Goal: Information Seeking & Learning: Compare options

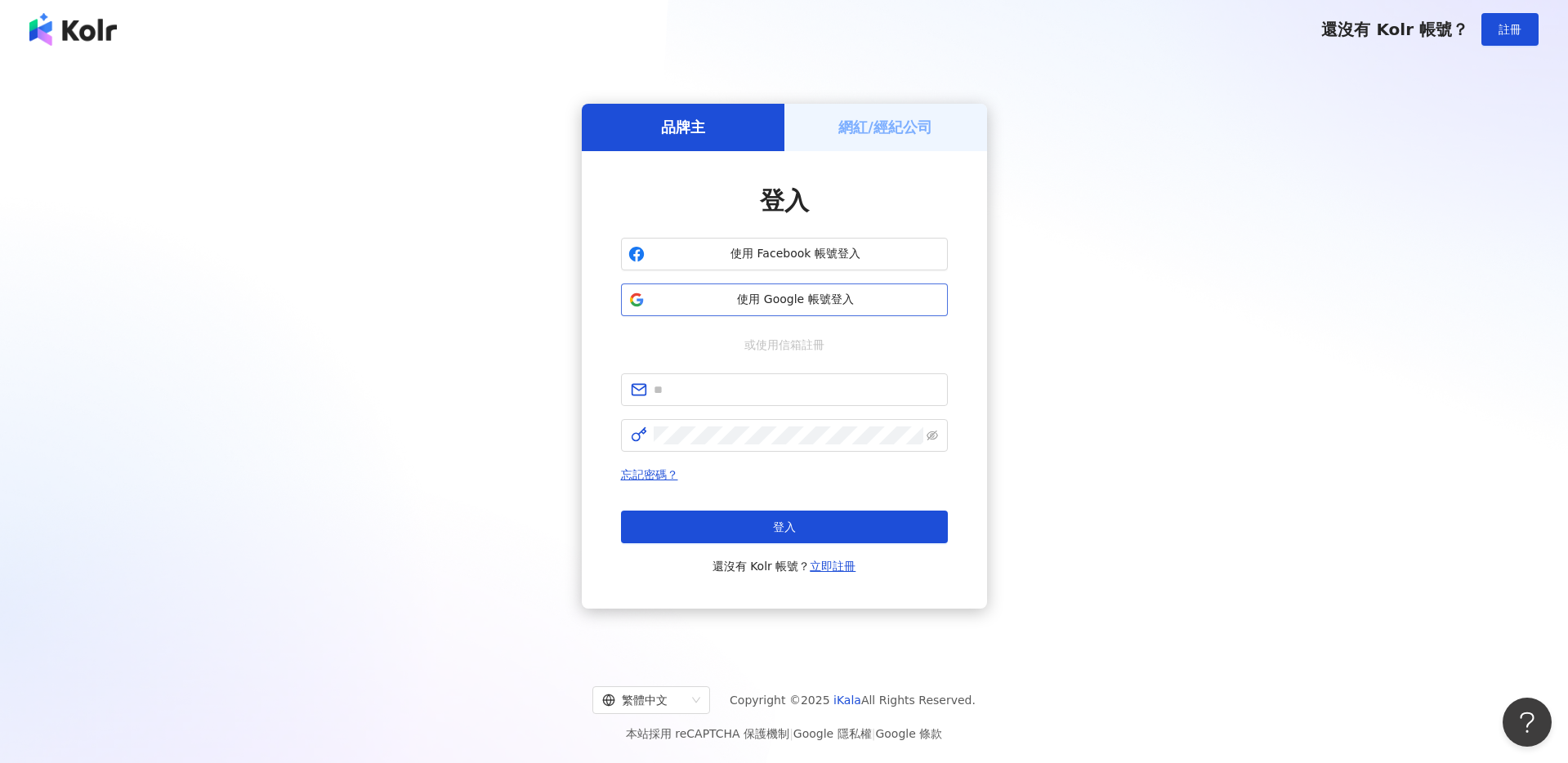
click at [748, 297] on span "使用 Google 帳號登入" at bounding box center [795, 300] width 289 height 17
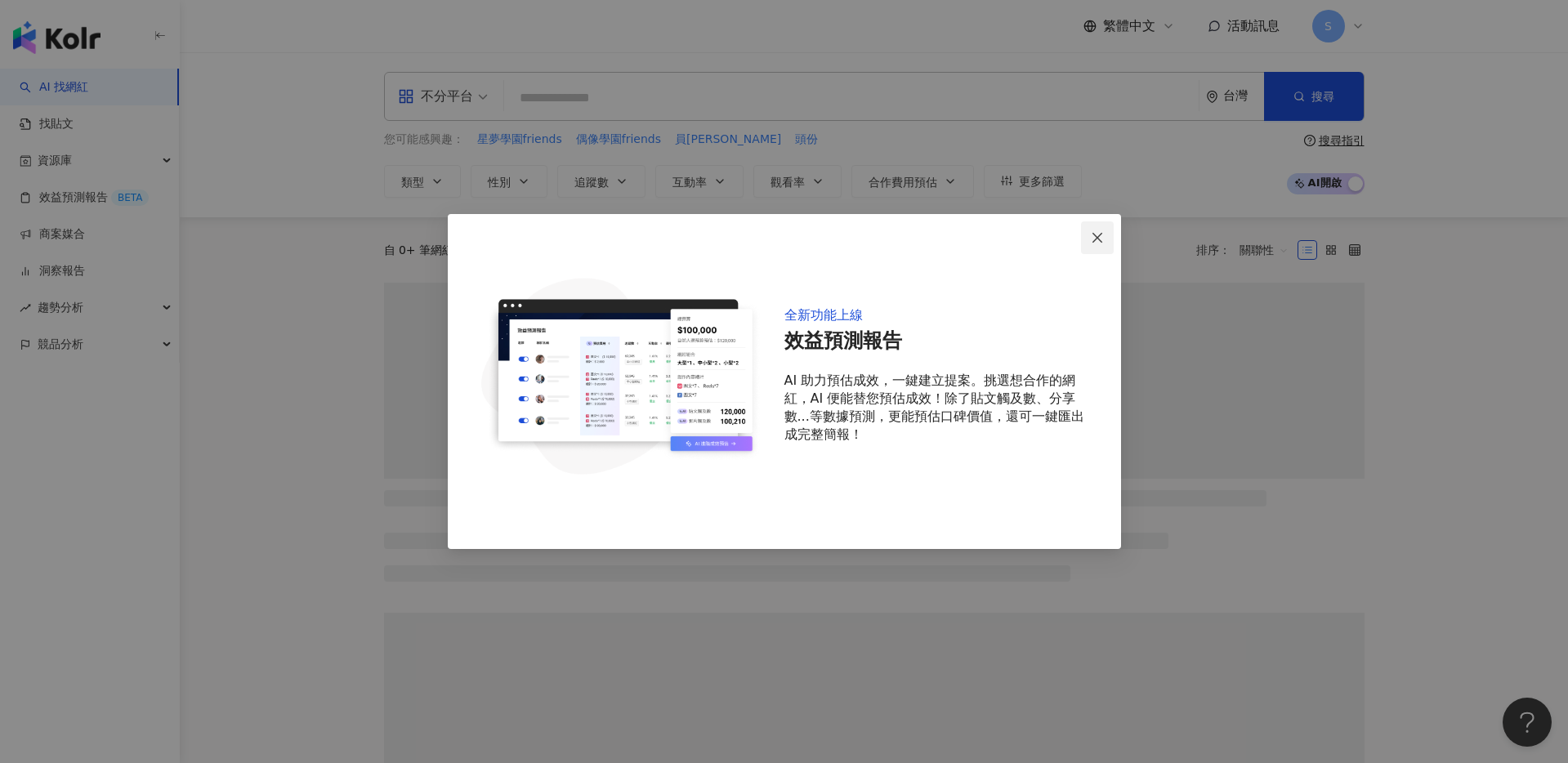
click at [1095, 242] on icon "close" at bounding box center [1097, 237] width 13 height 13
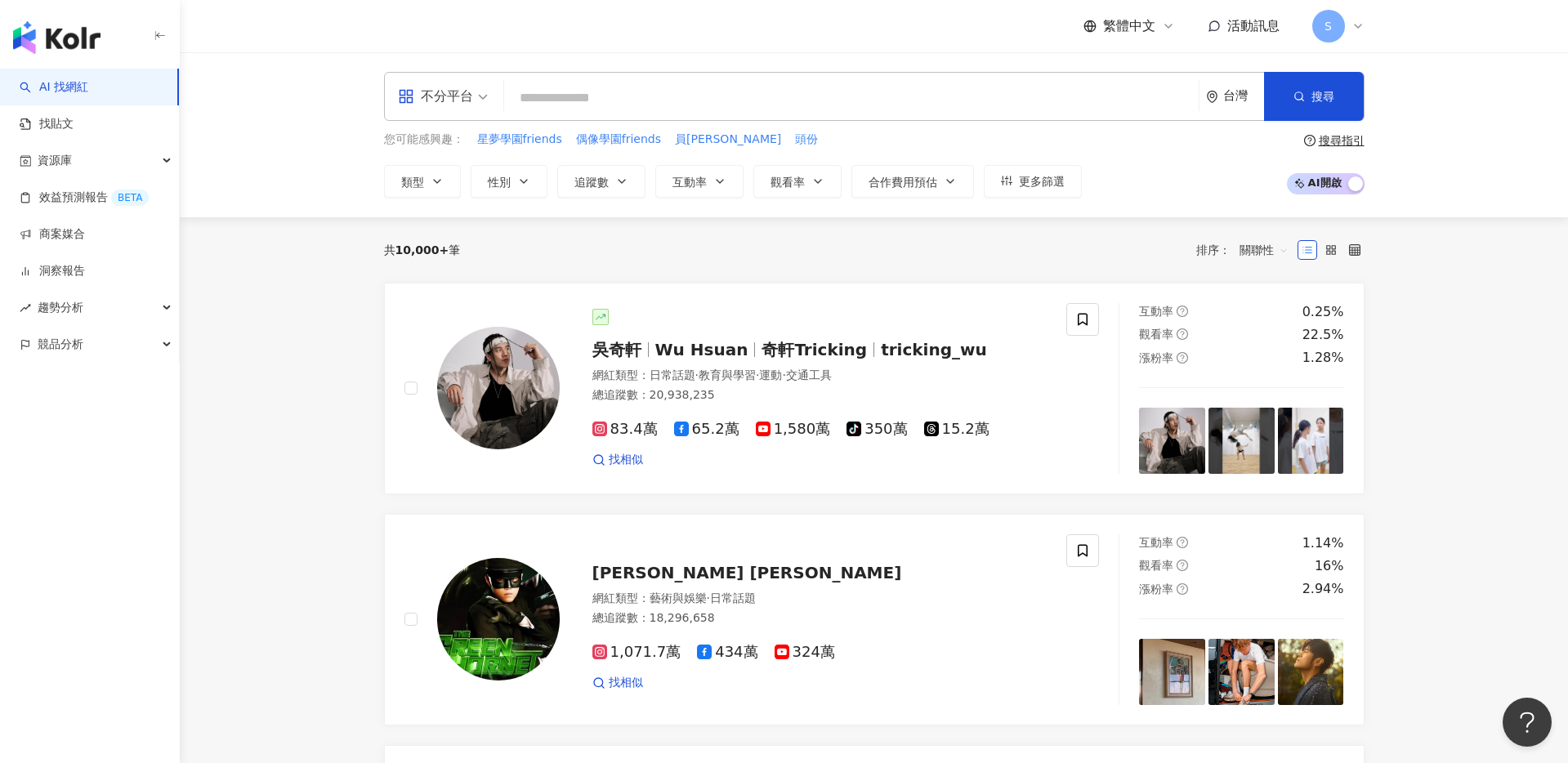
click at [615, 95] on input "search" at bounding box center [851, 98] width 682 height 31
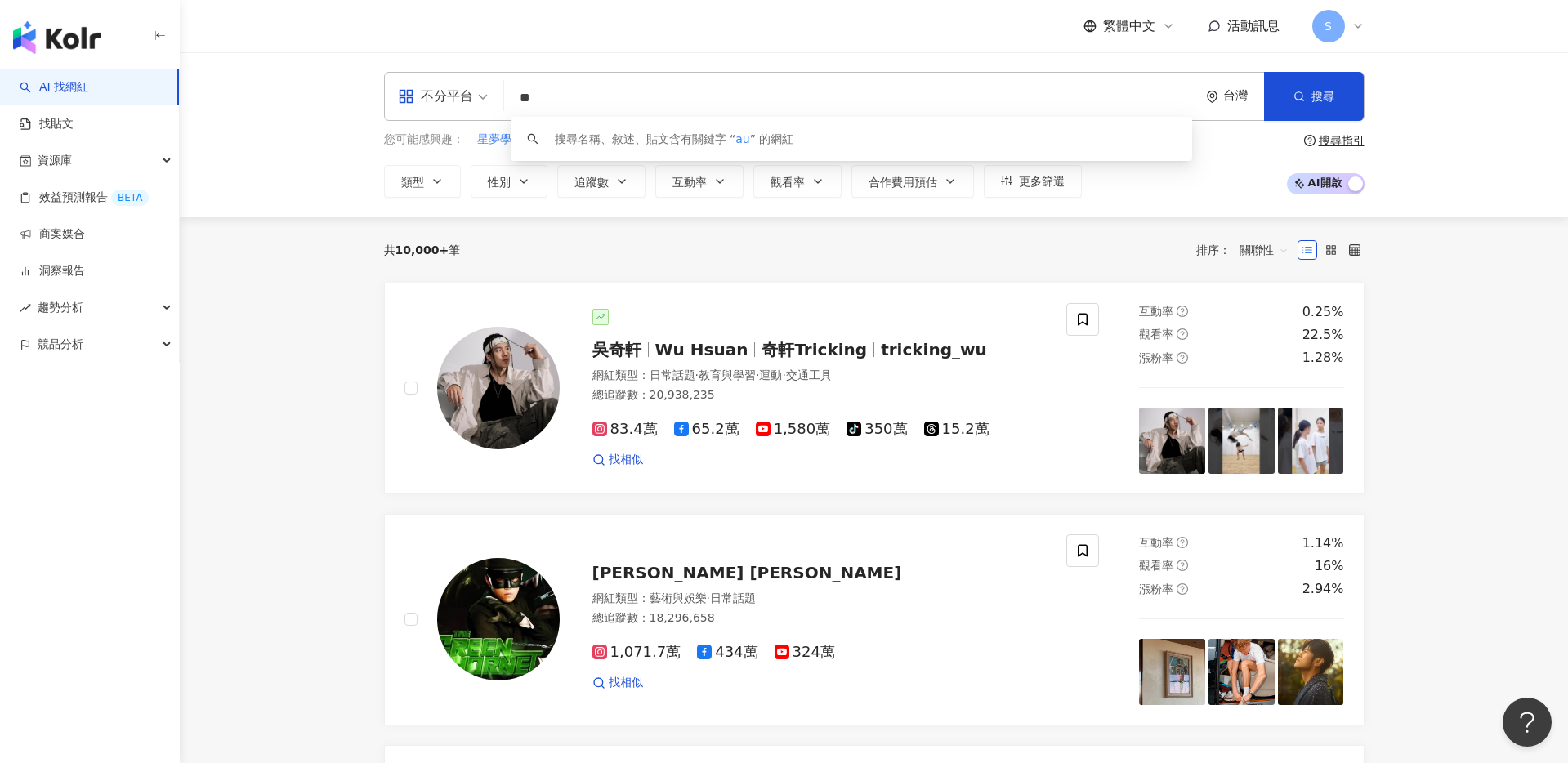
type input "*"
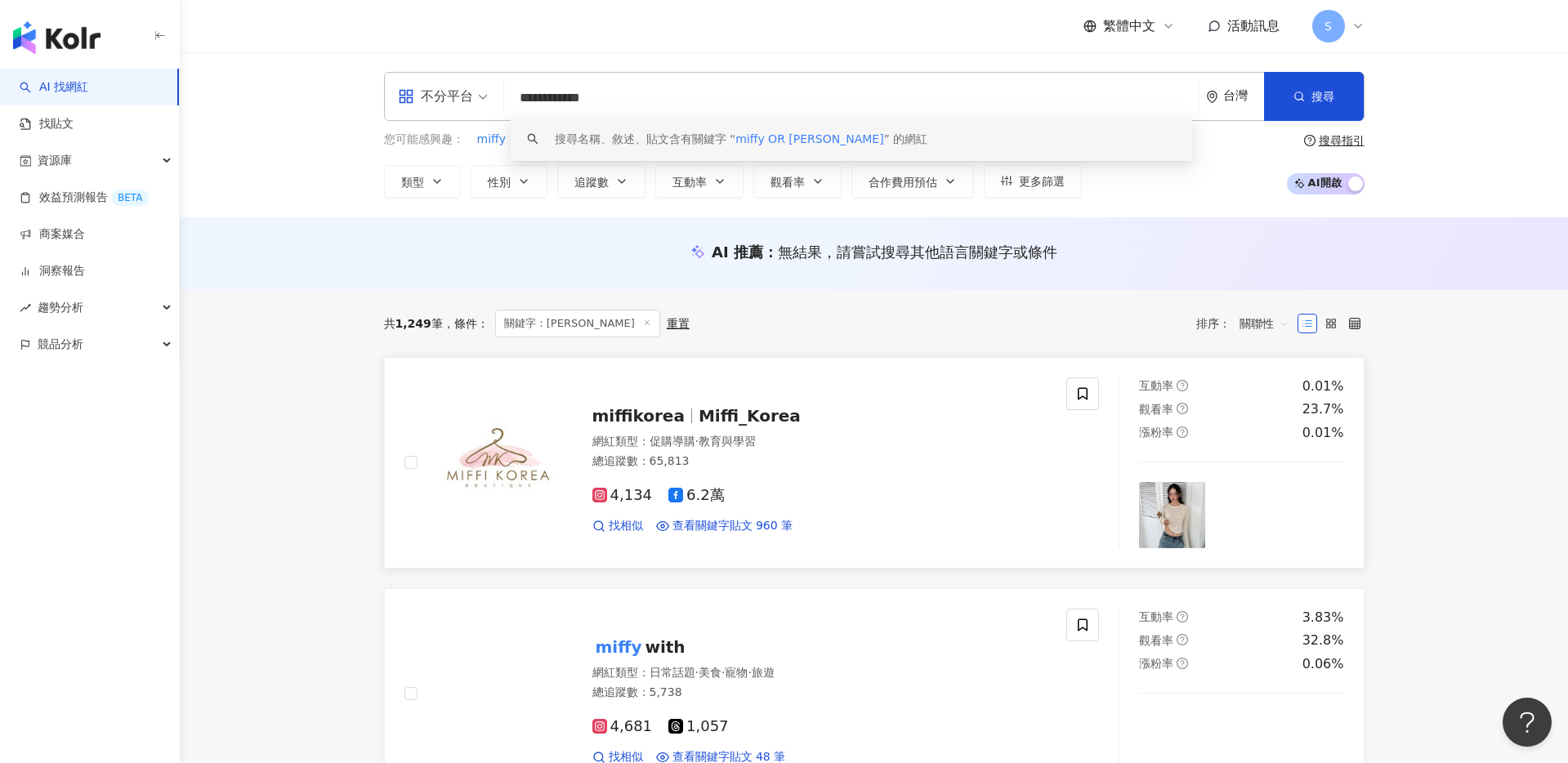
type input "**********"
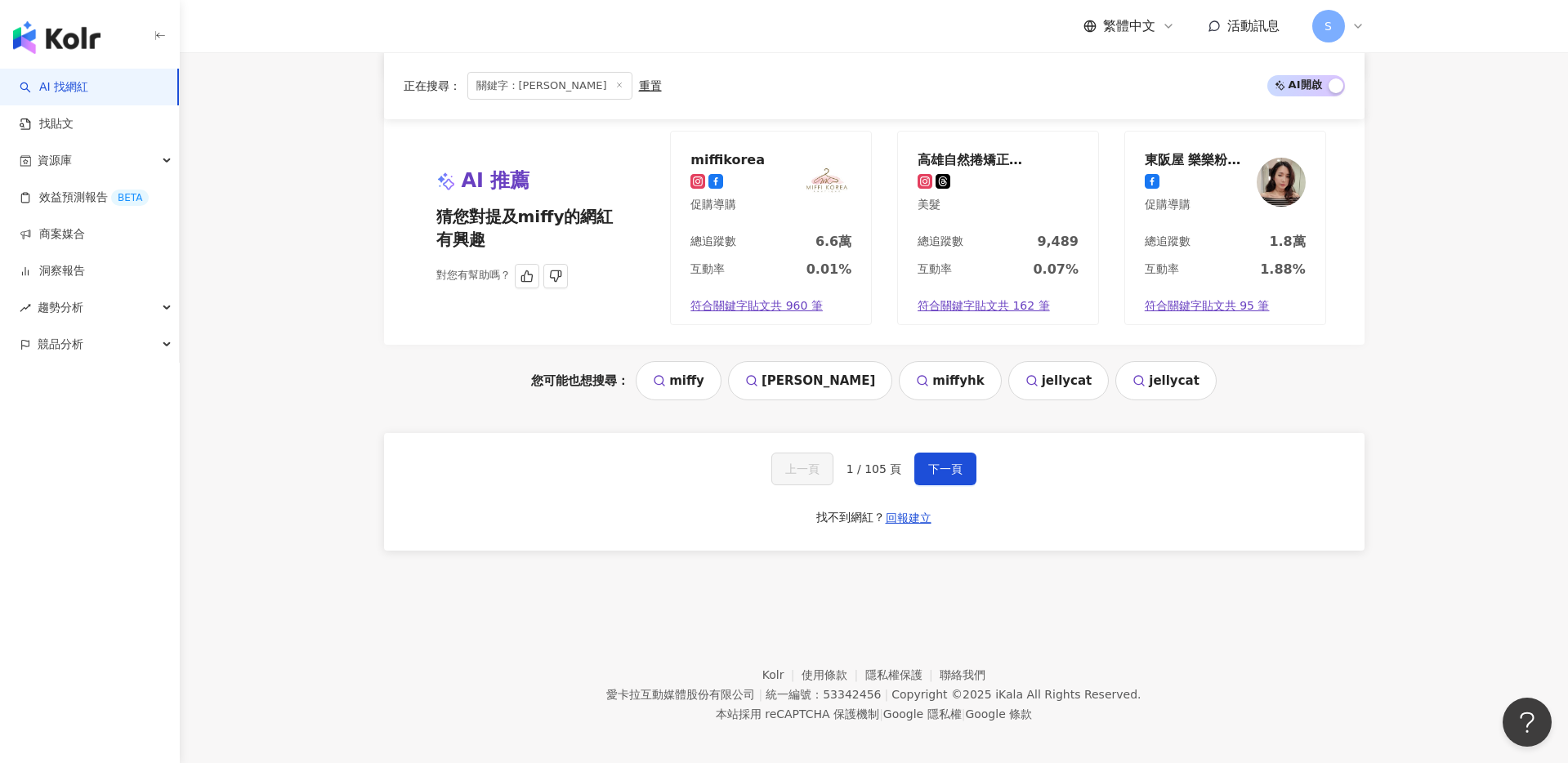
scroll to position [3035, 0]
click at [932, 466] on span "下一頁" at bounding box center [945, 468] width 34 height 13
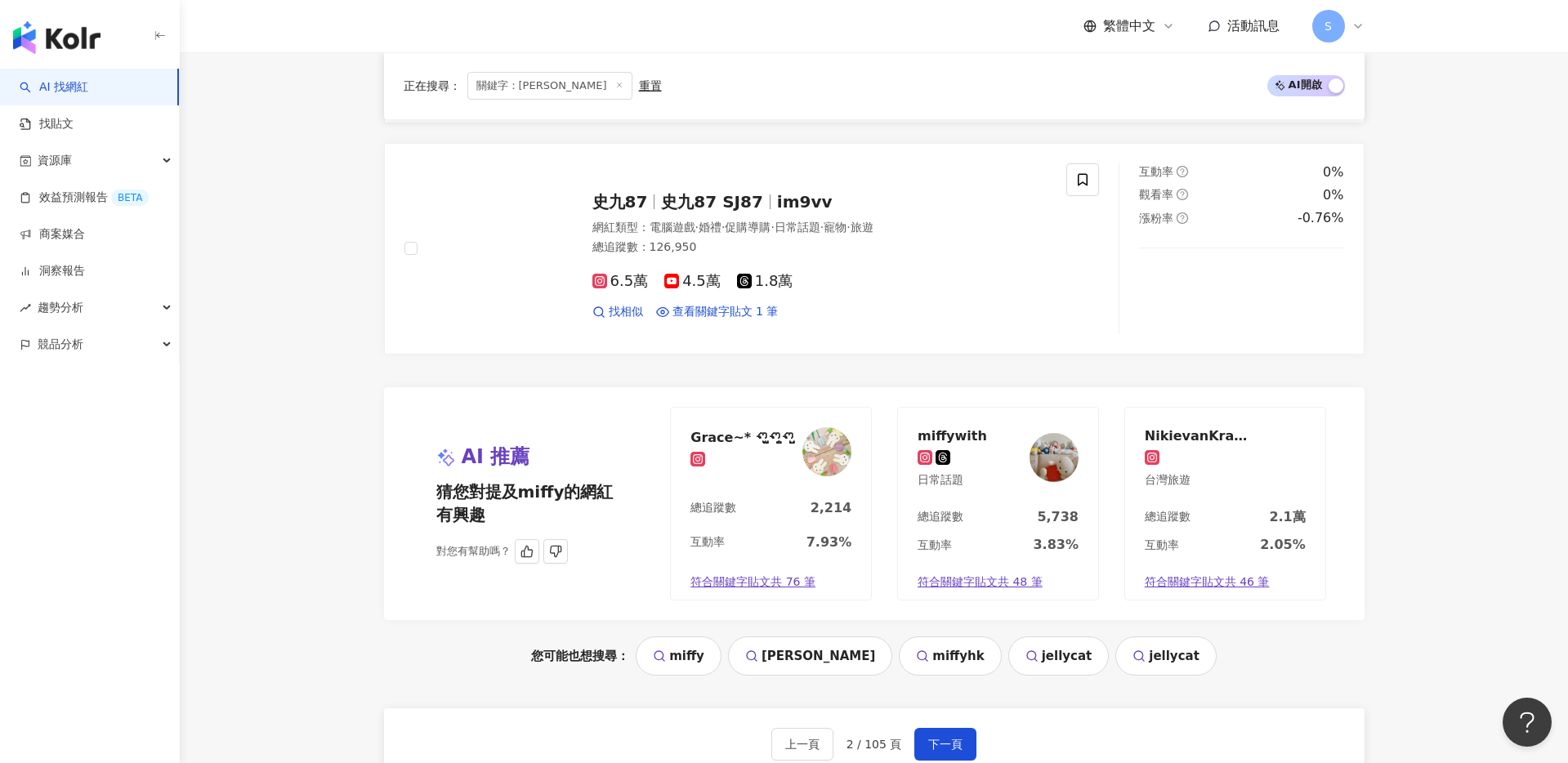
scroll to position [2856, 0]
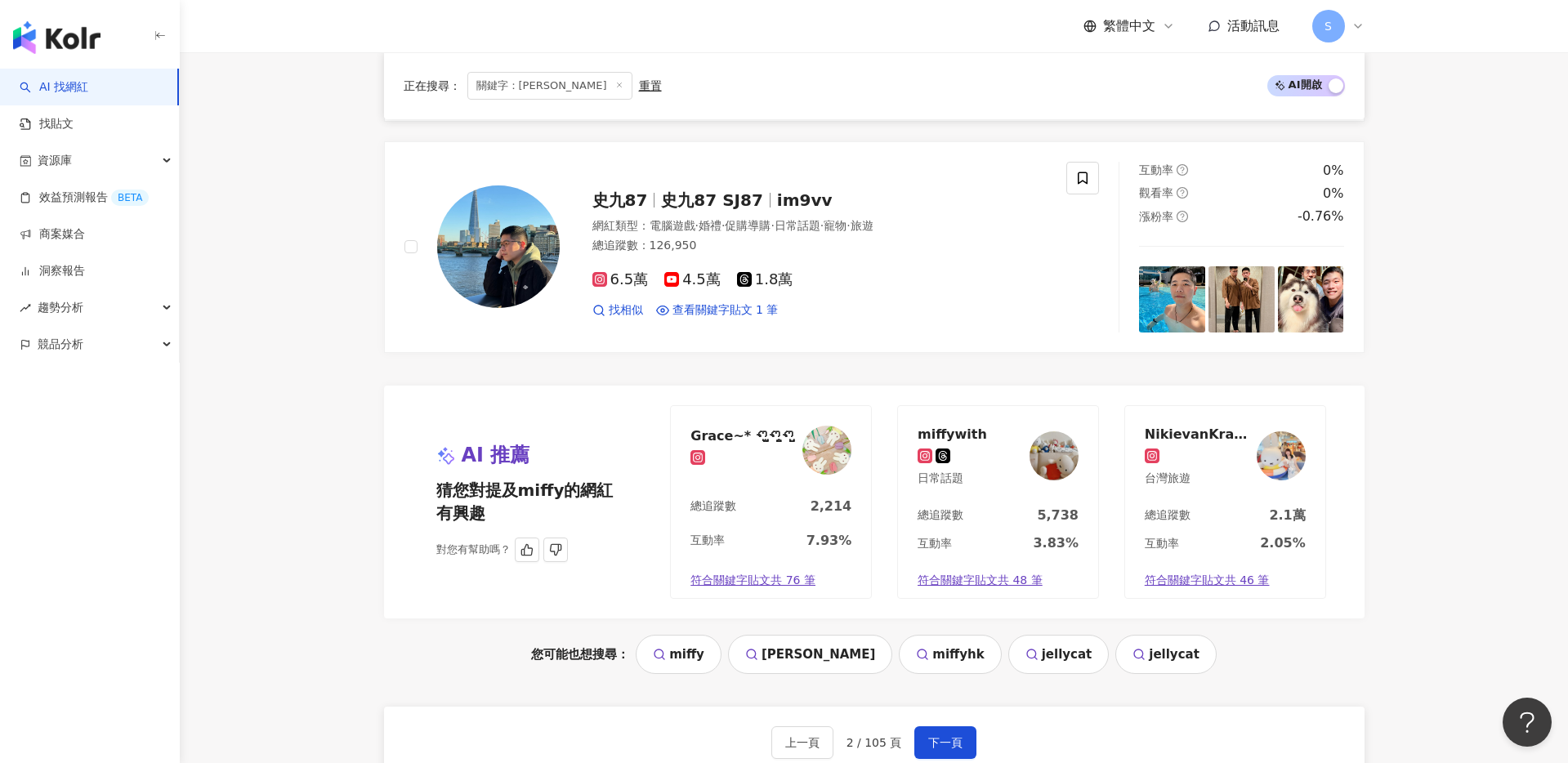
click at [1239, 426] on div "NikievanKraaij 台灣旅遊" at bounding box center [1226, 456] width 200 height 101
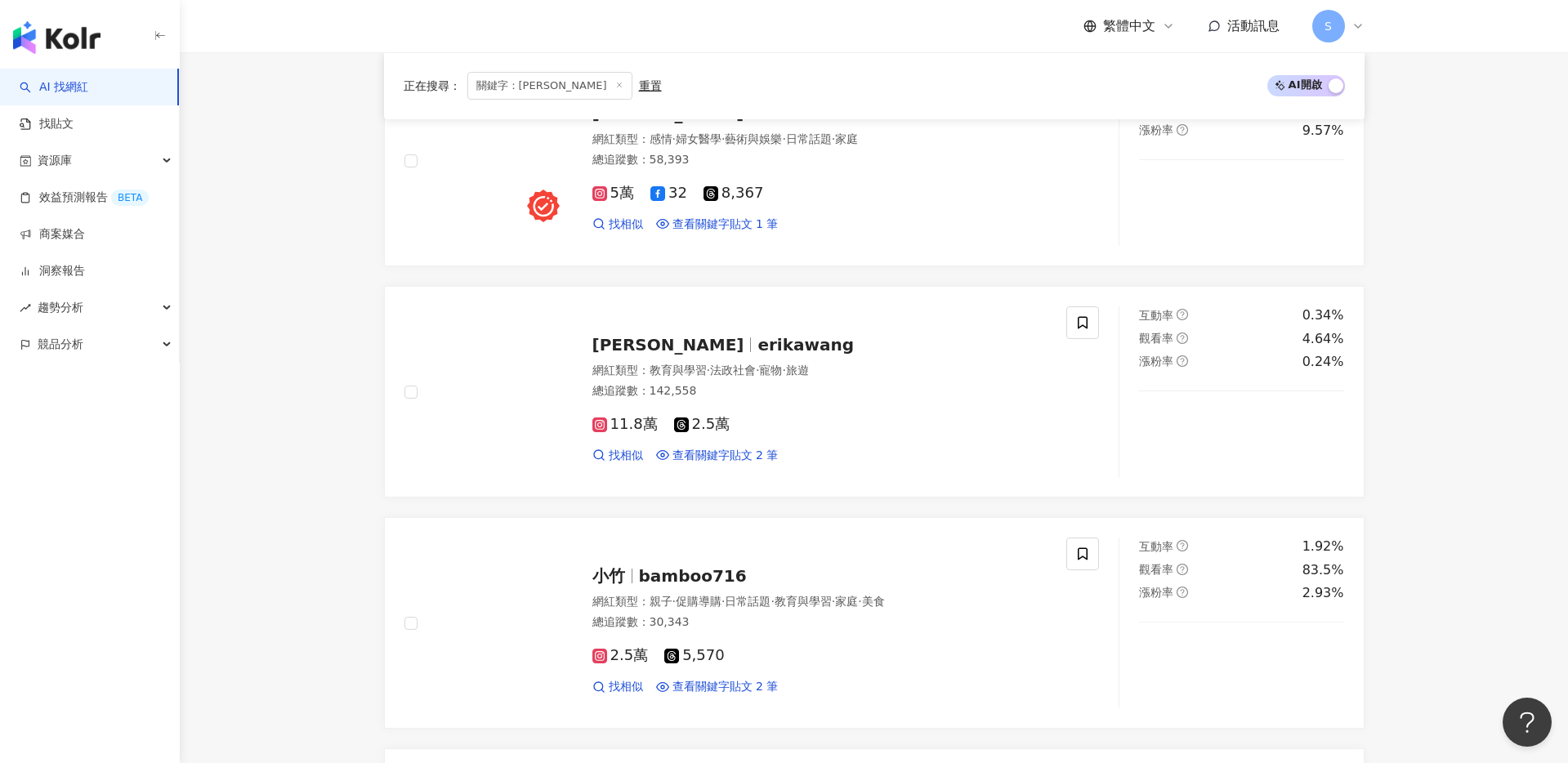
scroll to position [1048, 0]
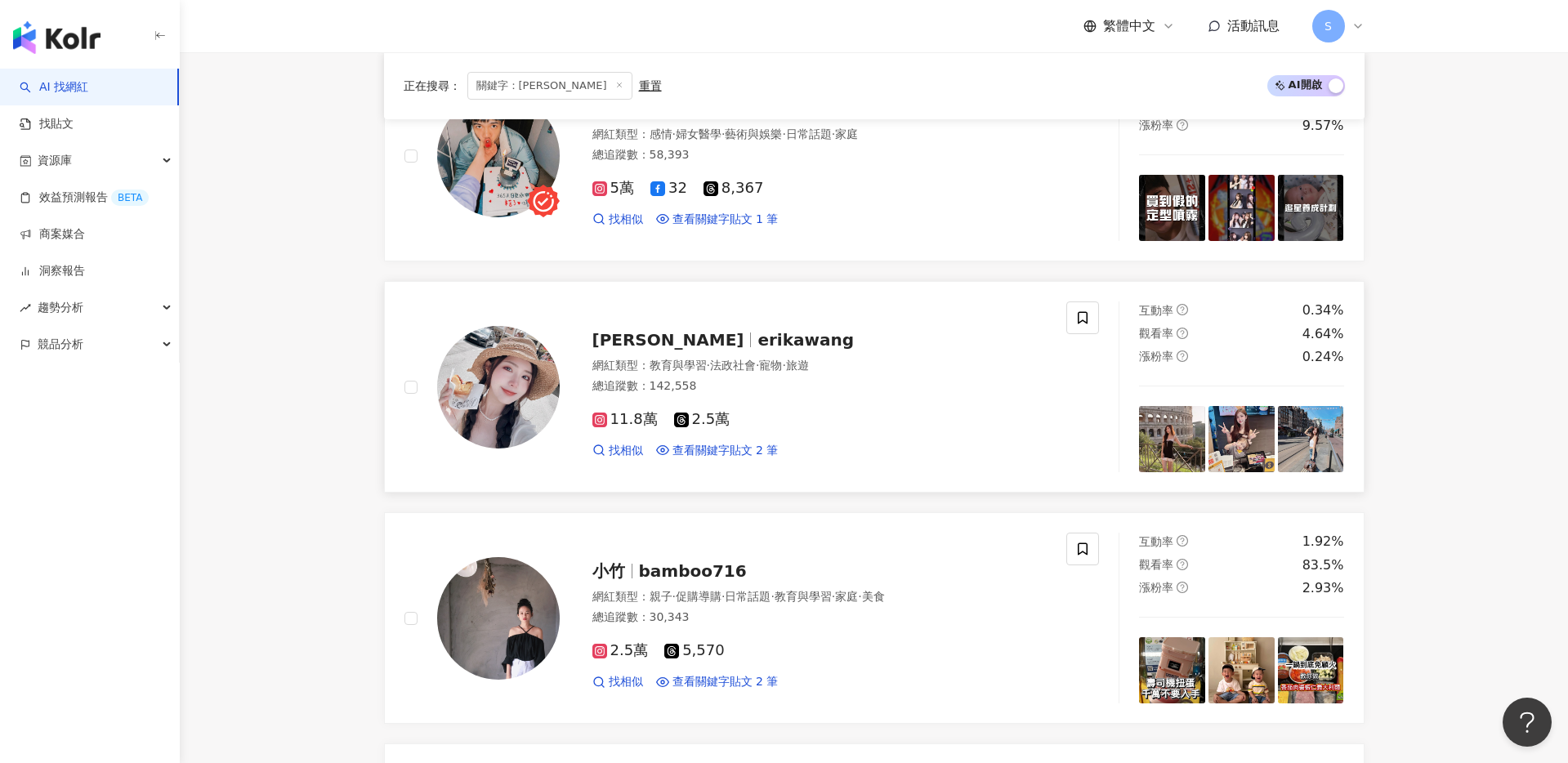
click at [758, 341] on span "erikawang" at bounding box center [806, 340] width 96 height 20
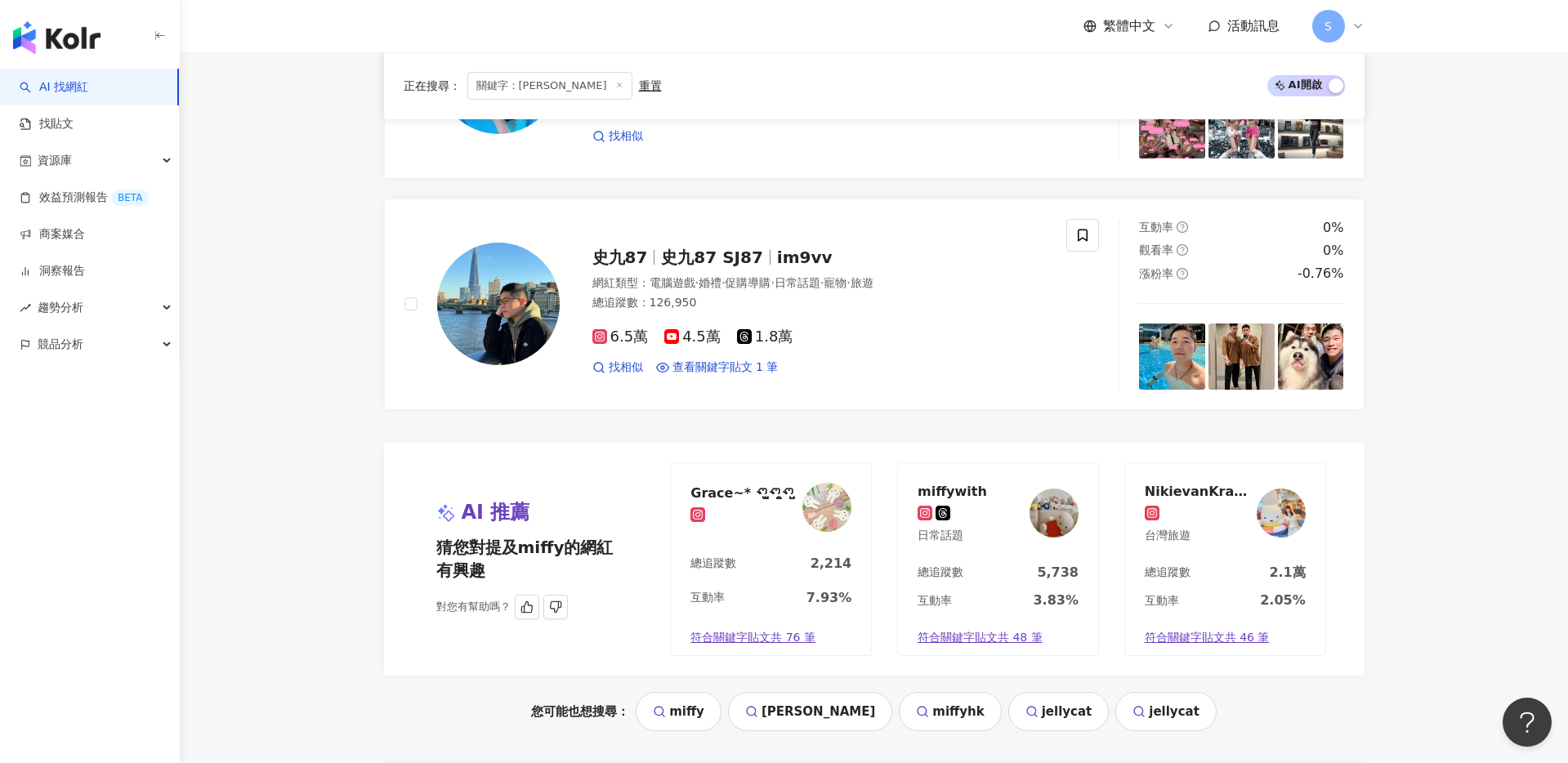
scroll to position [2965, 0]
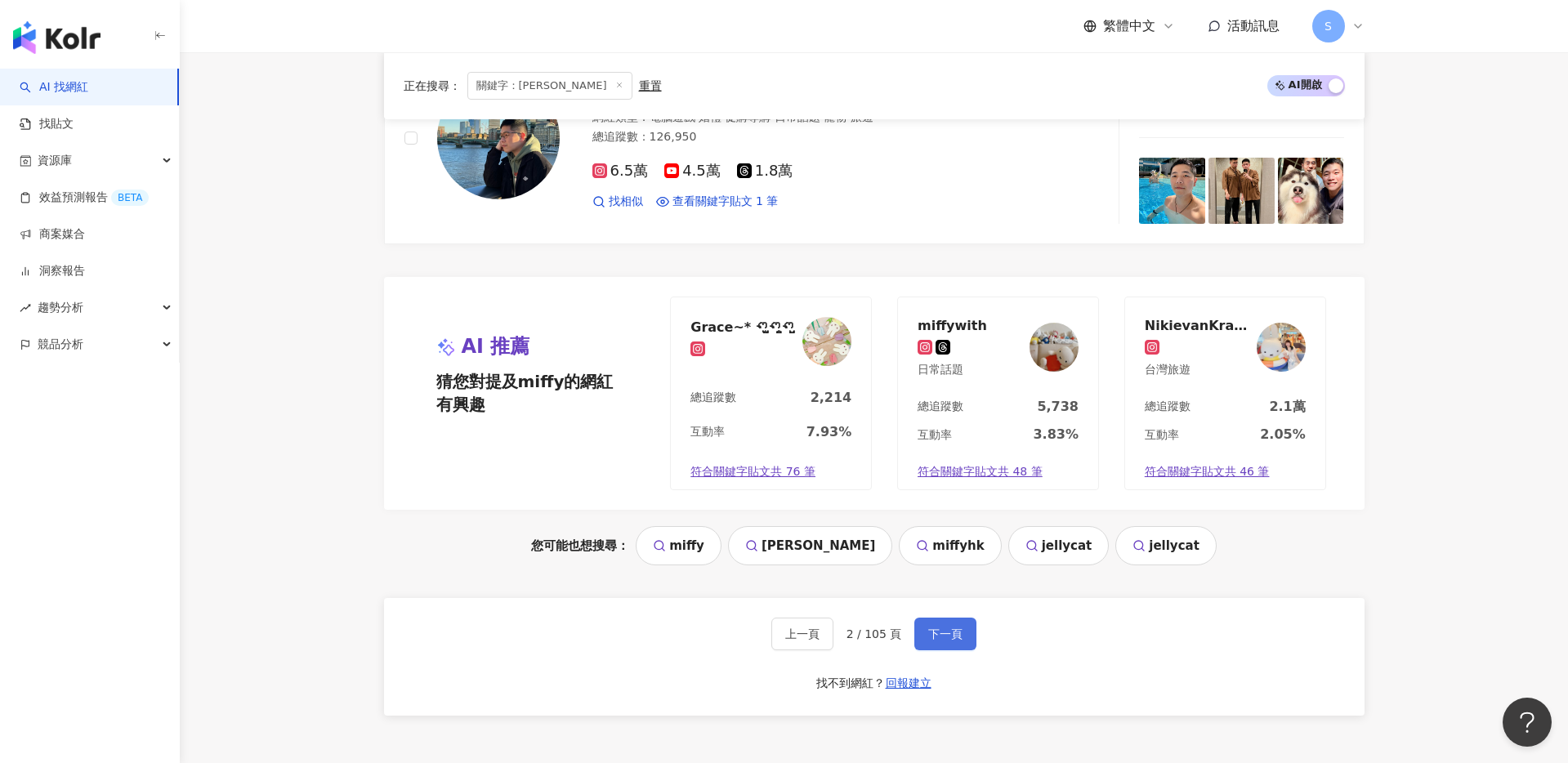
click at [939, 643] on button "下一頁" at bounding box center [945, 634] width 62 height 32
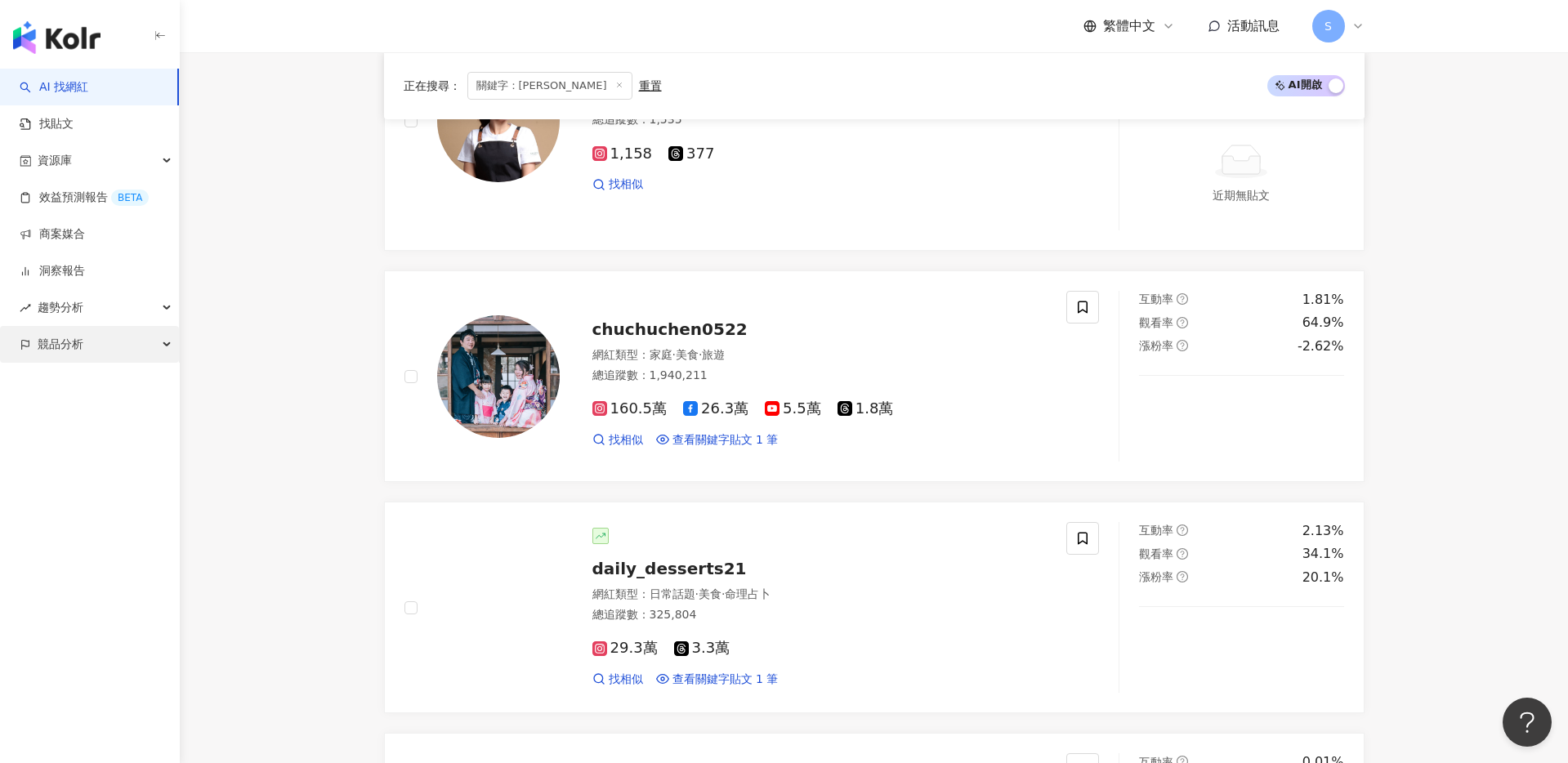
scroll to position [0, 0]
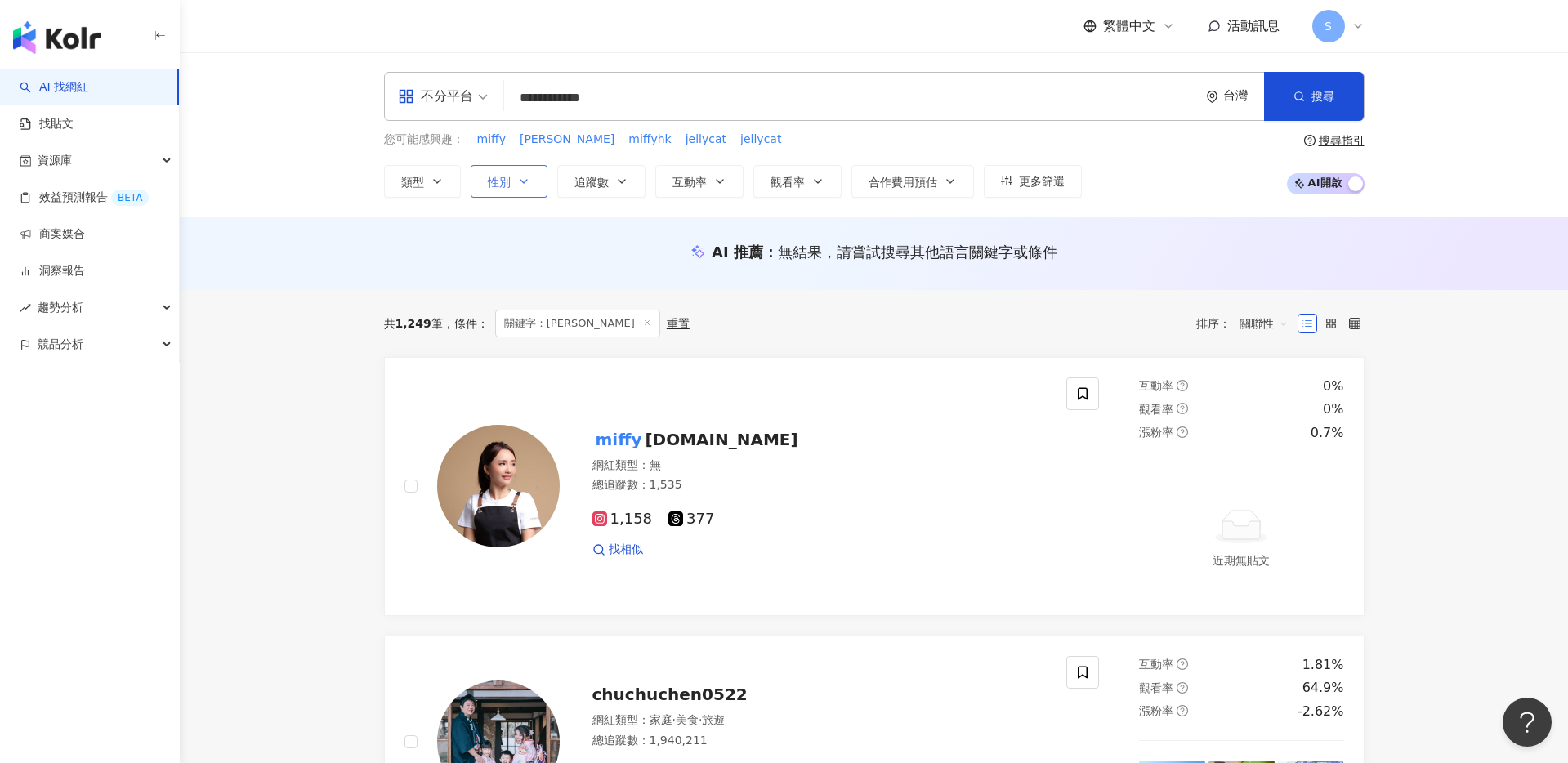
click at [506, 180] on span "性別" at bounding box center [499, 181] width 23 height 13
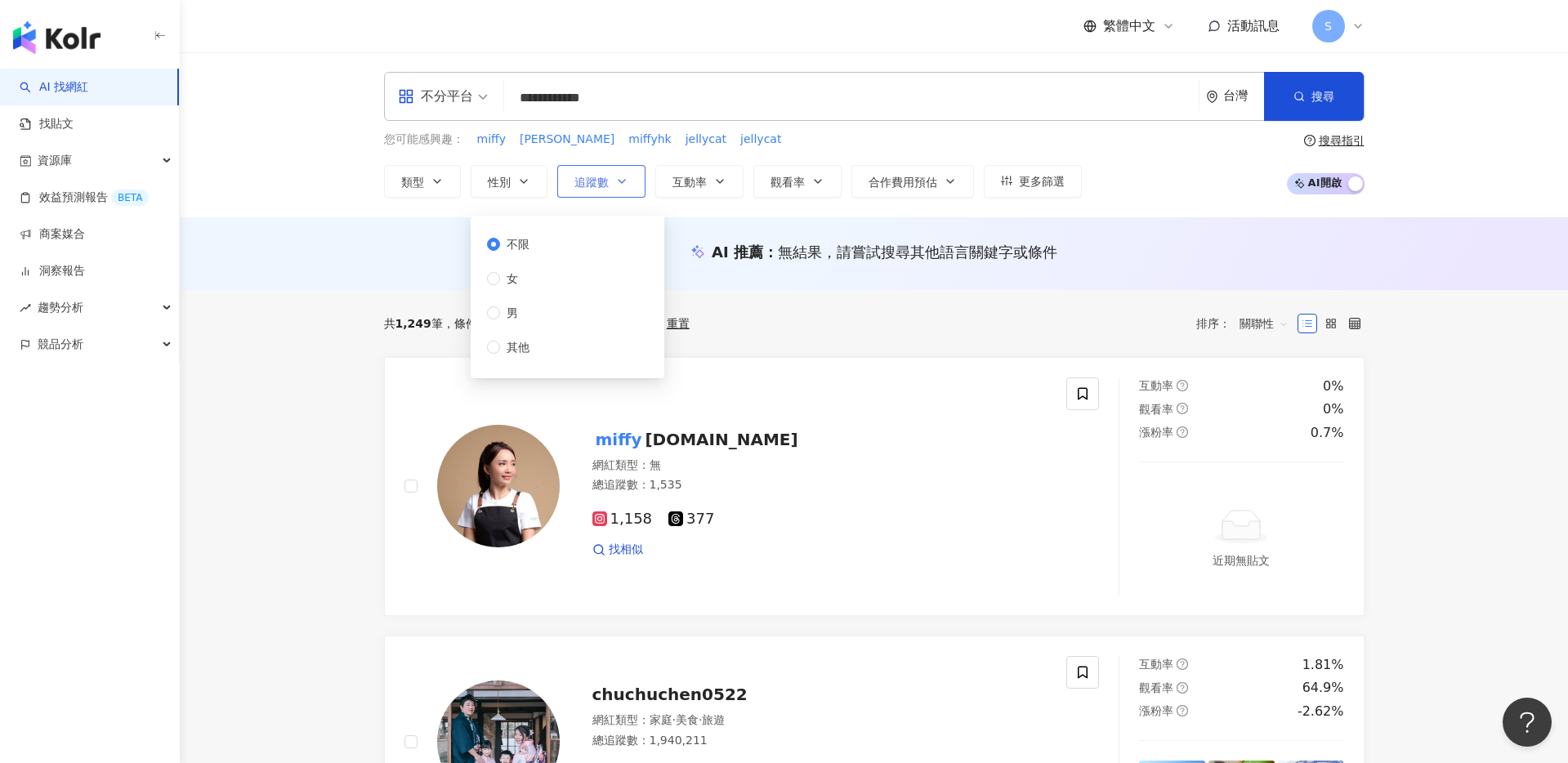
click at [595, 179] on span "追蹤數" at bounding box center [591, 181] width 34 height 13
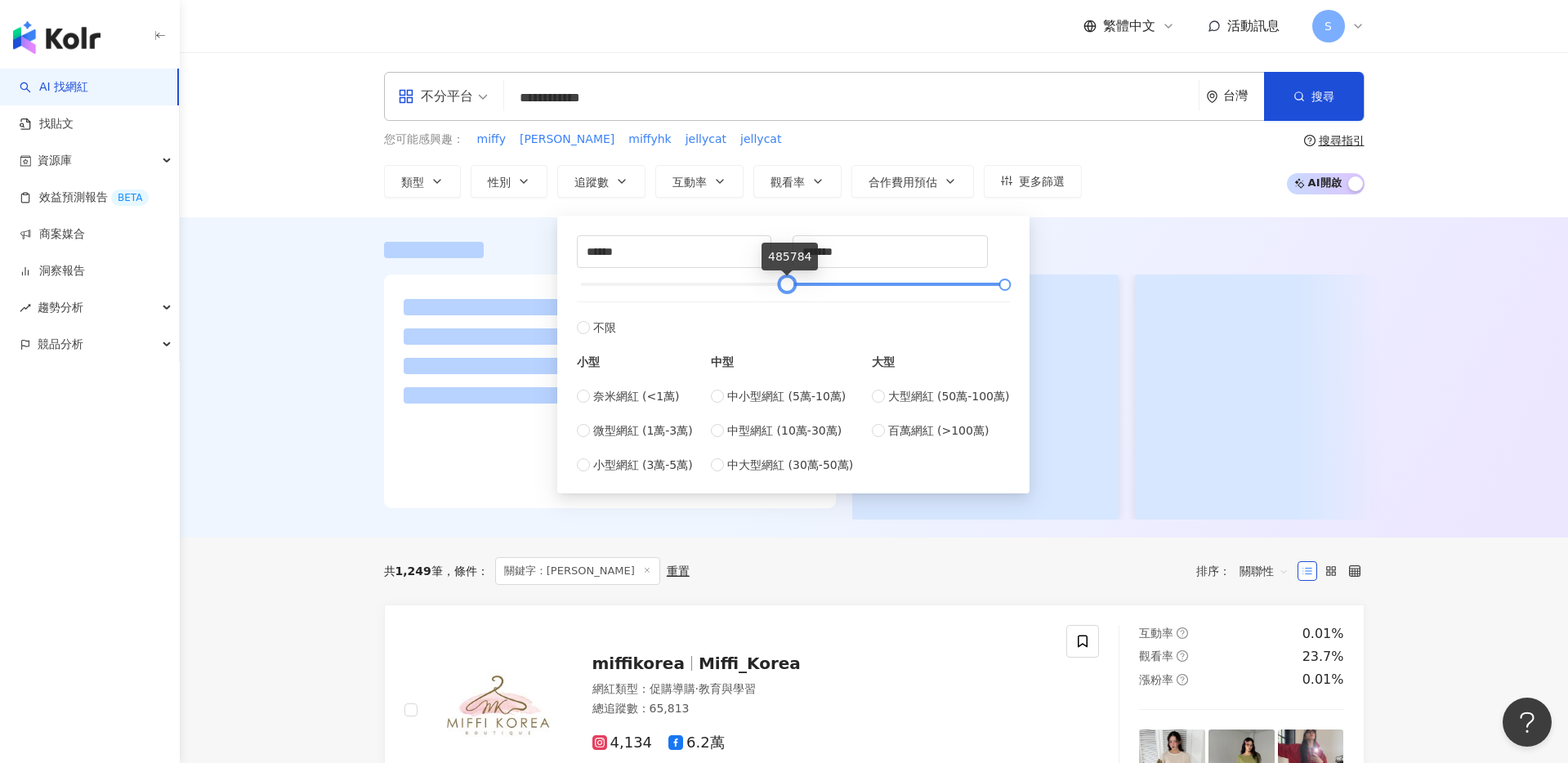
drag, startPoint x: 580, startPoint y: 285, endPoint x: 785, endPoint y: 283, distance: 205.0
click at [785, 283] on div at bounding box center [786, 284] width 9 height 9
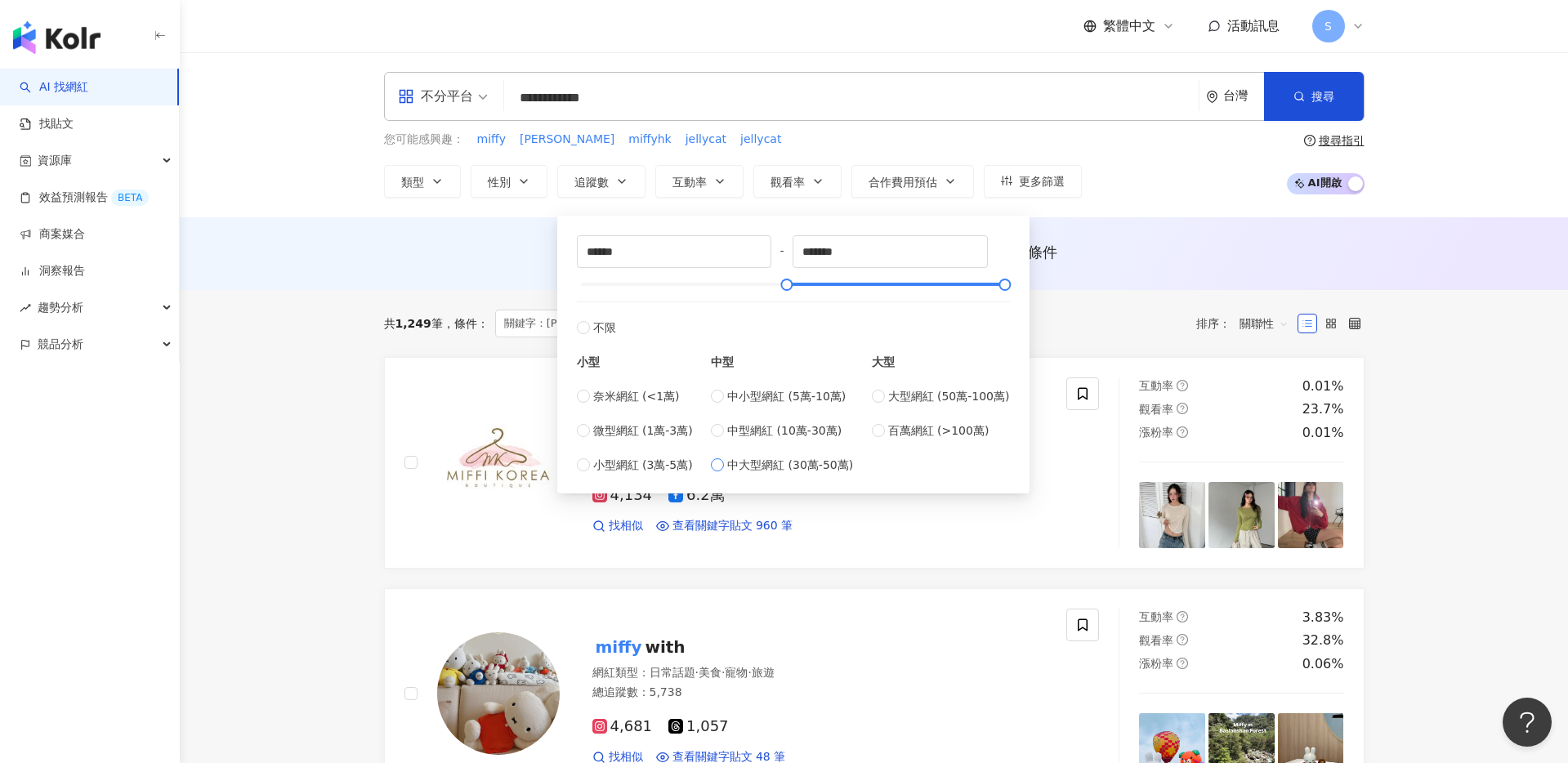
click at [812, 464] on span "中大型網紅 (30萬-50萬)" at bounding box center [790, 465] width 126 height 18
type input "******"
click at [1302, 80] on button "搜尋" at bounding box center [1314, 96] width 100 height 49
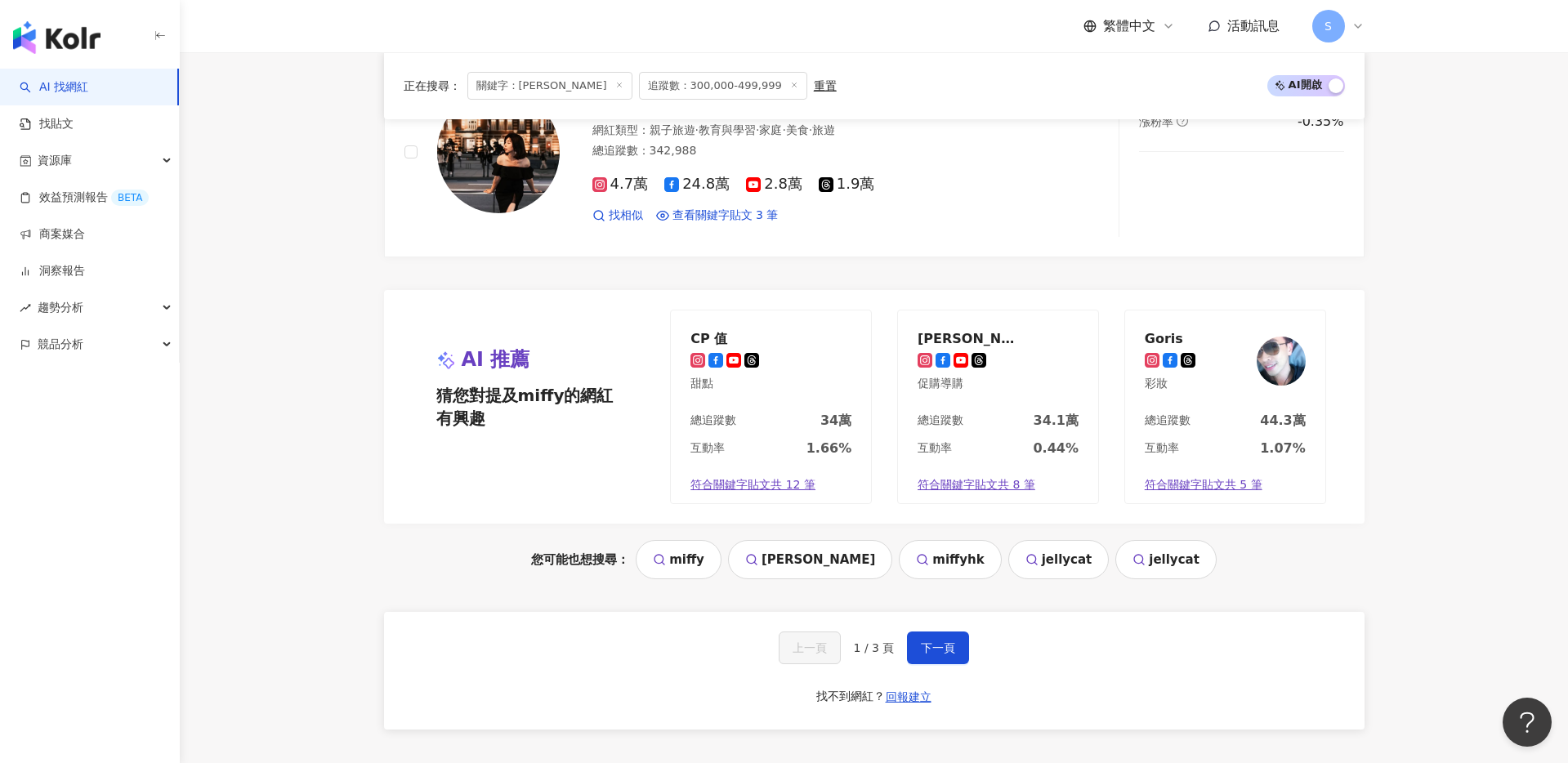
scroll to position [3417, 0]
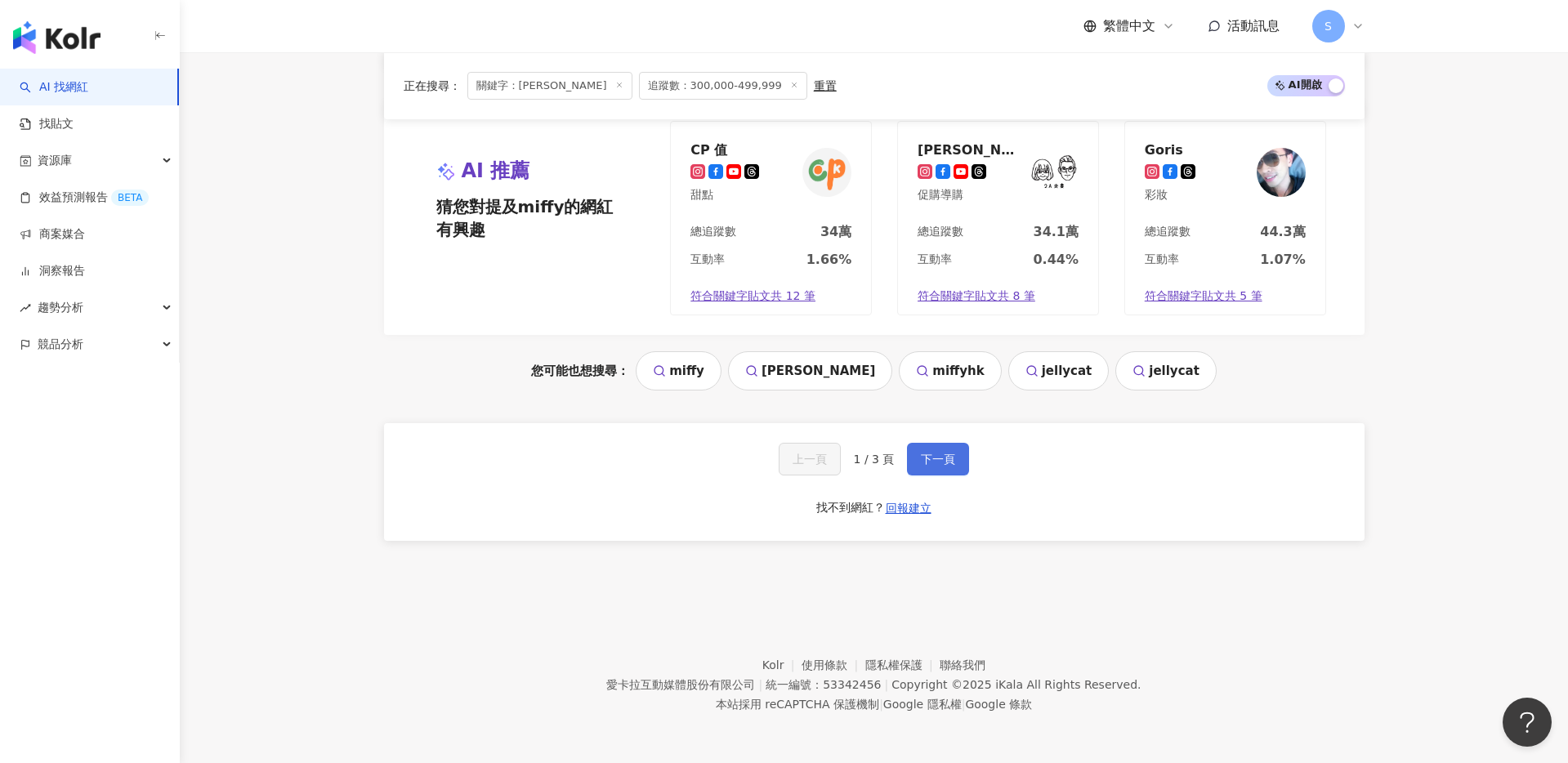
click at [934, 455] on span "下一頁" at bounding box center [937, 459] width 34 height 13
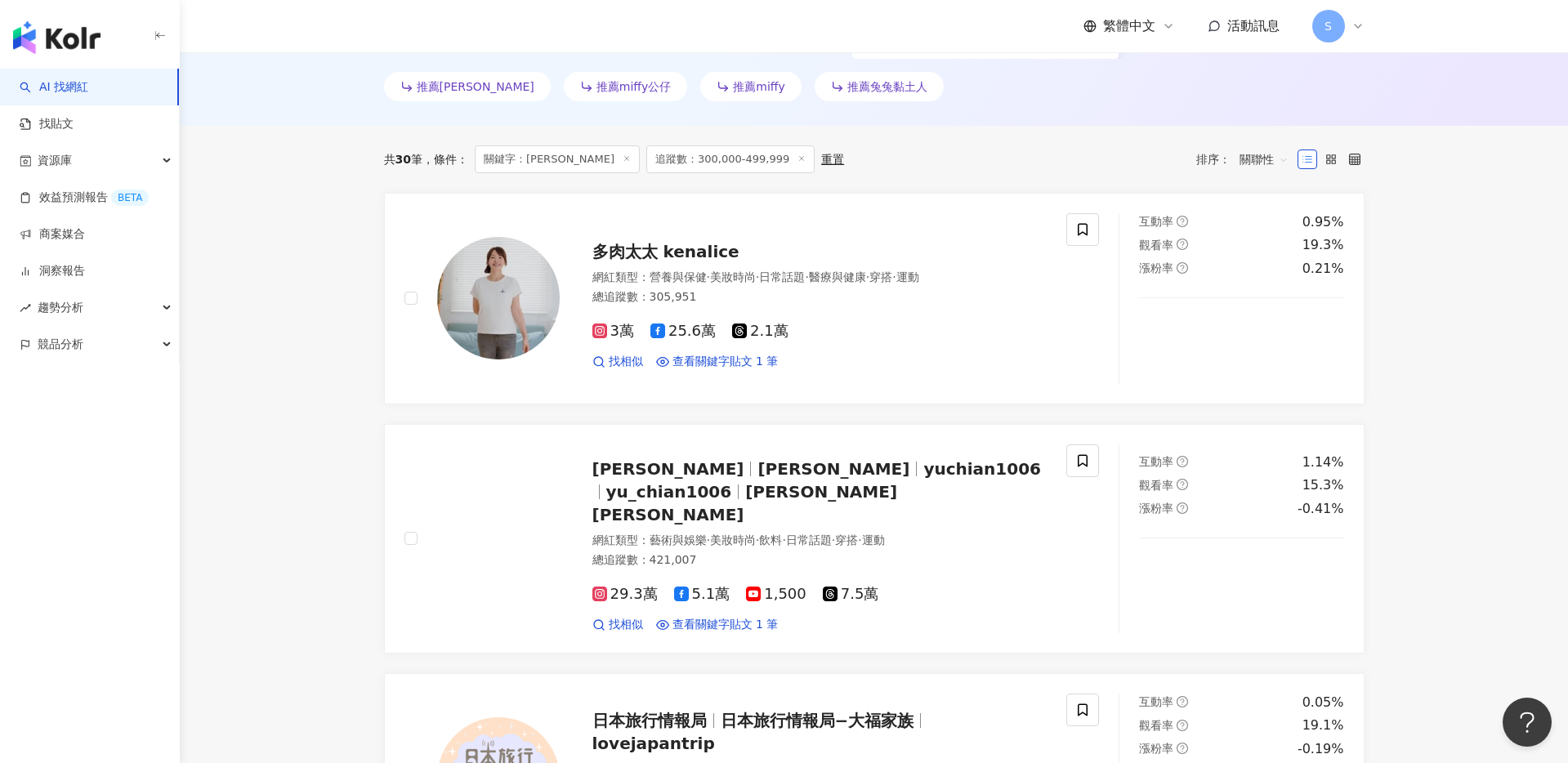
scroll to position [542, 0]
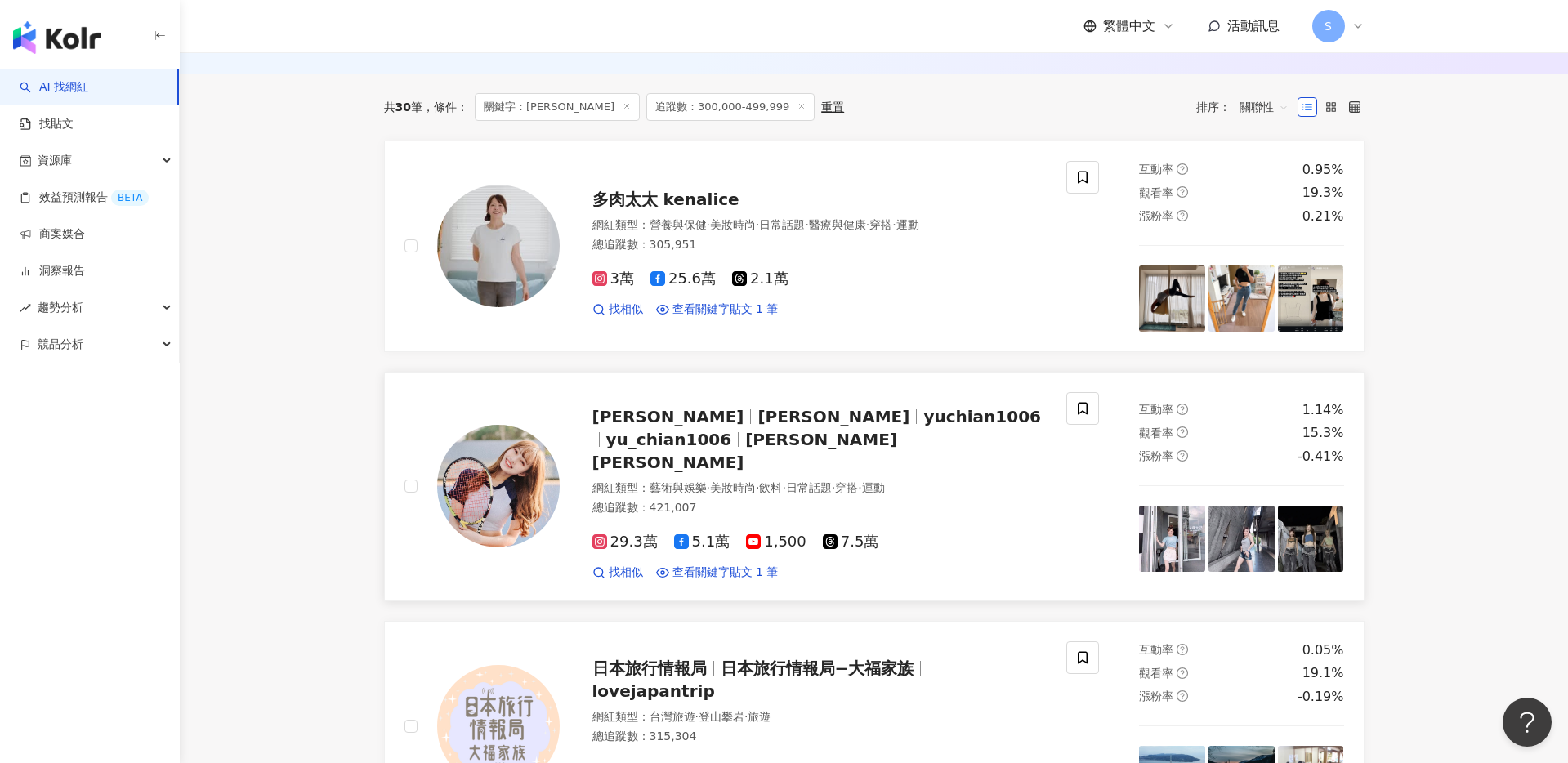
click at [503, 474] on img at bounding box center [498, 485] width 123 height 123
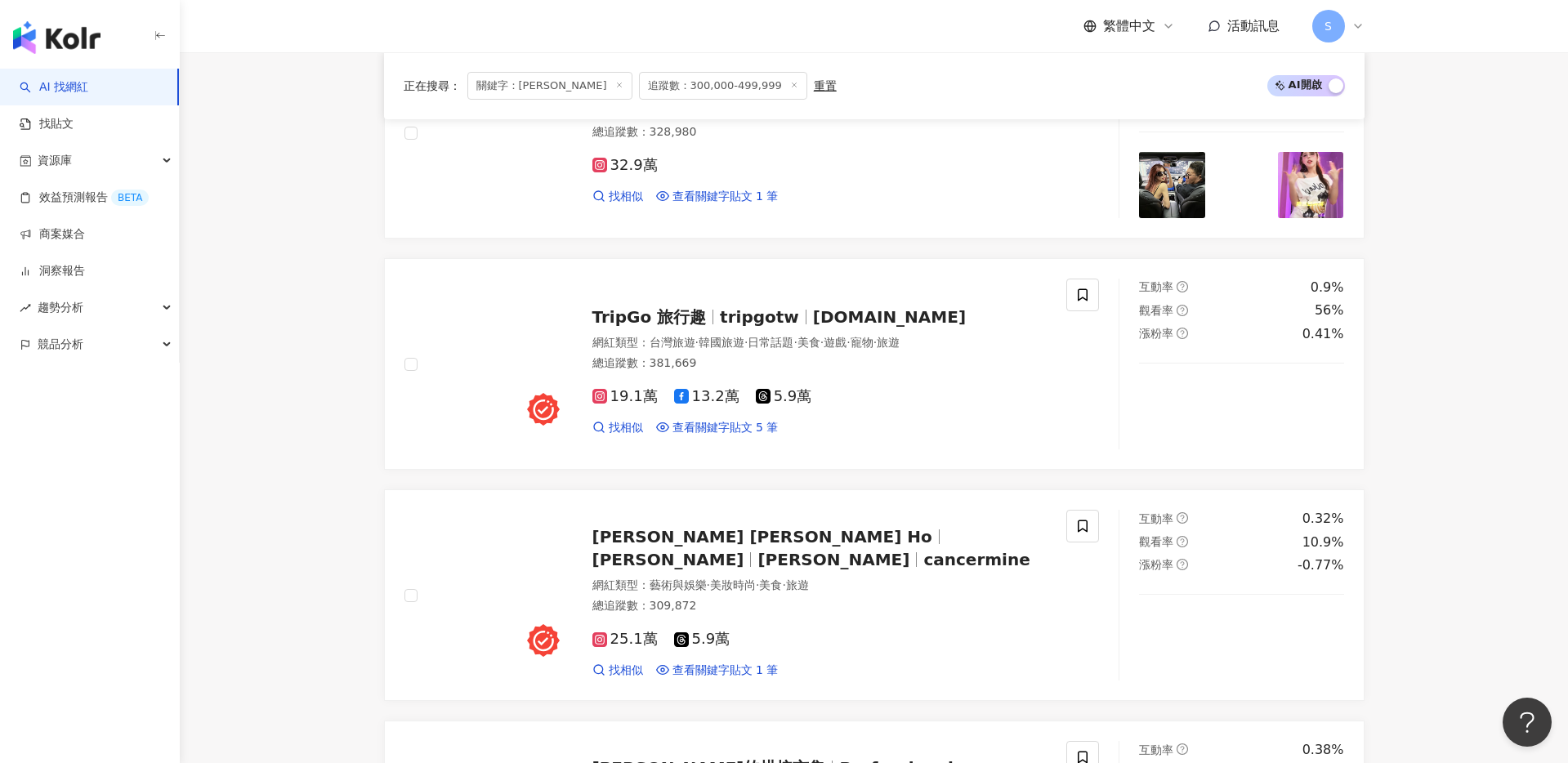
scroll to position [1477, 0]
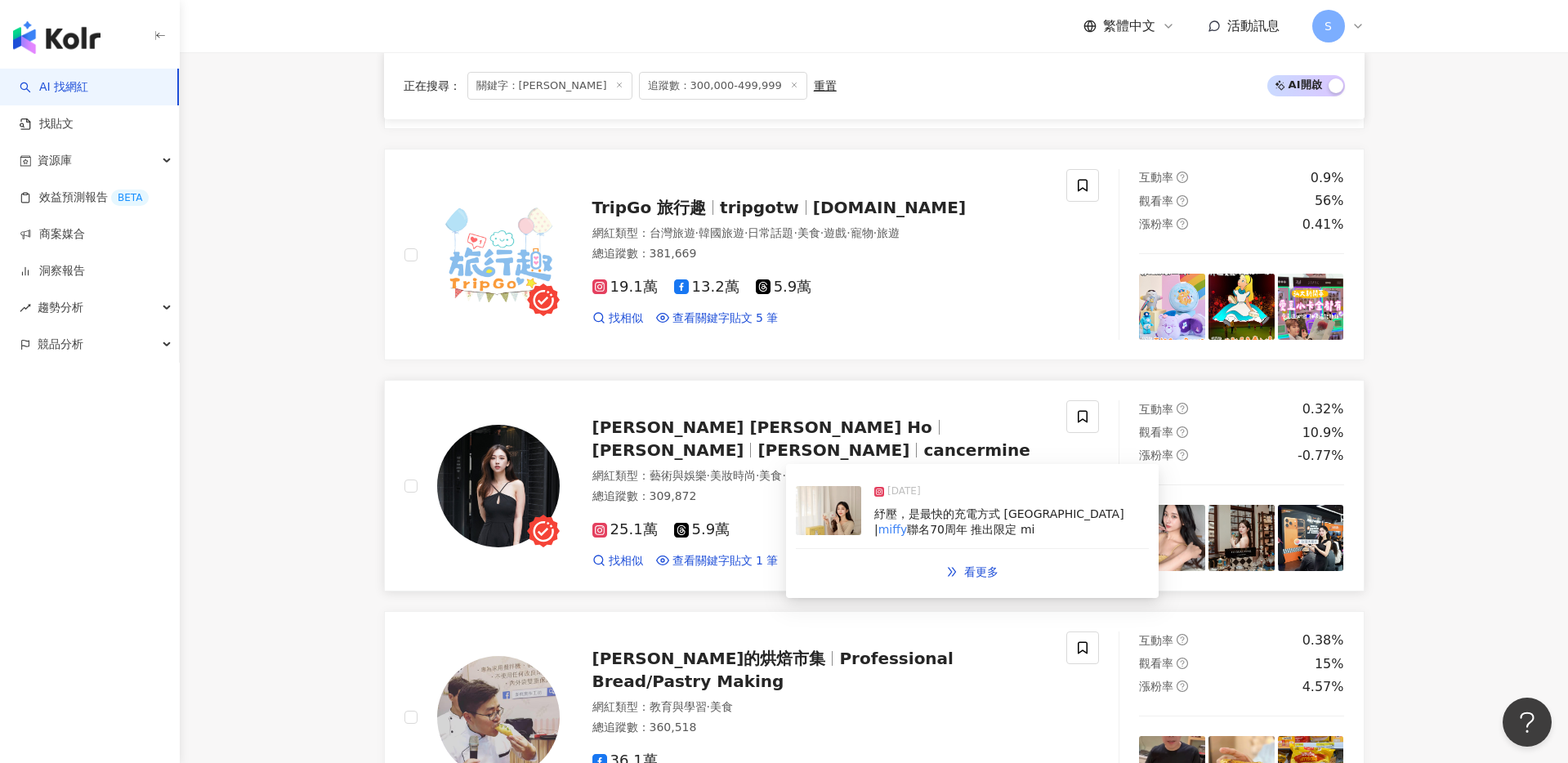
click at [496, 457] on img at bounding box center [498, 485] width 123 height 123
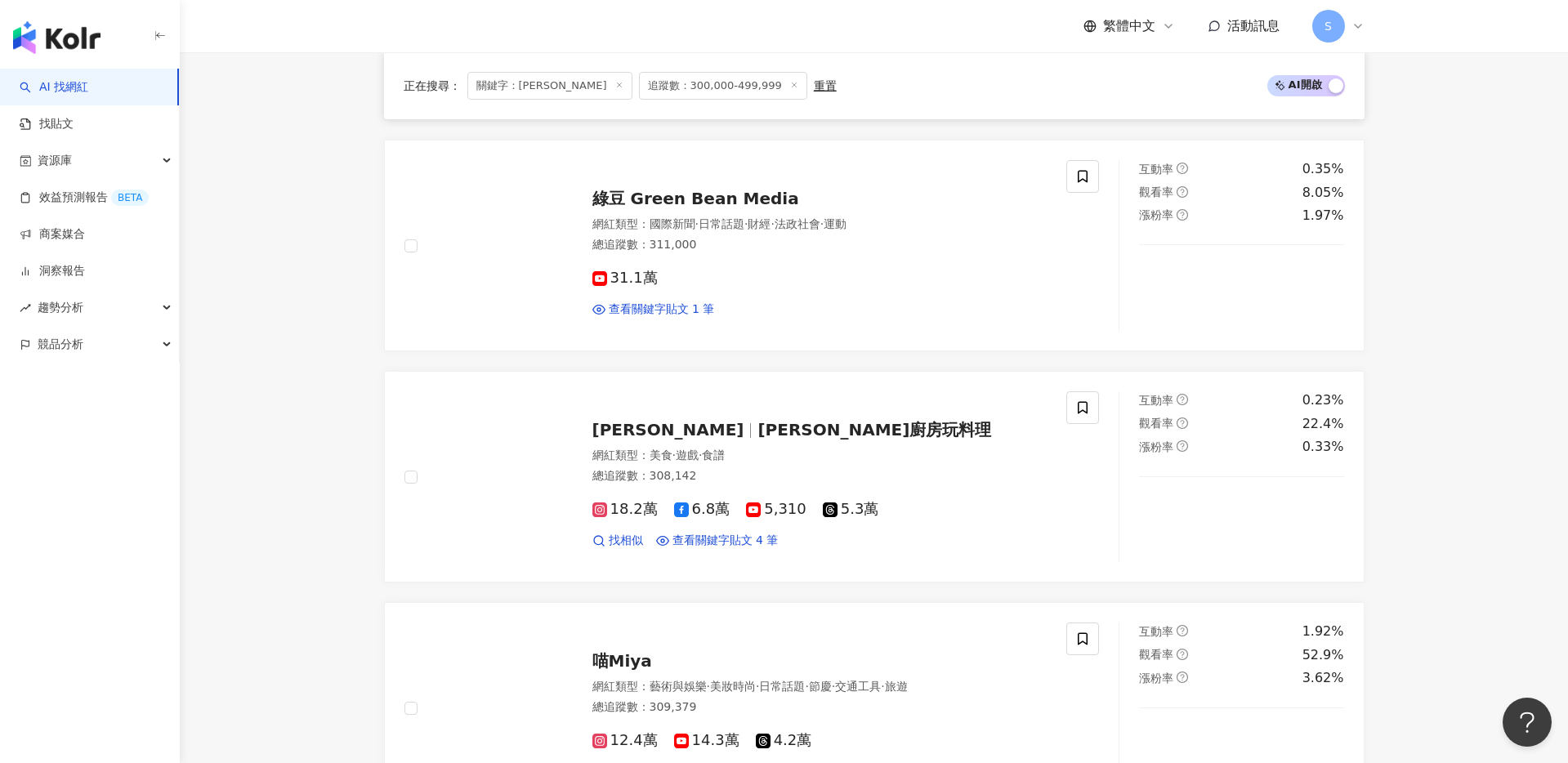
scroll to position [2664, 0]
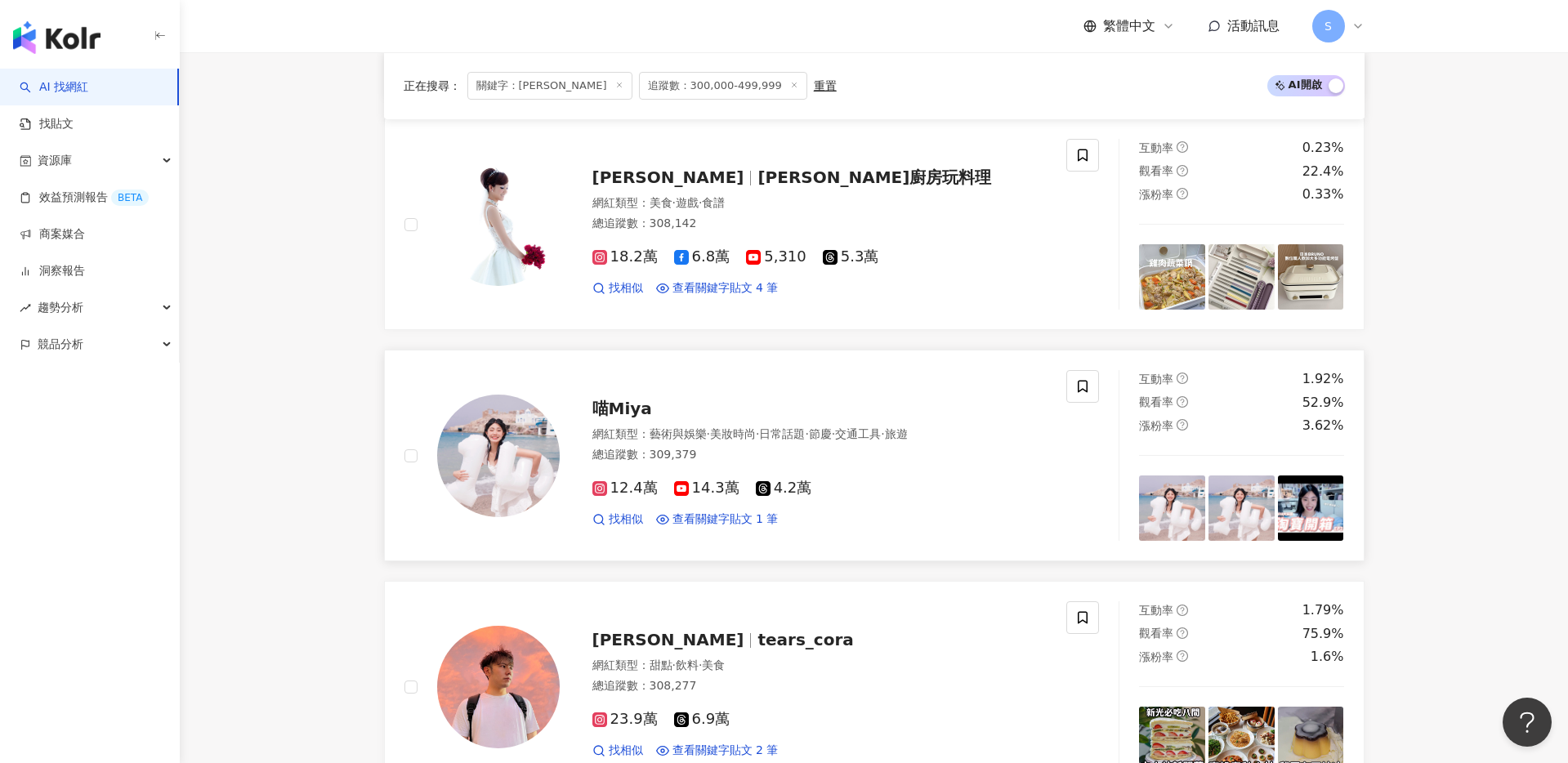
click at [496, 469] on img at bounding box center [498, 456] width 123 height 123
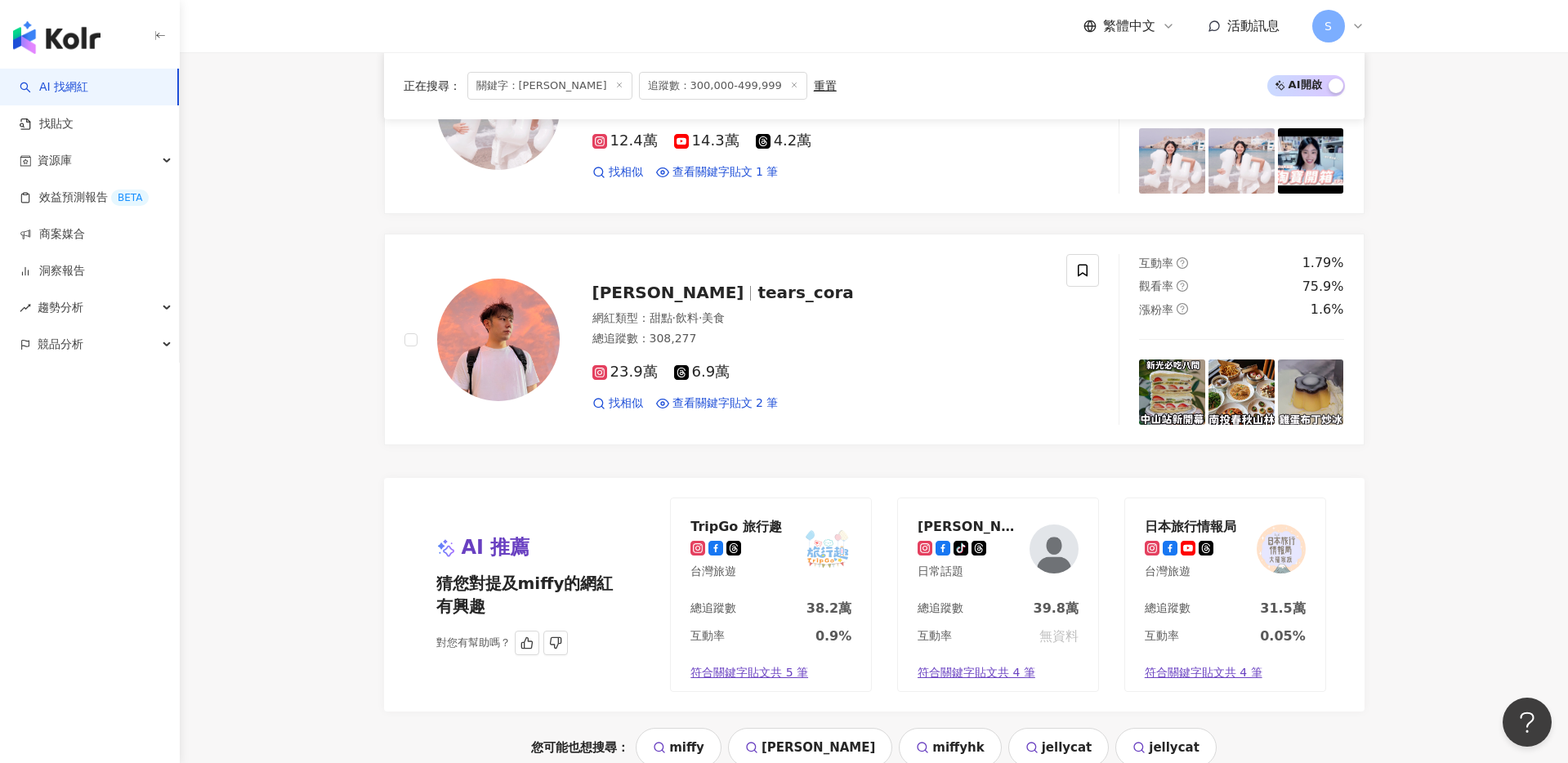
scroll to position [3360, 0]
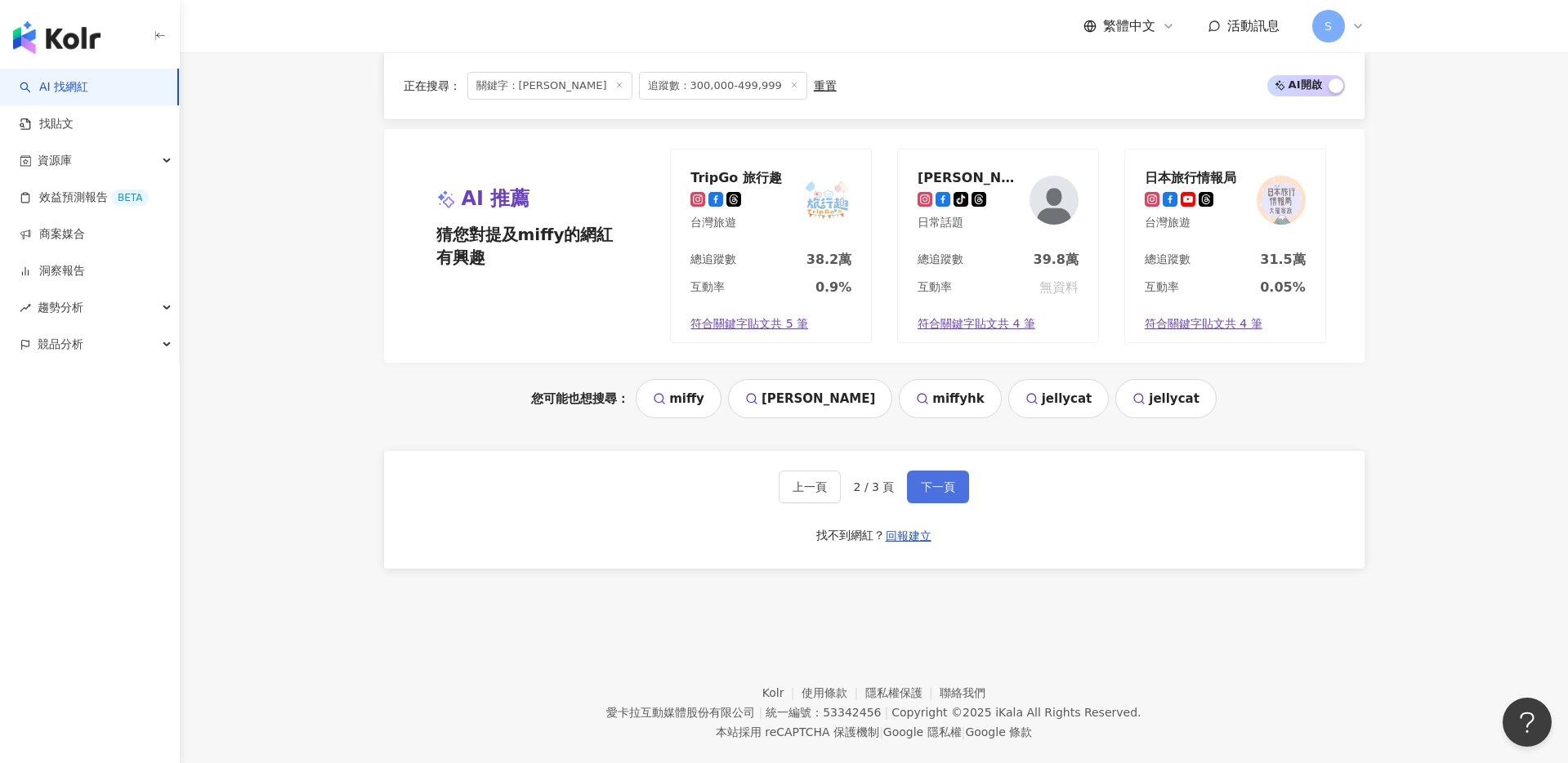
click at [942, 481] on span "下一頁" at bounding box center [937, 486] width 34 height 13
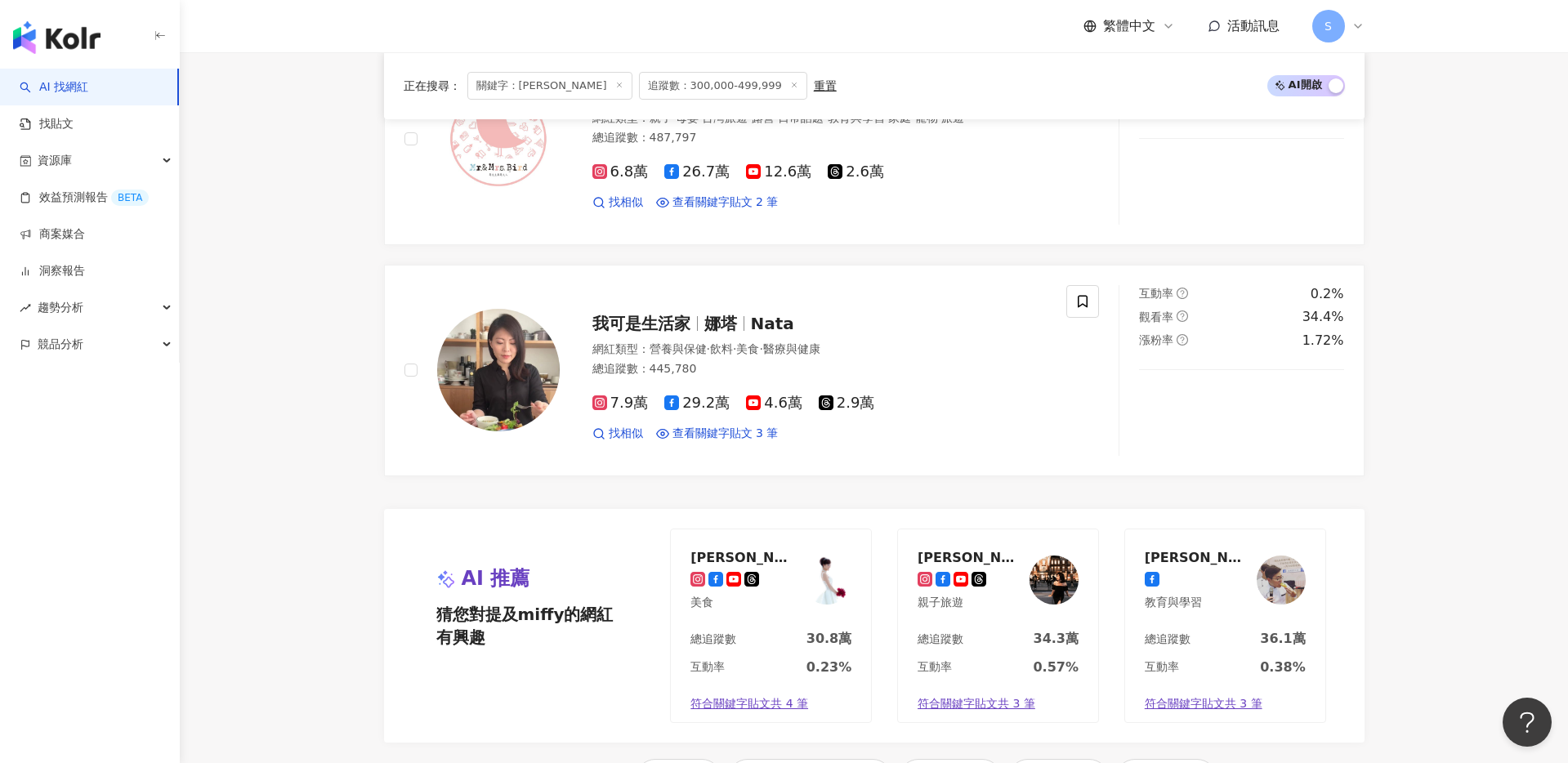
scroll to position [1972, 0]
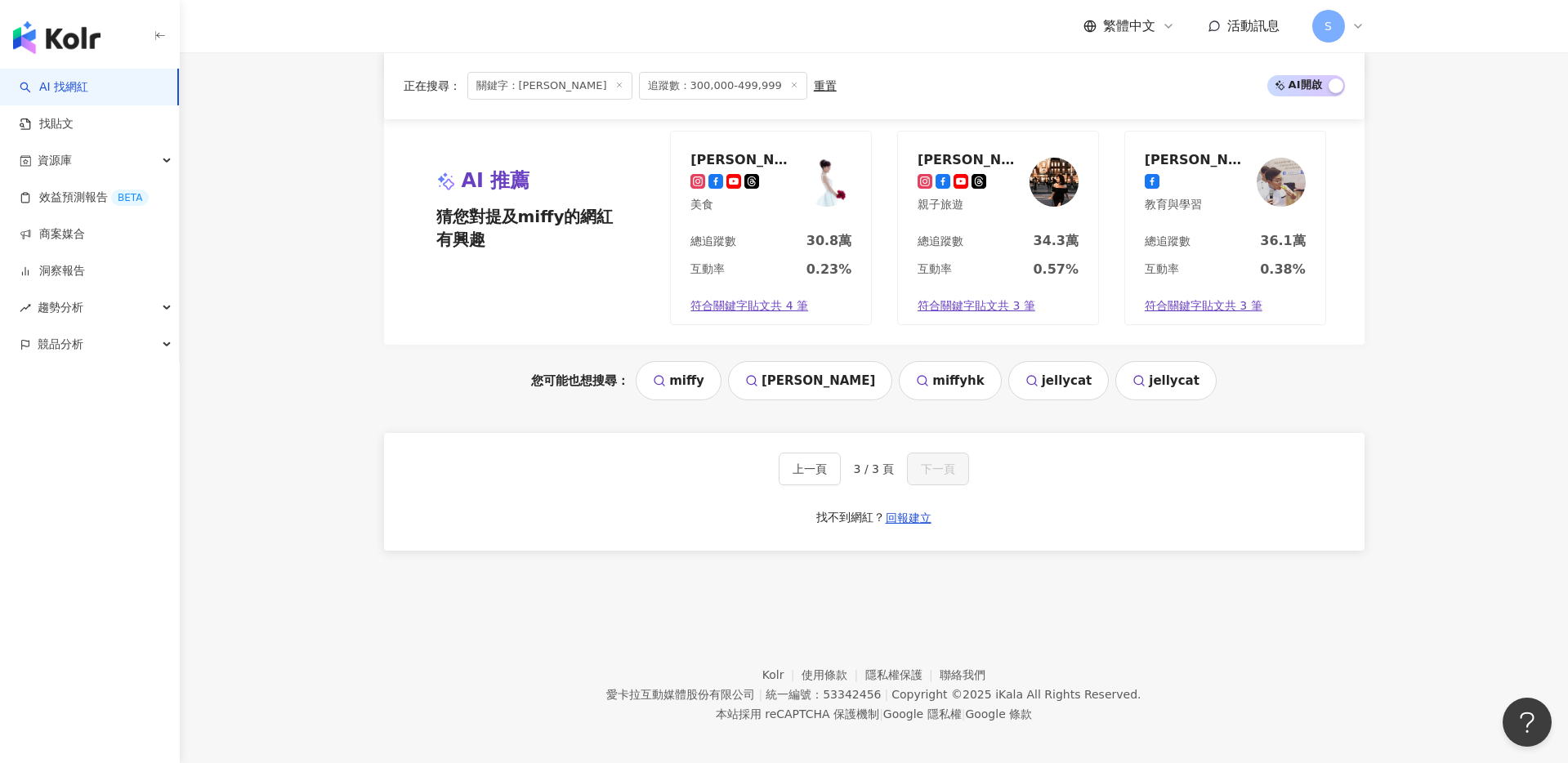
click at [508, 390] on div "您可能也想搜尋： miffy 米菲兔 miffyhk jellycat jellycat" at bounding box center [875, 381] width 981 height 39
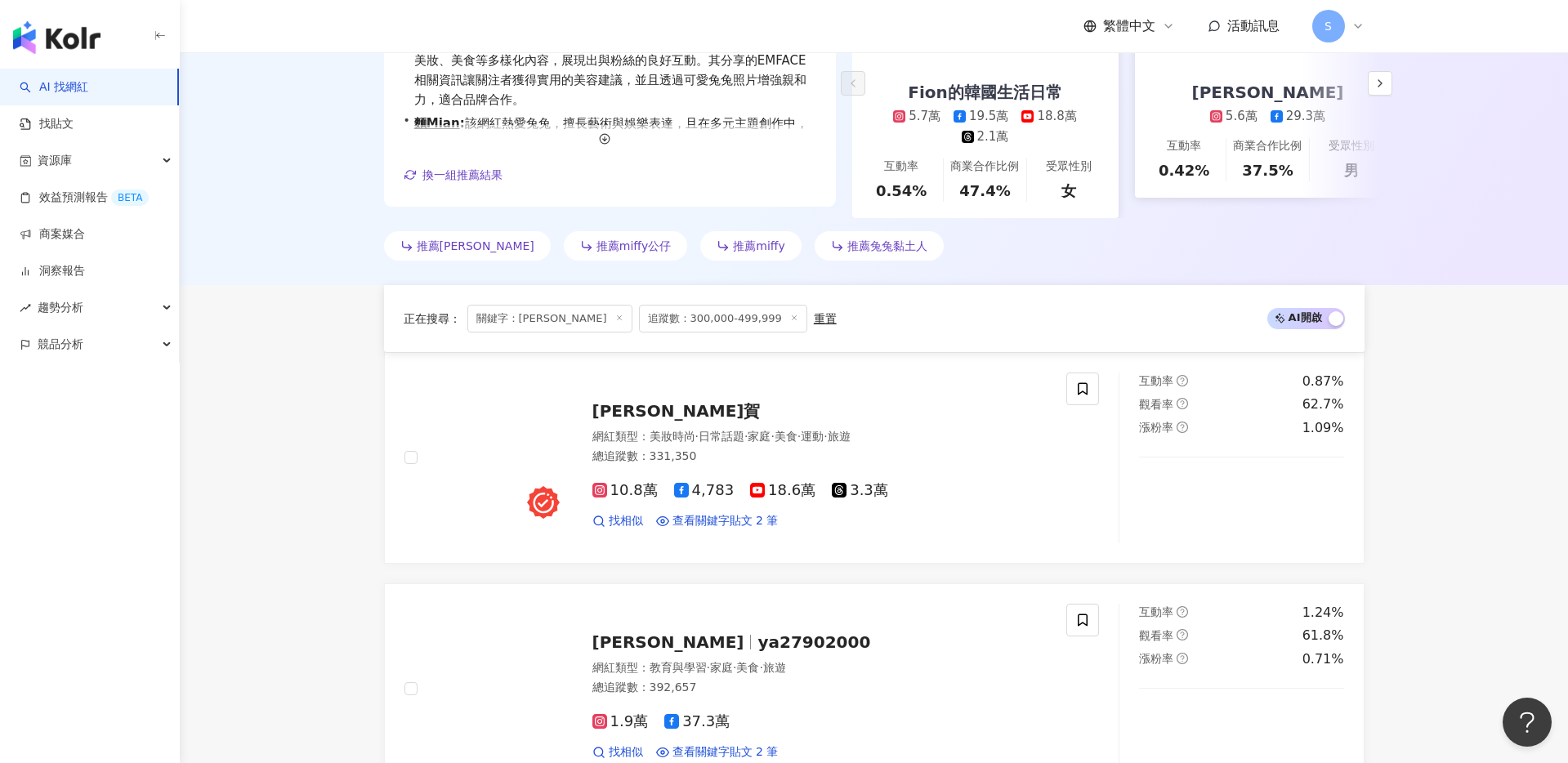
scroll to position [0, 0]
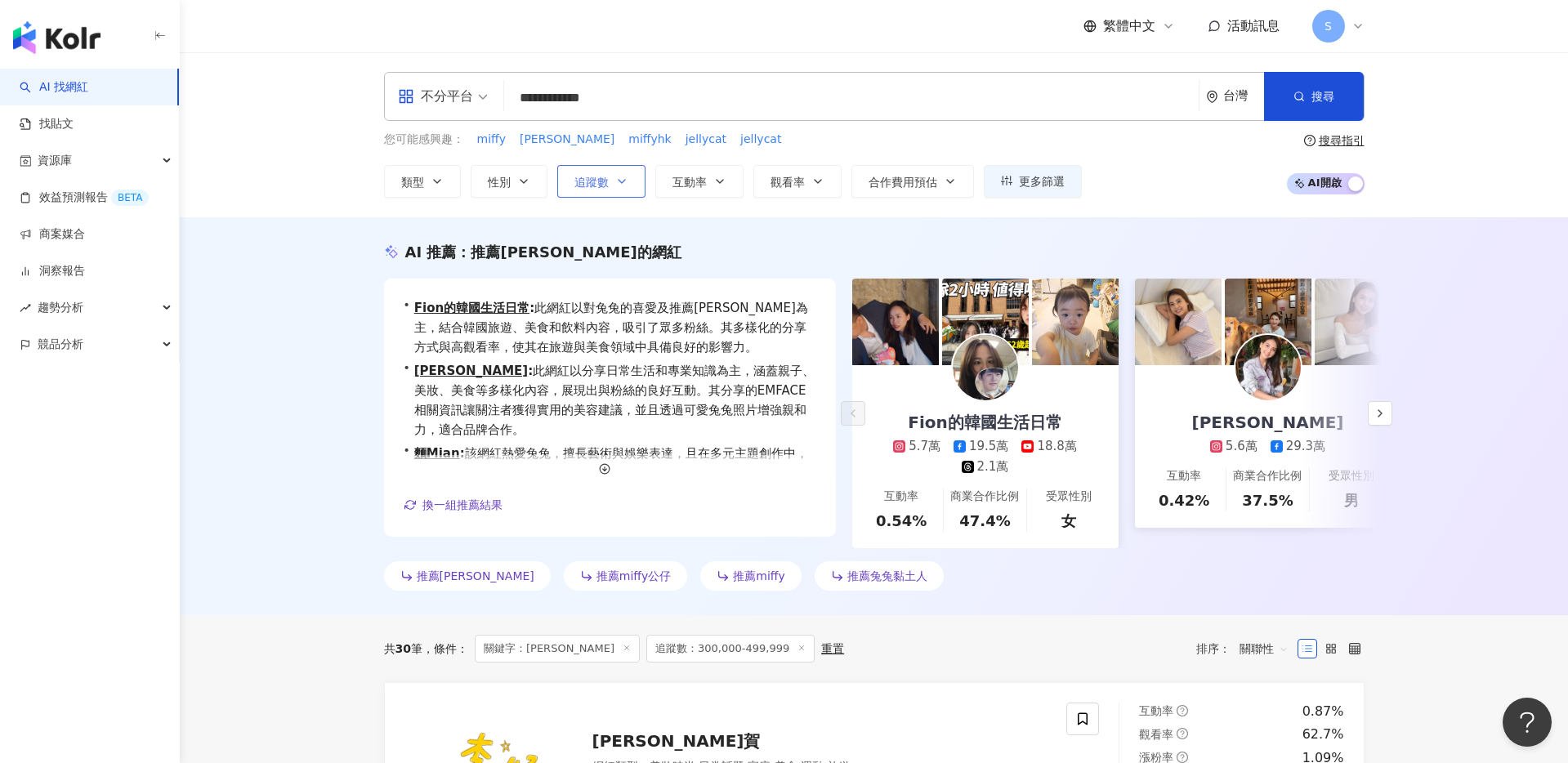
click at [587, 185] on span "追蹤數" at bounding box center [591, 181] width 34 height 13
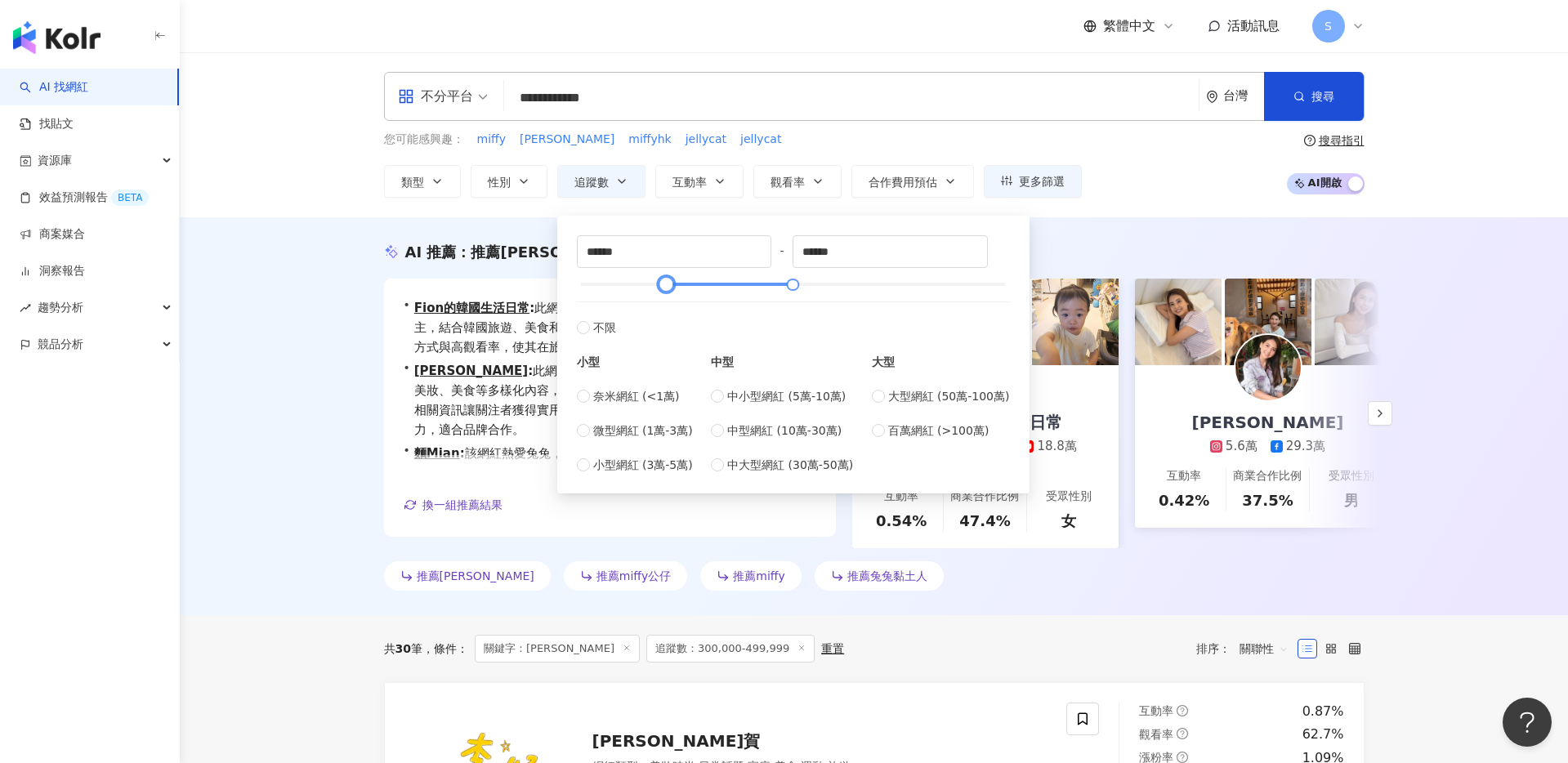
click at [666, 283] on div at bounding box center [793, 284] width 425 height 10
click at [793, 283] on div at bounding box center [792, 284] width 9 height 9
type input "******"
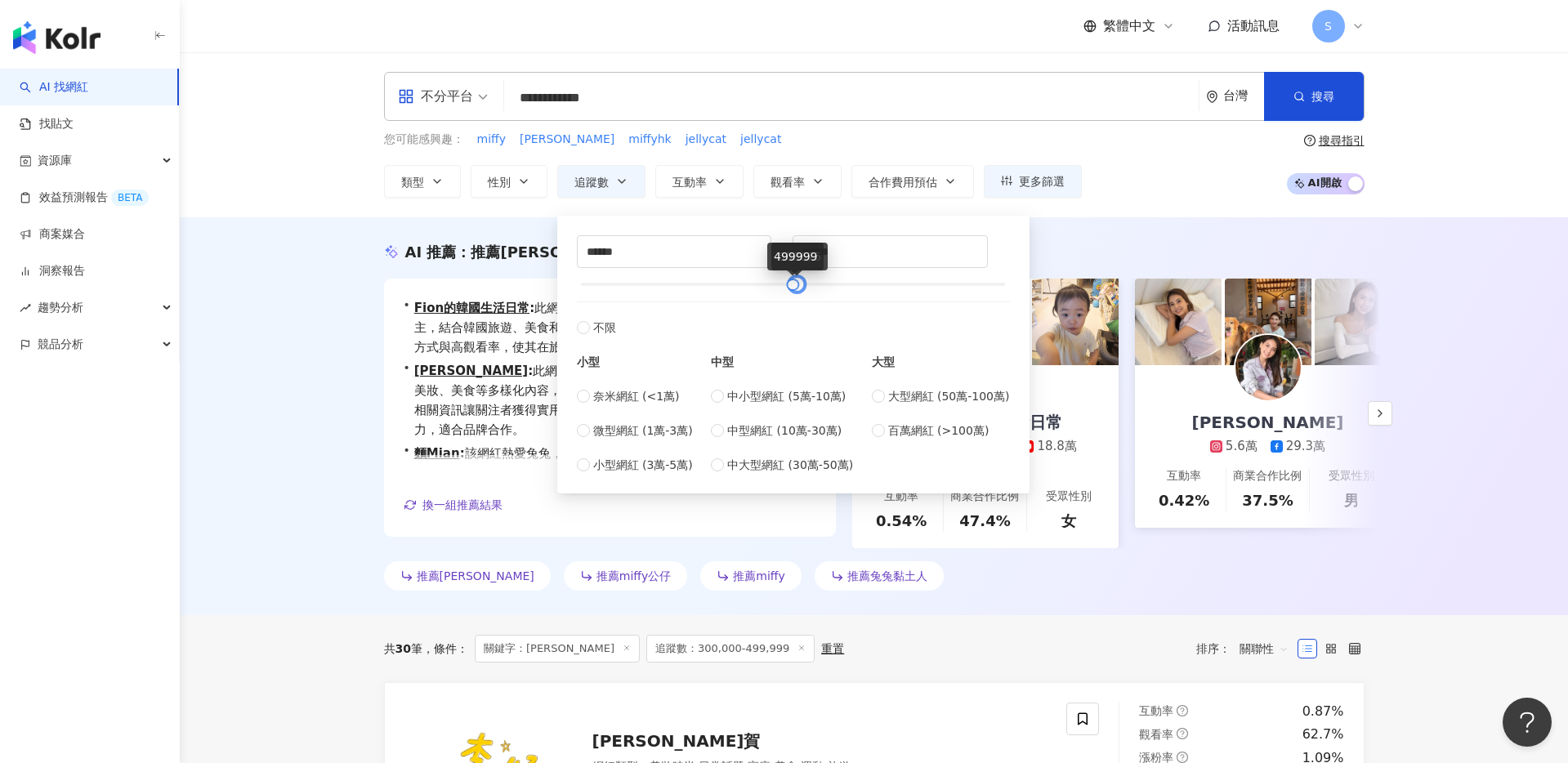
type input "******"
drag, startPoint x: 663, startPoint y: 282, endPoint x: 757, endPoint y: 282, distance: 94.0
click at [757, 282] on div at bounding box center [759, 284] width 9 height 9
type input "*******"
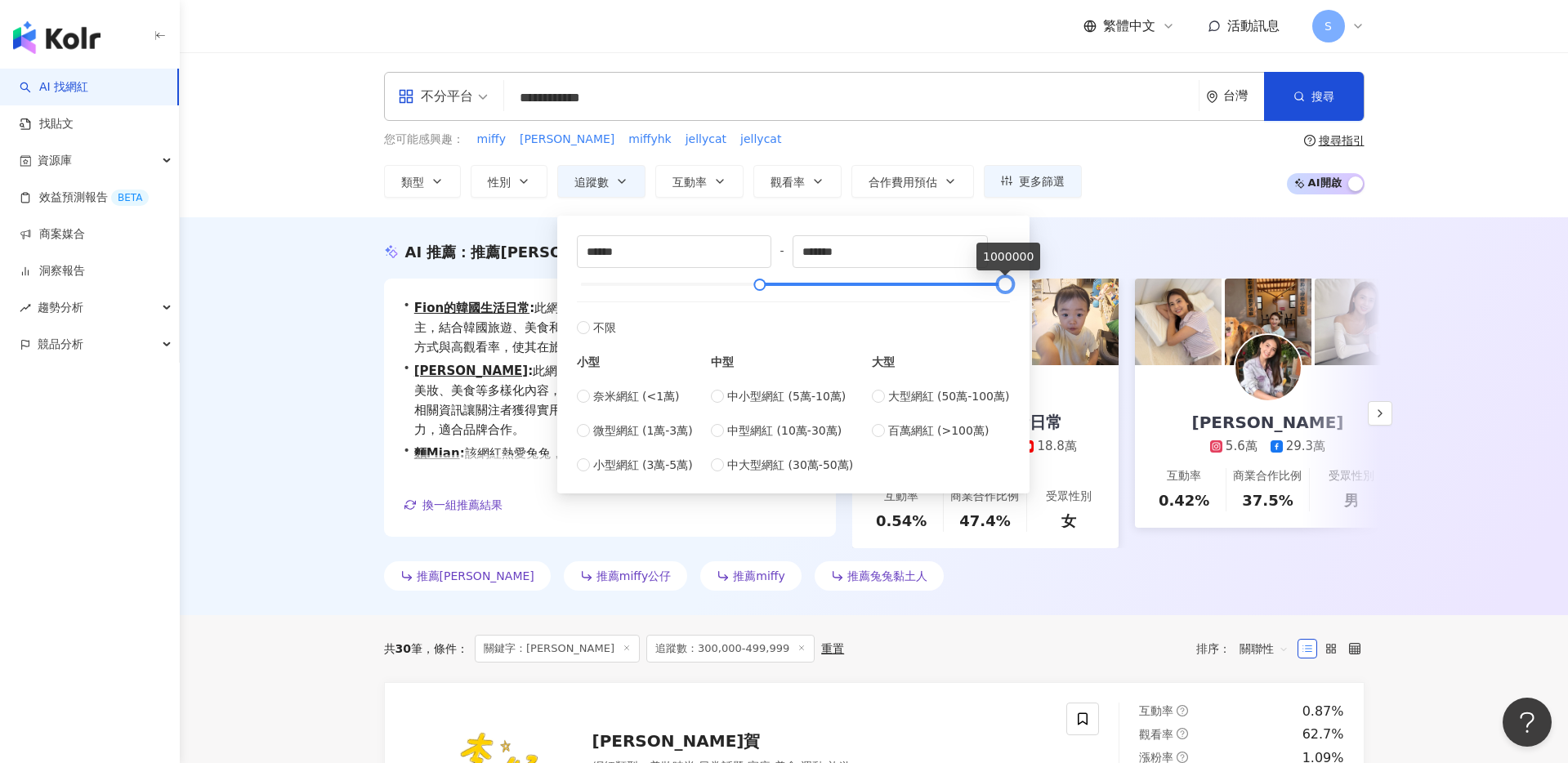
drag, startPoint x: 797, startPoint y: 285, endPoint x: 1018, endPoint y: 283, distance: 221.0
click at [1018, 283] on div "****** - ******* 不限 小型 奈米網紅 (<1萬) 微型網紅 (1萬-3萬) 小型網紅 (3萬-5萬) 中型 中小型網紅 (5萬-10萬) 中…" at bounding box center [793, 354] width 453 height 258
drag, startPoint x: 757, startPoint y: 290, endPoint x: 791, endPoint y: 288, distance: 34.1
click at [791, 288] on div at bounding box center [793, 284] width 9 height 9
drag, startPoint x: 798, startPoint y: 284, endPoint x: 817, endPoint y: 282, distance: 19.1
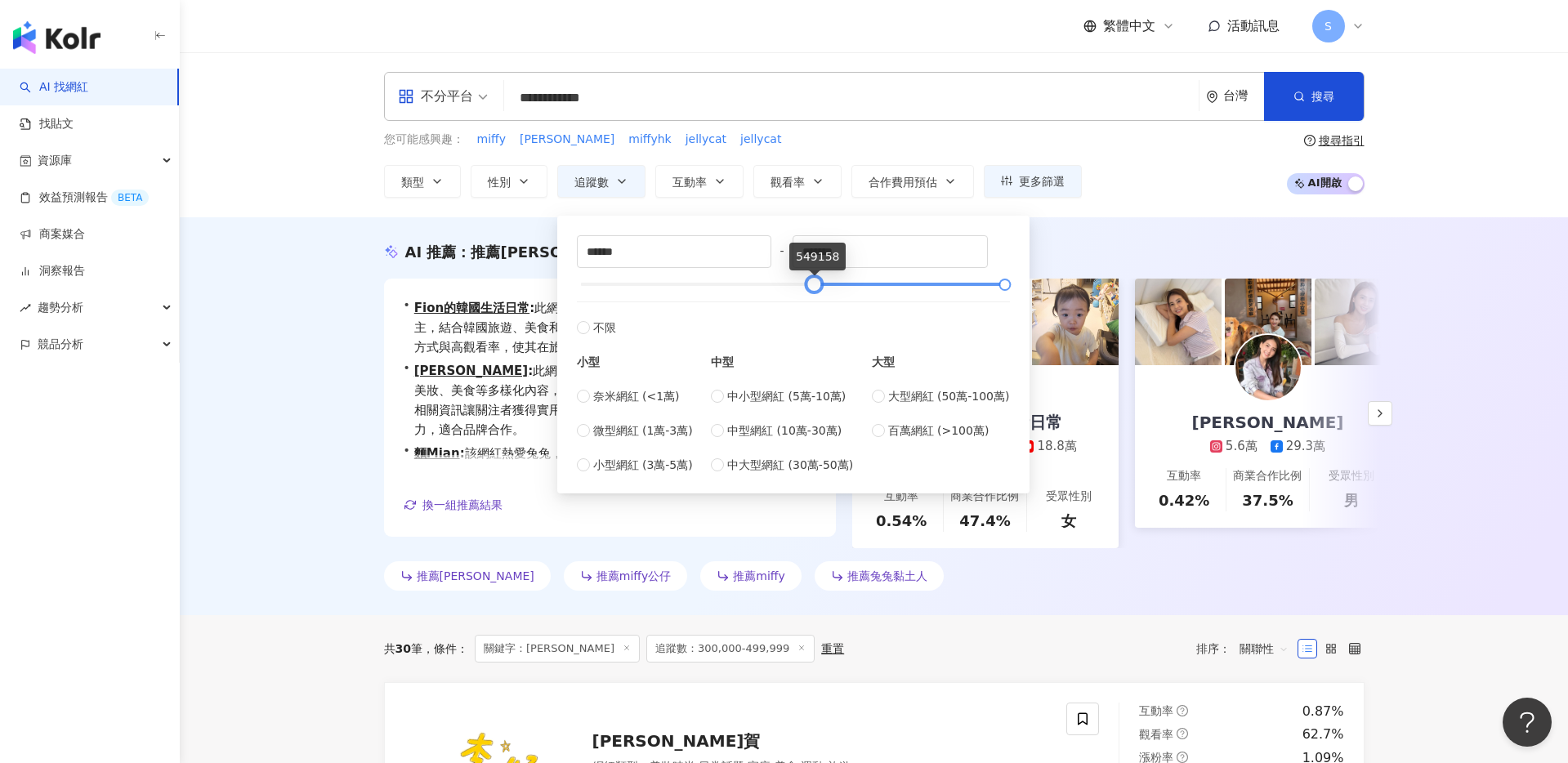
click at [817, 282] on div at bounding box center [813, 284] width 9 height 9
click at [831, 285] on div at bounding box center [793, 284] width 425 height 10
click at [835, 285] on div at bounding box center [830, 284] width 9 height 9
click at [855, 285] on div at bounding box center [793, 284] width 425 height 10
click at [875, 285] on div at bounding box center [793, 284] width 425 height 10
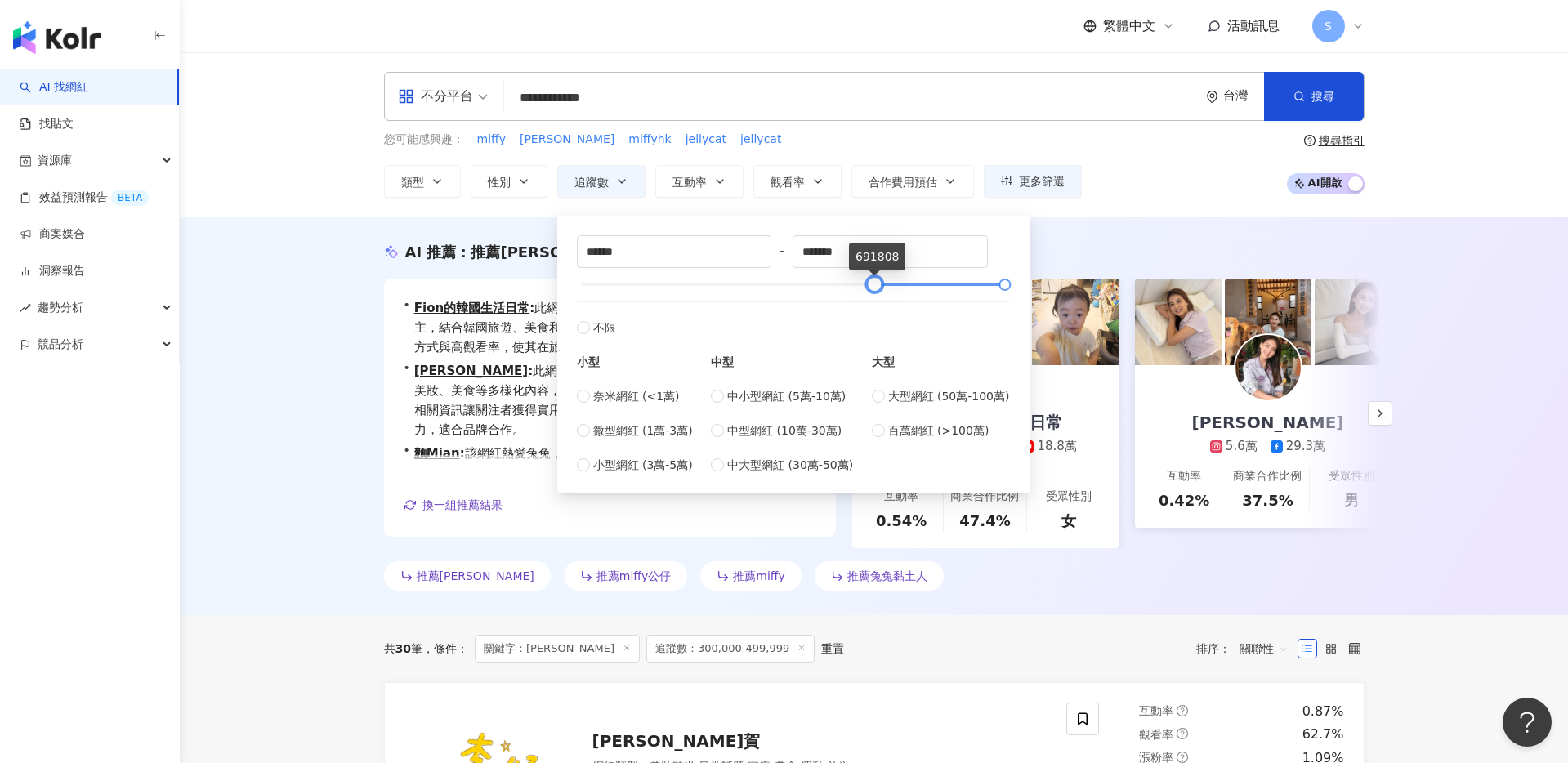
click at [900, 282] on div at bounding box center [793, 284] width 425 height 10
click at [895, 282] on div at bounding box center [899, 284] width 9 height 9
click at [885, 282] on div at bounding box center [793, 284] width 425 height 10
drag, startPoint x: 636, startPoint y: 256, endPoint x: 557, endPoint y: 256, distance: 79.0
click at [557, 256] on div "****** - ******* 不限 小型 奈米網紅 (<1萬) 微型網紅 (1萬-3萬) 小型網紅 (3萬-5萬) 中型 中小型網紅 (5萬-10萬) 中…" at bounding box center [793, 354] width 473 height 278
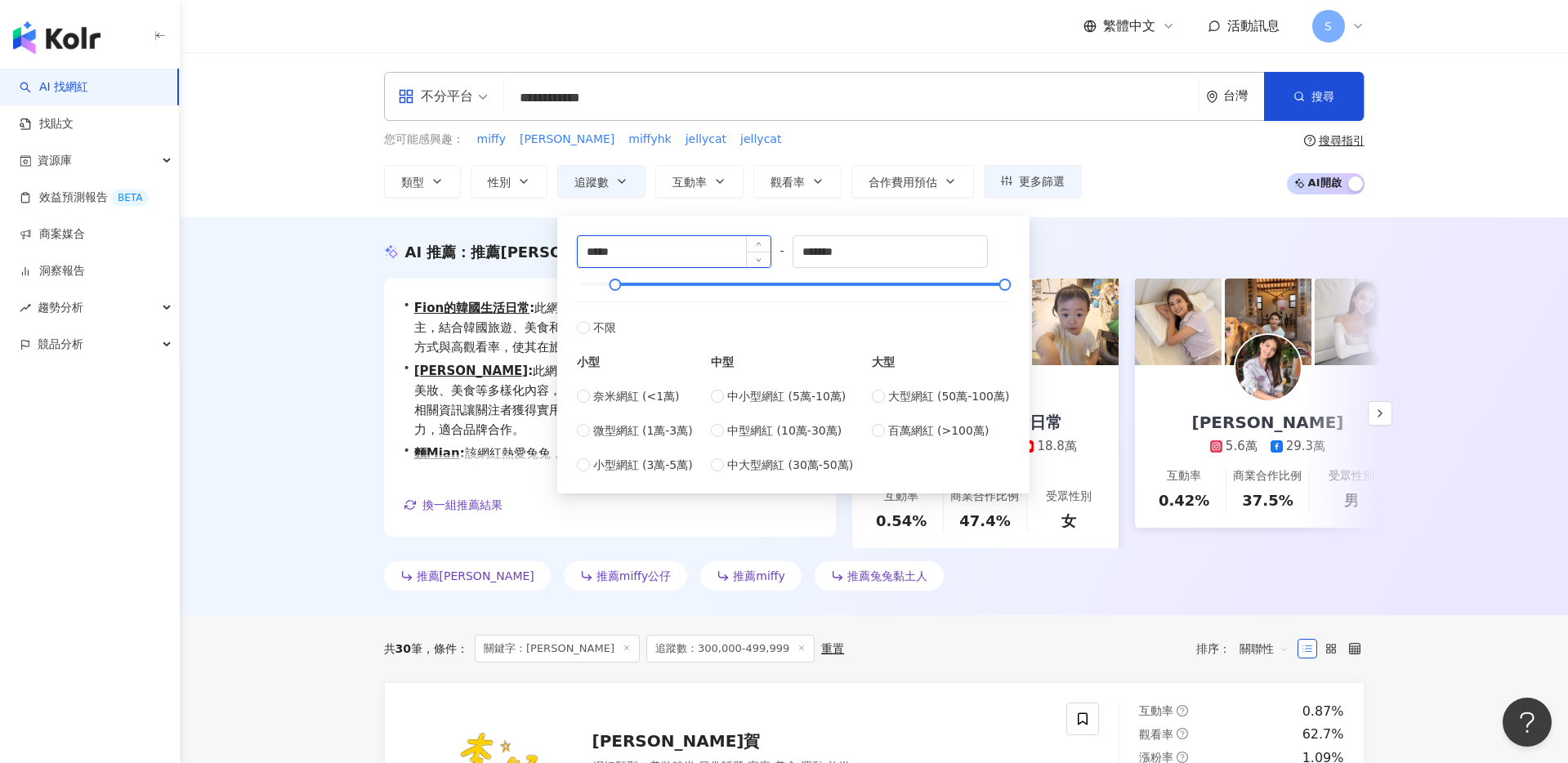
click at [665, 258] on input "*****" at bounding box center [675, 252] width 194 height 31
click at [766, 280] on div at bounding box center [793, 284] width 425 height 10
click at [720, 286] on div at bounding box center [793, 284] width 425 height 10
click at [1008, 282] on div at bounding box center [1004, 284] width 9 height 9
type input "******"
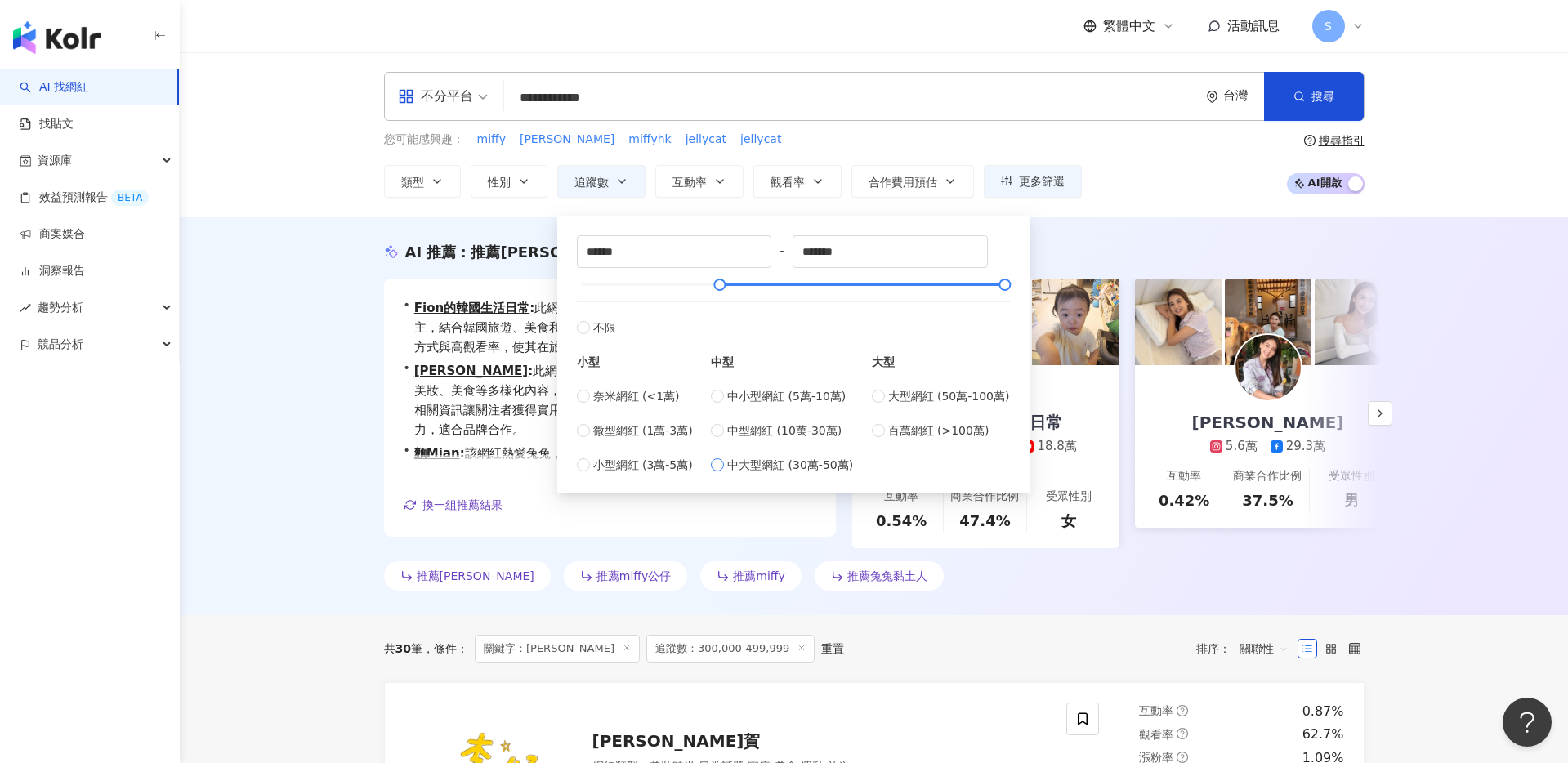
type input "******"
click at [1304, 91] on button "搜尋" at bounding box center [1314, 96] width 100 height 49
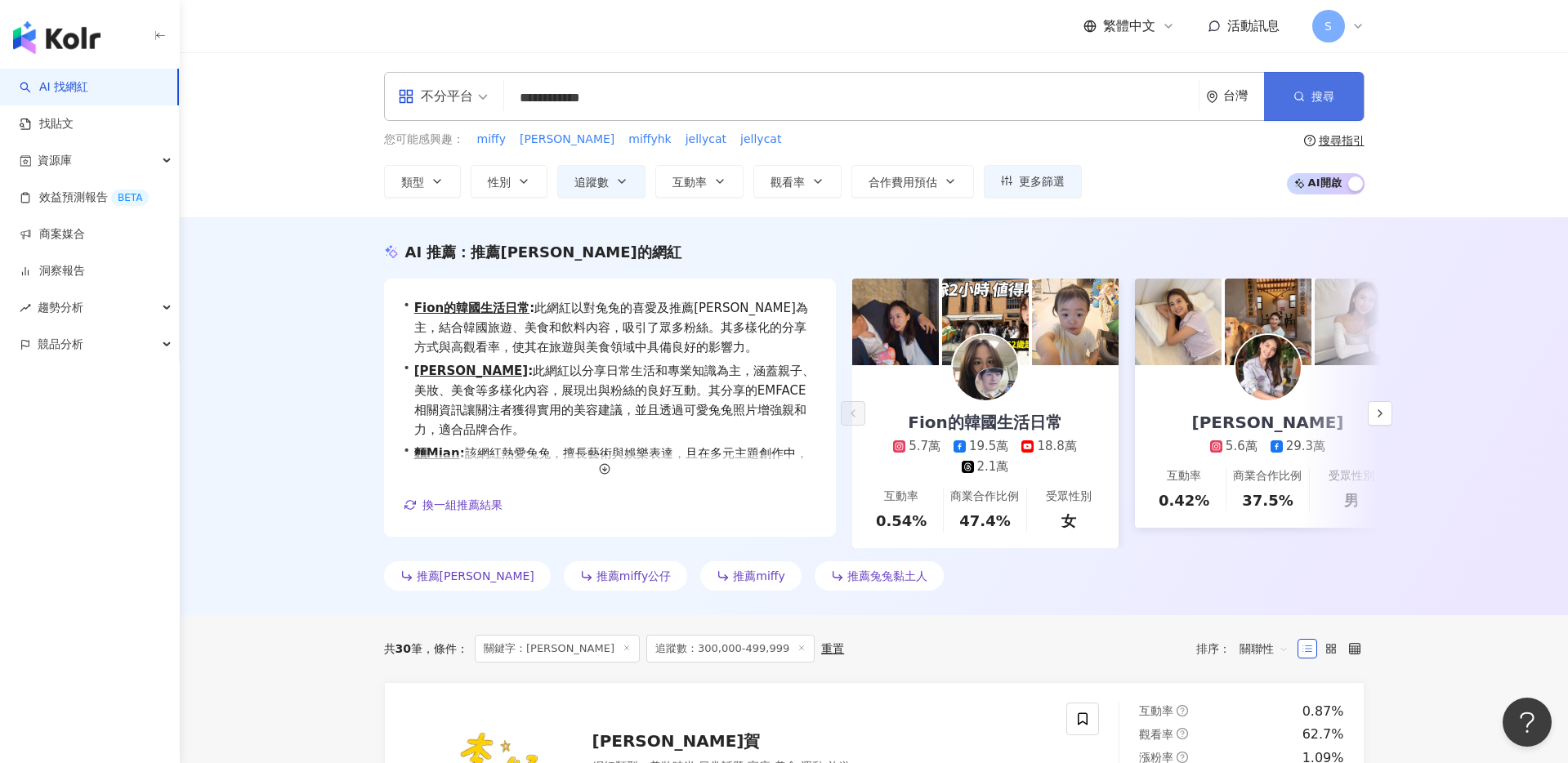
click at [1304, 91] on button "搜尋" at bounding box center [1314, 96] width 100 height 49
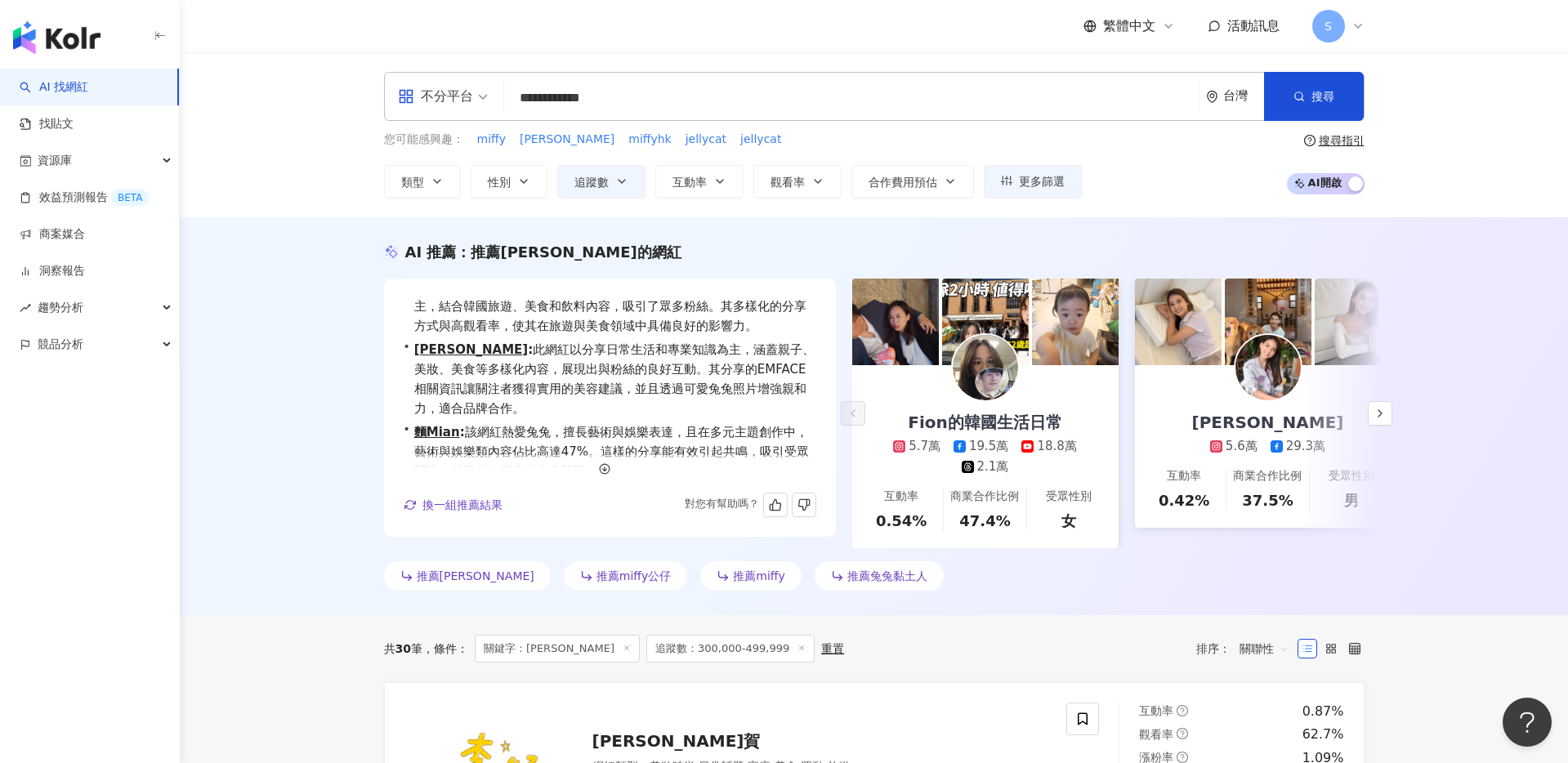
scroll to position [19, 0]
click at [1298, 101] on button "搜尋" at bounding box center [1314, 96] width 100 height 49
click at [1298, 101] on icon "button" at bounding box center [1299, 97] width 12 height 12
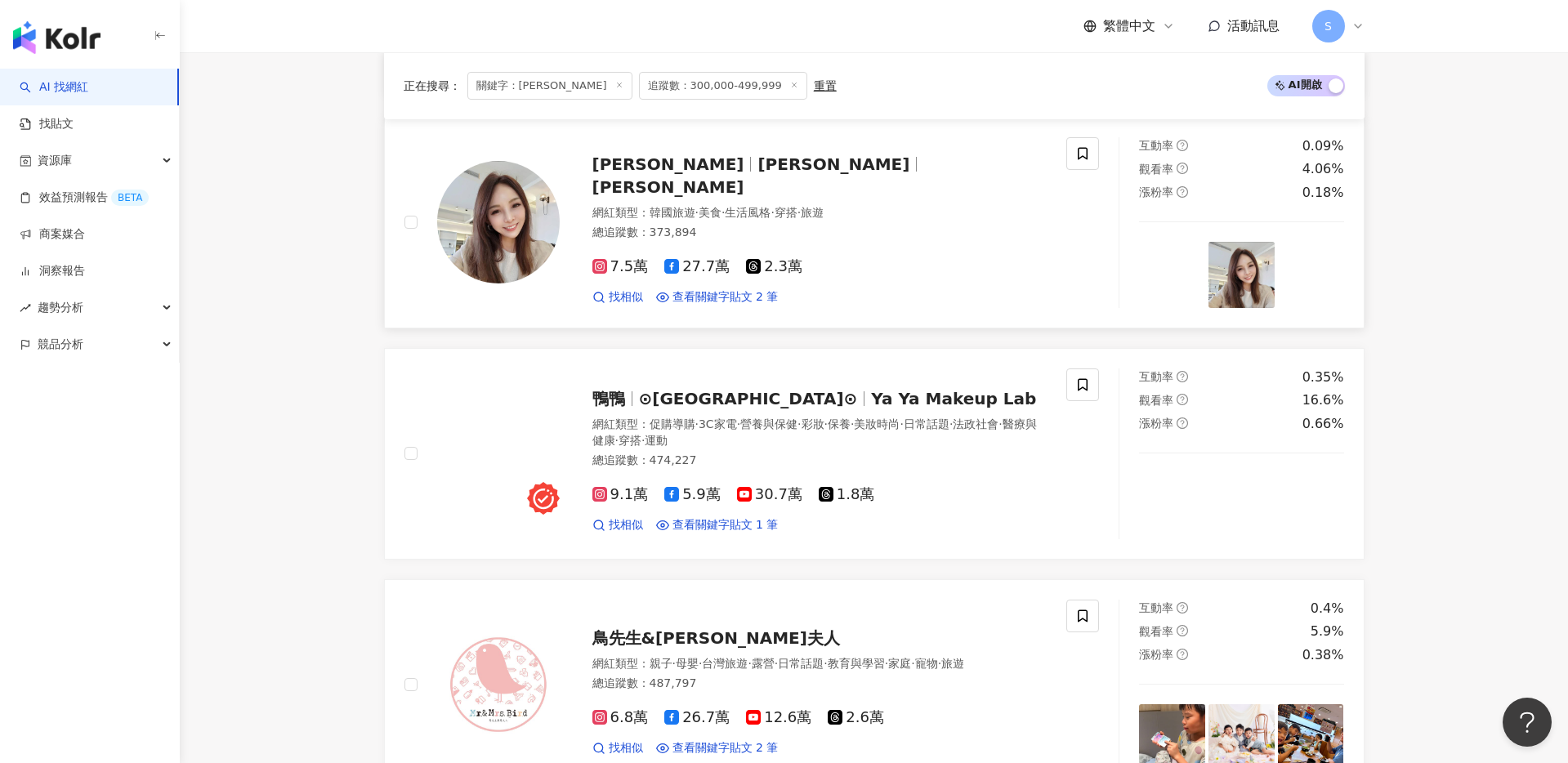
scroll to position [1050, 0]
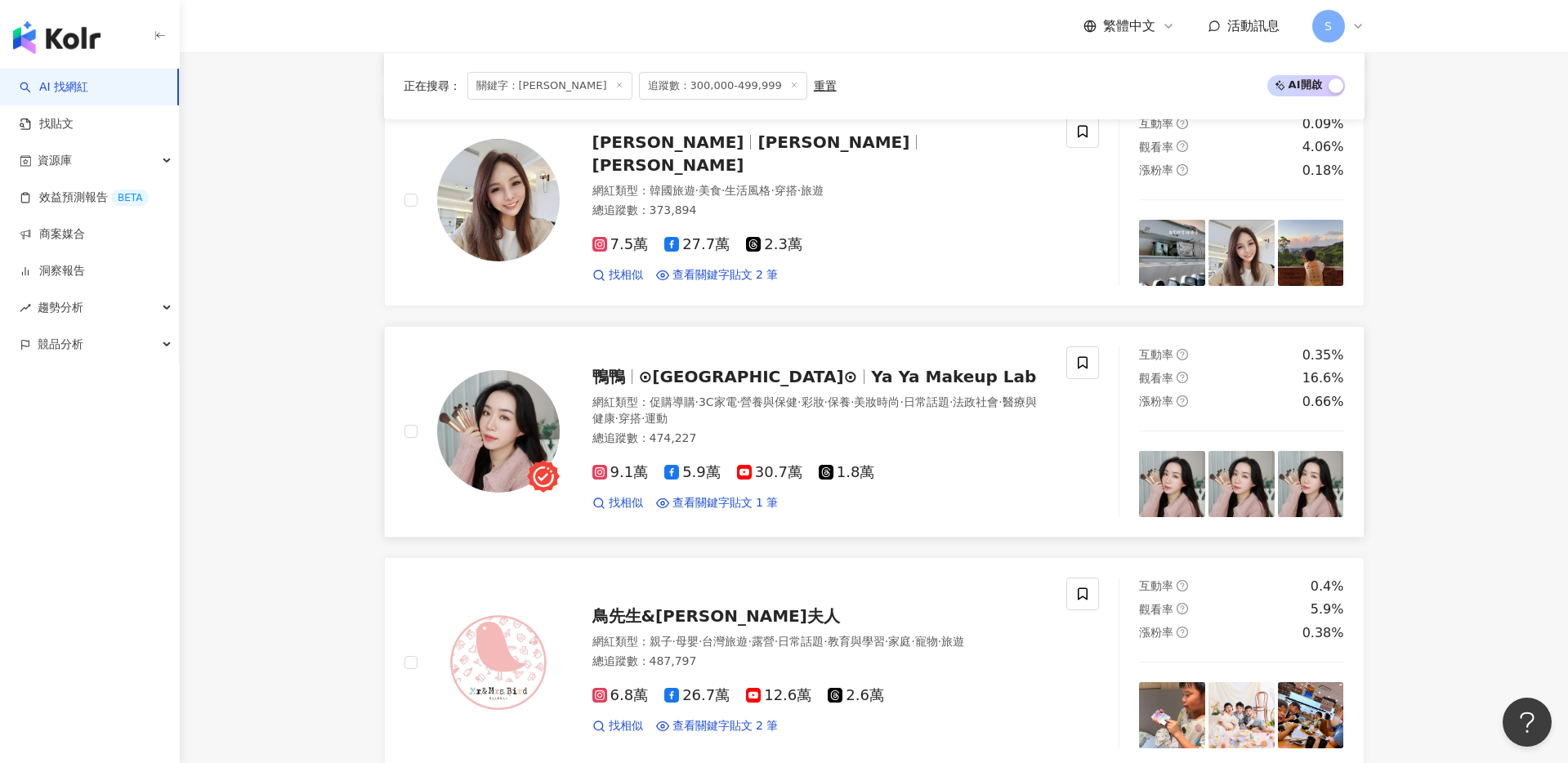
click at [668, 376] on span "⊙鴨鴨彩妝實驗室⊙" at bounding box center [748, 377] width 219 height 20
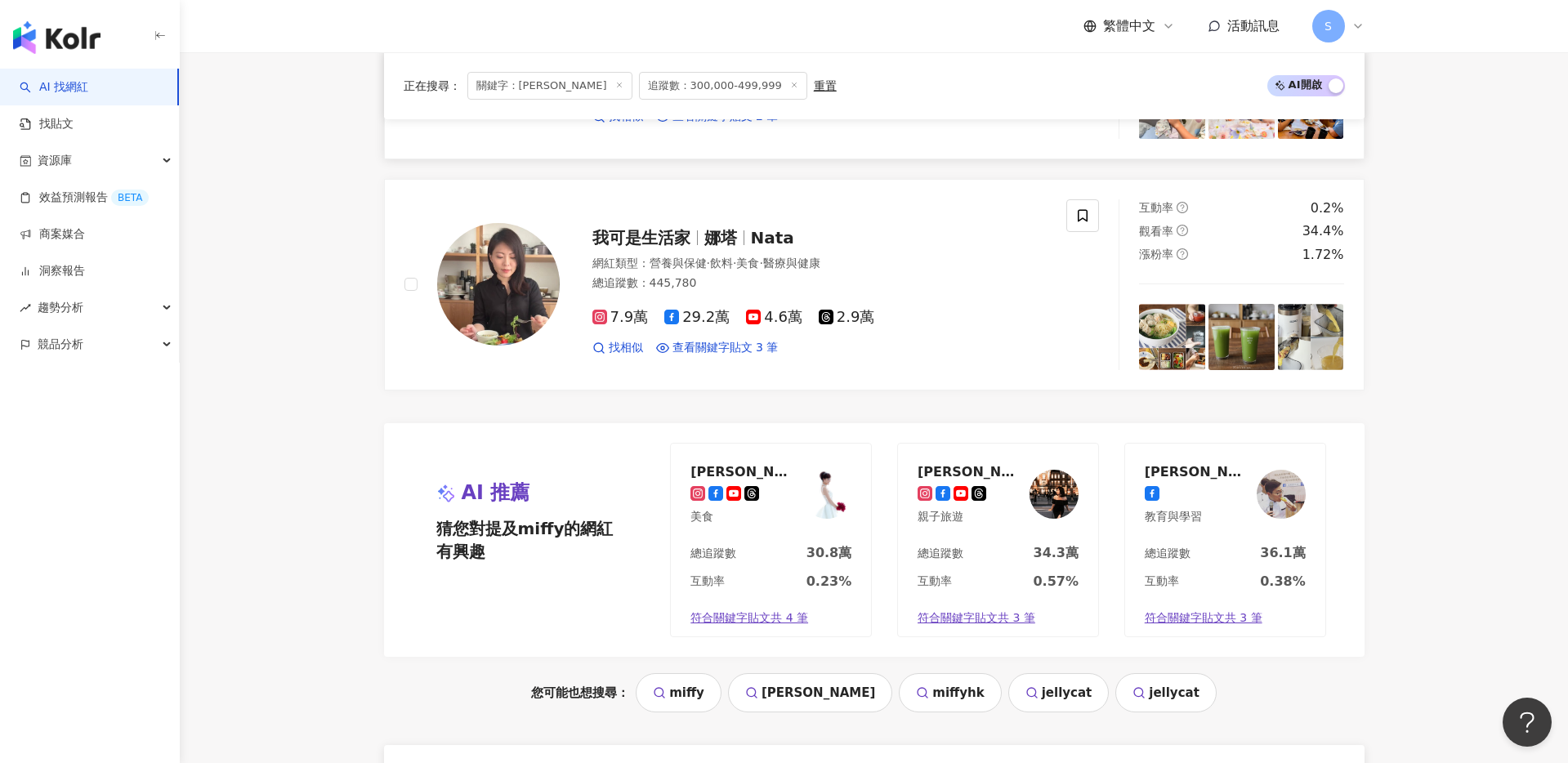
scroll to position [1982, 0]
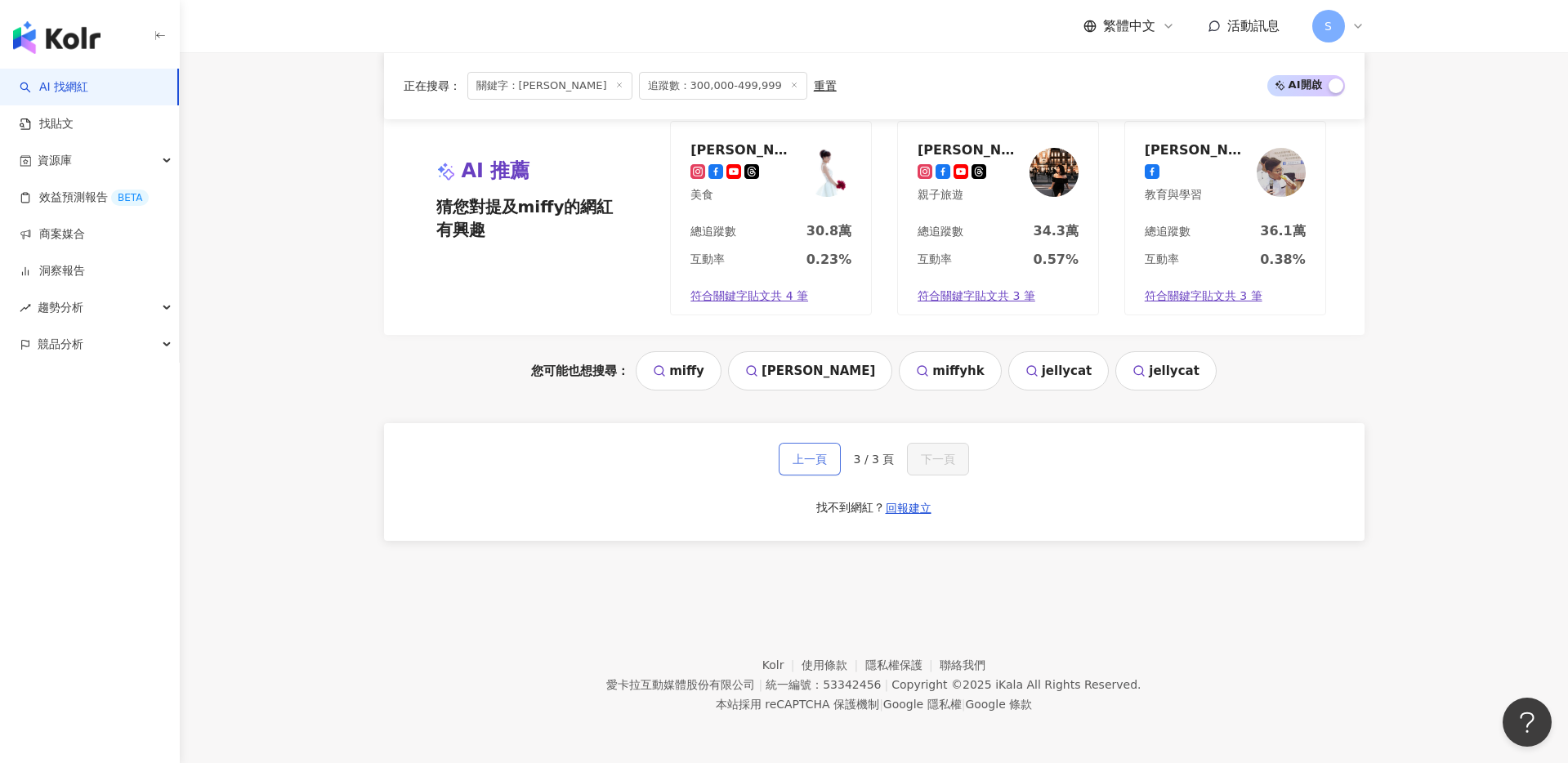
click at [807, 469] on button "上一頁" at bounding box center [809, 459] width 62 height 32
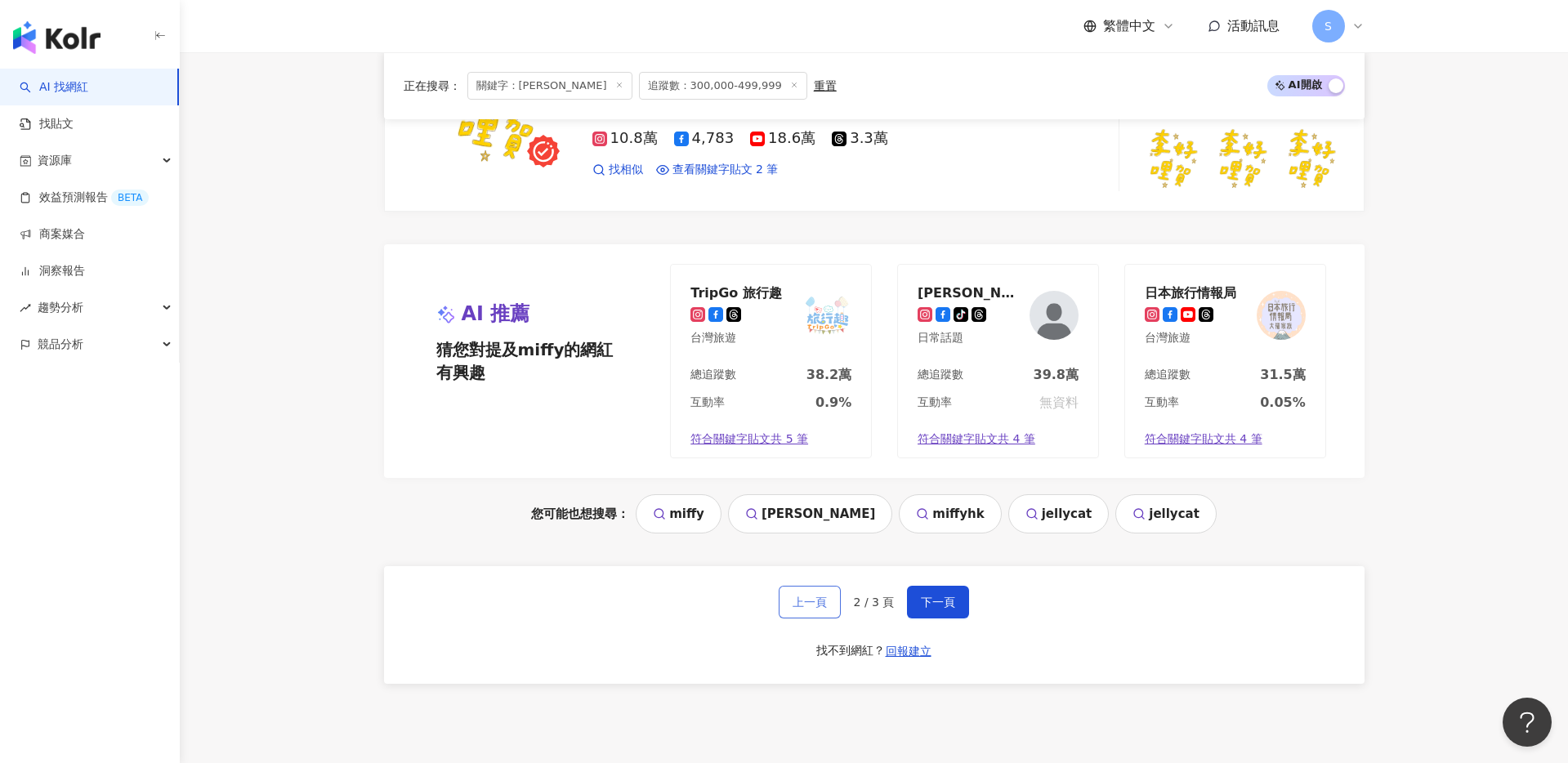
scroll to position [3260, 0]
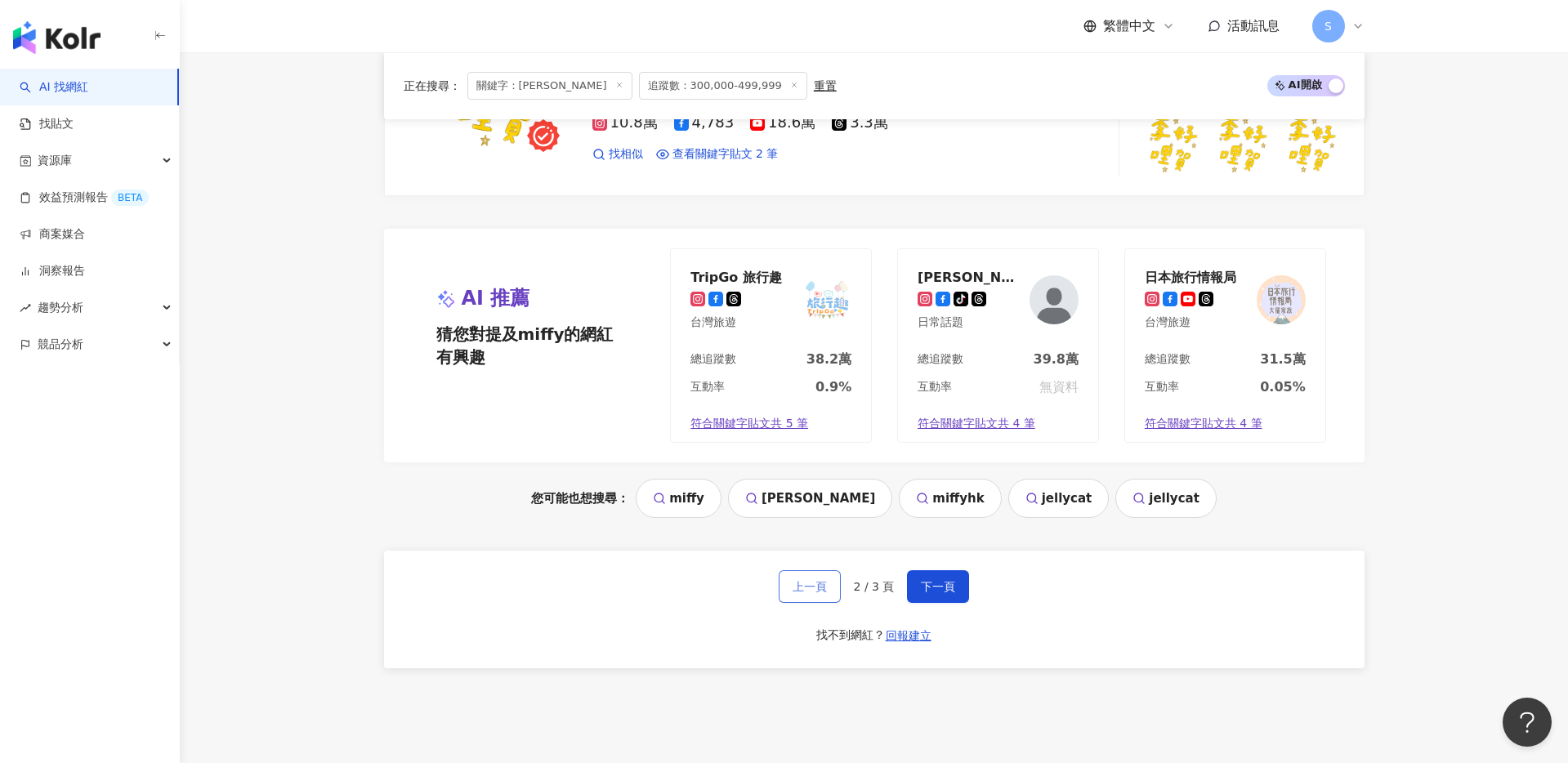
click at [807, 581] on span "上一頁" at bounding box center [809, 586] width 34 height 13
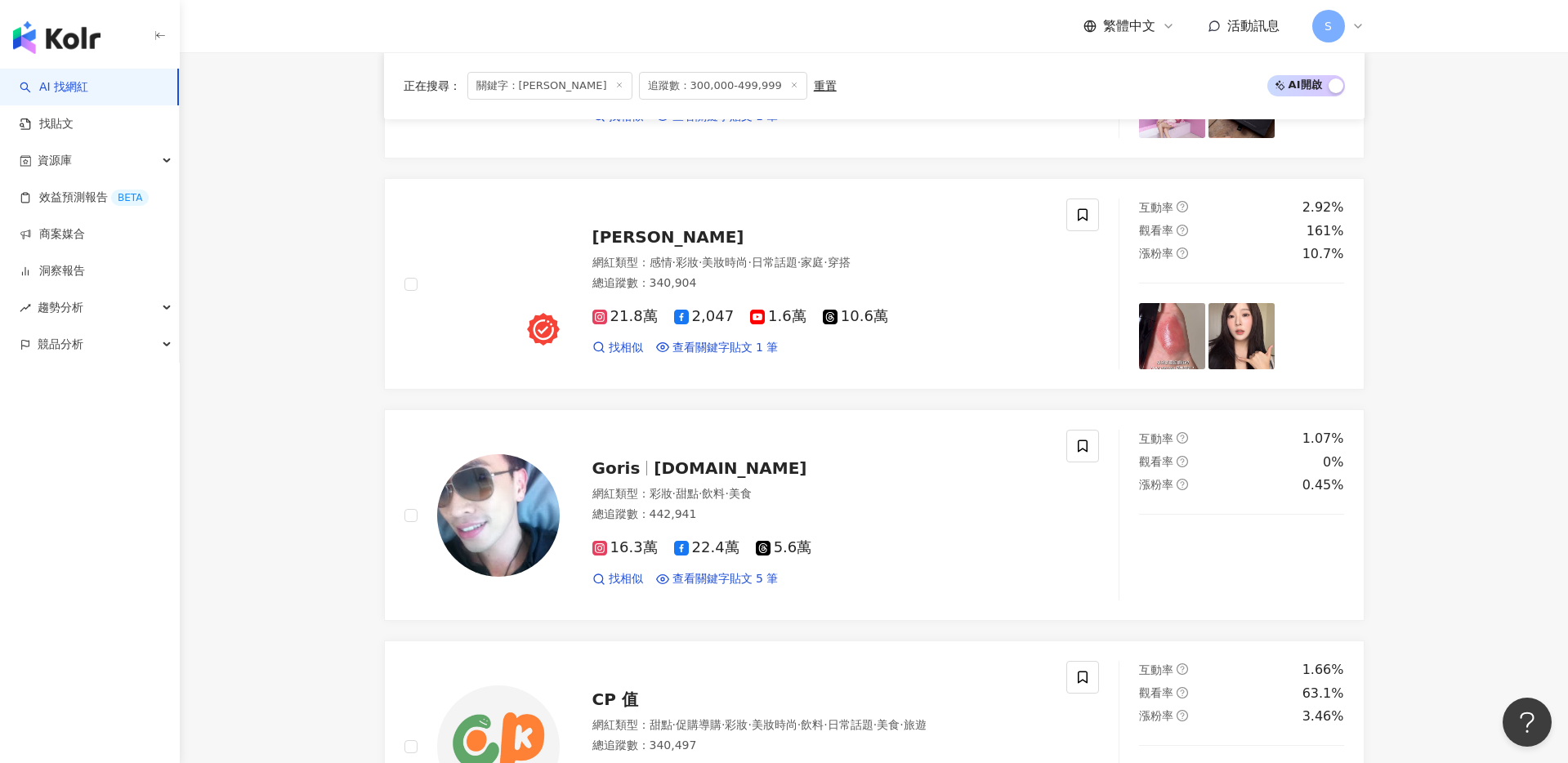
scroll to position [1862, 0]
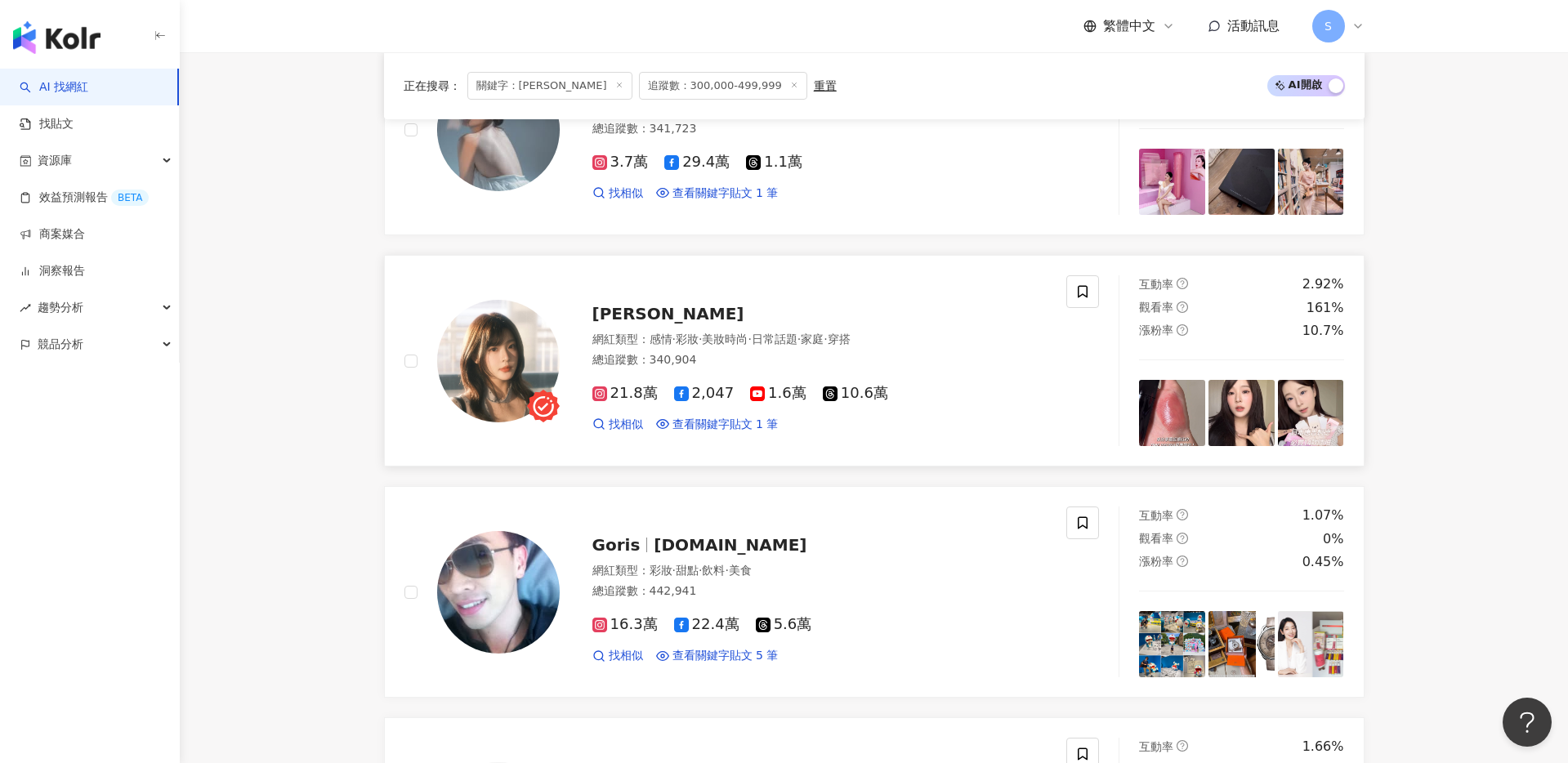
click at [608, 307] on span "林嫺" at bounding box center [668, 314] width 152 height 20
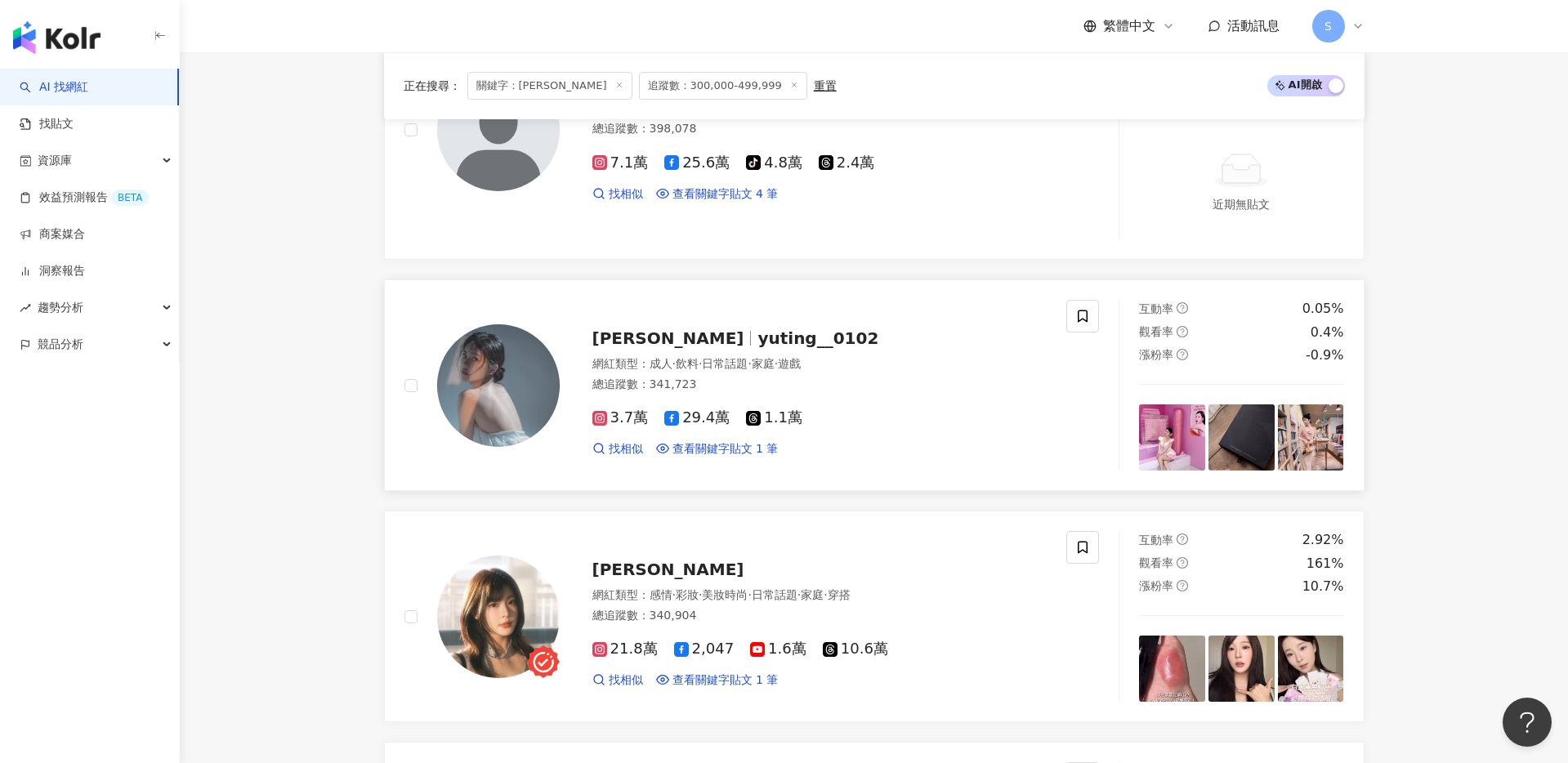
click at [758, 339] on span "yuting__0102" at bounding box center [818, 338] width 121 height 20
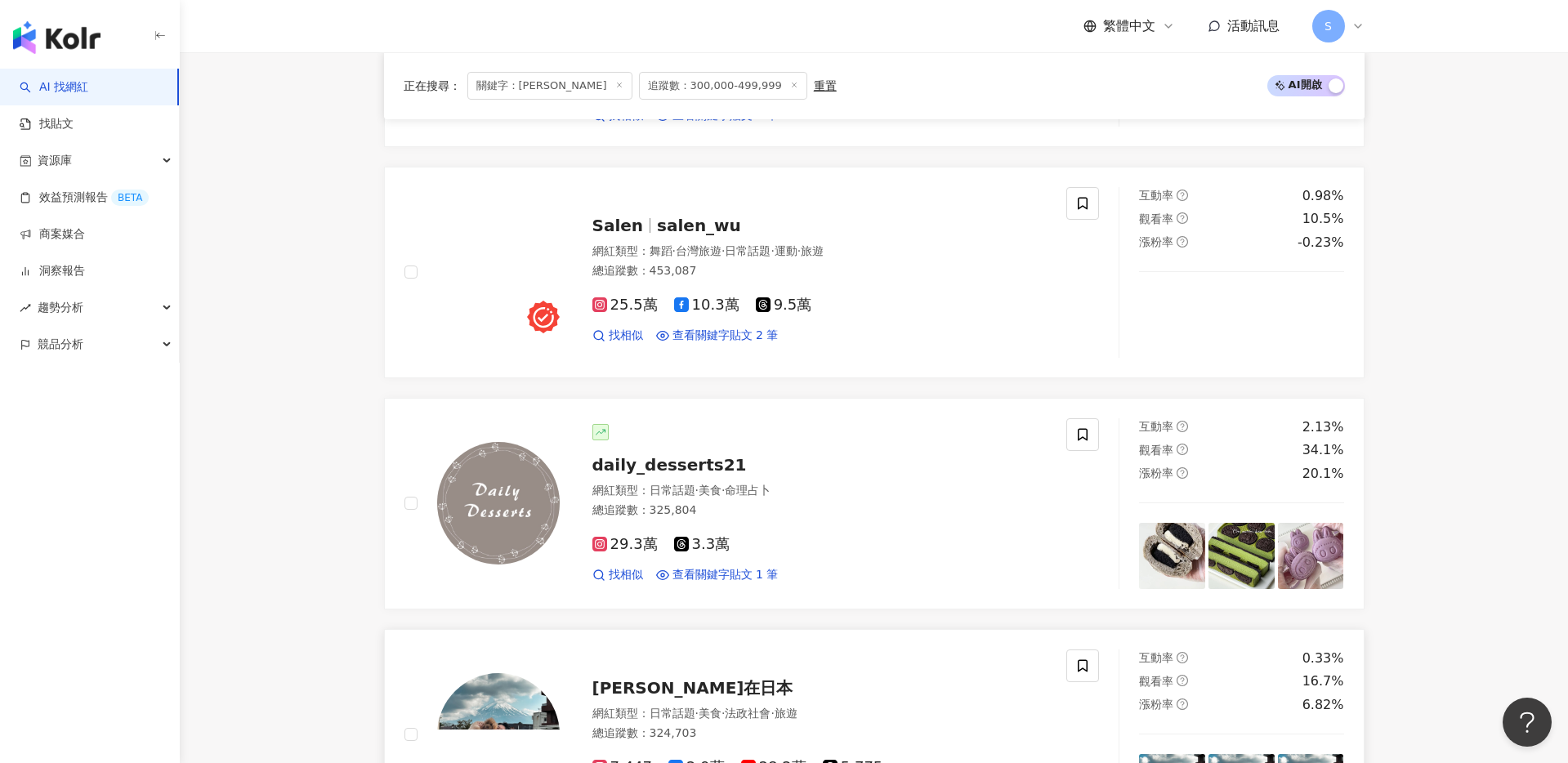
scroll to position [699, 0]
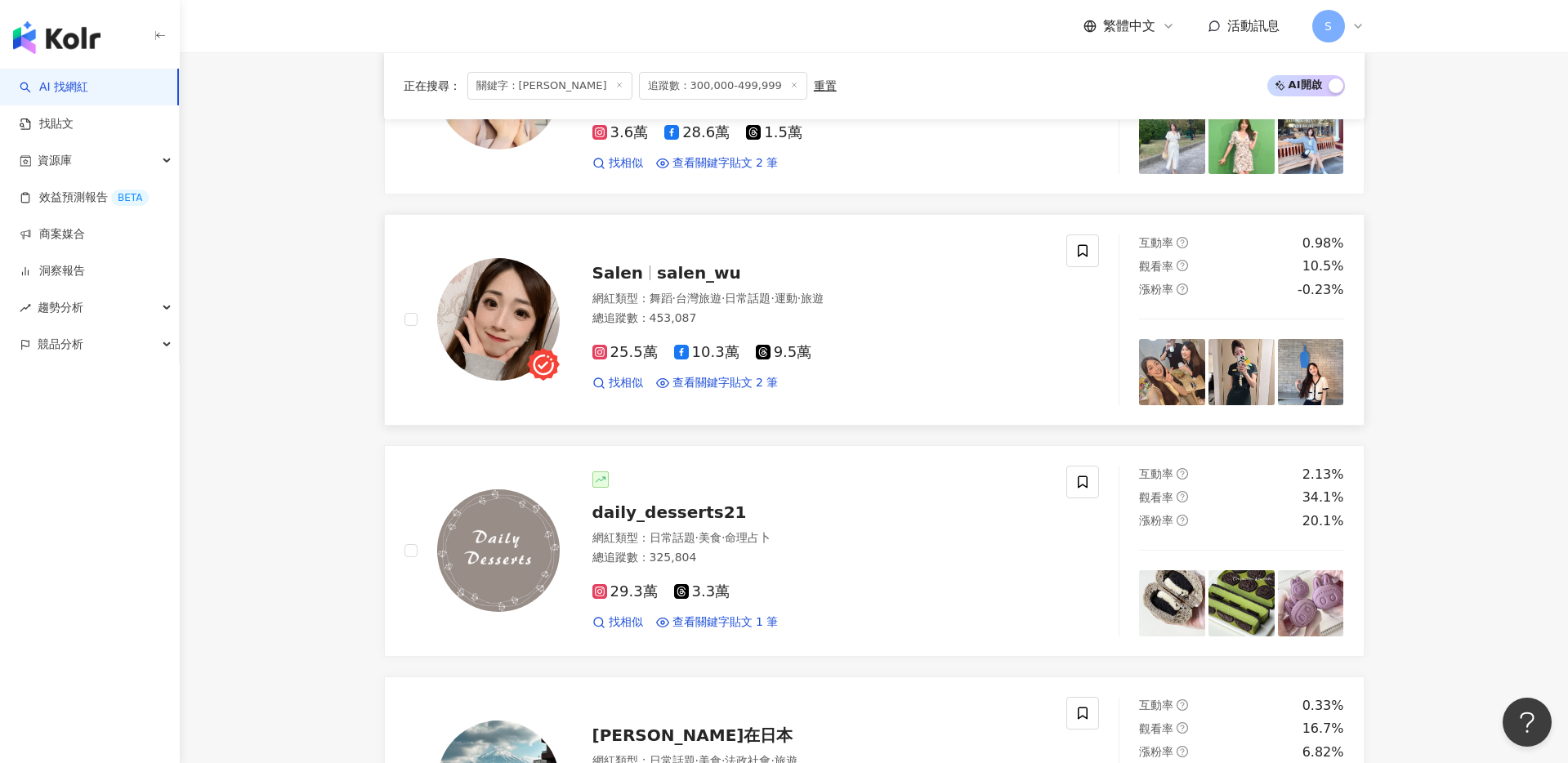
click at [657, 287] on div "Salen salen_wu 網紅類型 ： 舞蹈 · 台灣旅遊 · 日常話題 · 運動 · 旅遊 總追蹤數 ： 453,087 25.5萬 10.3萬 9.5…" at bounding box center [804, 320] width 488 height 143
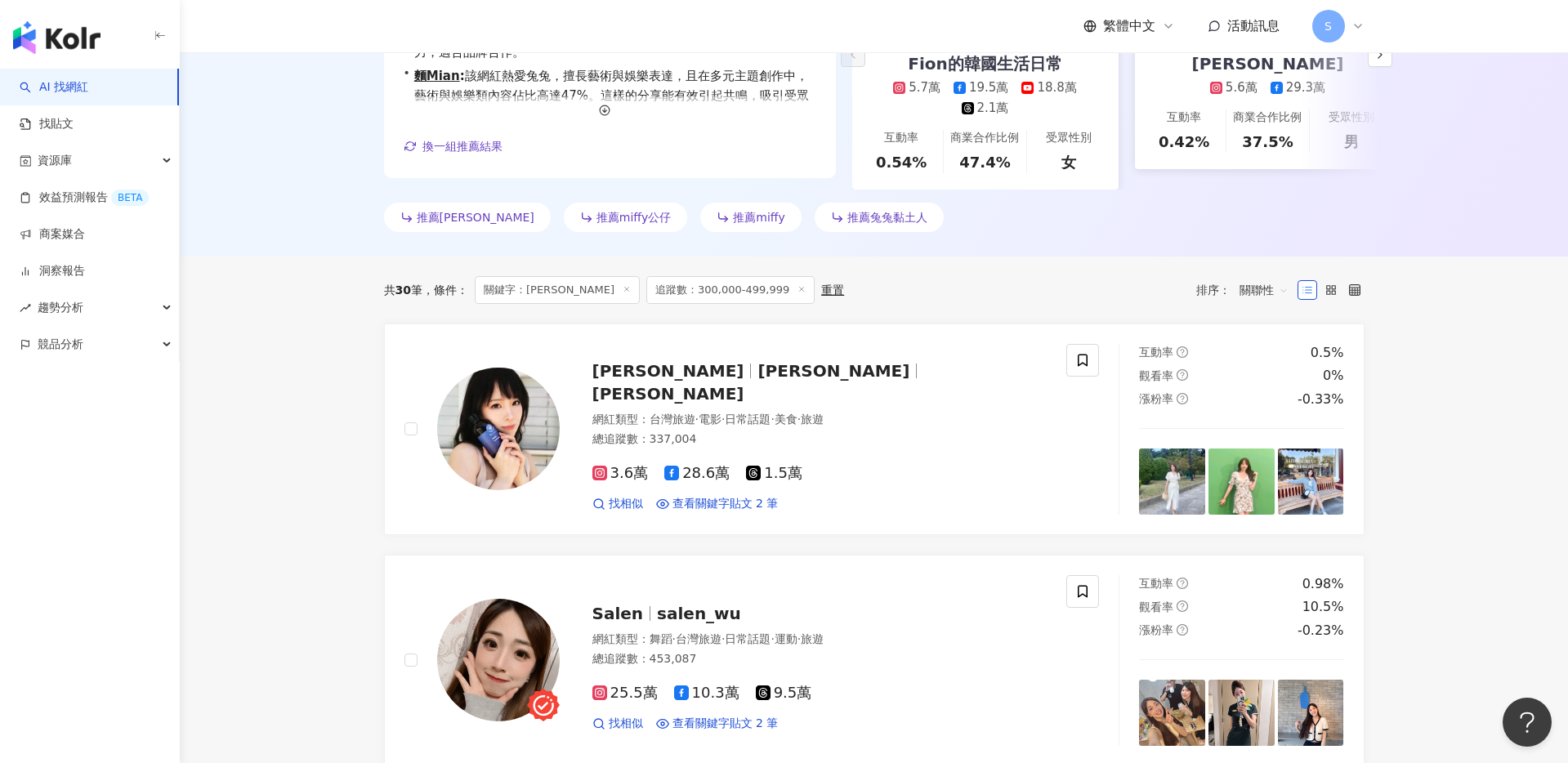
scroll to position [0, 0]
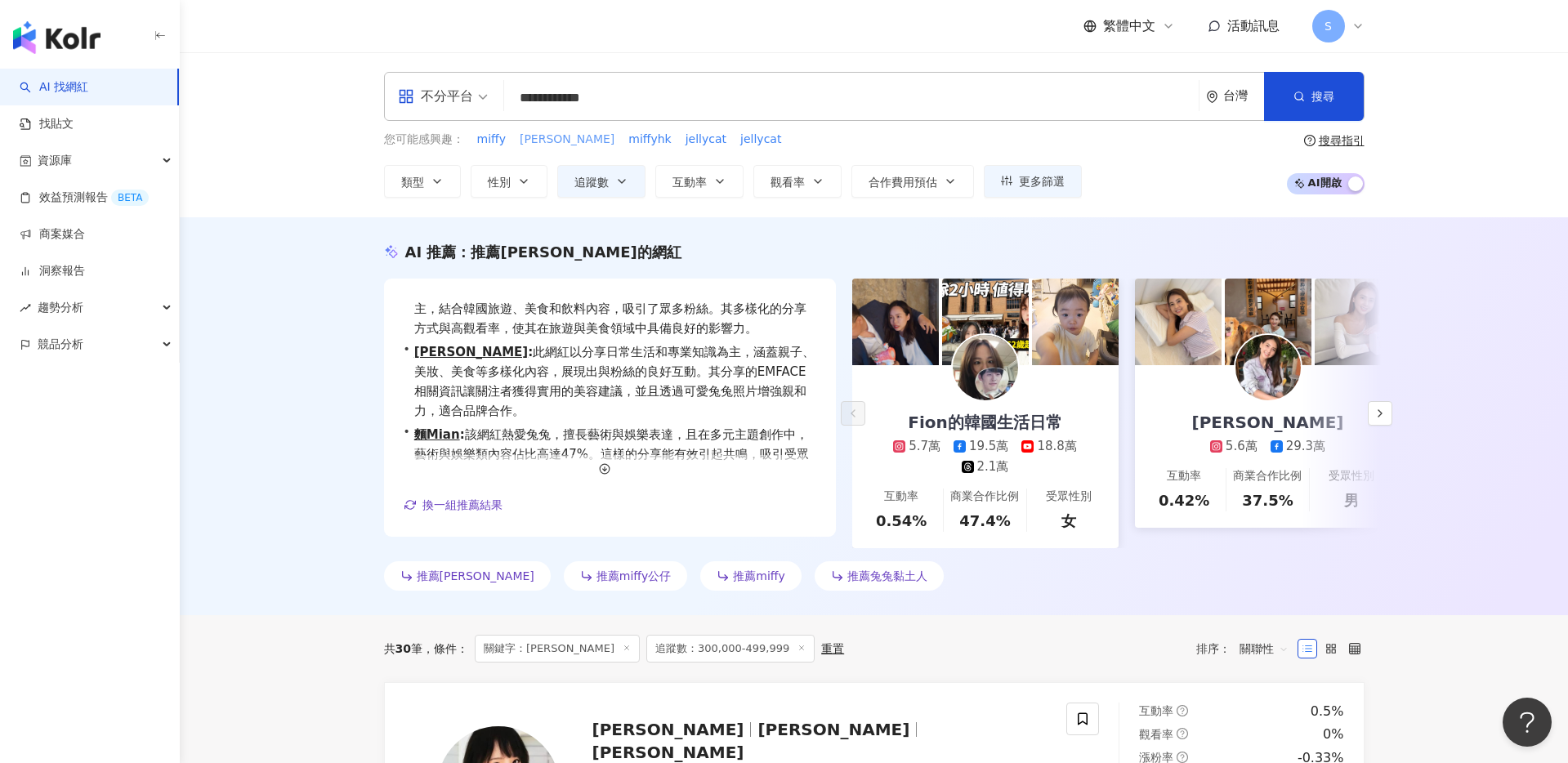
click at [536, 140] on span "米菲兔" at bounding box center [567, 139] width 95 height 17
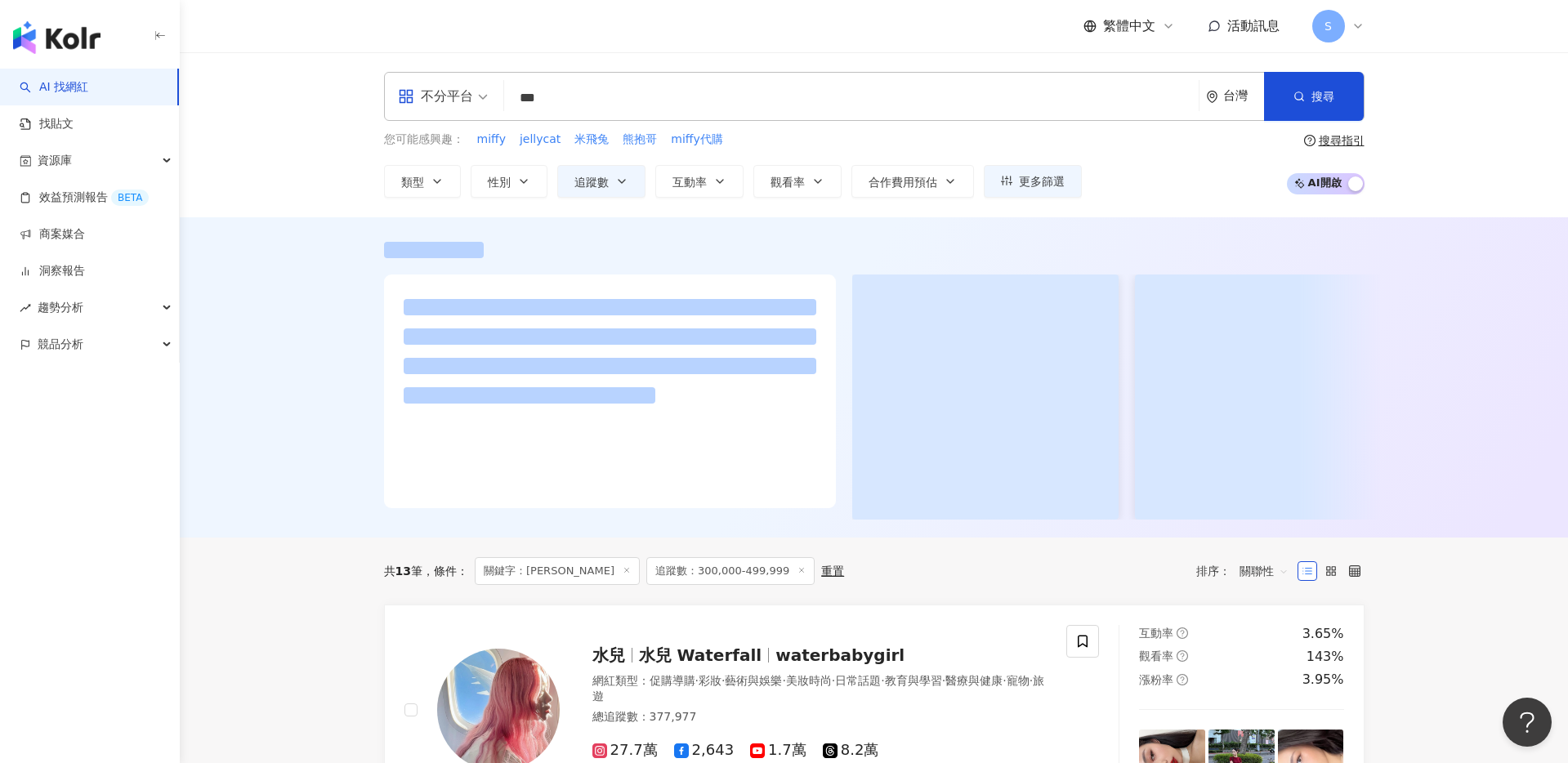
click at [797, 569] on icon at bounding box center [801, 571] width 8 height 8
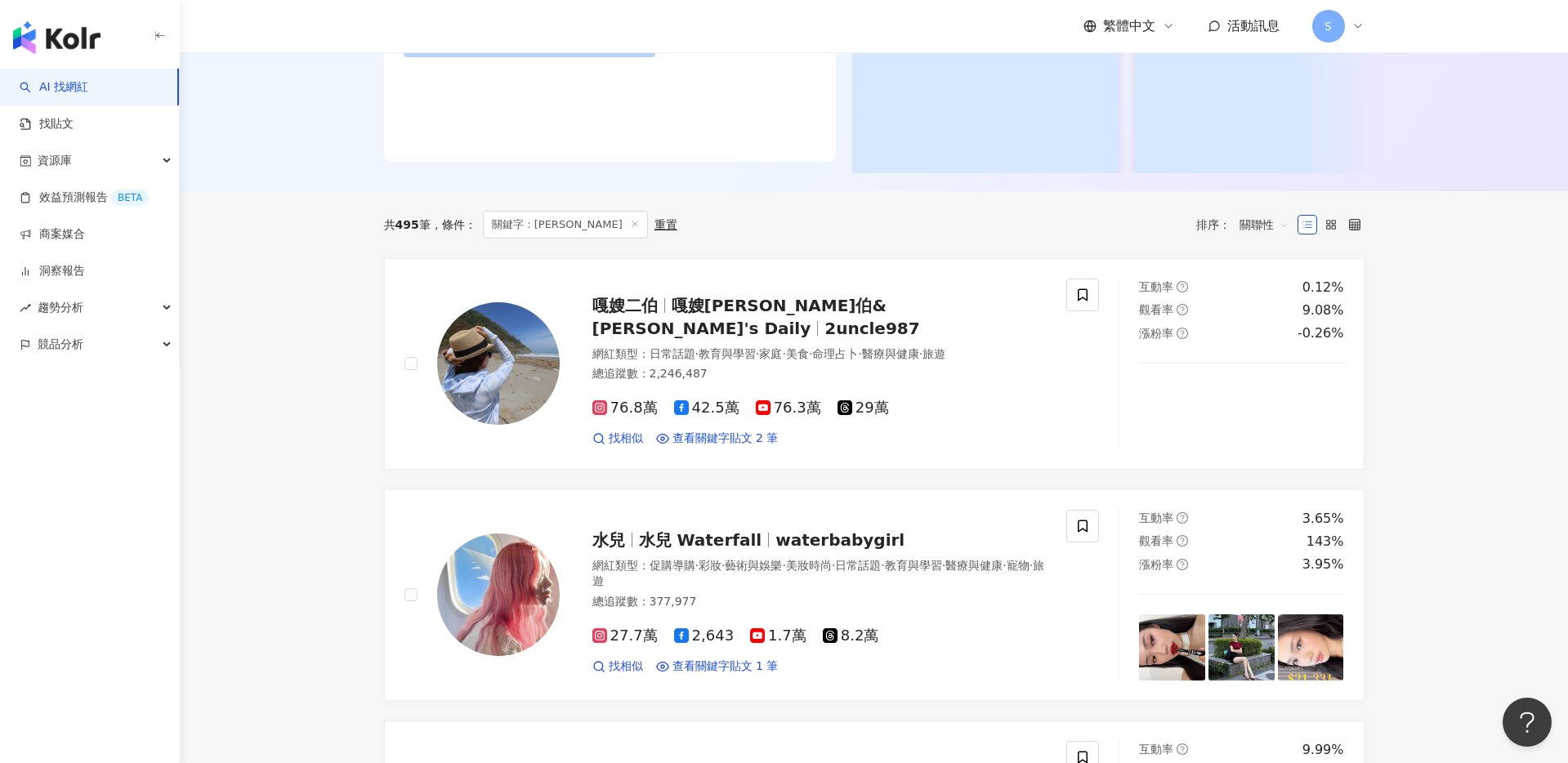
scroll to position [357, 0]
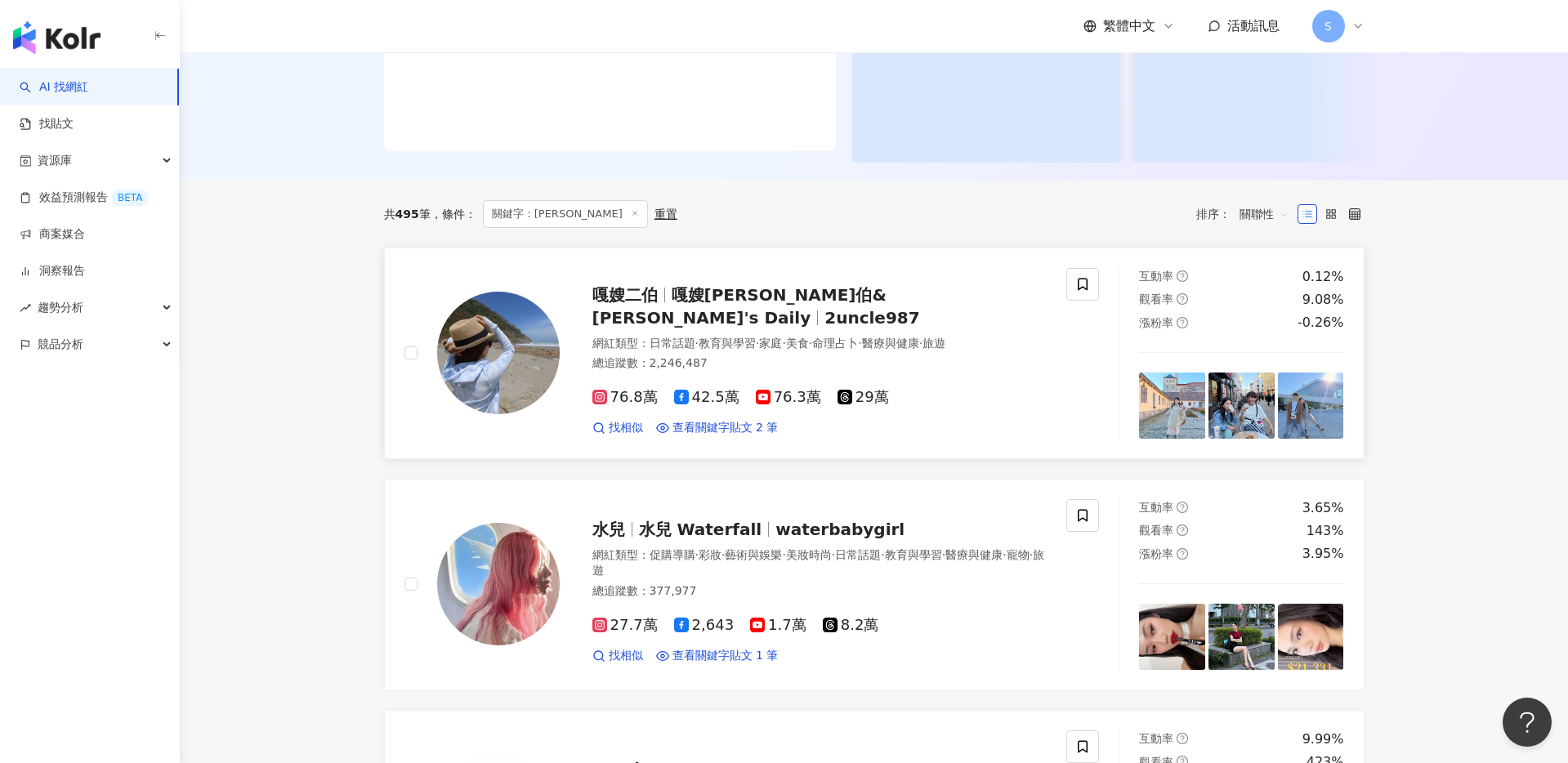
click at [743, 299] on span "嘎嫂二伯&蔡波能's Daily" at bounding box center [739, 306] width 294 height 42
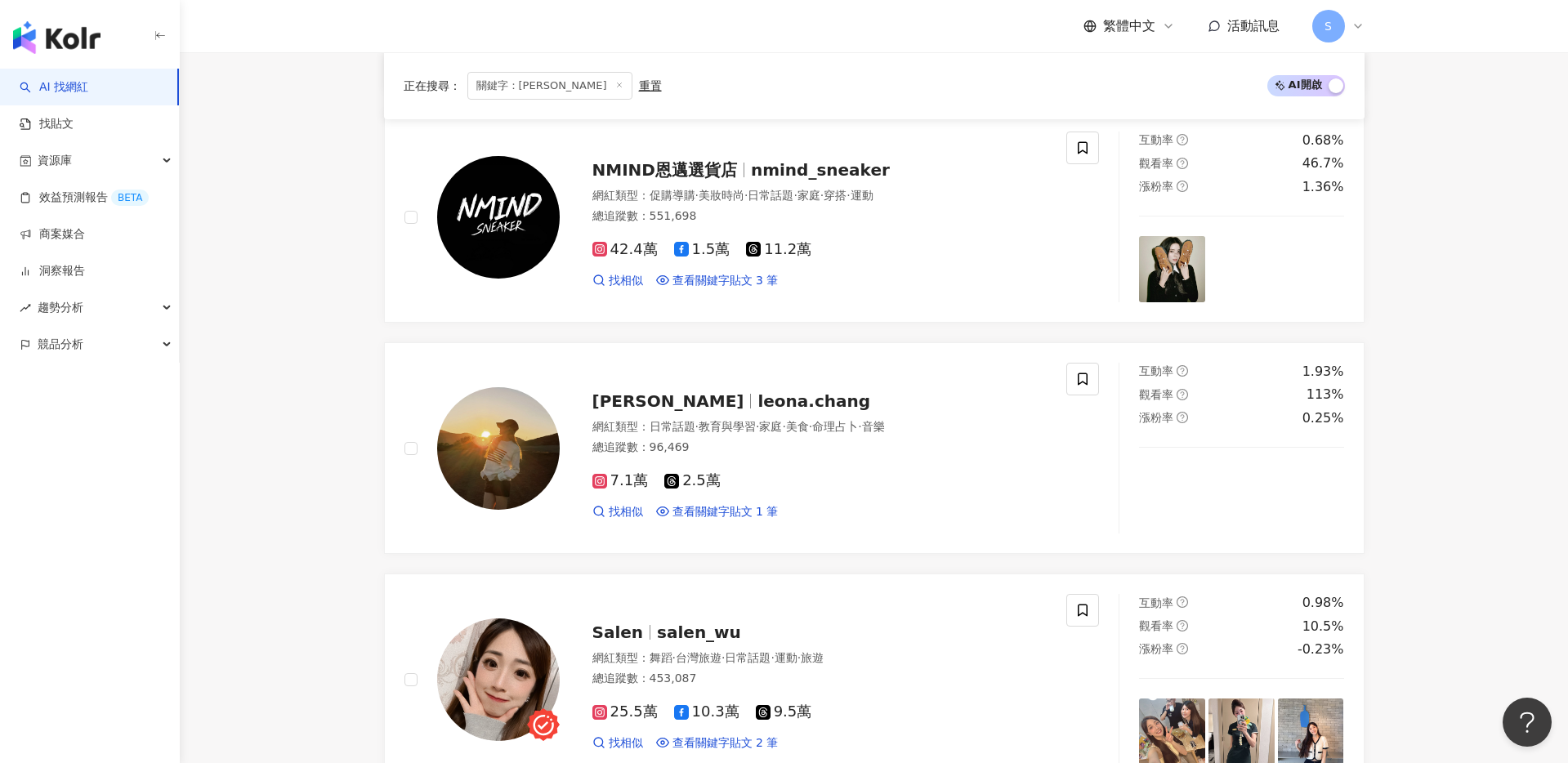
scroll to position [1402, 0]
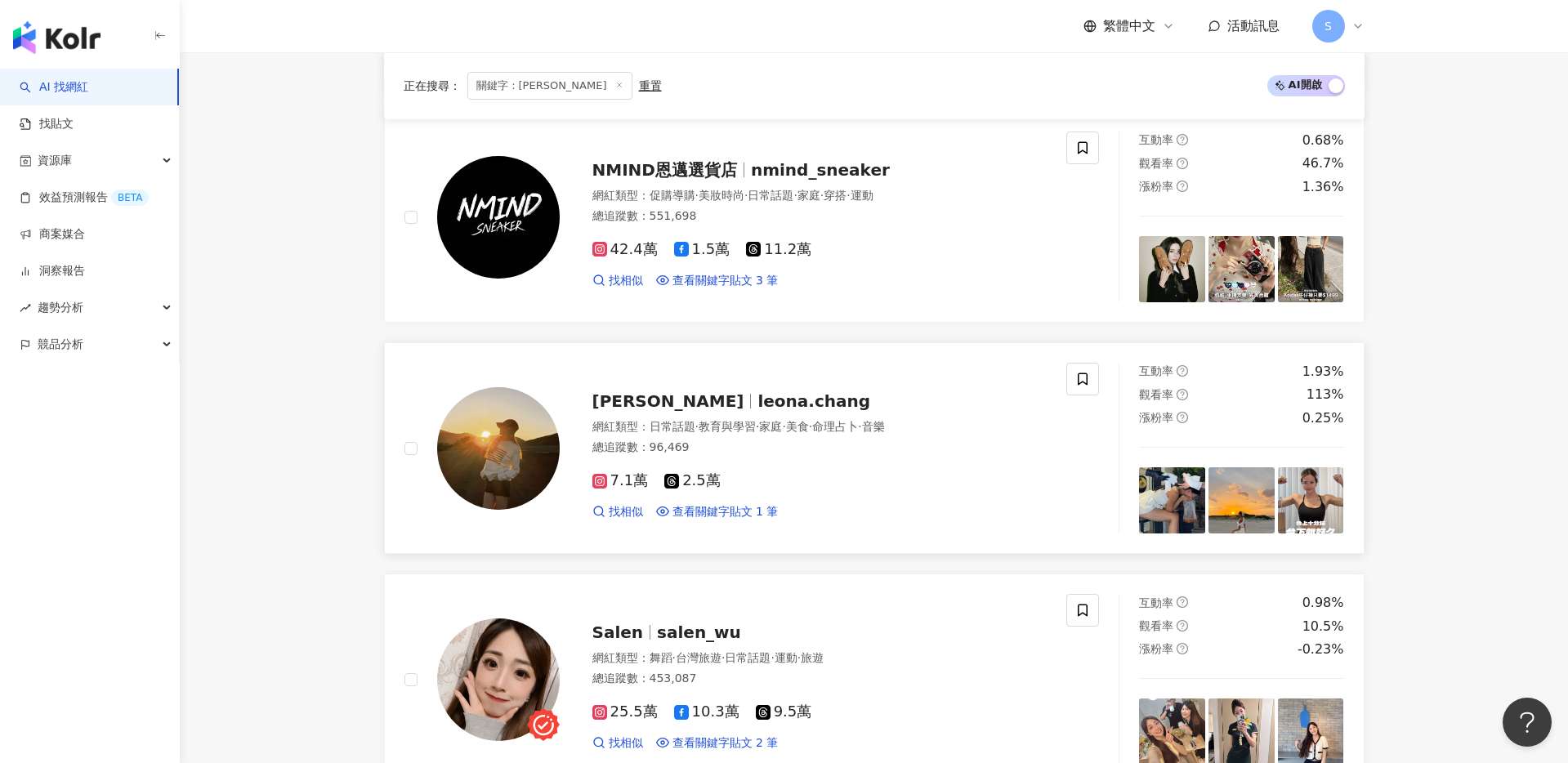
click at [684, 402] on span "Leona Chang" at bounding box center [668, 401] width 152 height 20
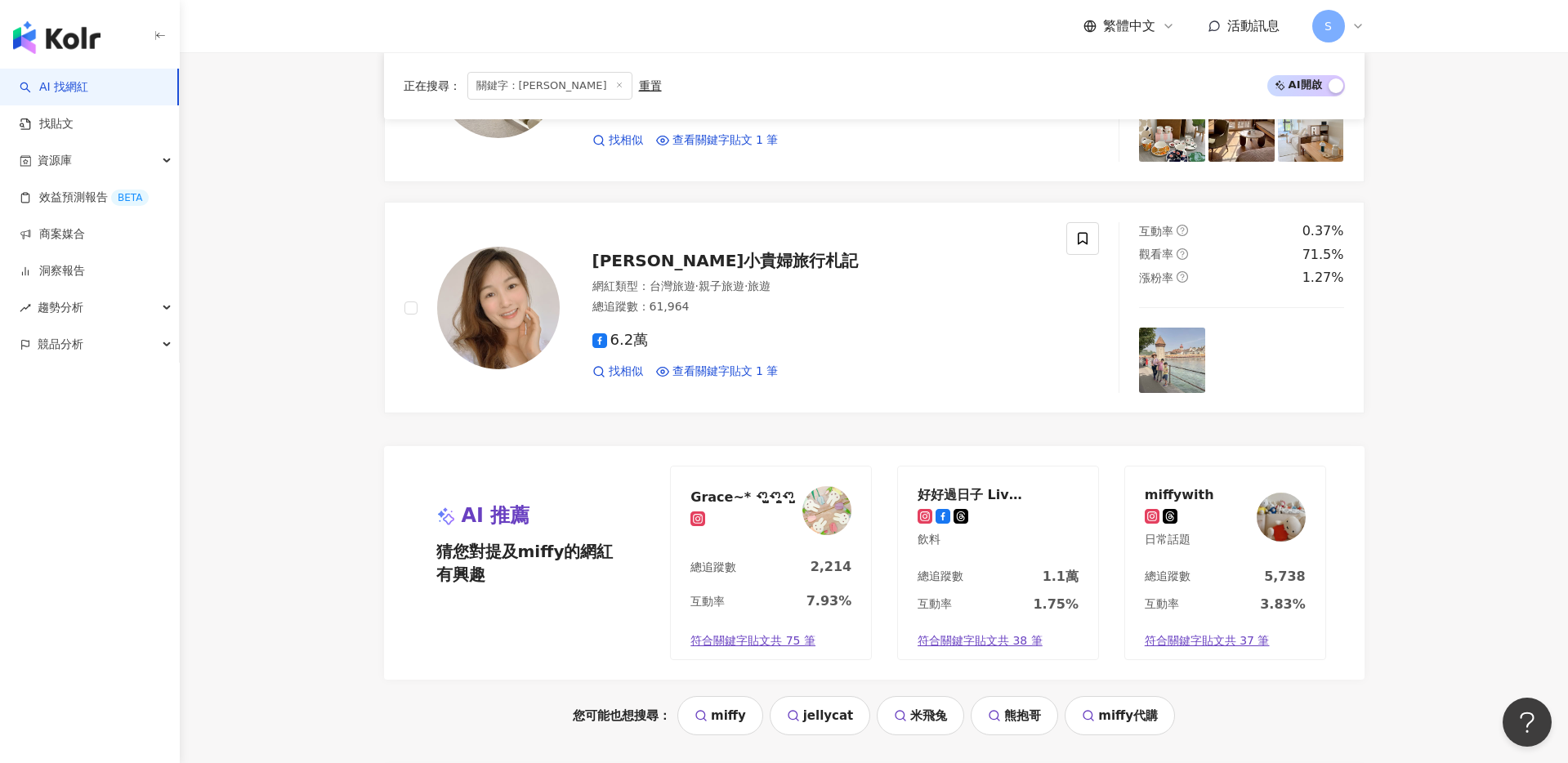
scroll to position [2867, 0]
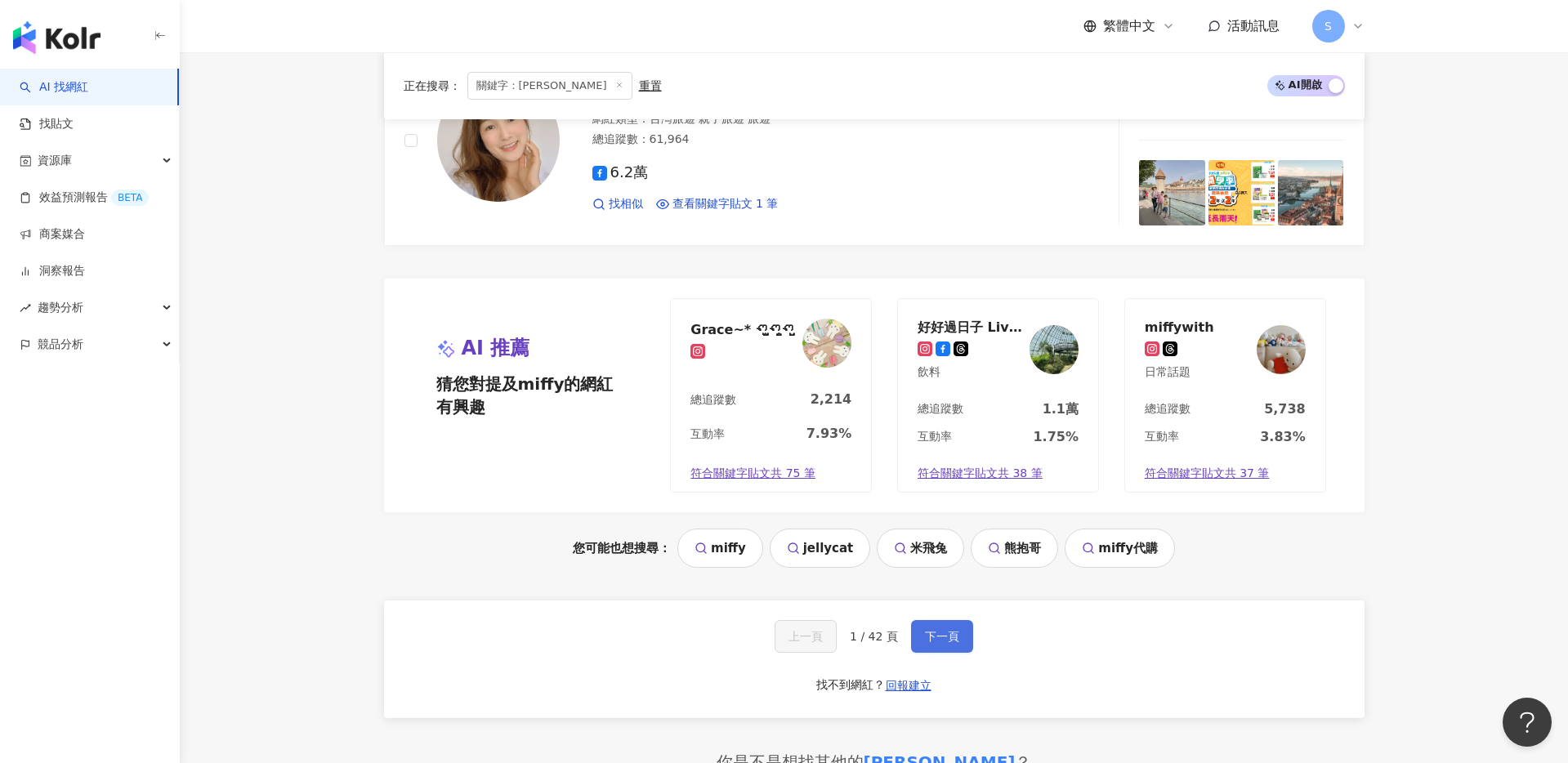
click at [936, 637] on span "下一頁" at bounding box center [941, 636] width 34 height 13
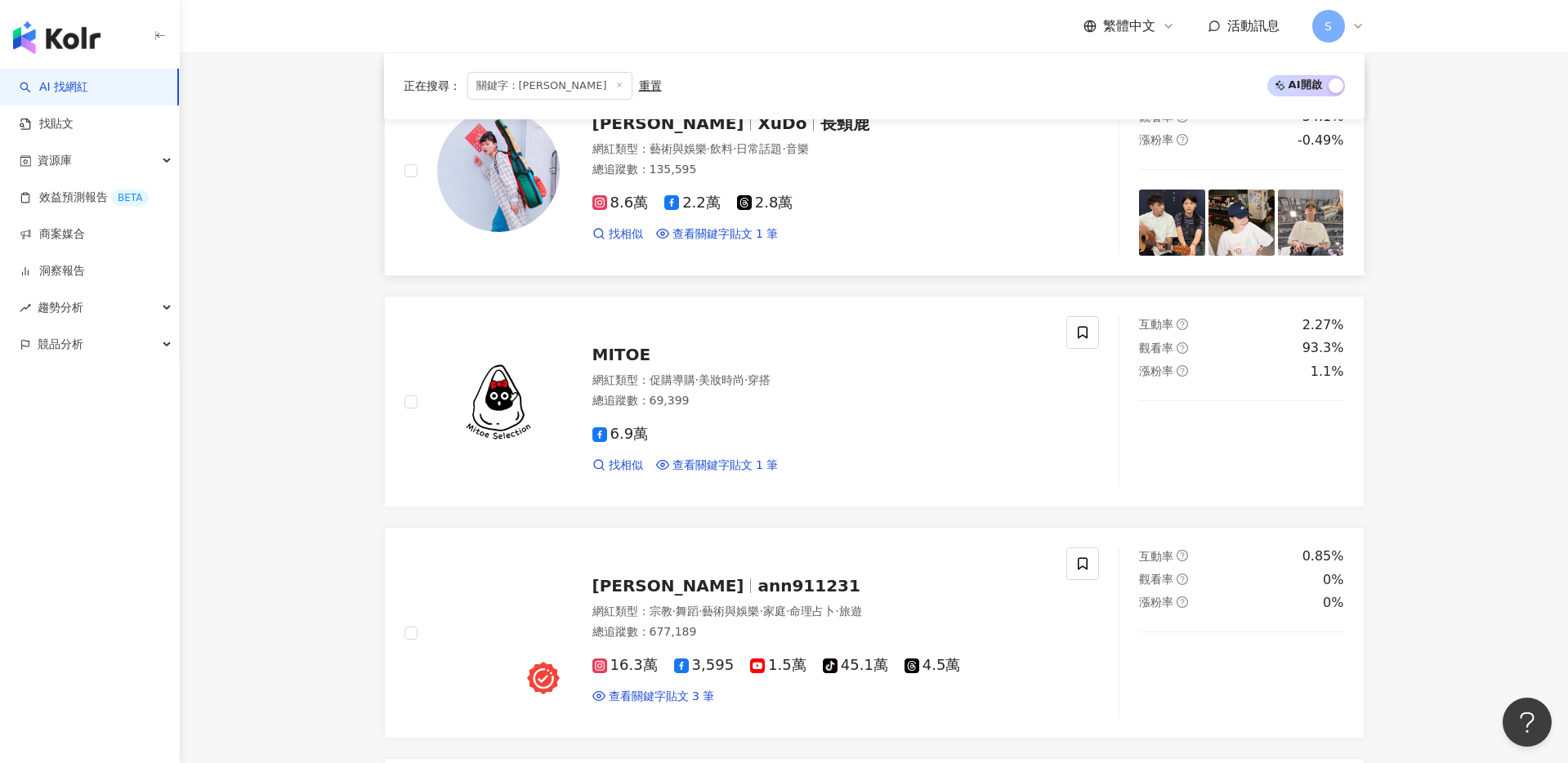
scroll to position [1740, 0]
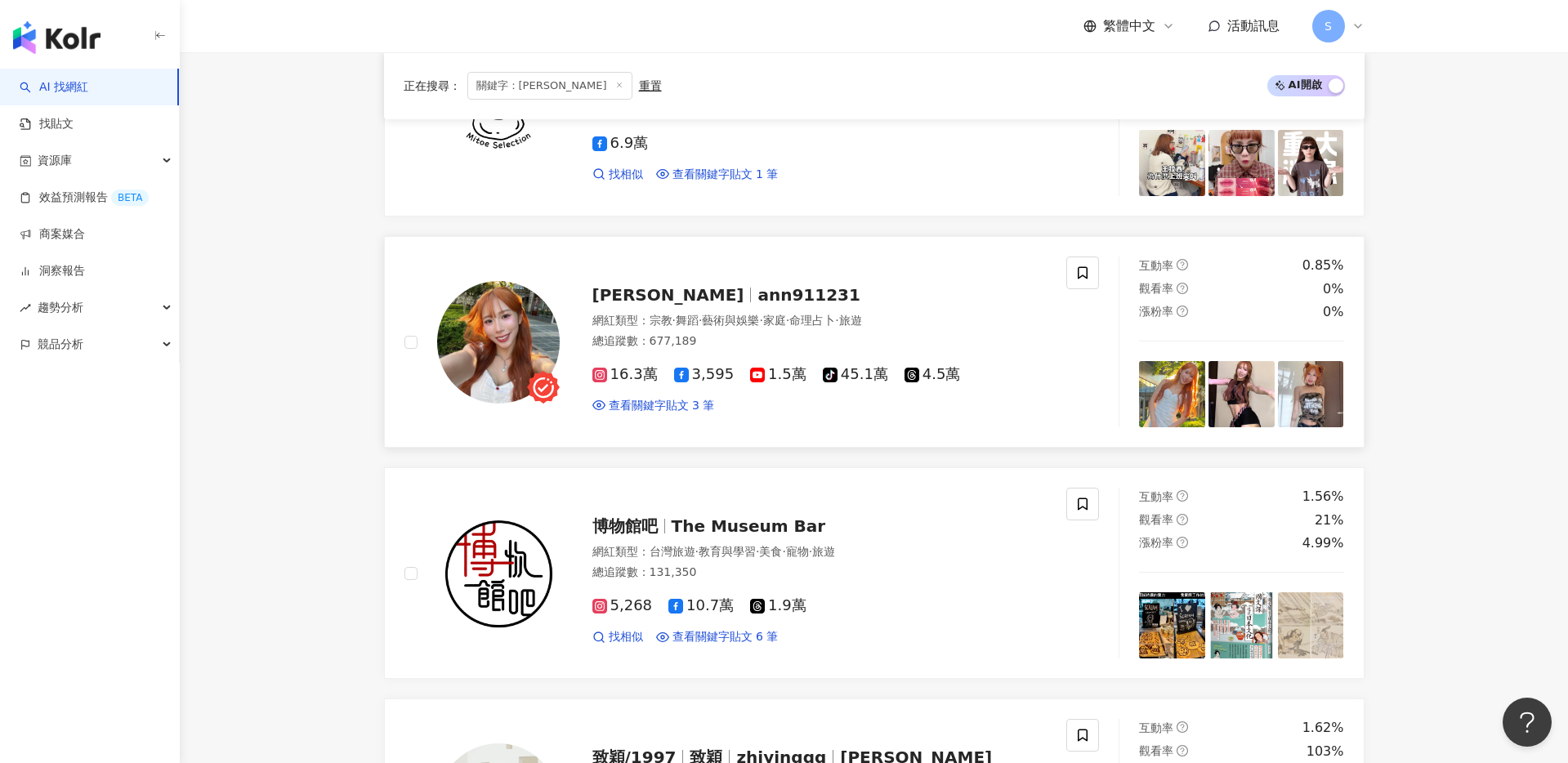
click at [678, 297] on span "盧顗安Ann" at bounding box center [675, 295] width 166 height 20
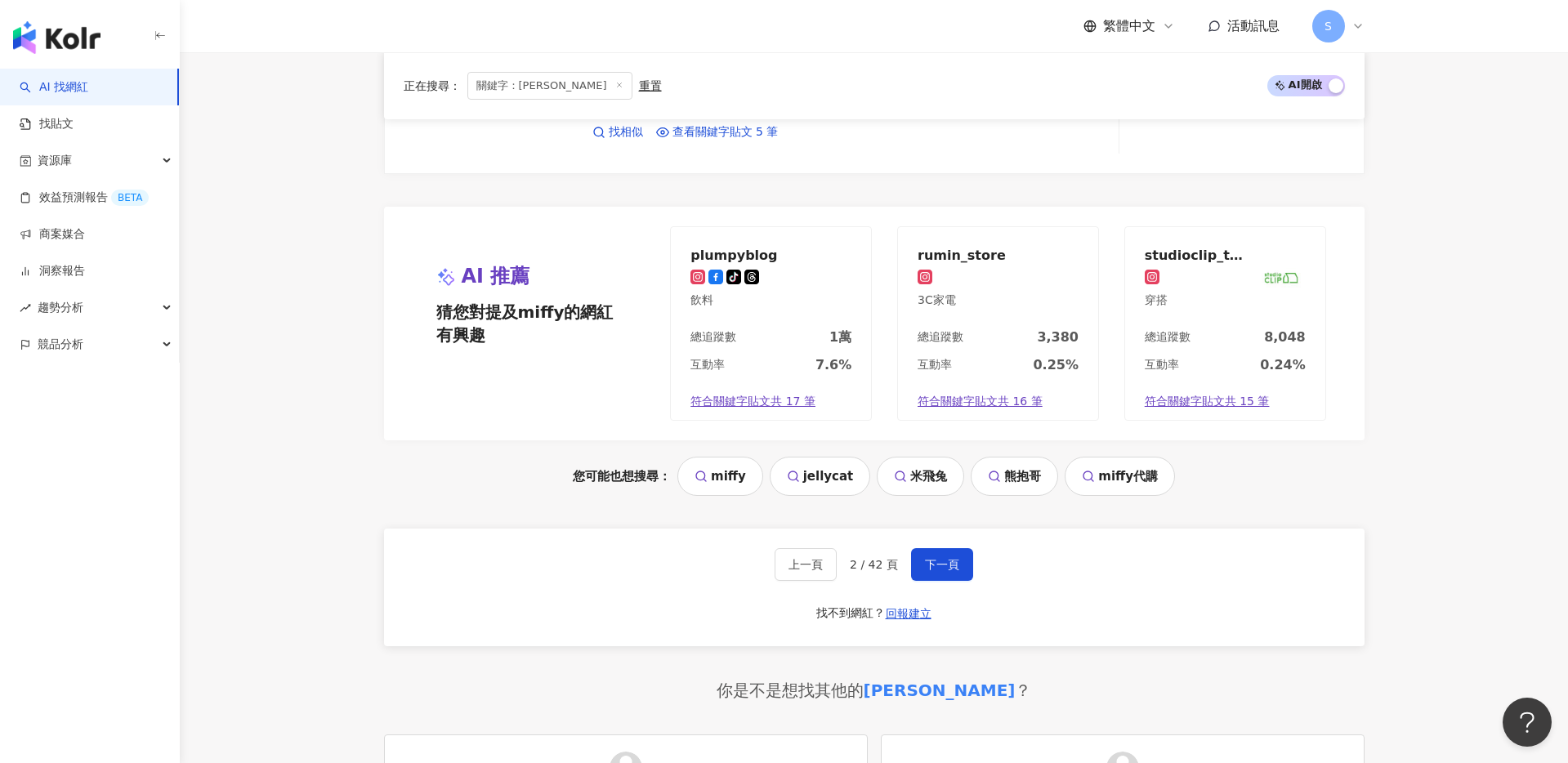
scroll to position [3222, 0]
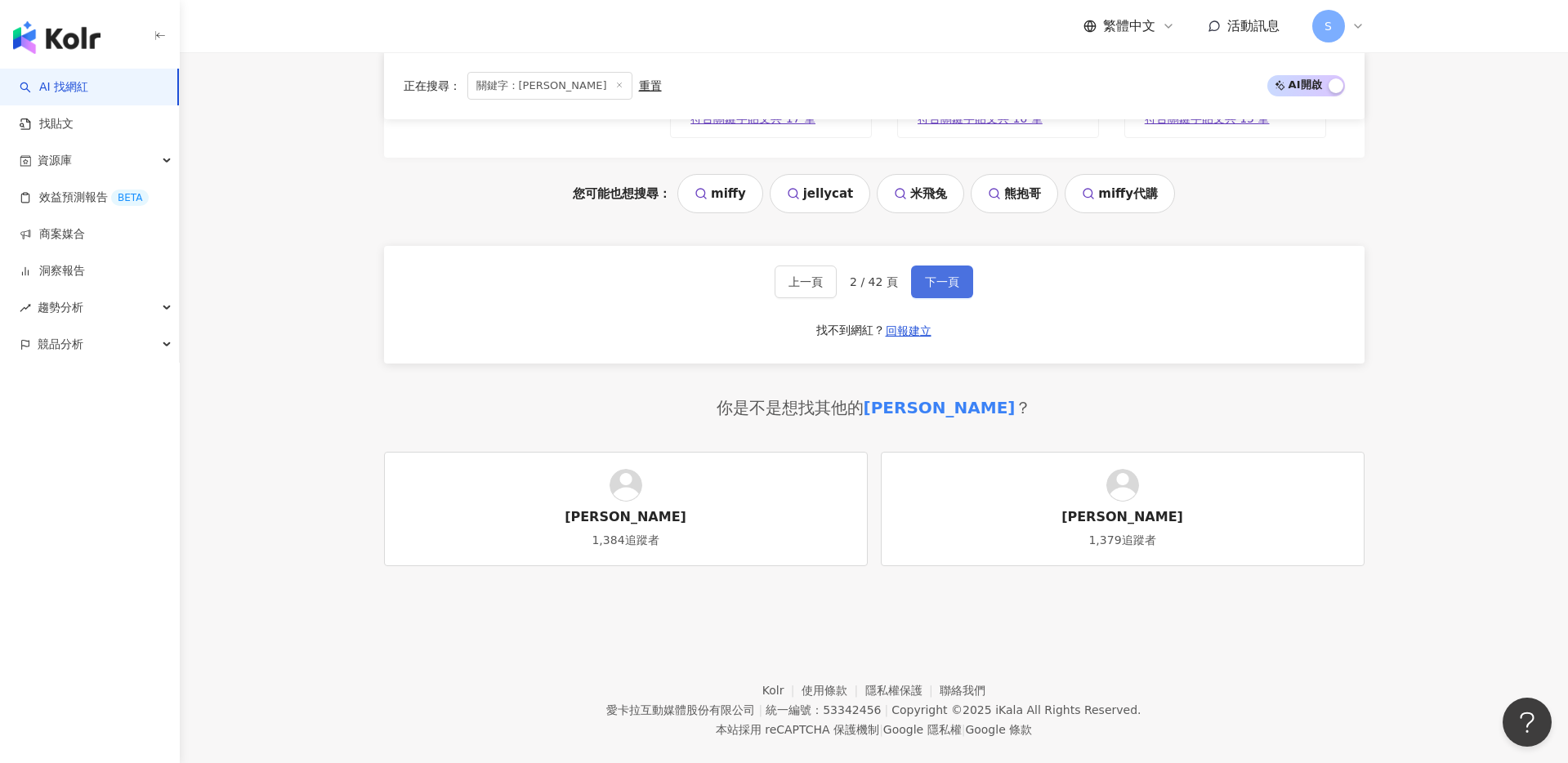
click at [949, 284] on span "下一頁" at bounding box center [941, 281] width 34 height 13
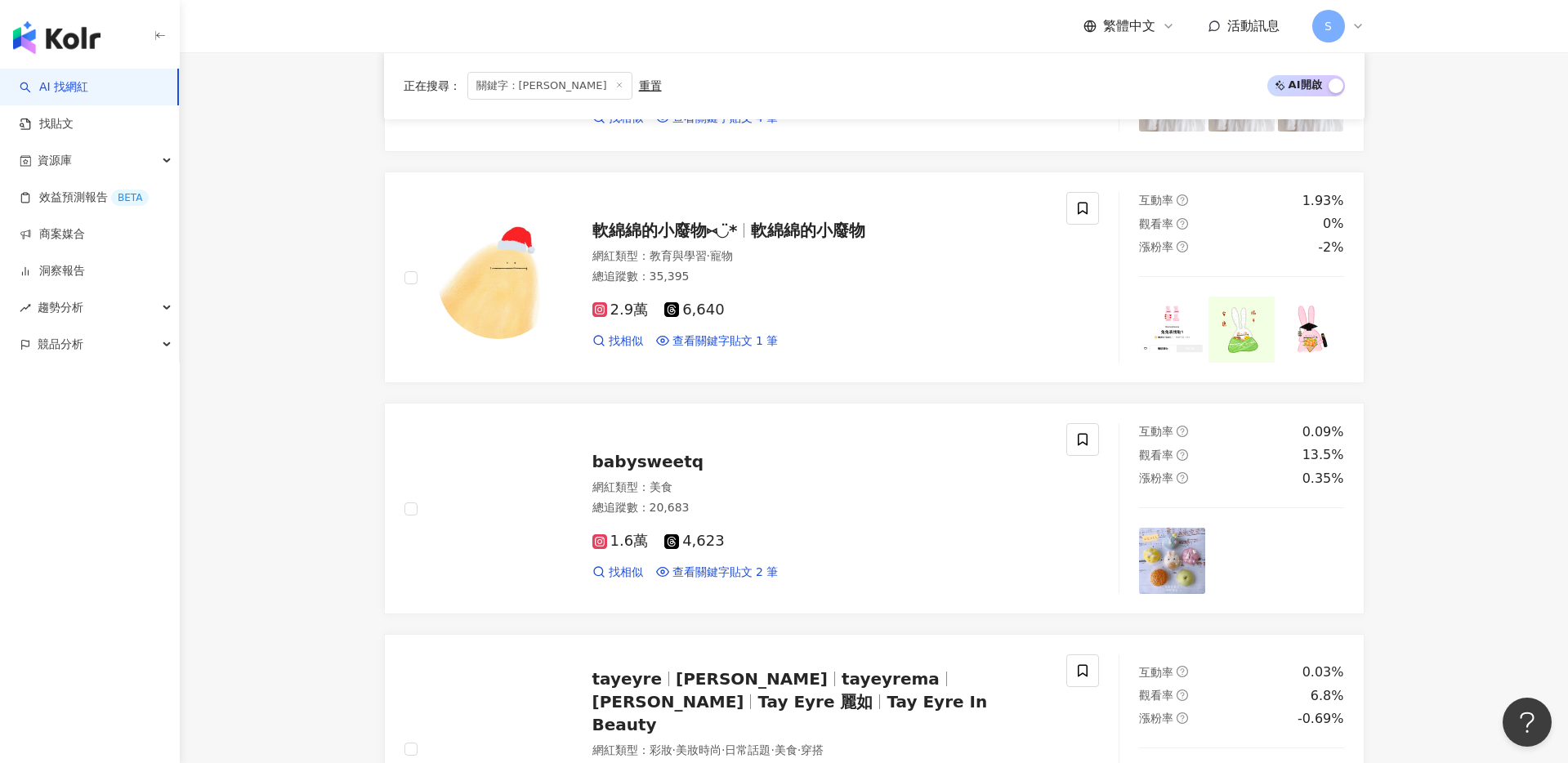
scroll to position [1023, 0]
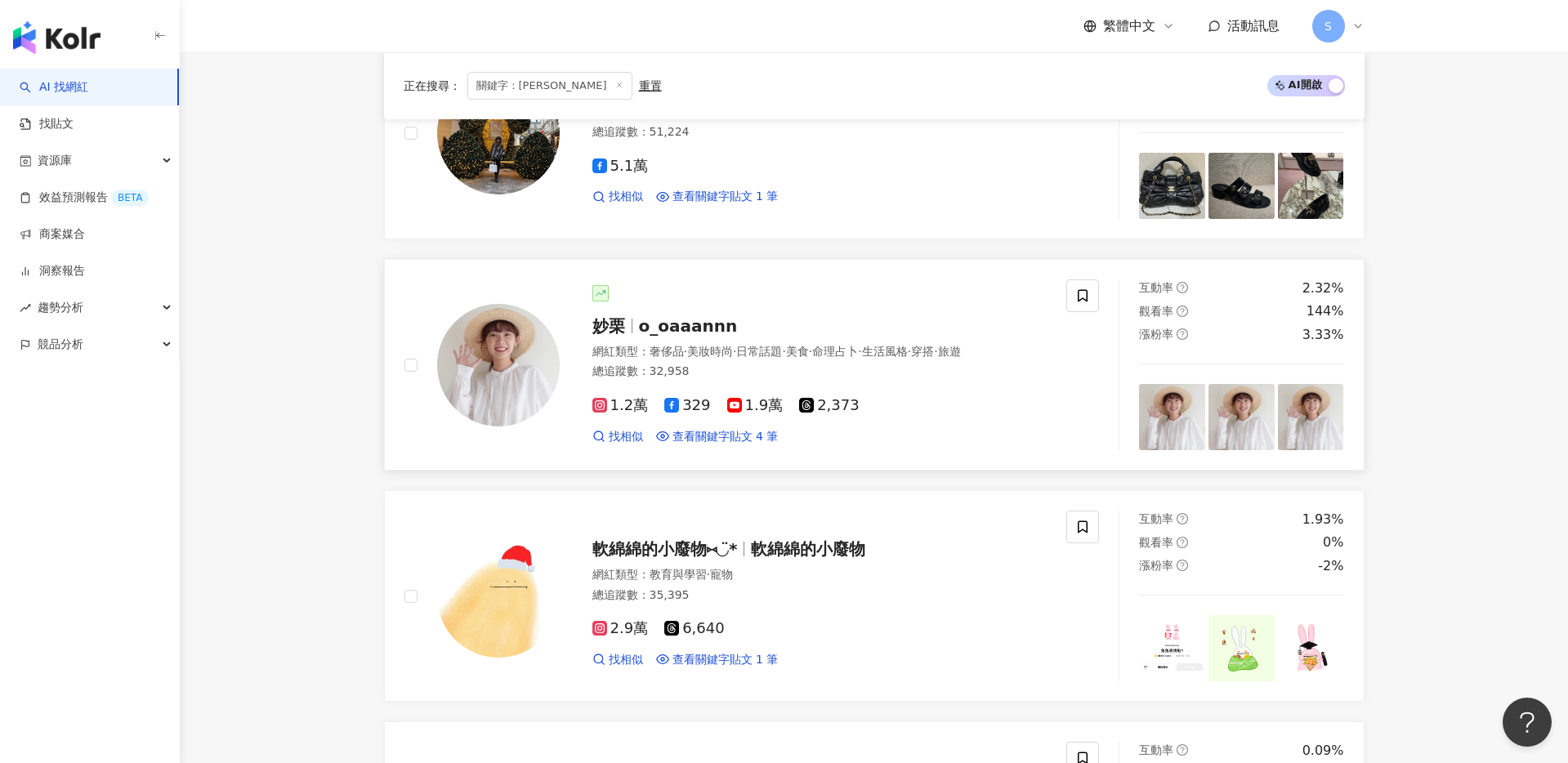
click at [672, 325] on span "o_oaaannn" at bounding box center [688, 327] width 99 height 20
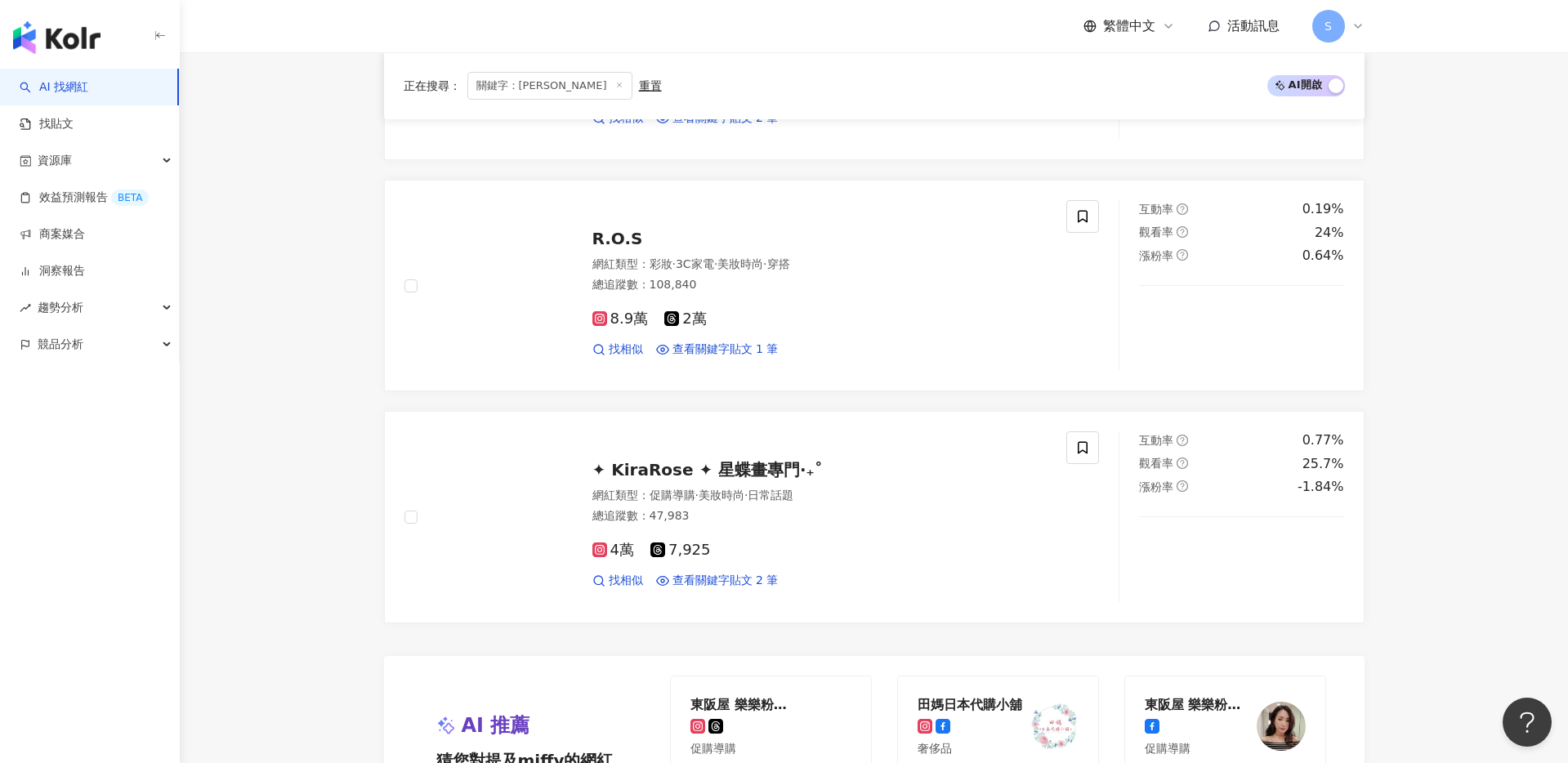
scroll to position [2983, 0]
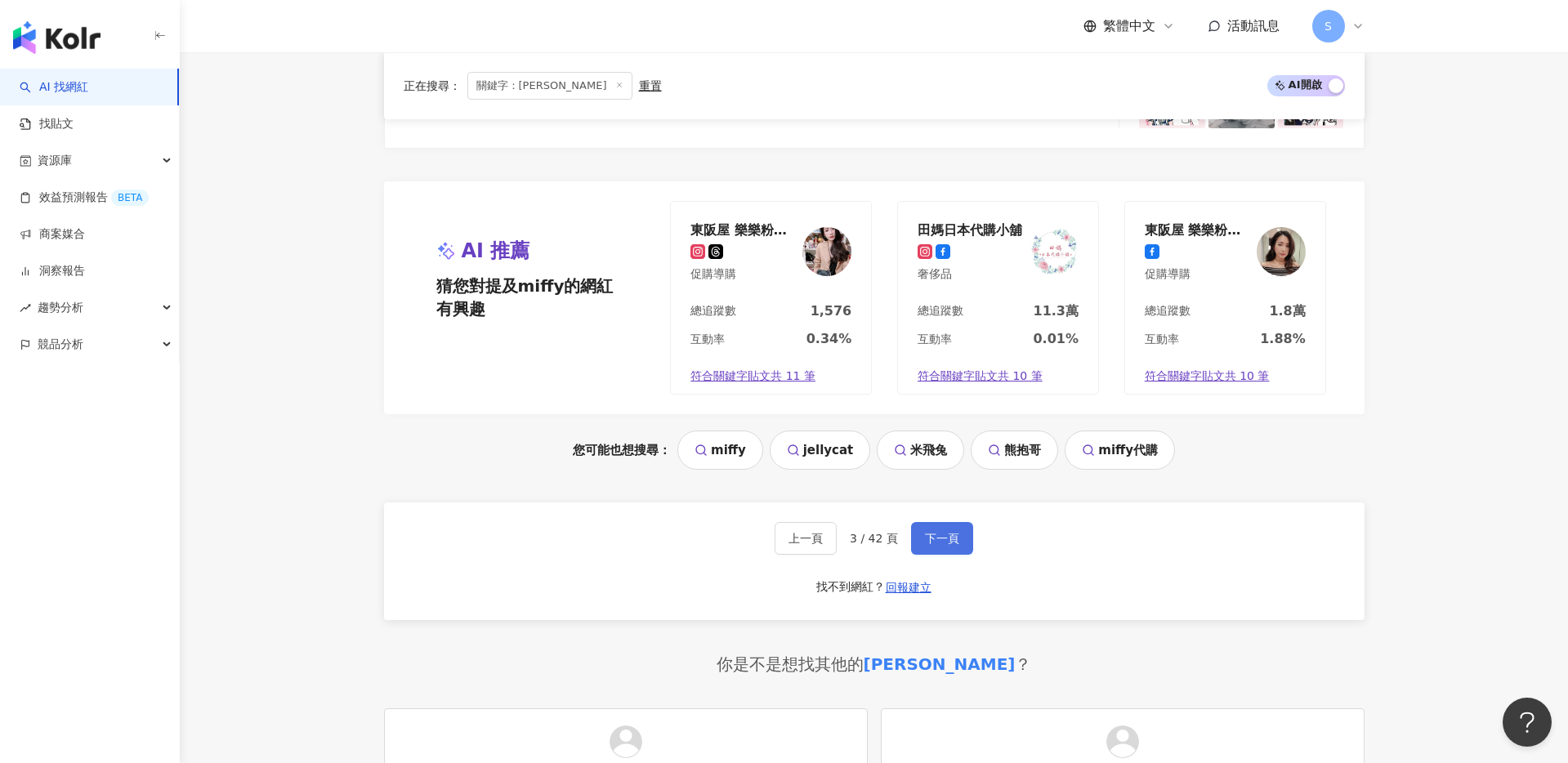
click at [935, 533] on span "下一頁" at bounding box center [941, 538] width 34 height 13
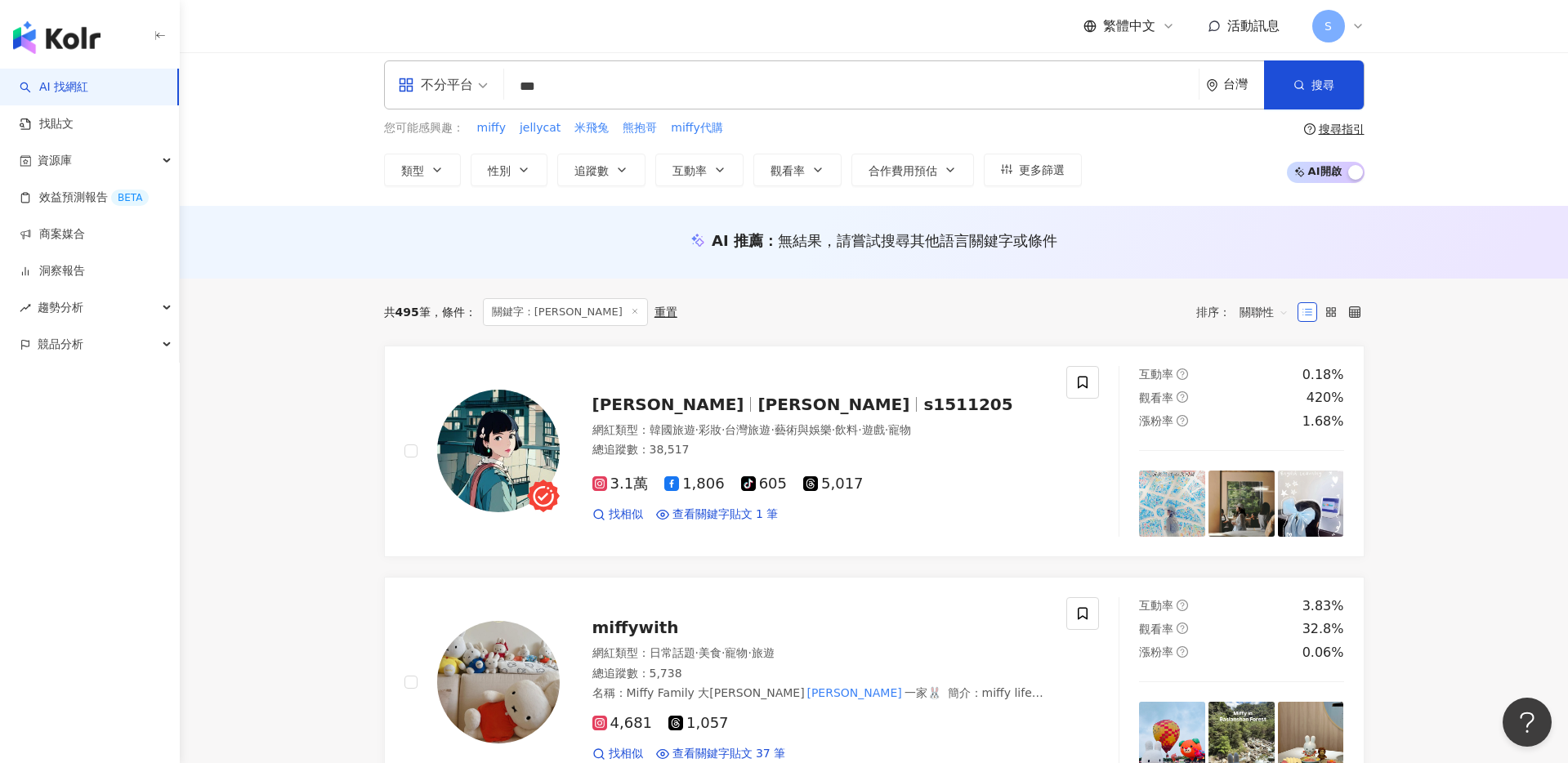
scroll to position [24, 0]
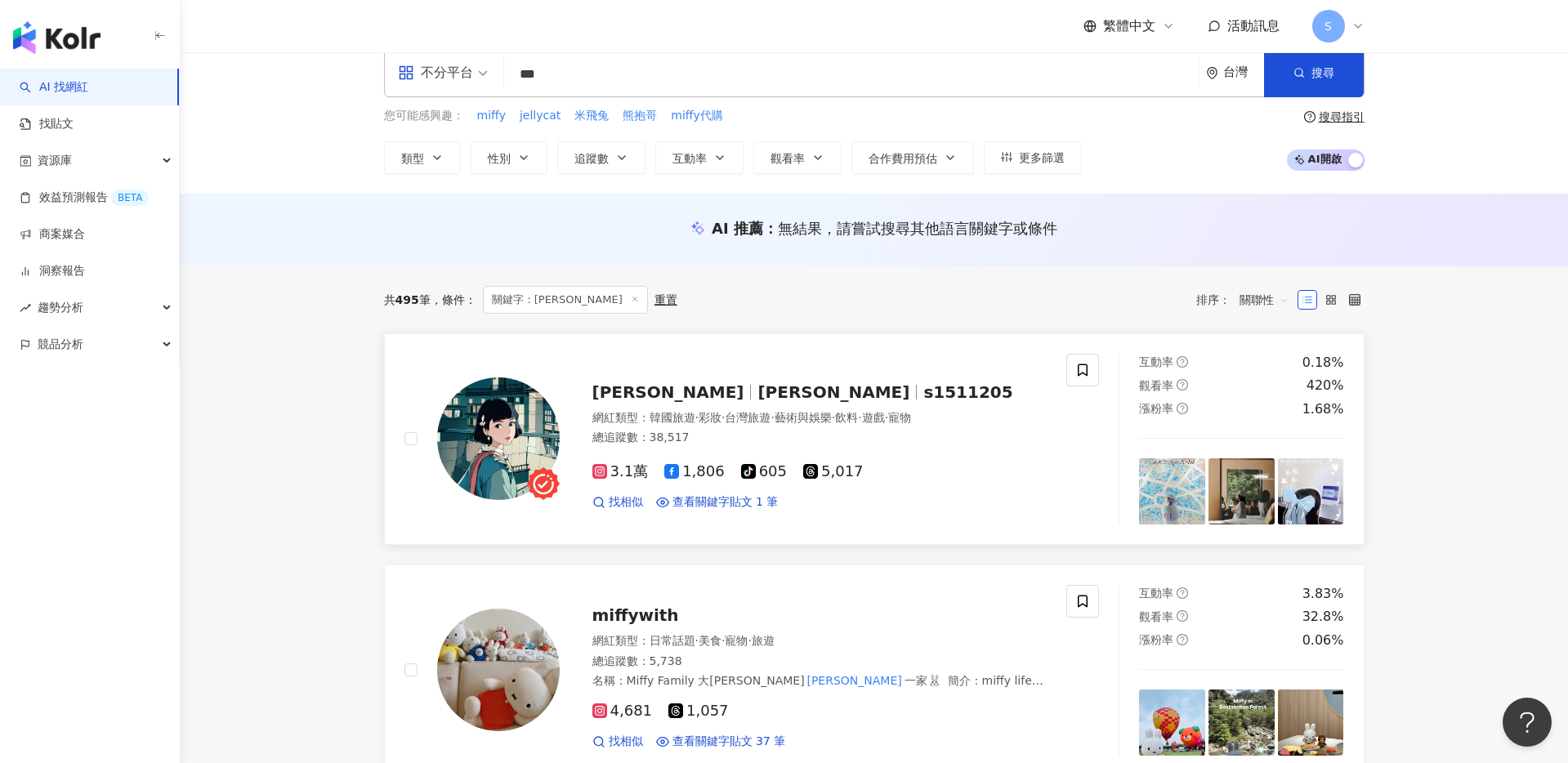
click at [758, 388] on span "劉桂彣 Kuei Wen Liu" at bounding box center [834, 392] width 152 height 20
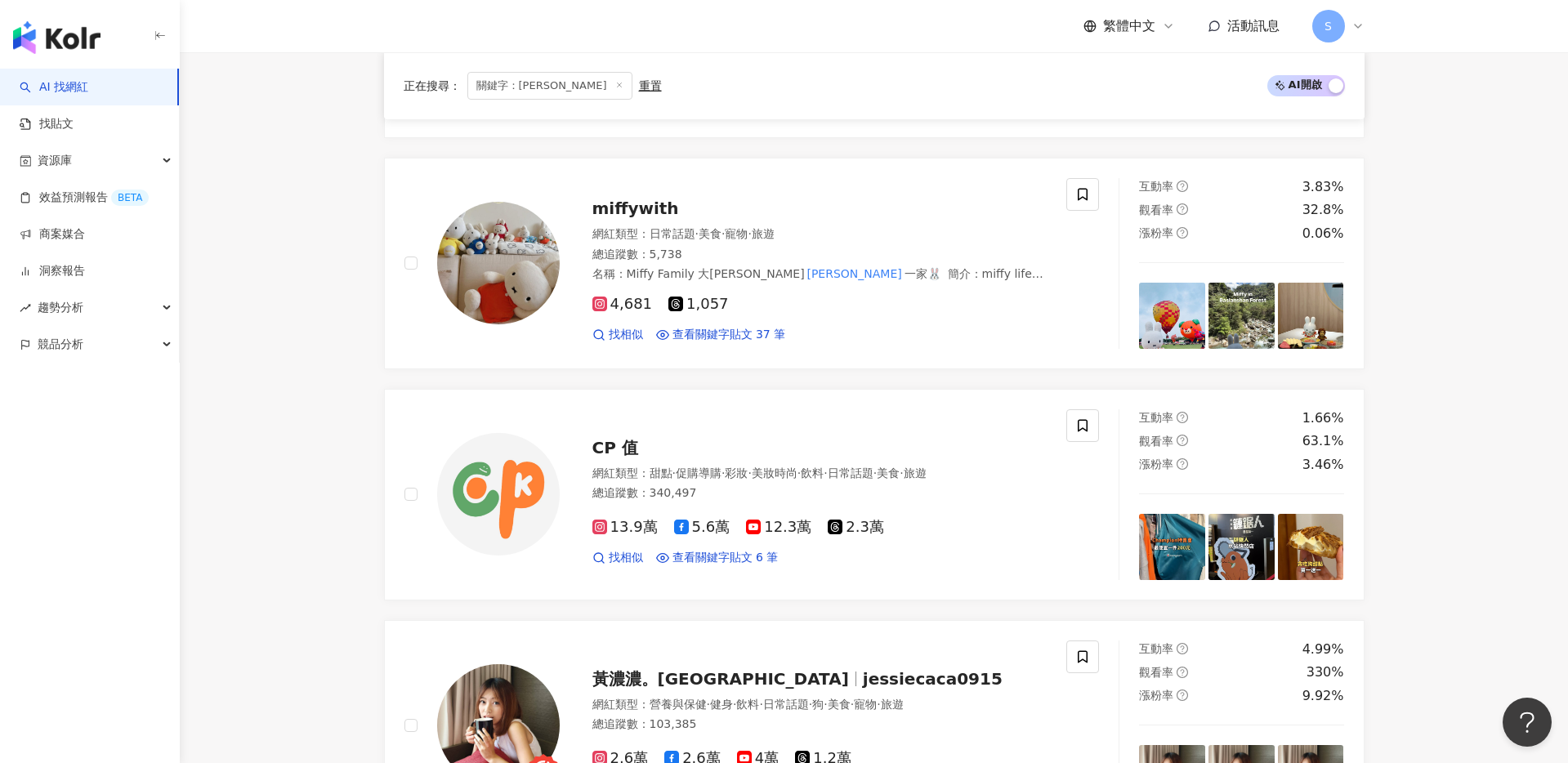
scroll to position [820, 0]
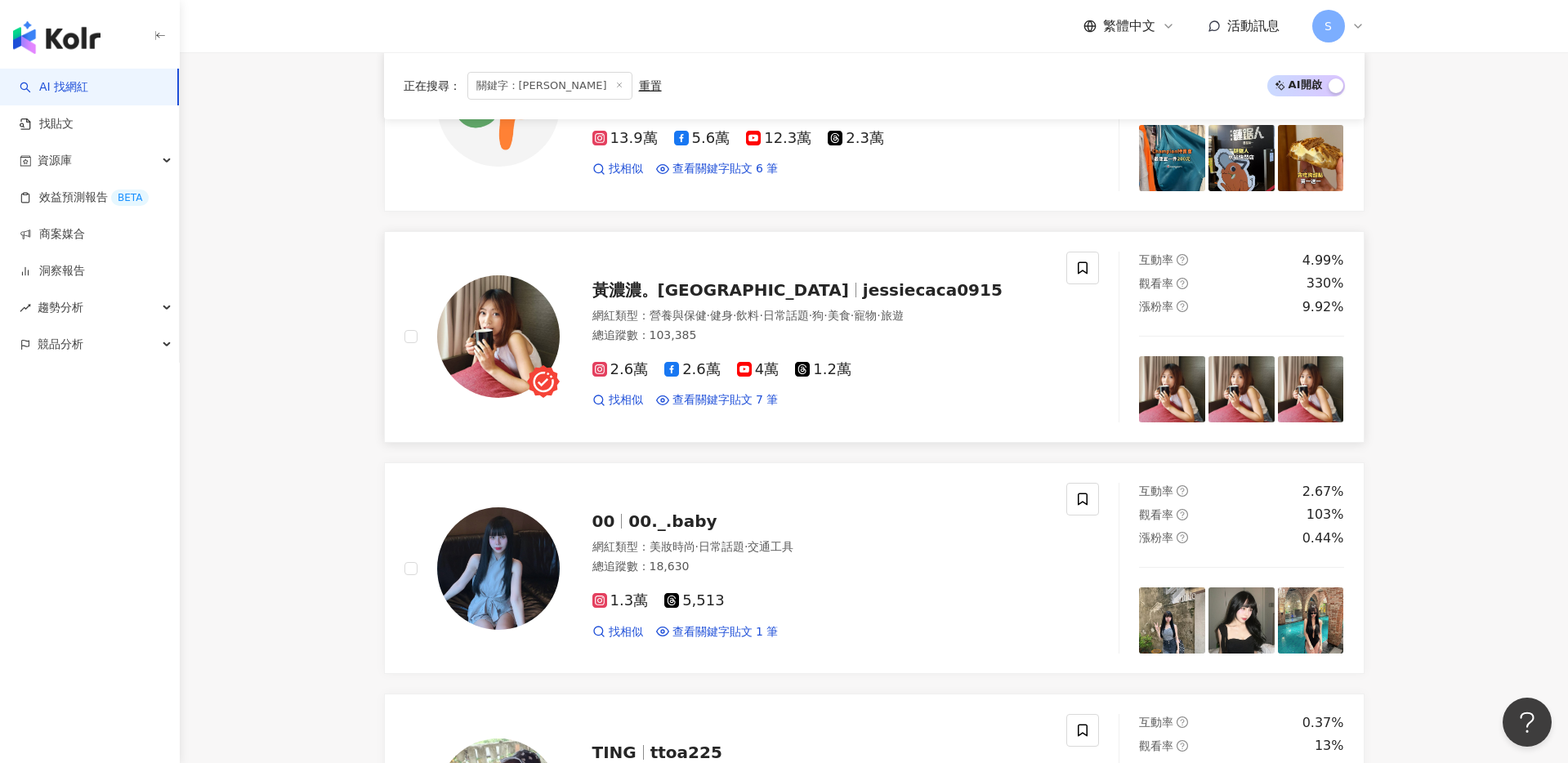
click at [649, 297] on span "黃濃濃。濃Bagel" at bounding box center [721, 290] width 257 height 20
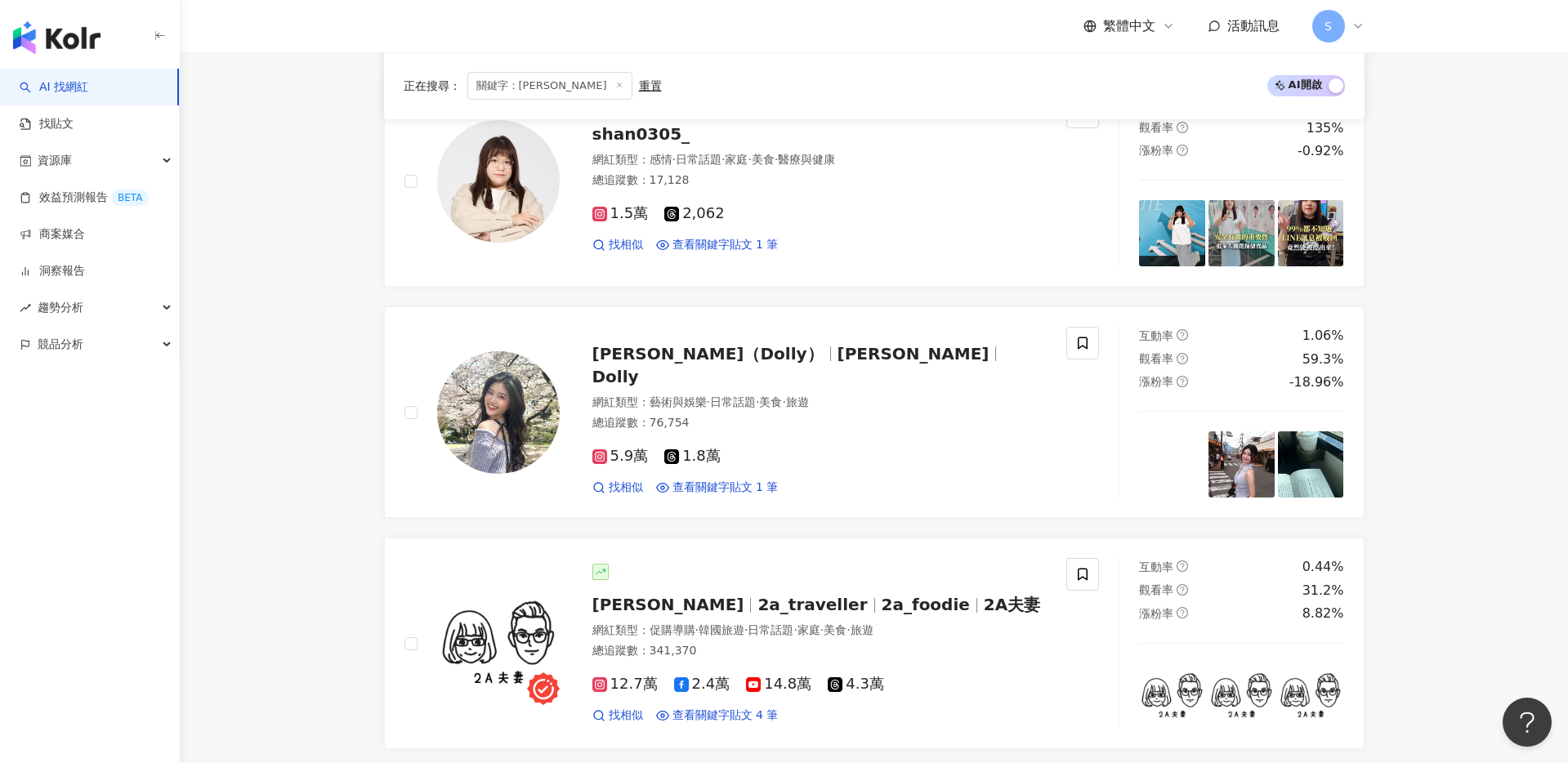
scroll to position [2365, 0]
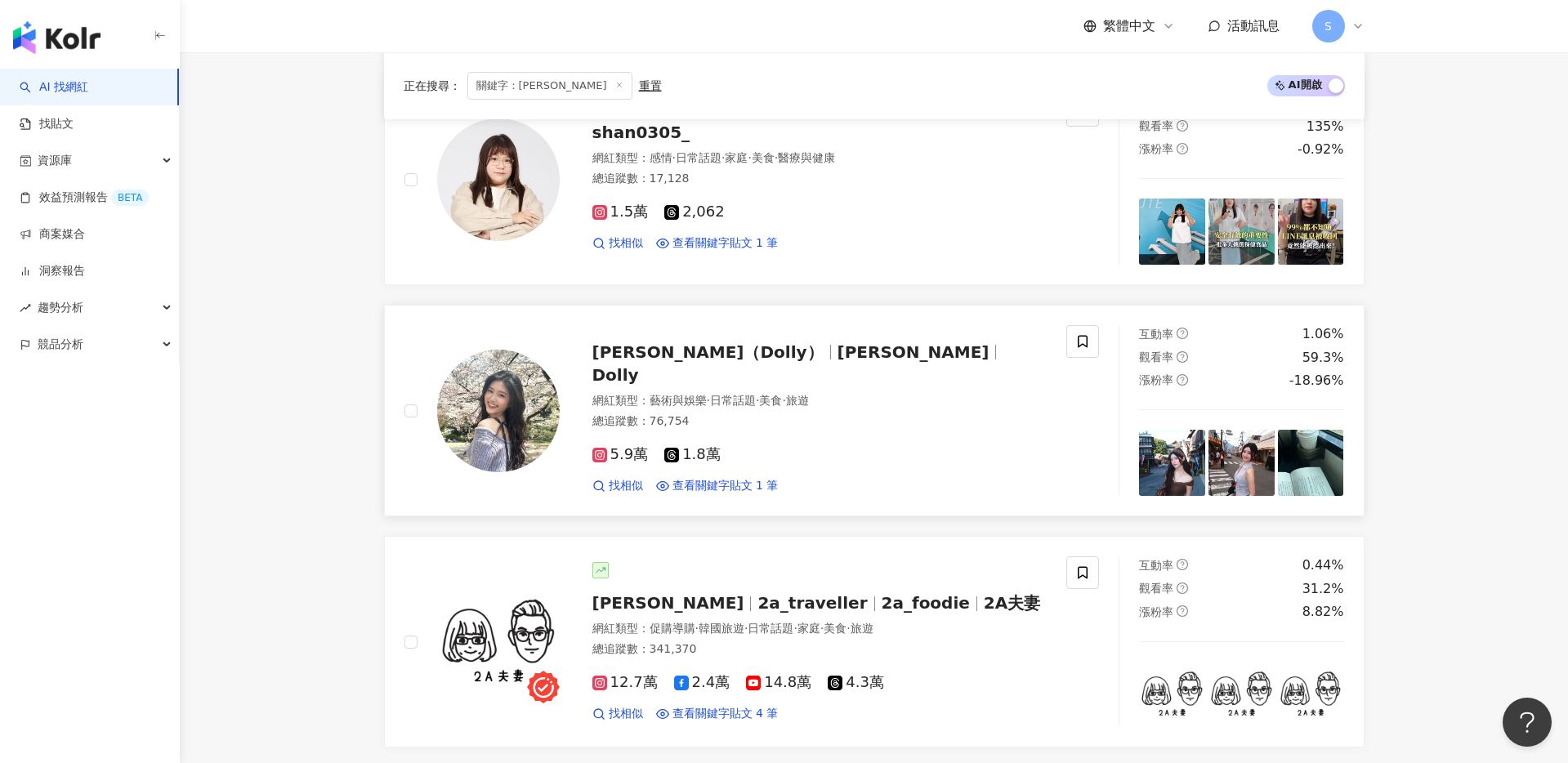
click at [637, 358] on span "郭嘉誼 （Dolly）" at bounding box center [708, 352] width 231 height 20
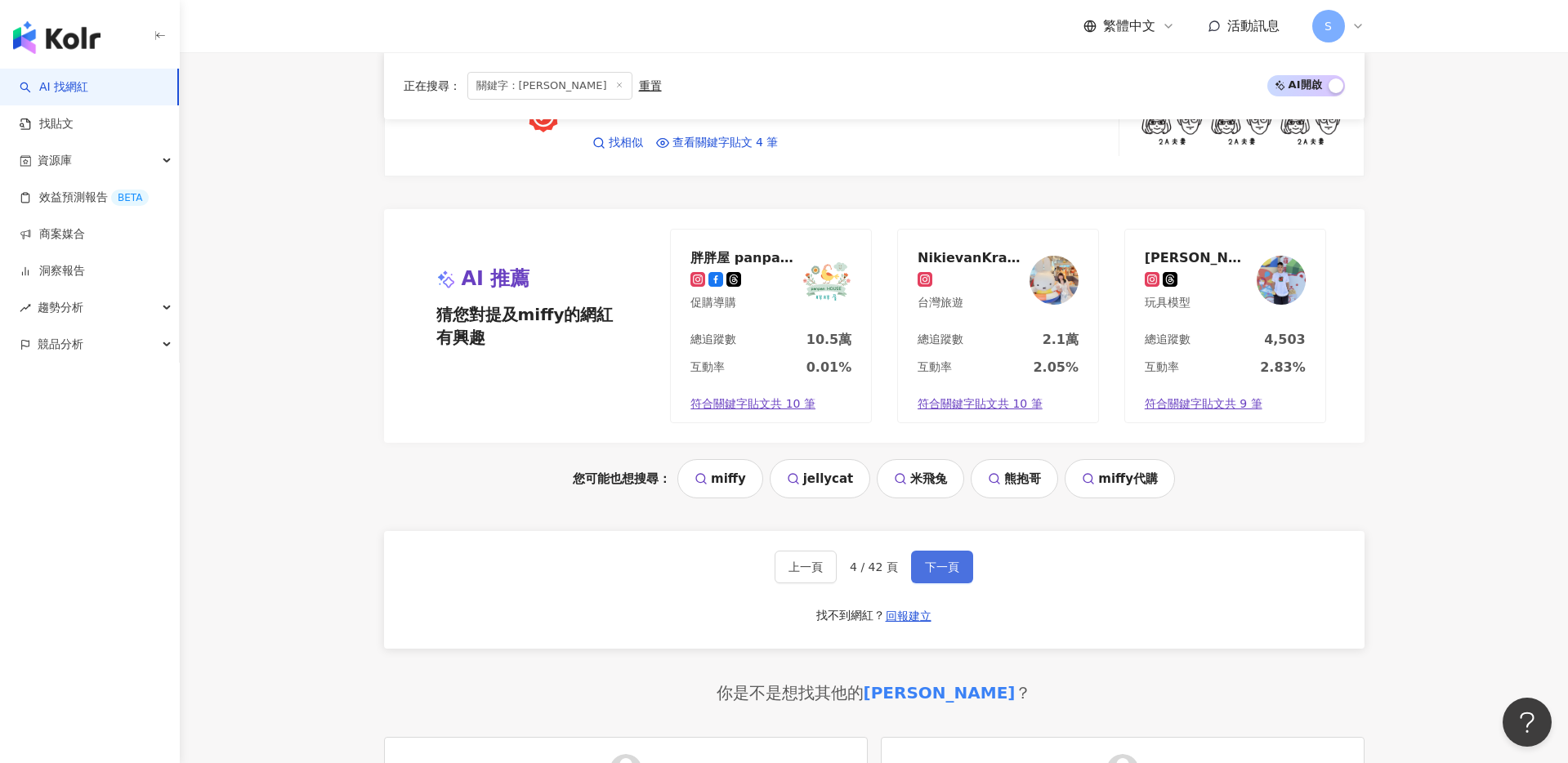
scroll to position [2880, 0]
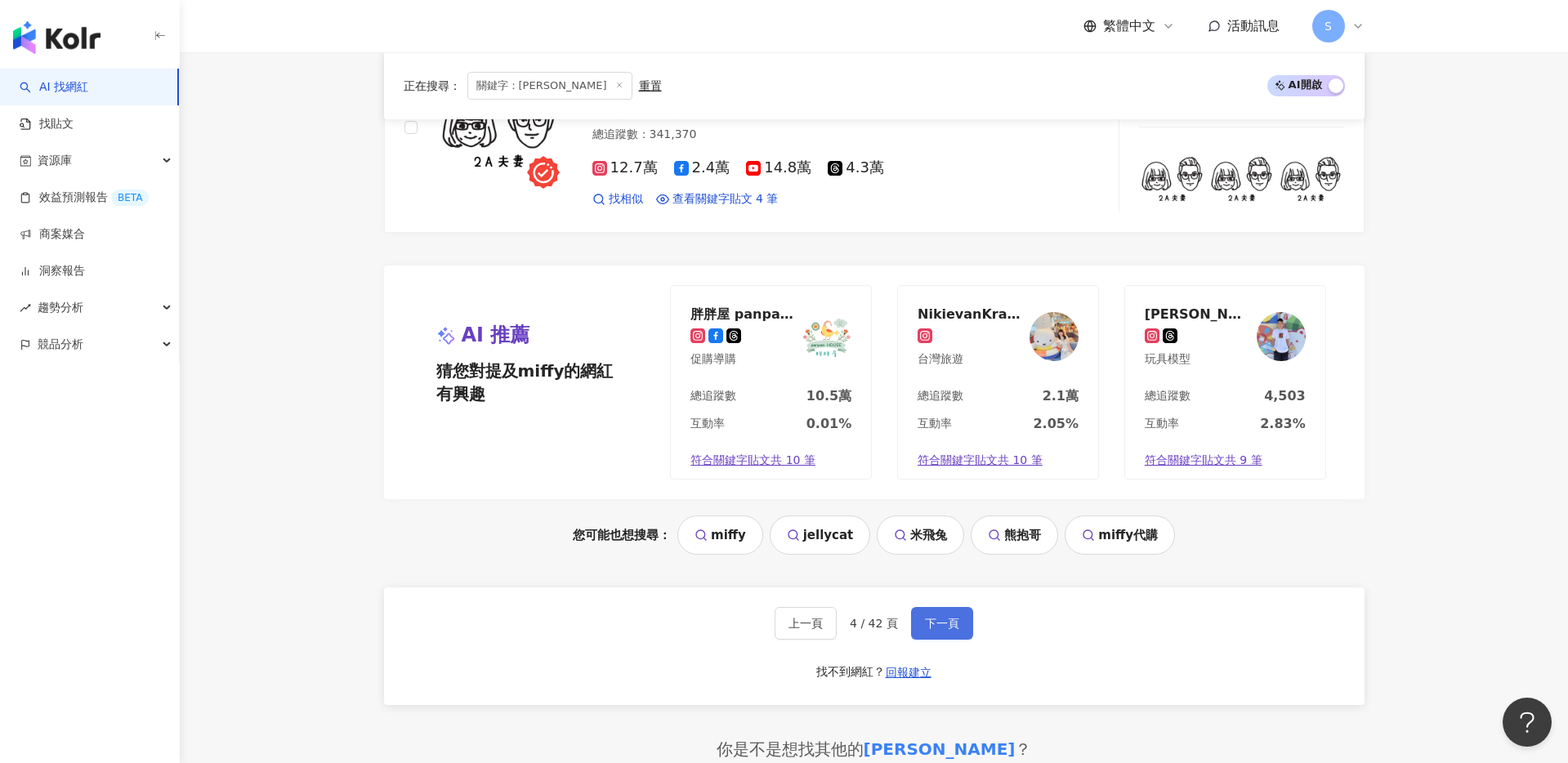
click at [940, 625] on span "下一頁" at bounding box center [941, 623] width 34 height 13
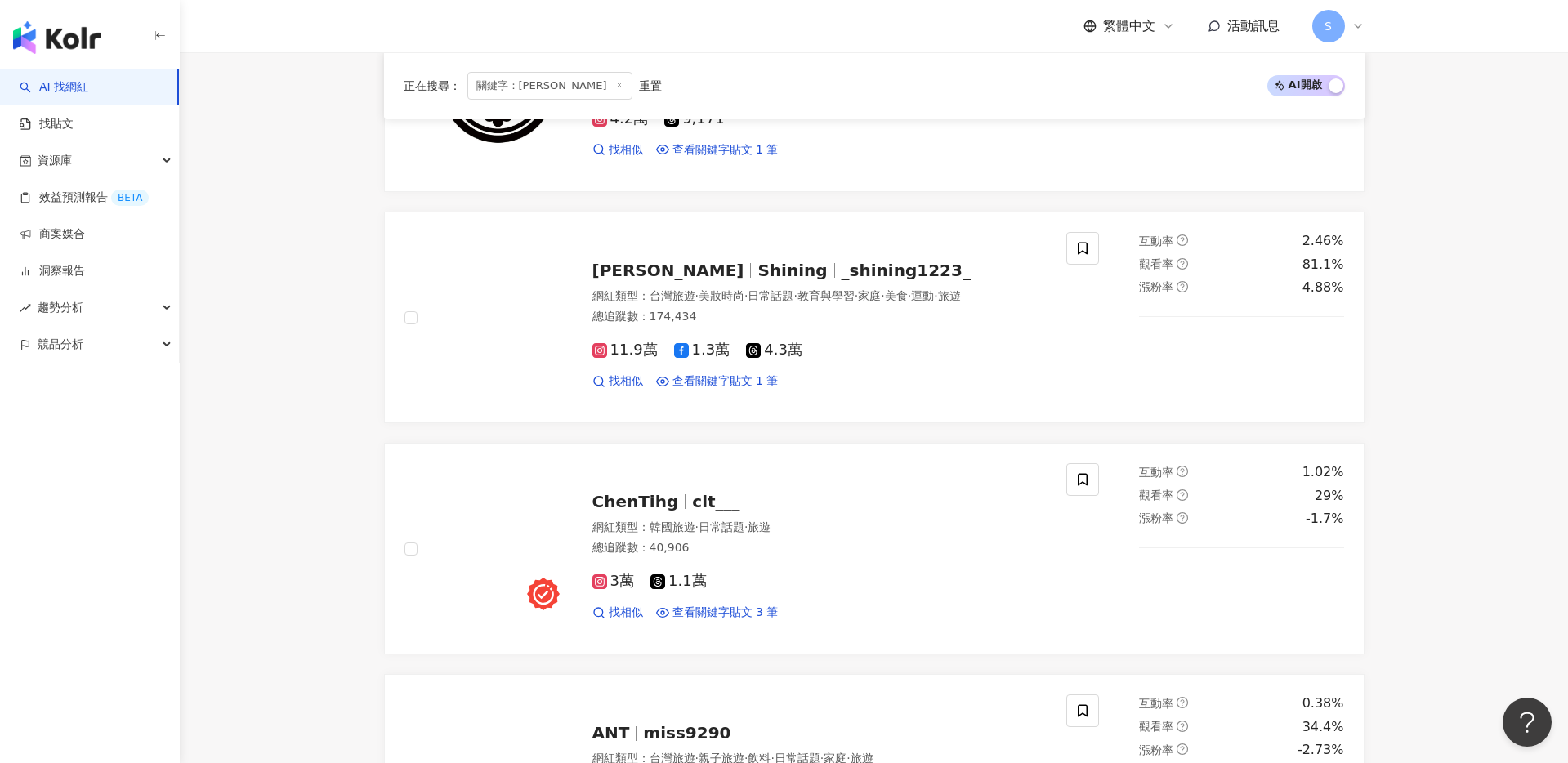
scroll to position [1421, 0]
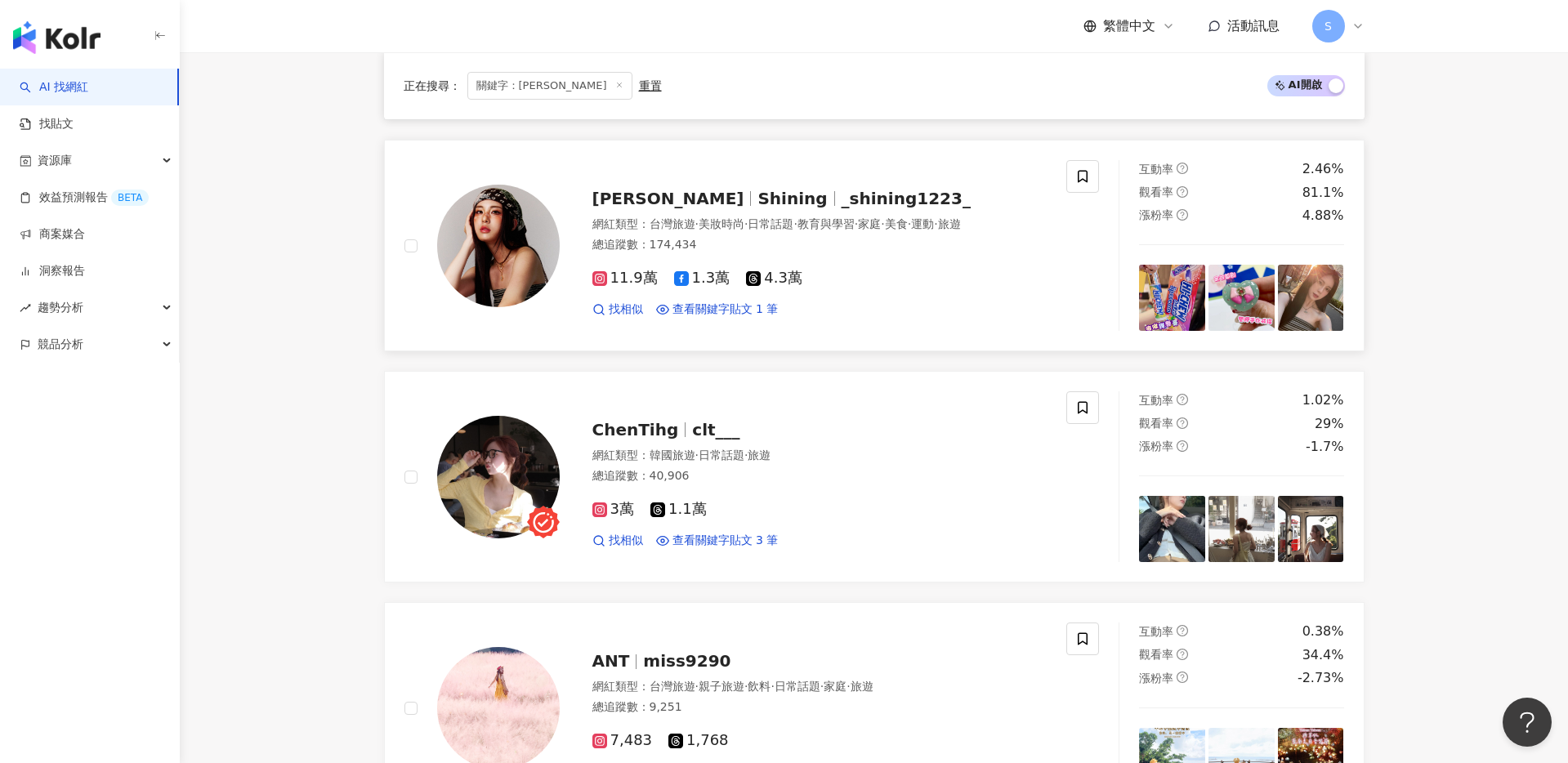
click at [758, 197] on span "Shining" at bounding box center [792, 199] width 70 height 20
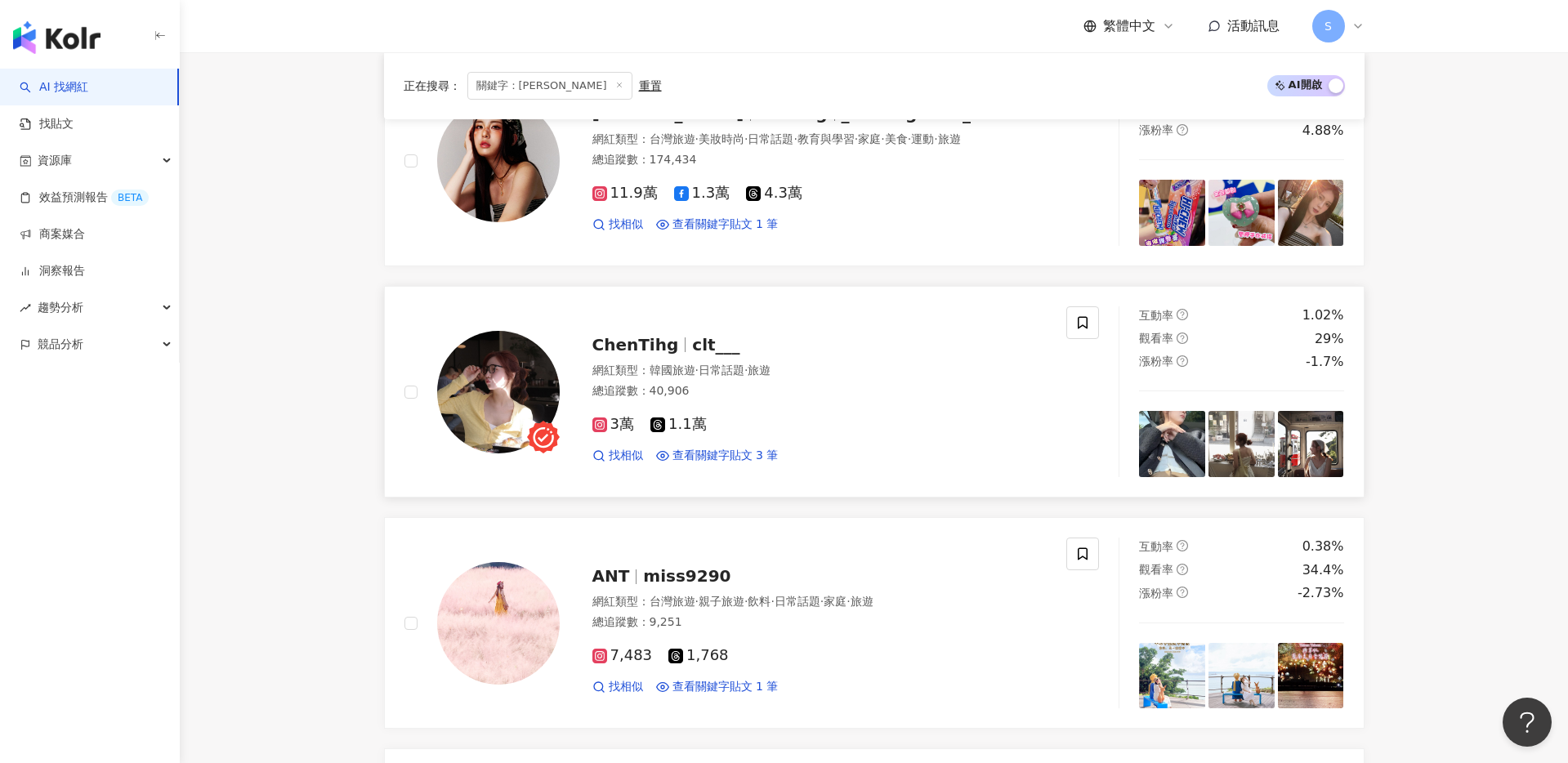
scroll to position [1509, 0]
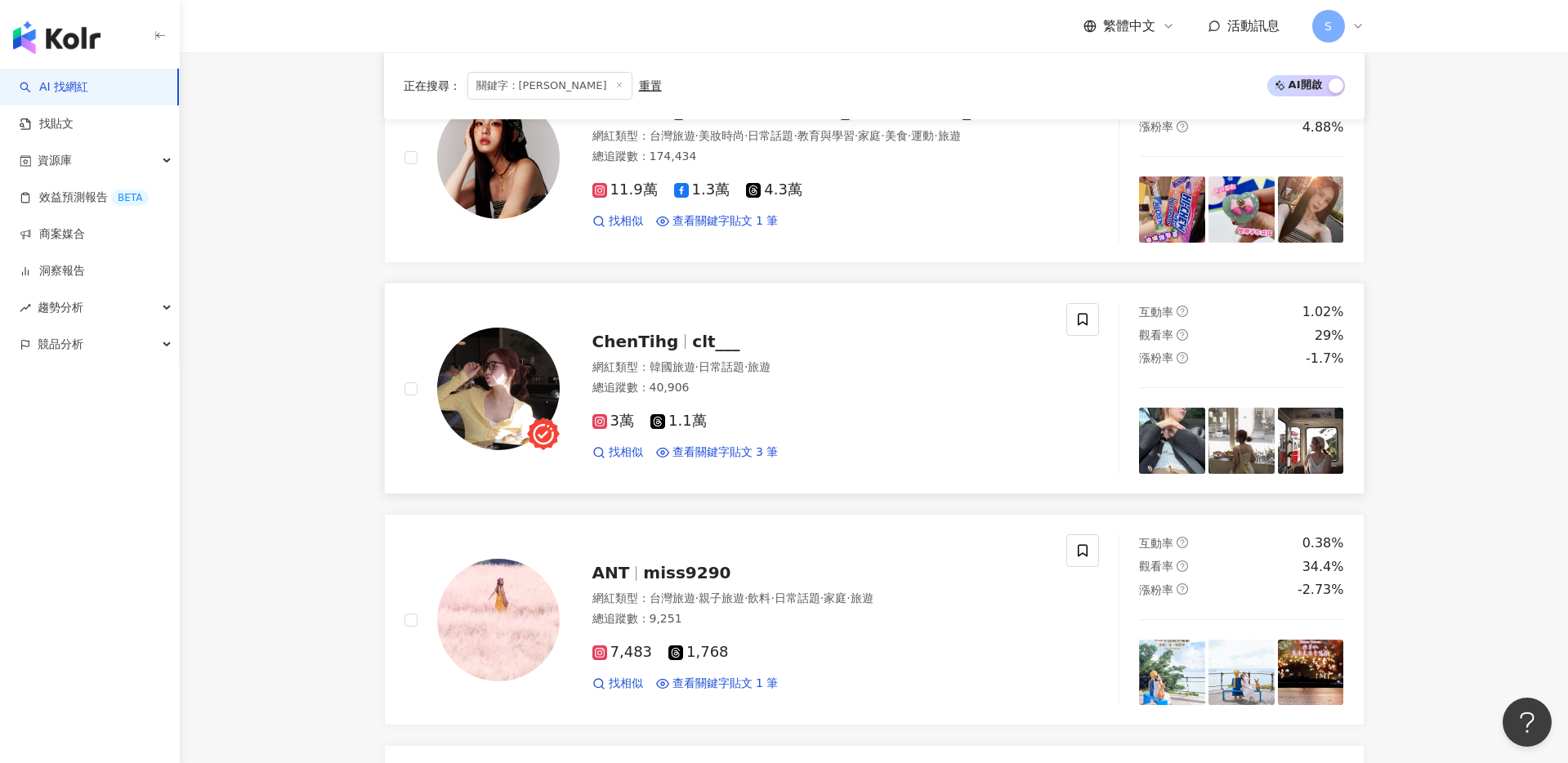
click at [632, 345] on span "ChenTihg" at bounding box center [635, 341] width 86 height 20
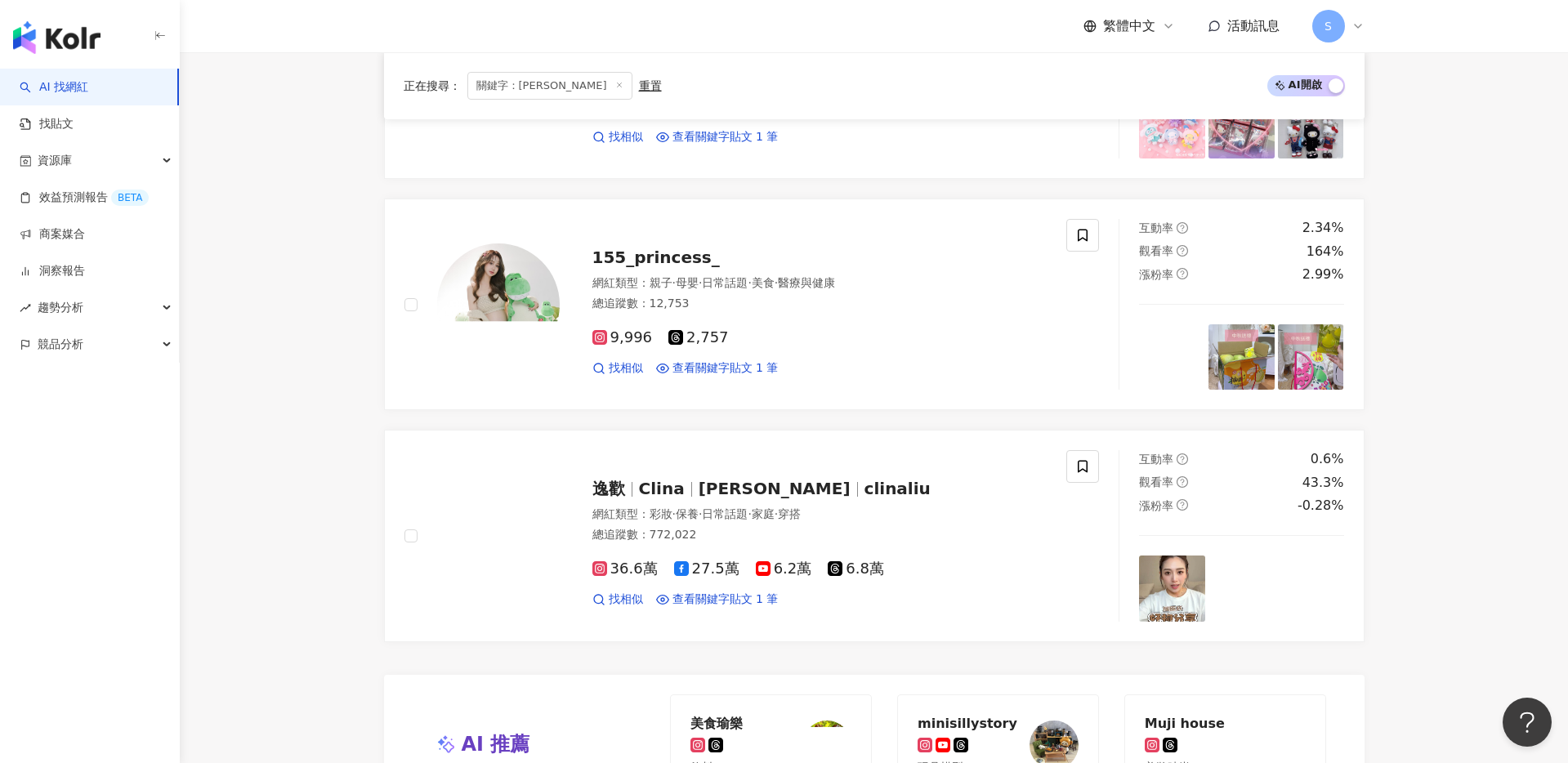
scroll to position [2668, 0]
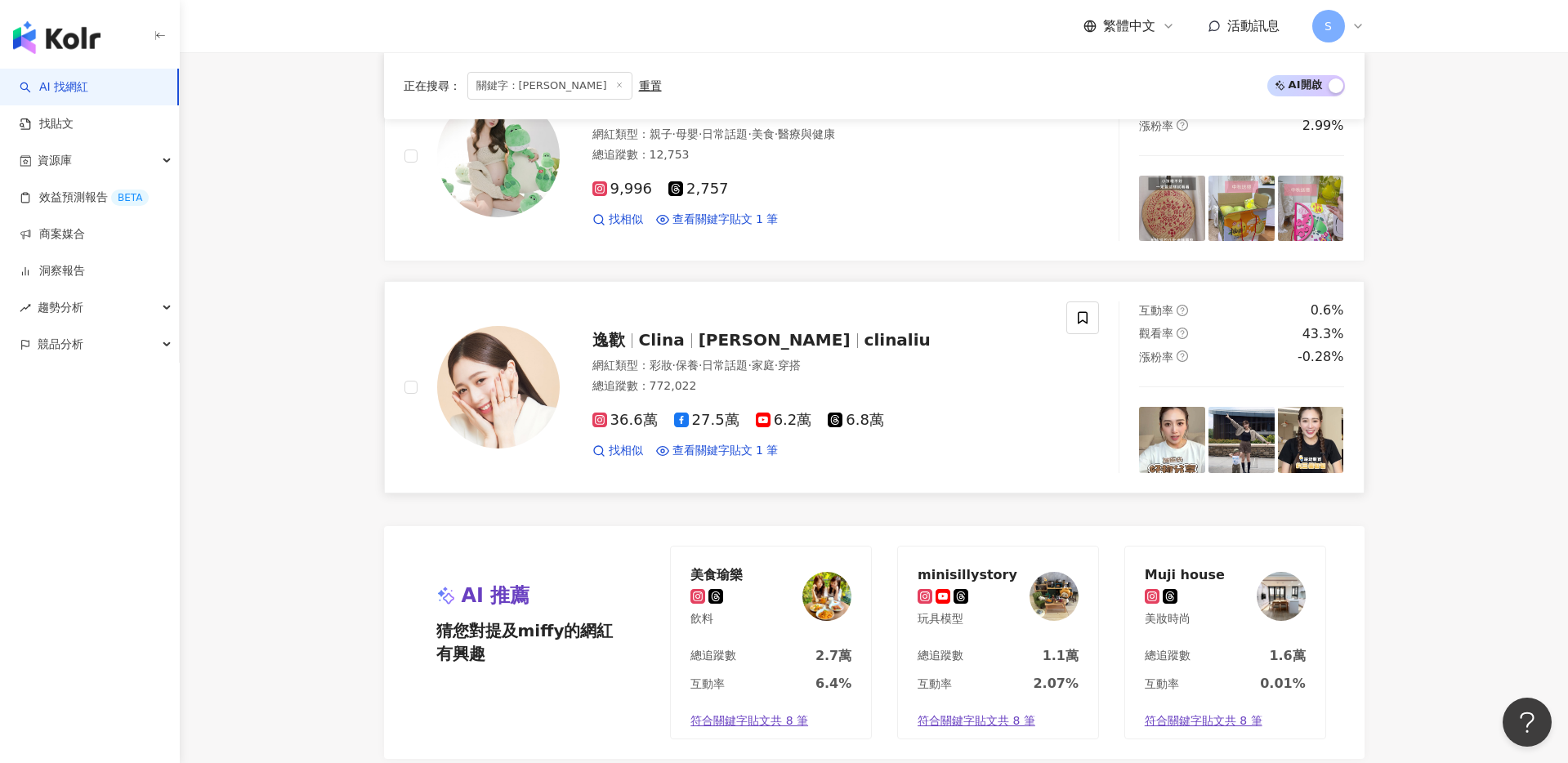
click at [619, 339] on span "逸歡" at bounding box center [608, 340] width 32 height 20
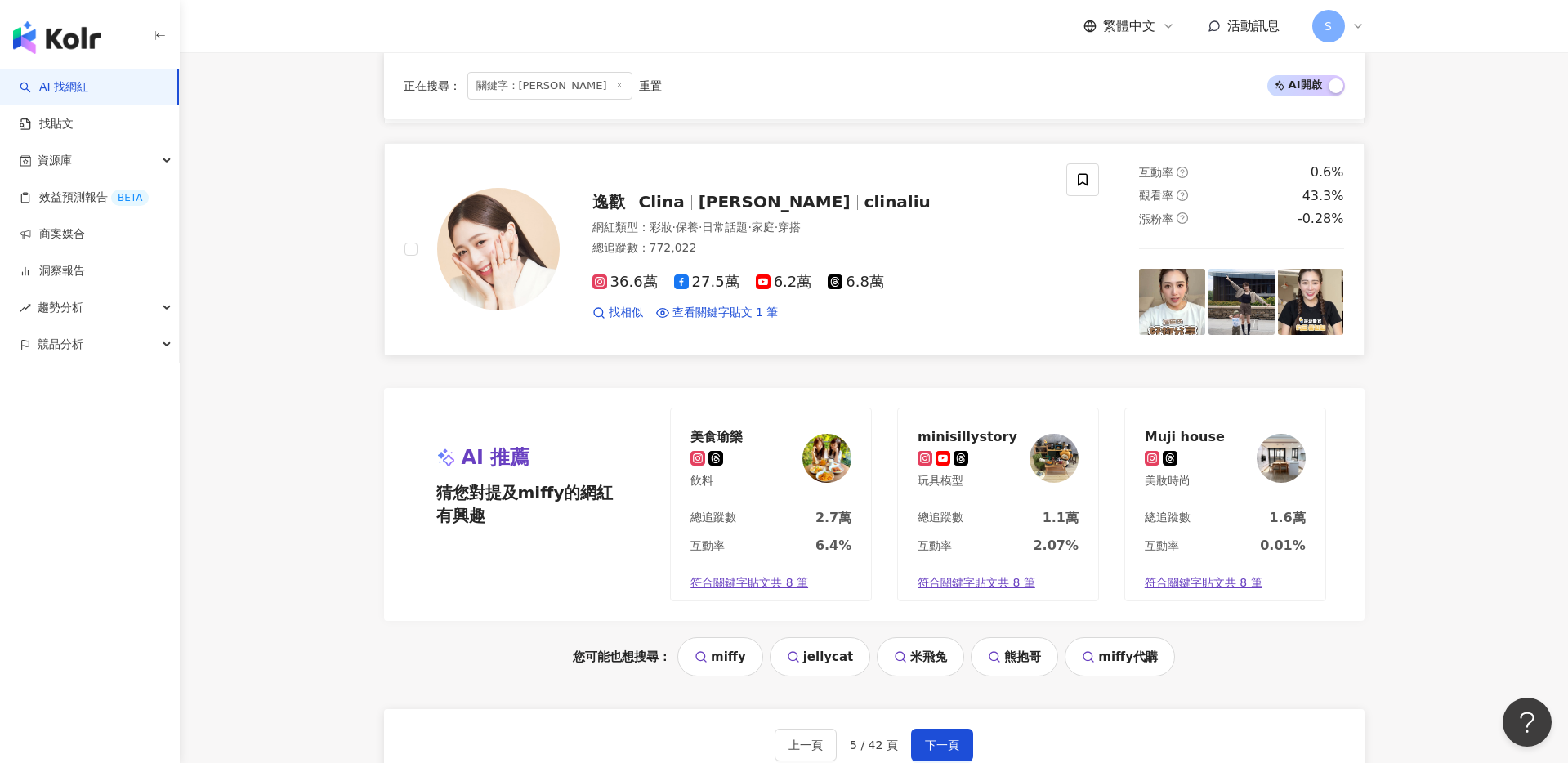
scroll to position [3020, 0]
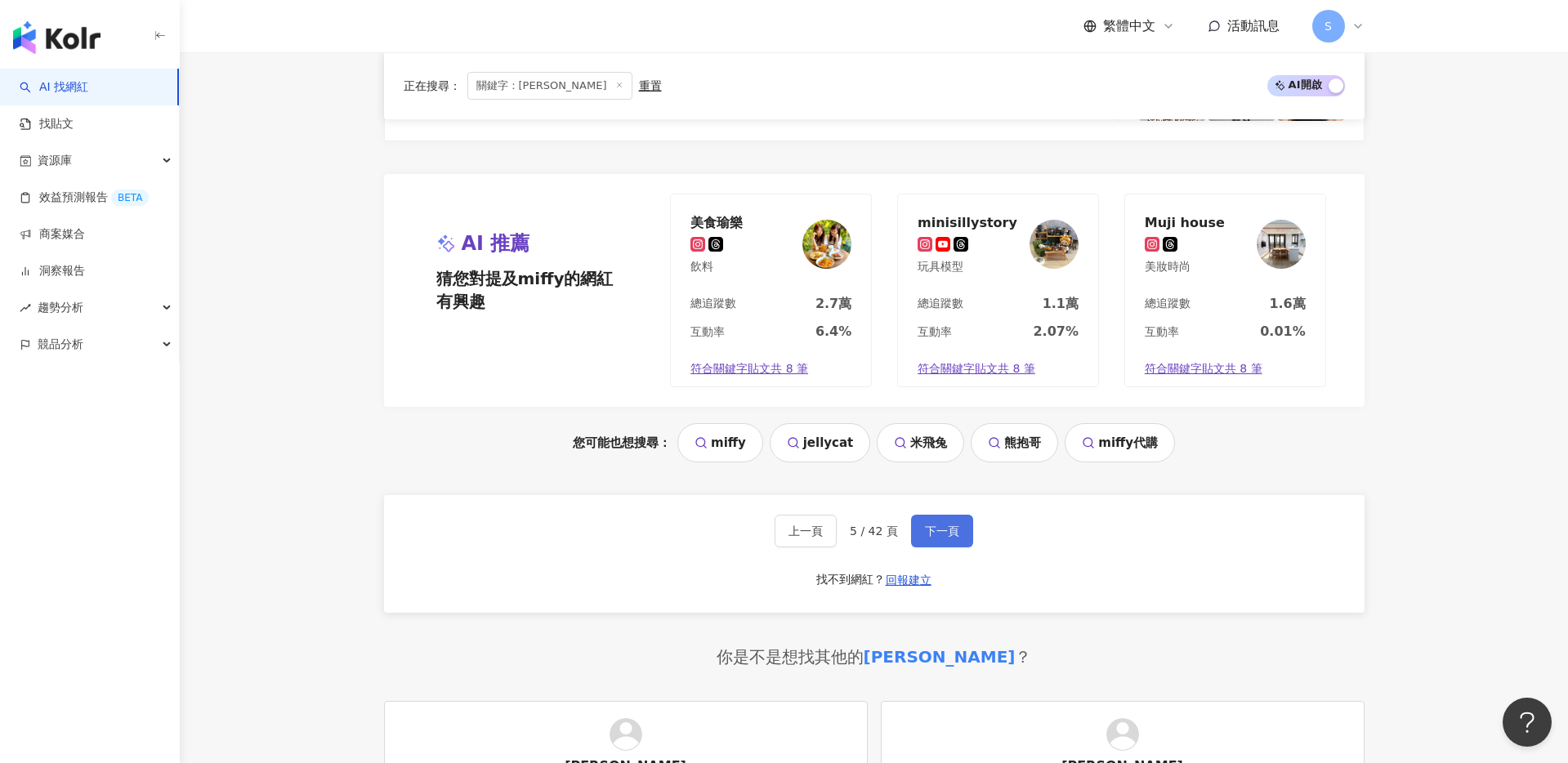
click at [936, 542] on button "下一頁" at bounding box center [941, 531] width 62 height 32
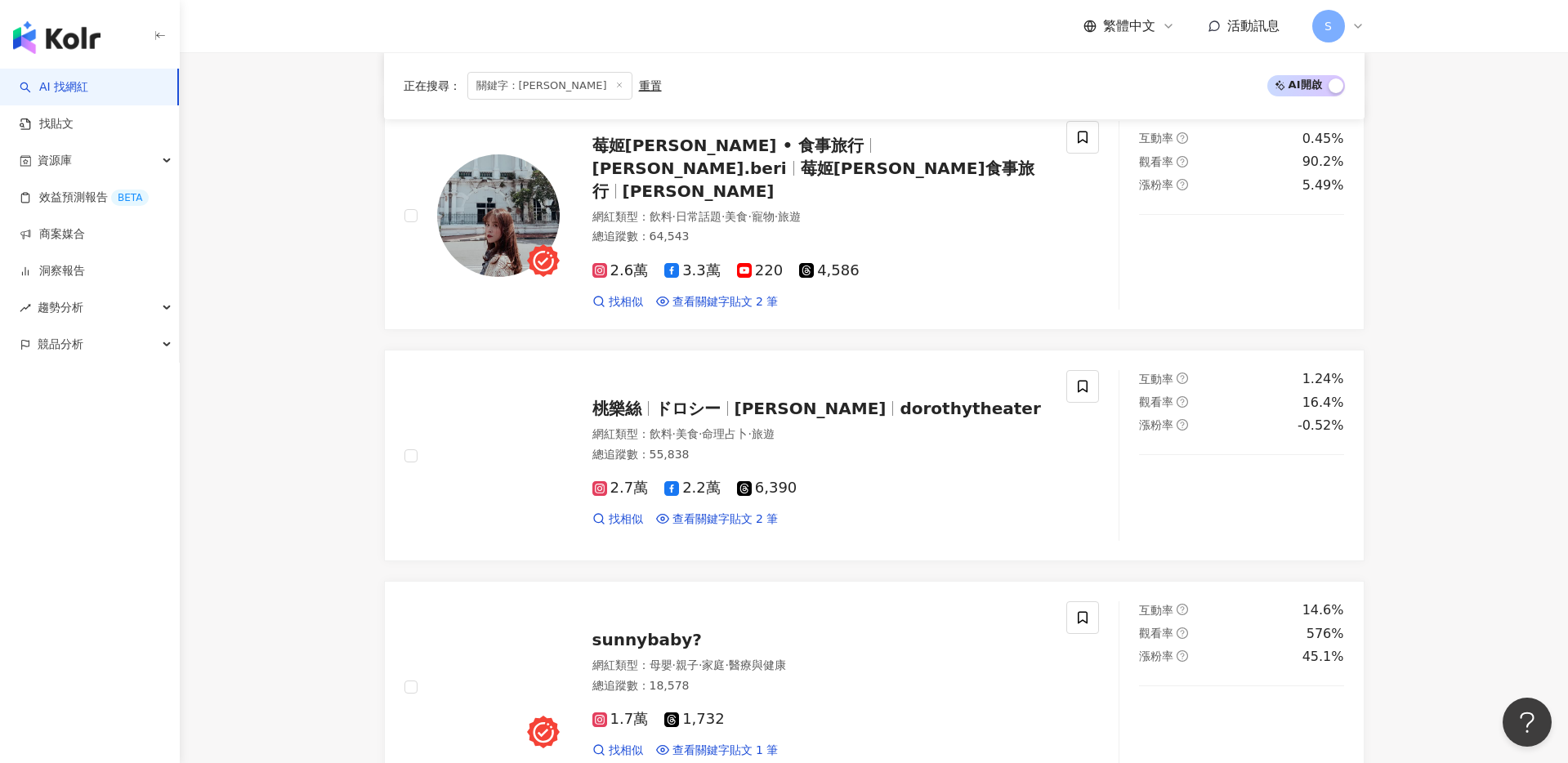
scroll to position [861, 0]
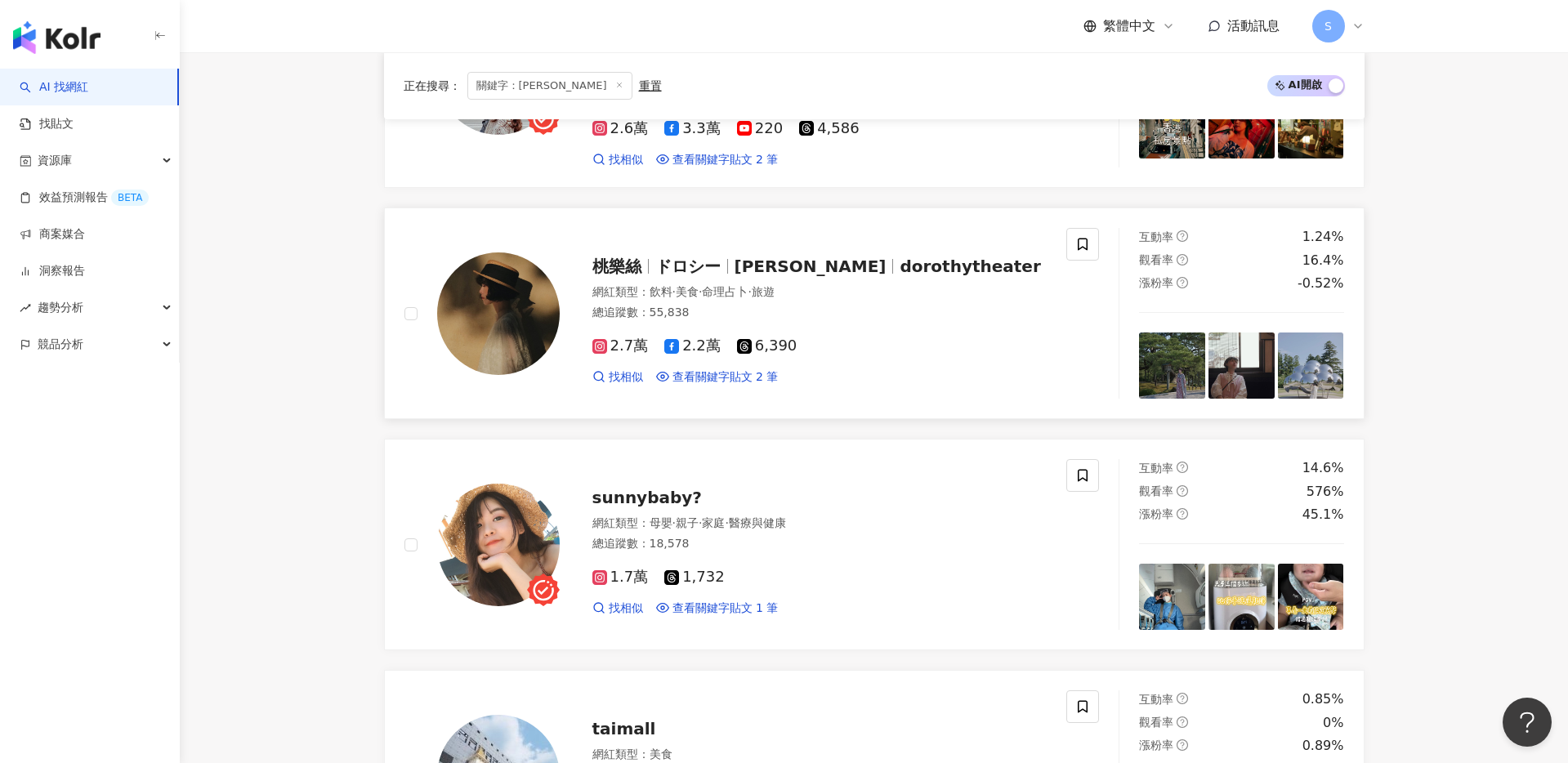
click at [748, 260] on div "桃樂絲 ドロシー Dorothy dorothytheater 網紅類型 ： 飲料 · 美食 · 命理占卜 · 旅遊 總追蹤數 ： 55,838 2.7萬 2…" at bounding box center [804, 314] width 488 height 143
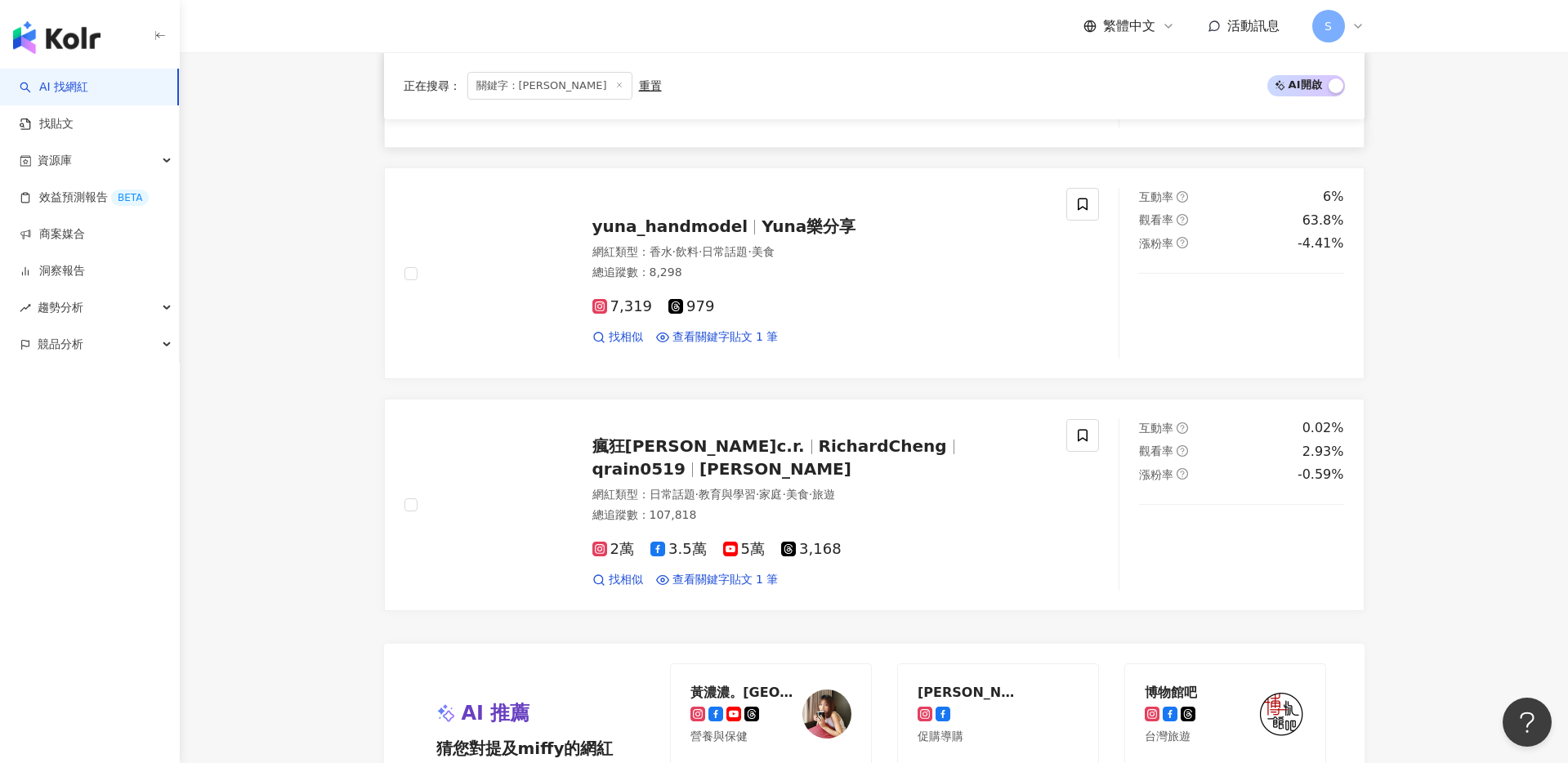
scroll to position [2754, 0]
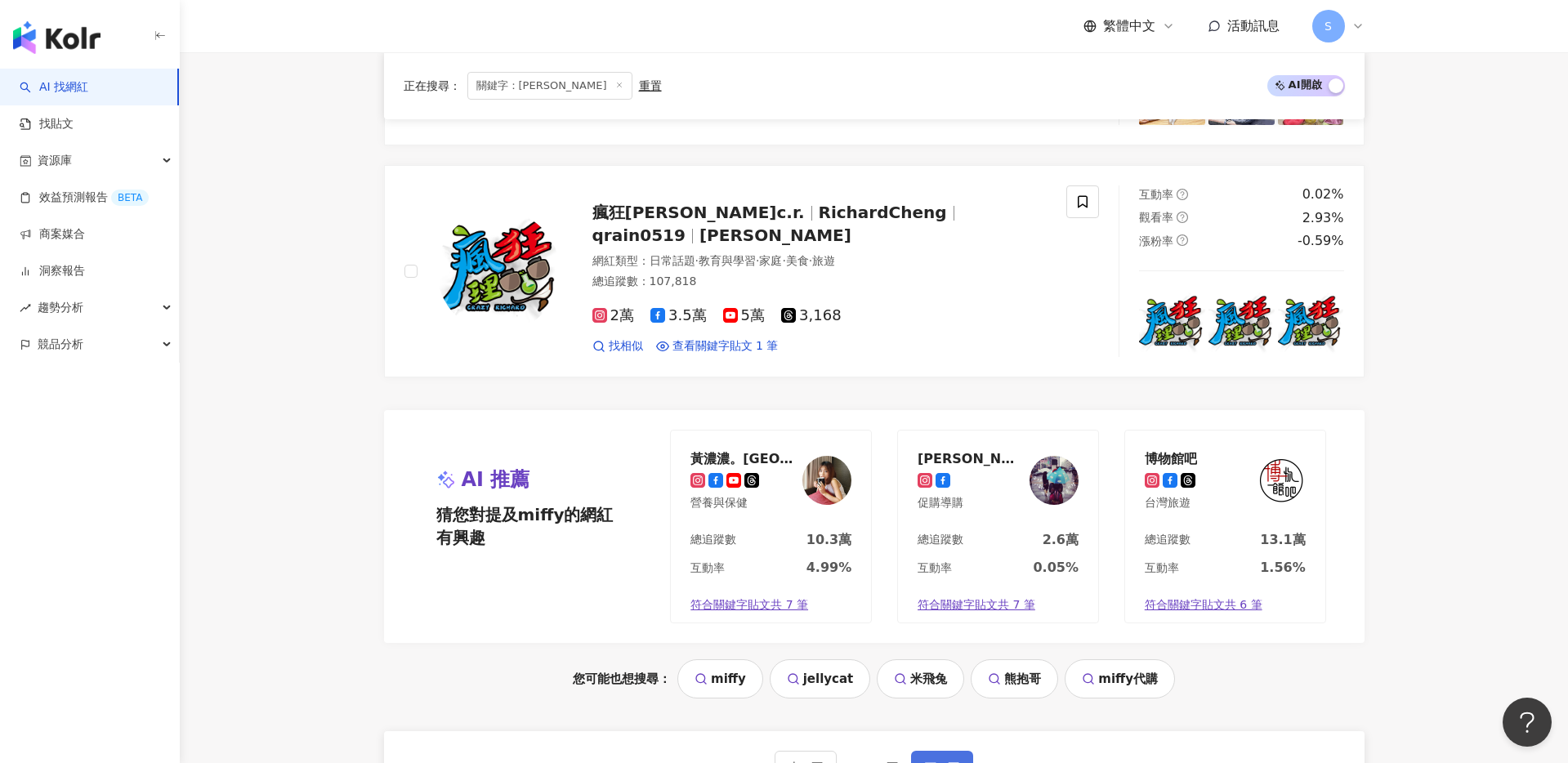
click at [937, 761] on span "下一頁" at bounding box center [941, 767] width 34 height 13
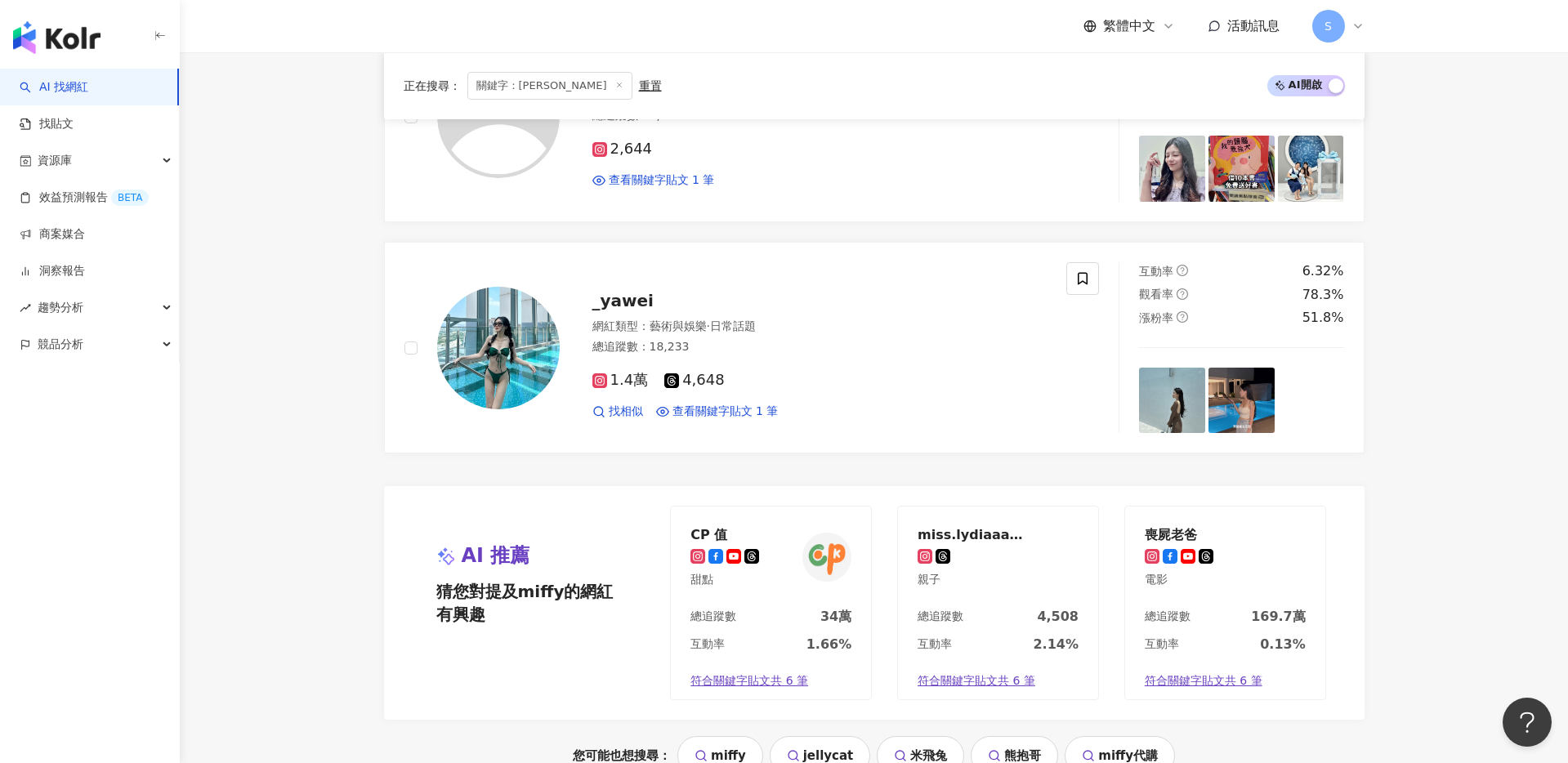
scroll to position [2853, 0]
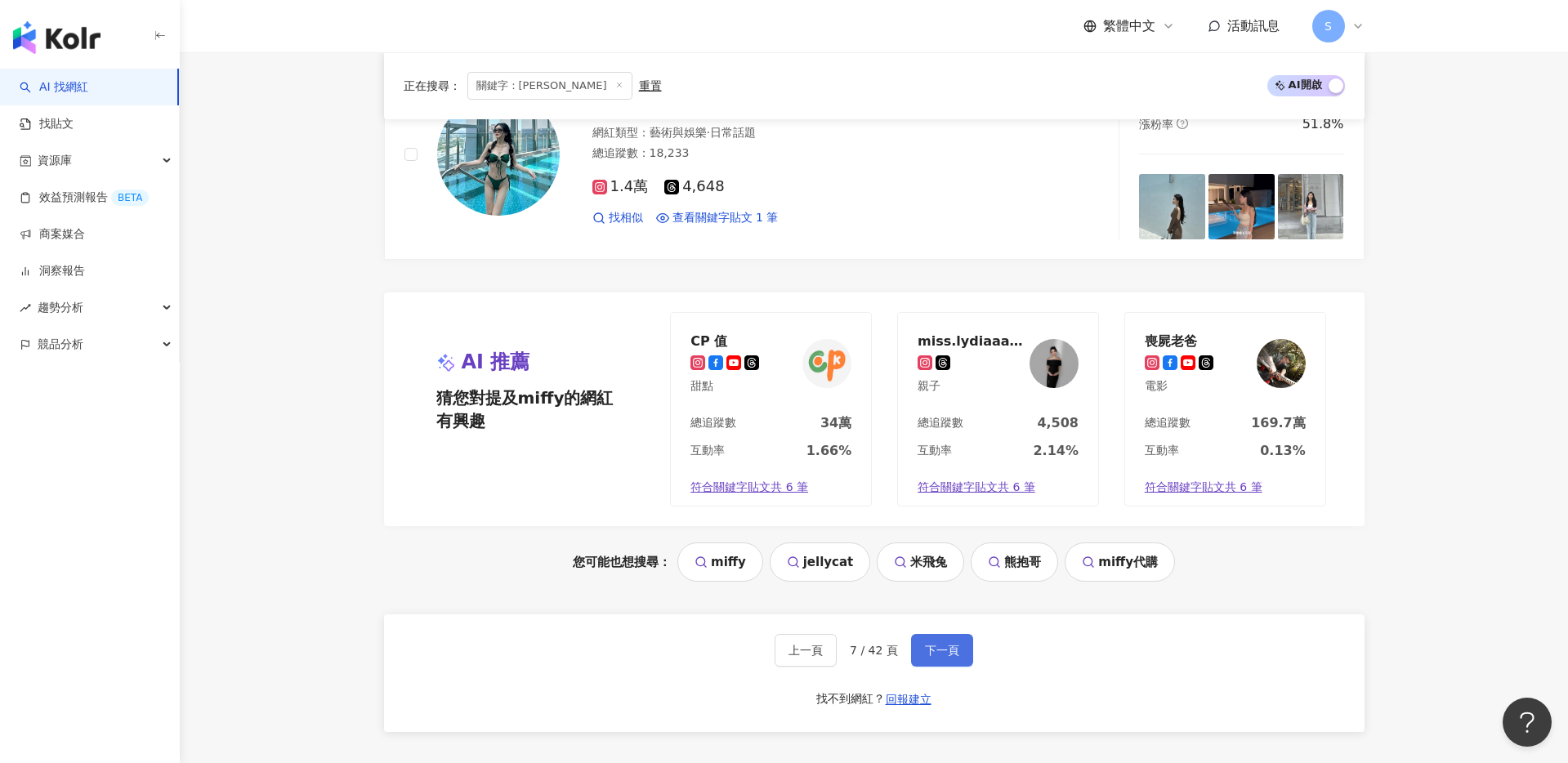
click at [942, 641] on button "下一頁" at bounding box center [941, 650] width 62 height 32
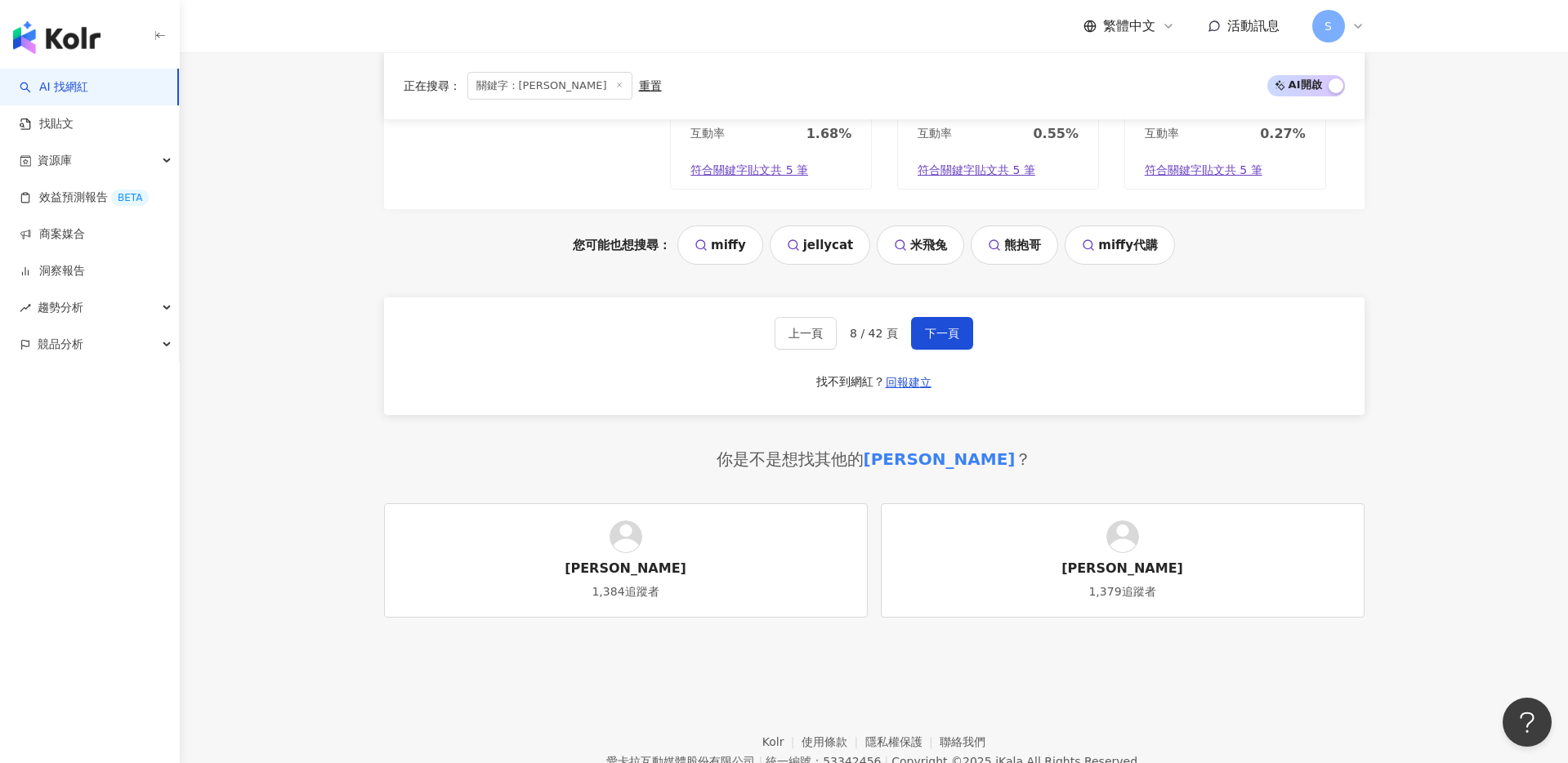
scroll to position [3235, 0]
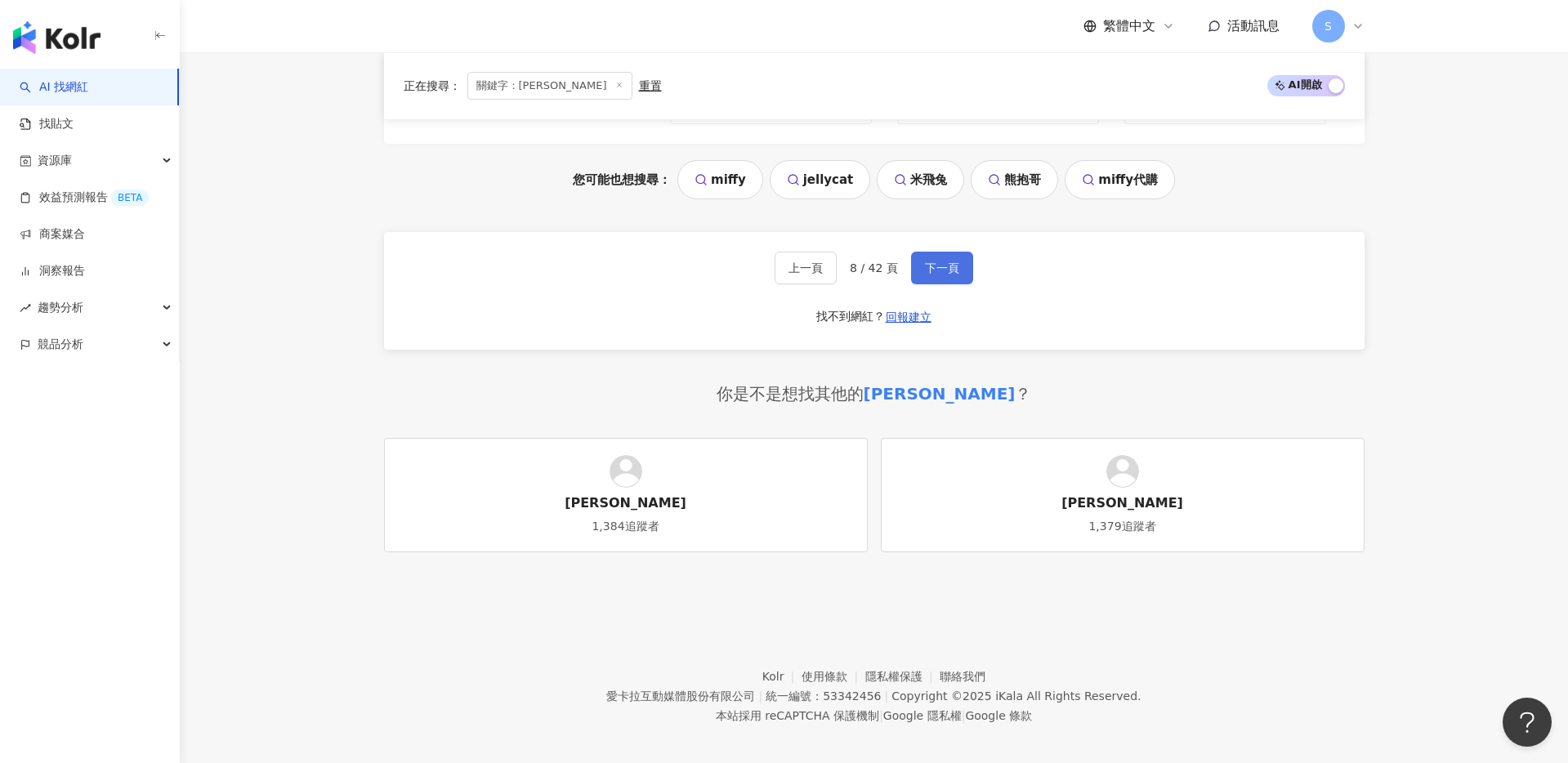
click at [930, 257] on button "下一頁" at bounding box center [941, 268] width 62 height 32
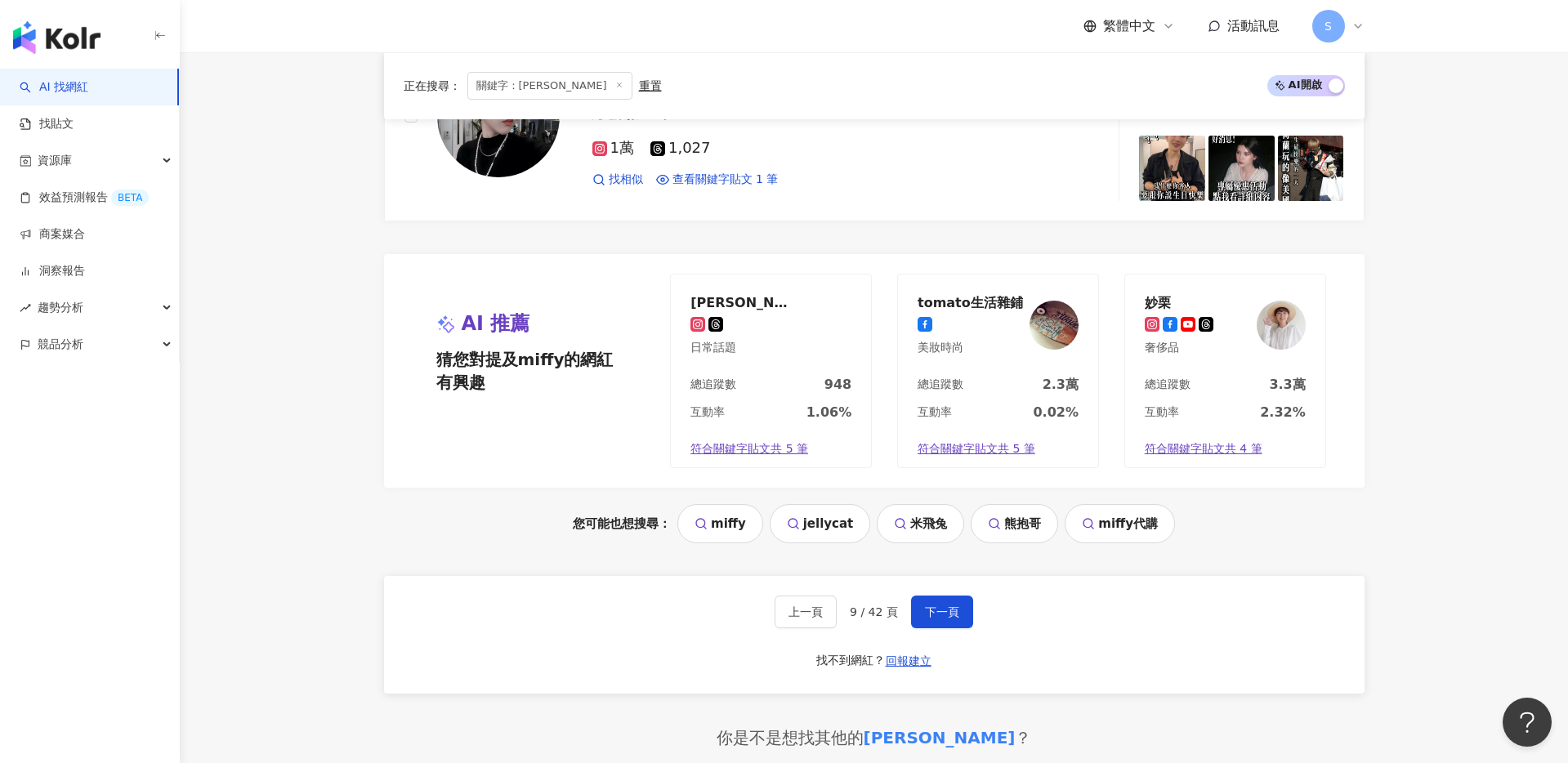
scroll to position [3066, 0]
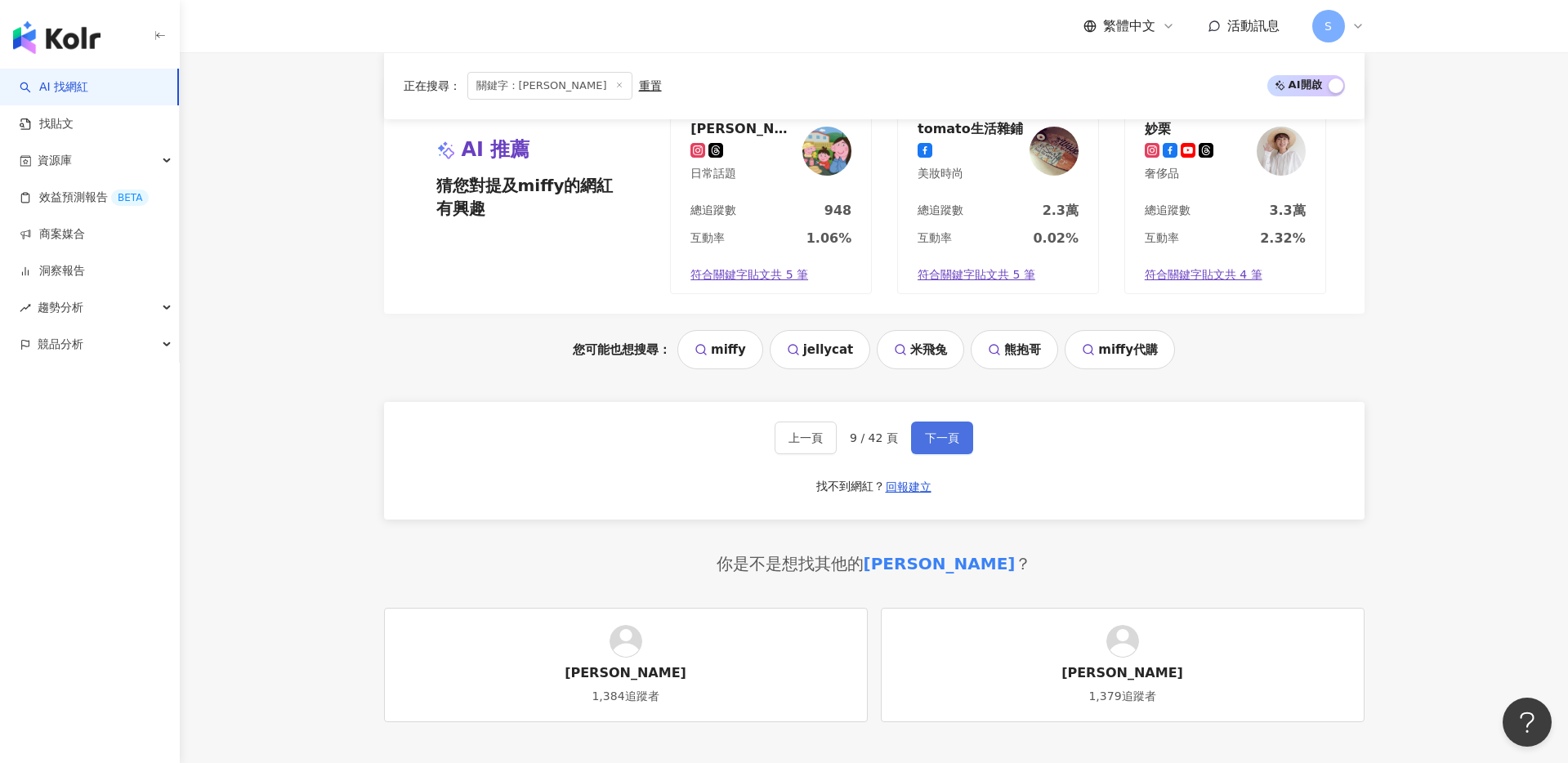
click at [944, 435] on span "下一頁" at bounding box center [941, 437] width 34 height 13
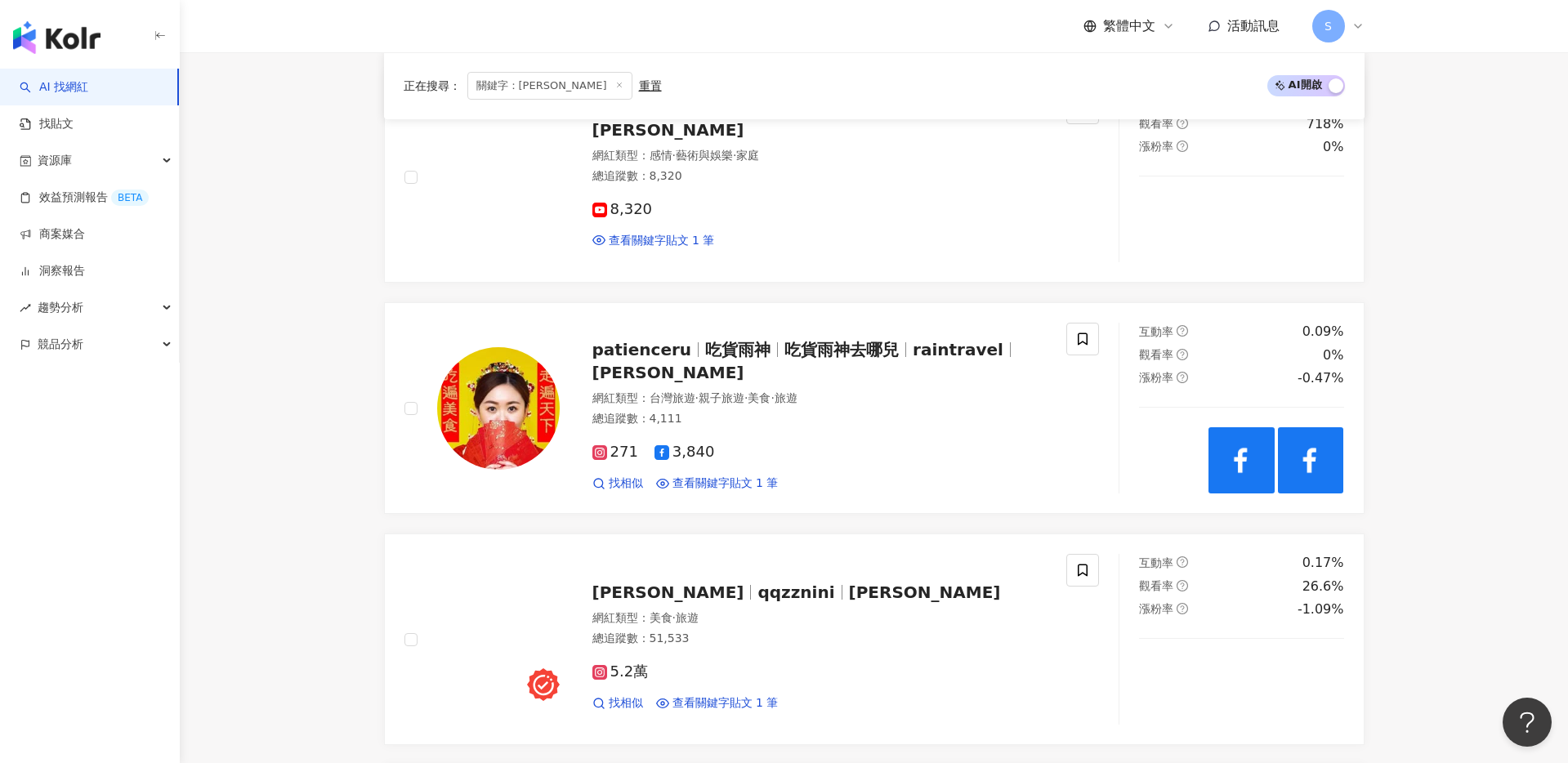
scroll to position [2286, 0]
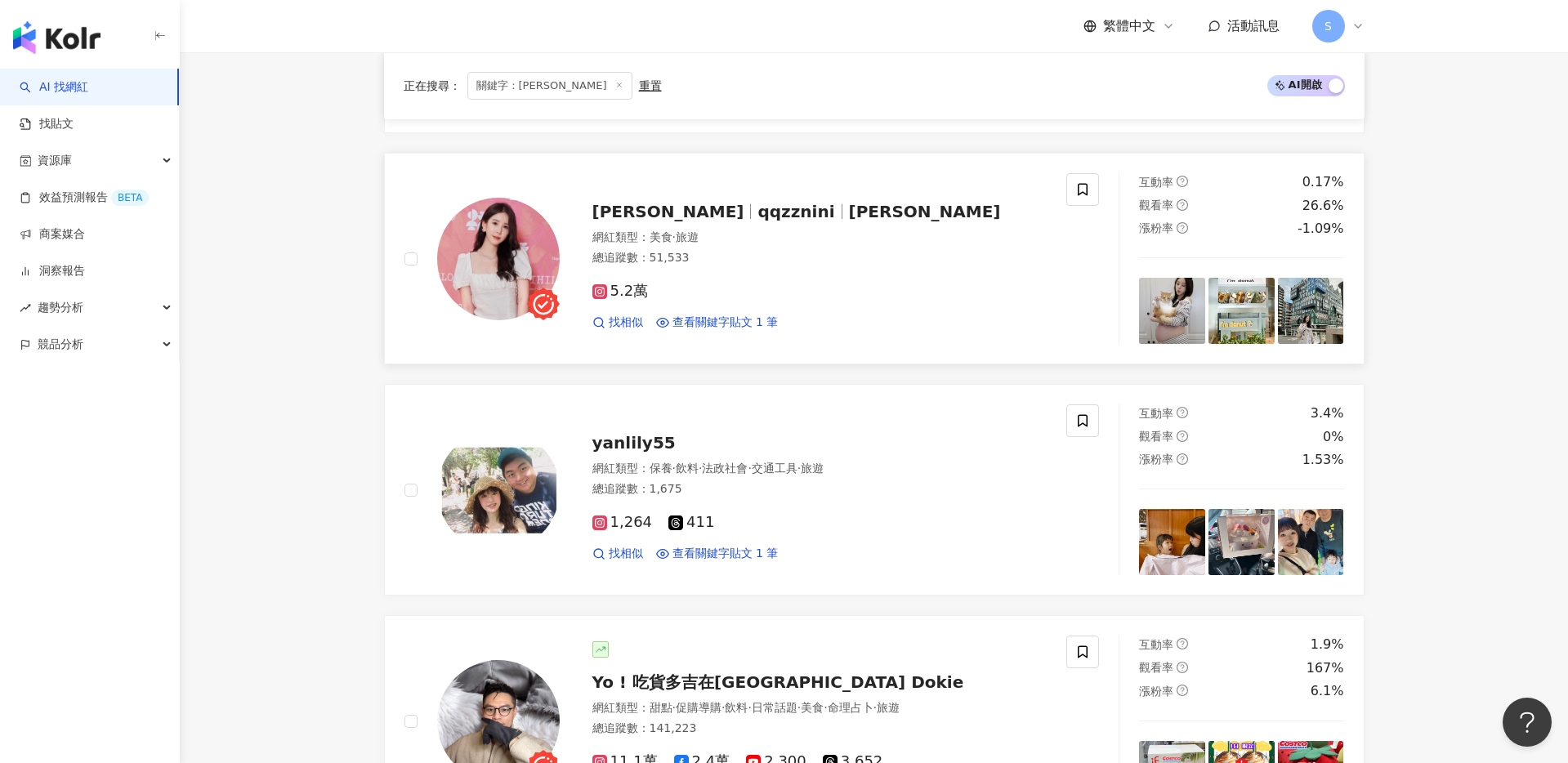
click at [758, 218] on span "qqzznini" at bounding box center [796, 212] width 76 height 20
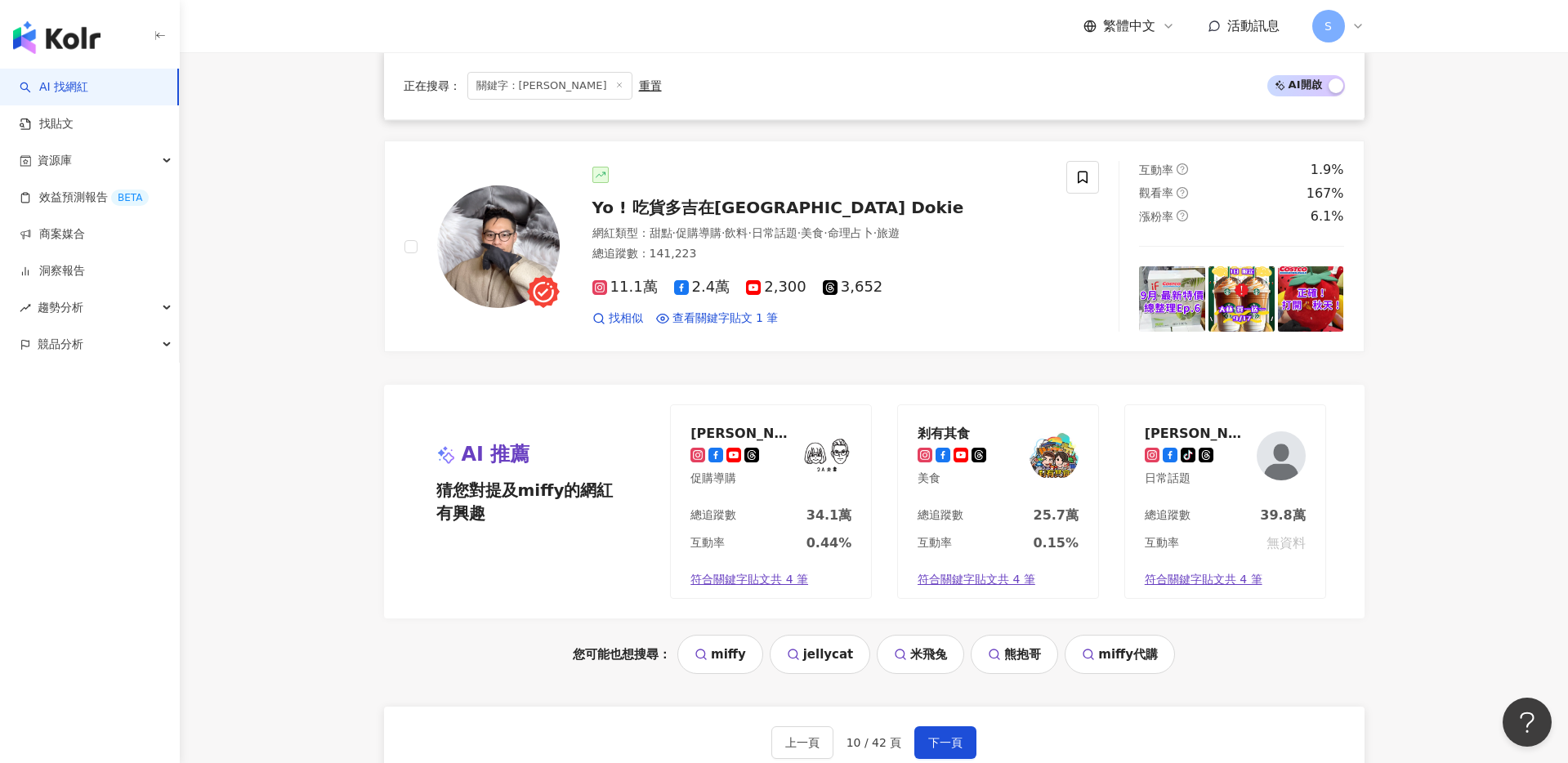
scroll to position [3100, 0]
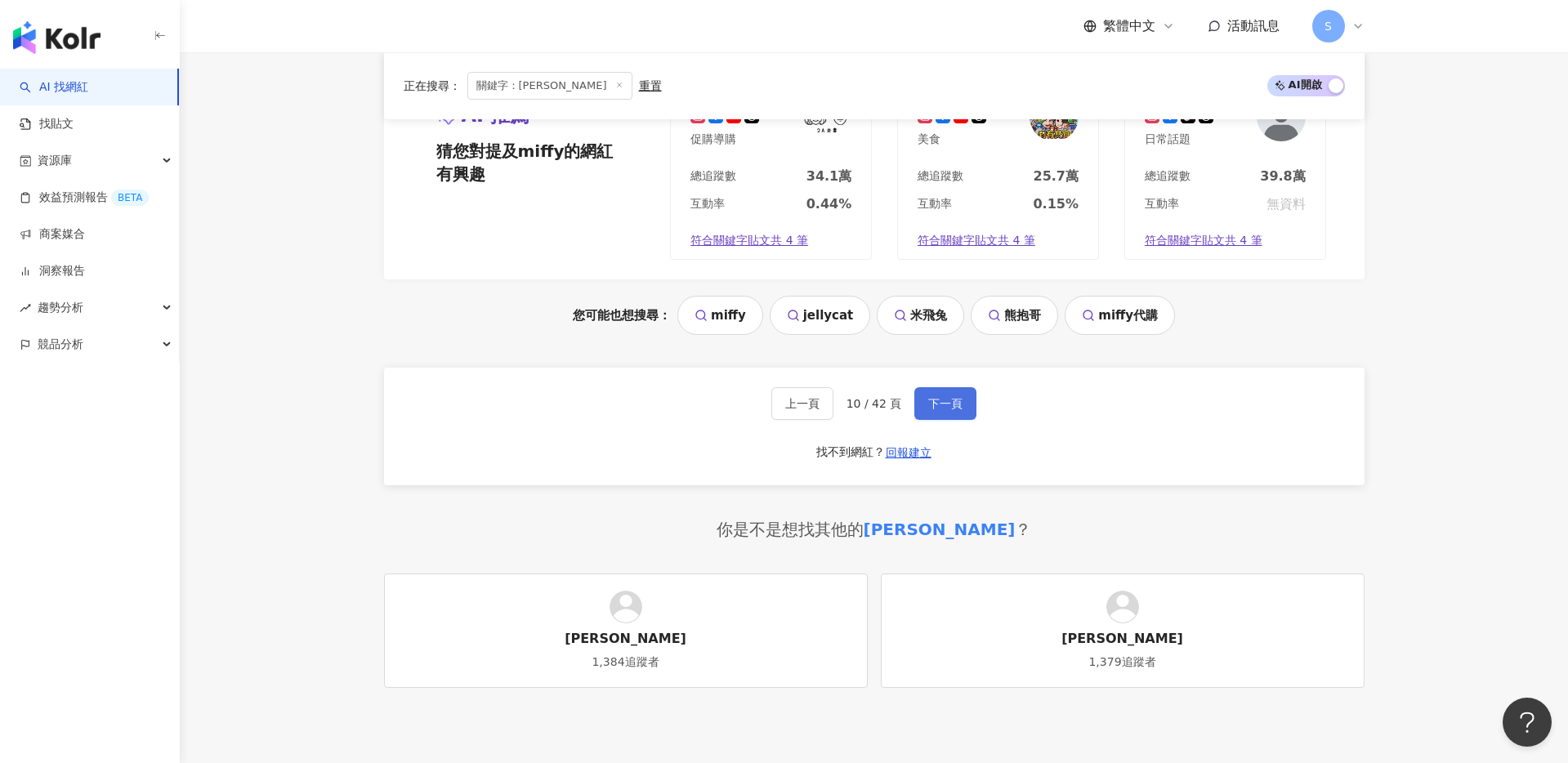
click at [933, 414] on button "下一頁" at bounding box center [945, 403] width 62 height 32
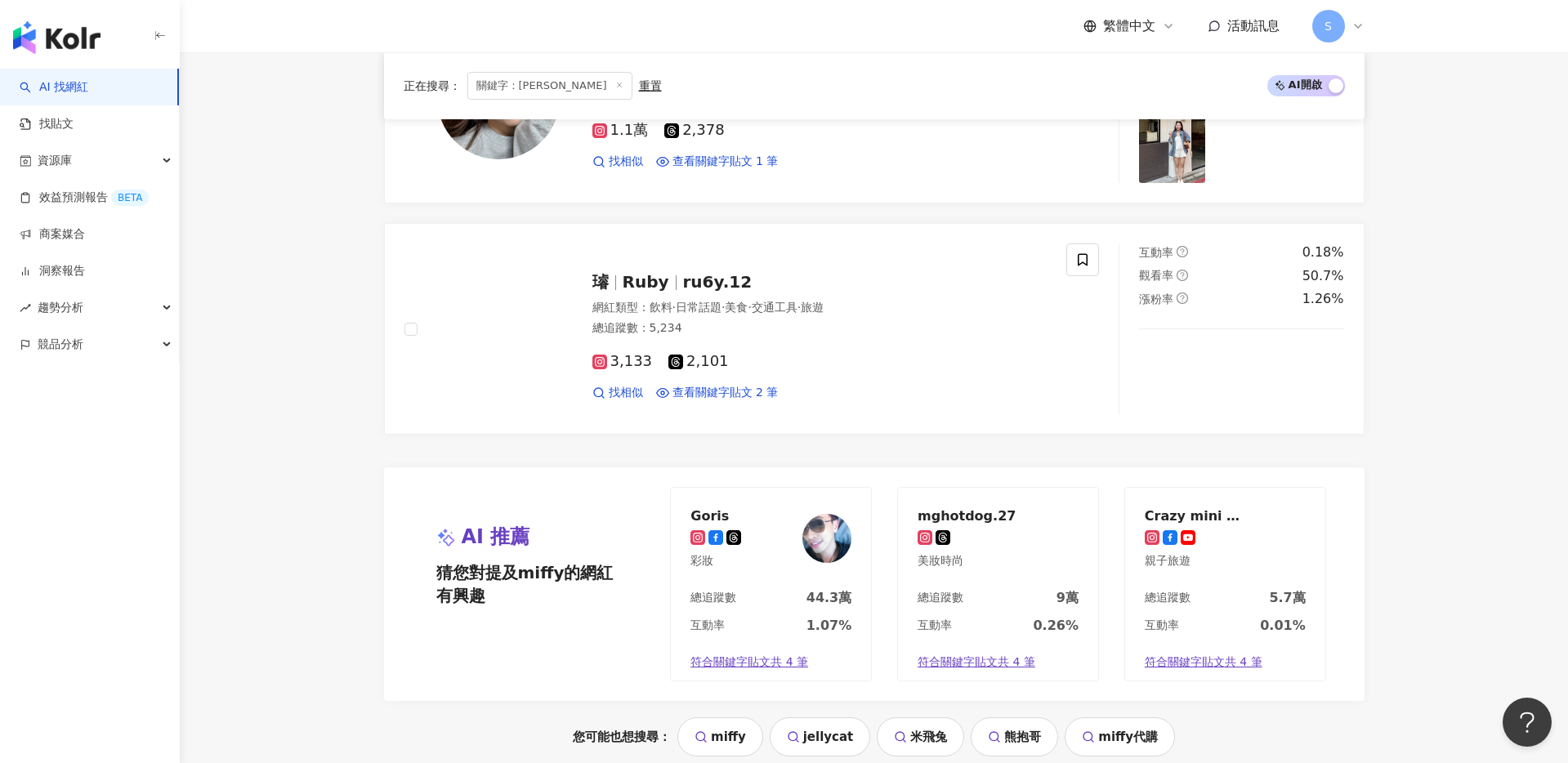
scroll to position [2911, 0]
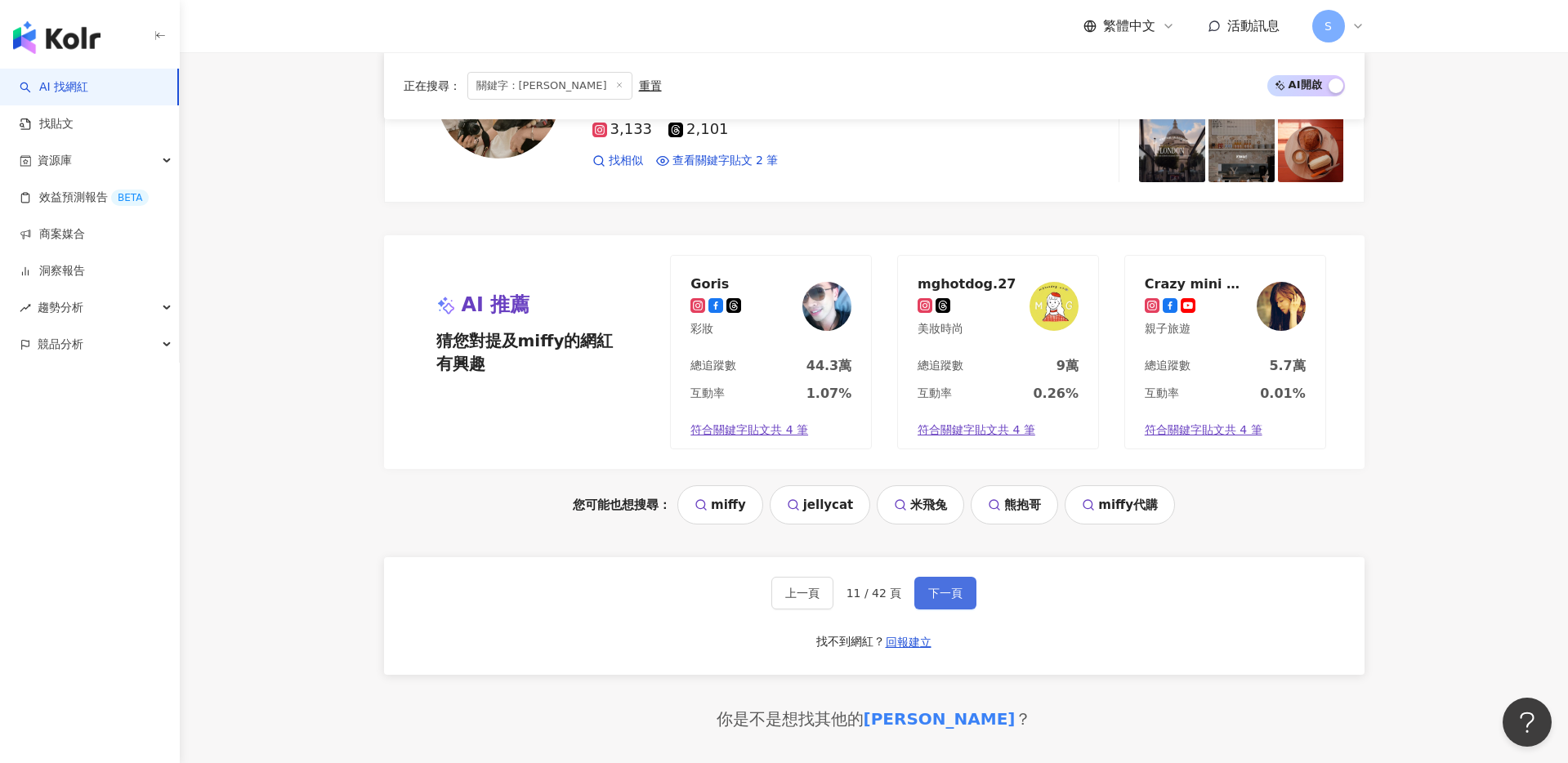
click at [929, 590] on span "下一頁" at bounding box center [945, 592] width 34 height 13
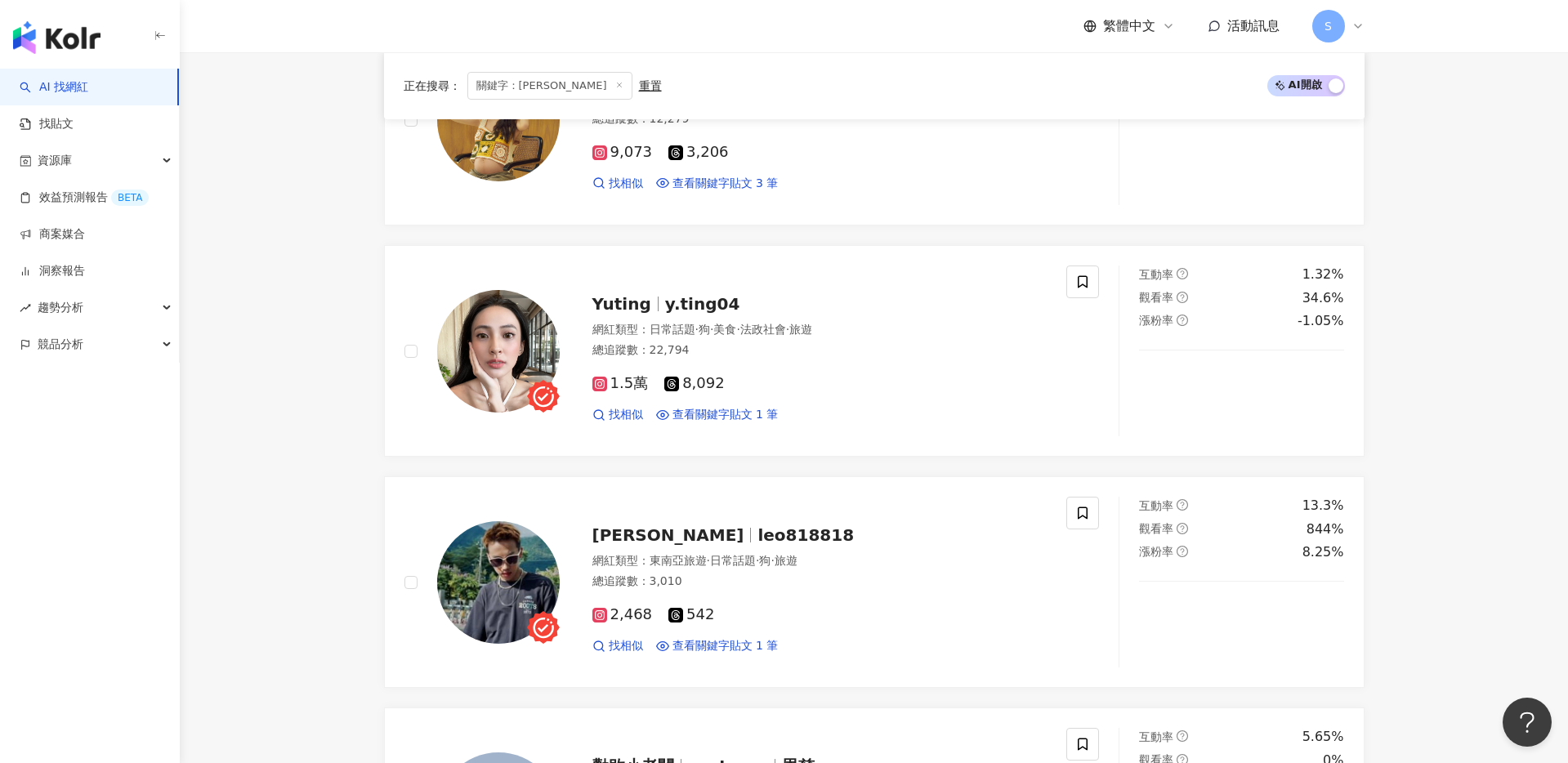
scroll to position [1942, 0]
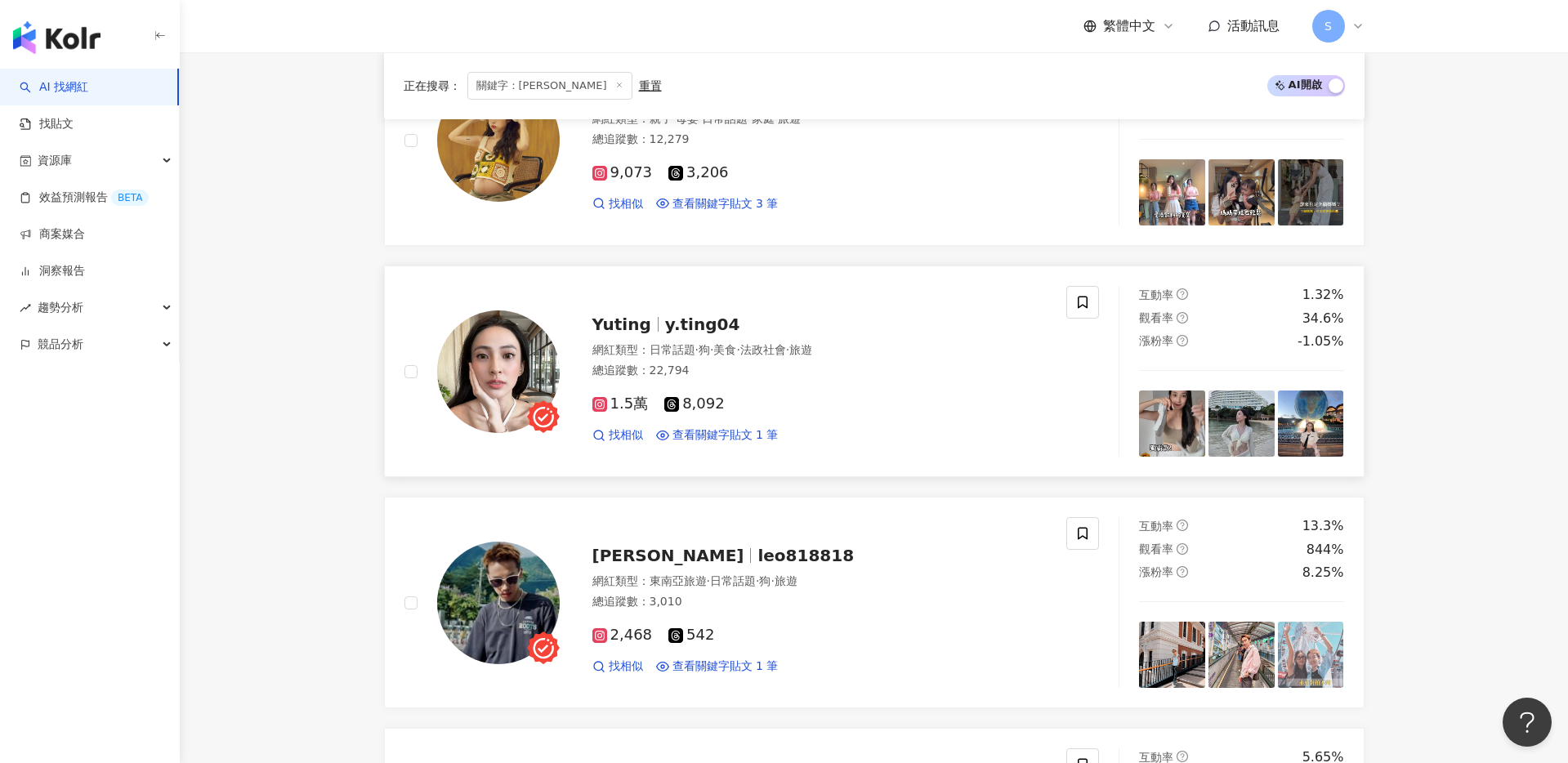
click at [665, 320] on span "y.ting04" at bounding box center [702, 325] width 76 height 20
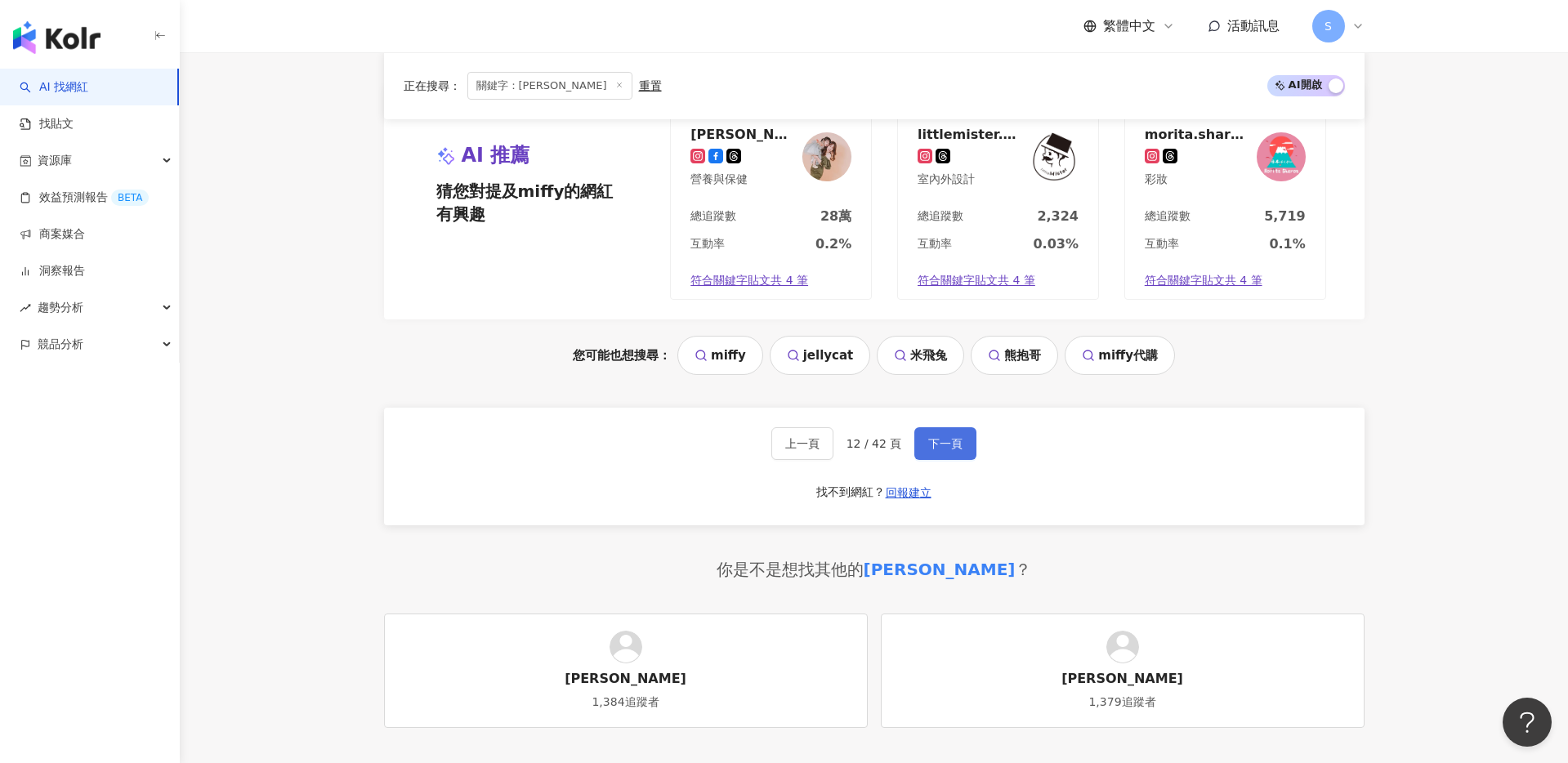
click at [930, 457] on button "下一頁" at bounding box center [945, 443] width 62 height 32
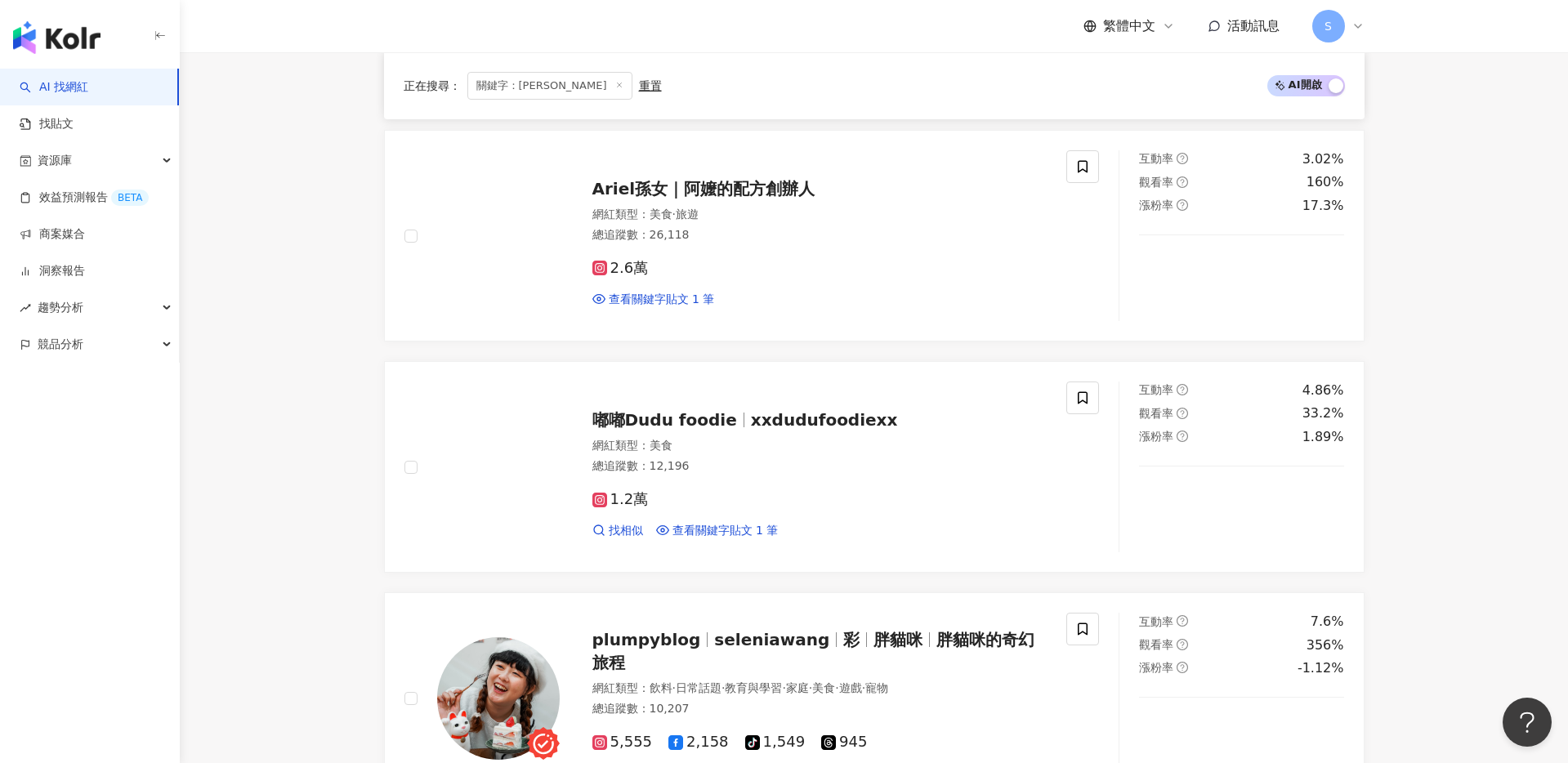
scroll to position [1362, 0]
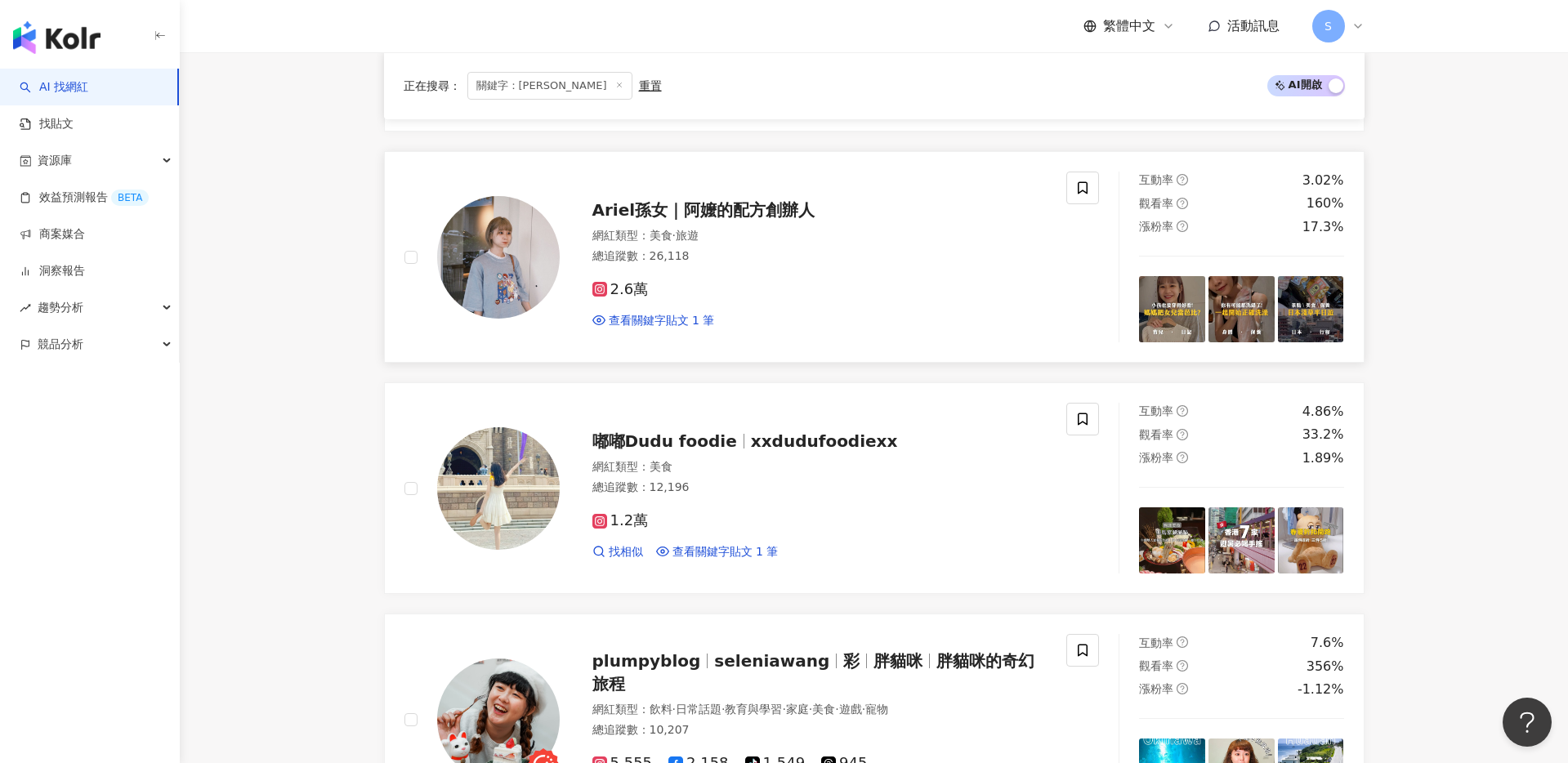
click at [719, 204] on span "Ariel孫女｜阿嬤的配方創辦人" at bounding box center [704, 210] width 224 height 20
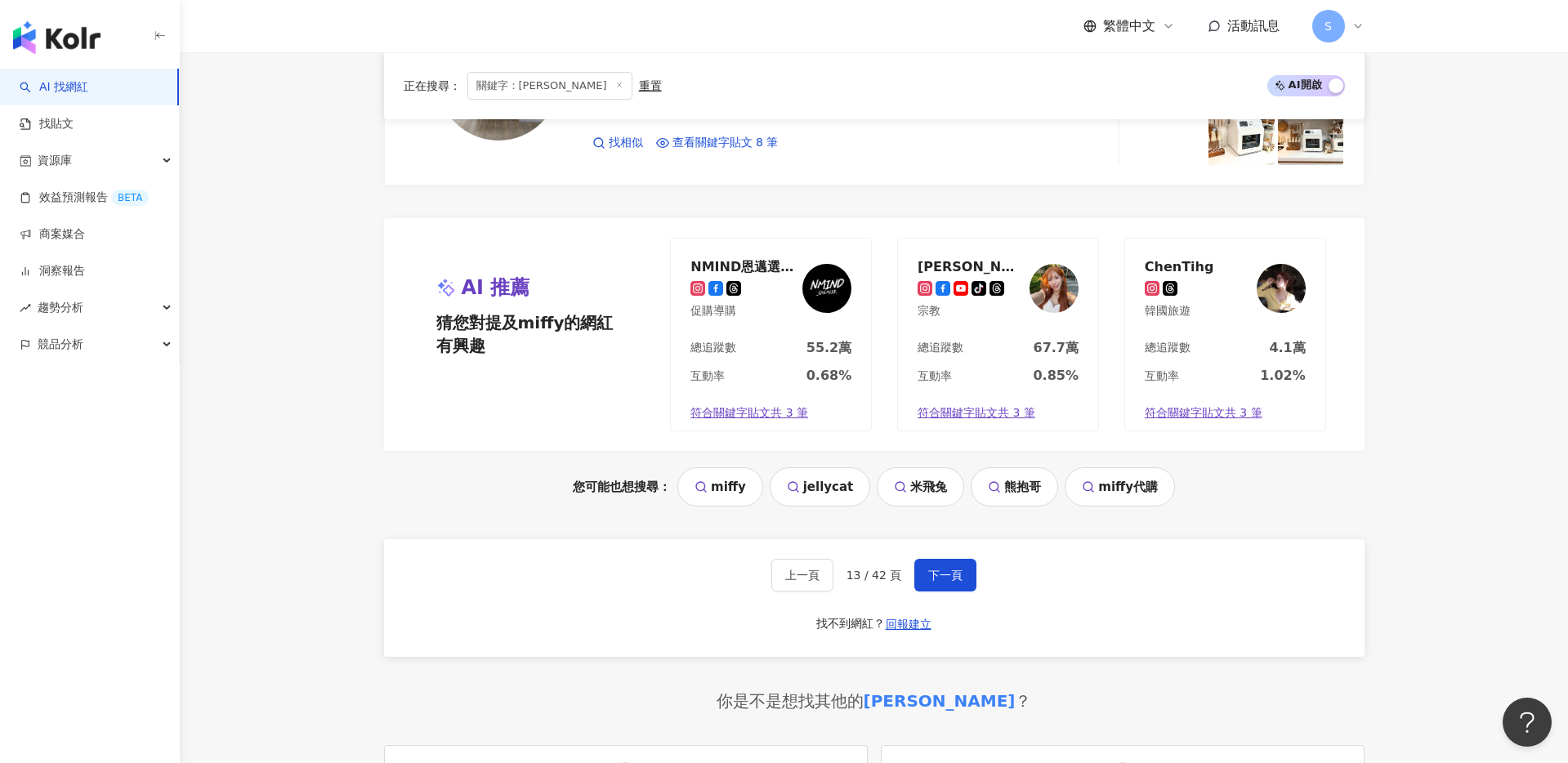
scroll to position [3042, 0]
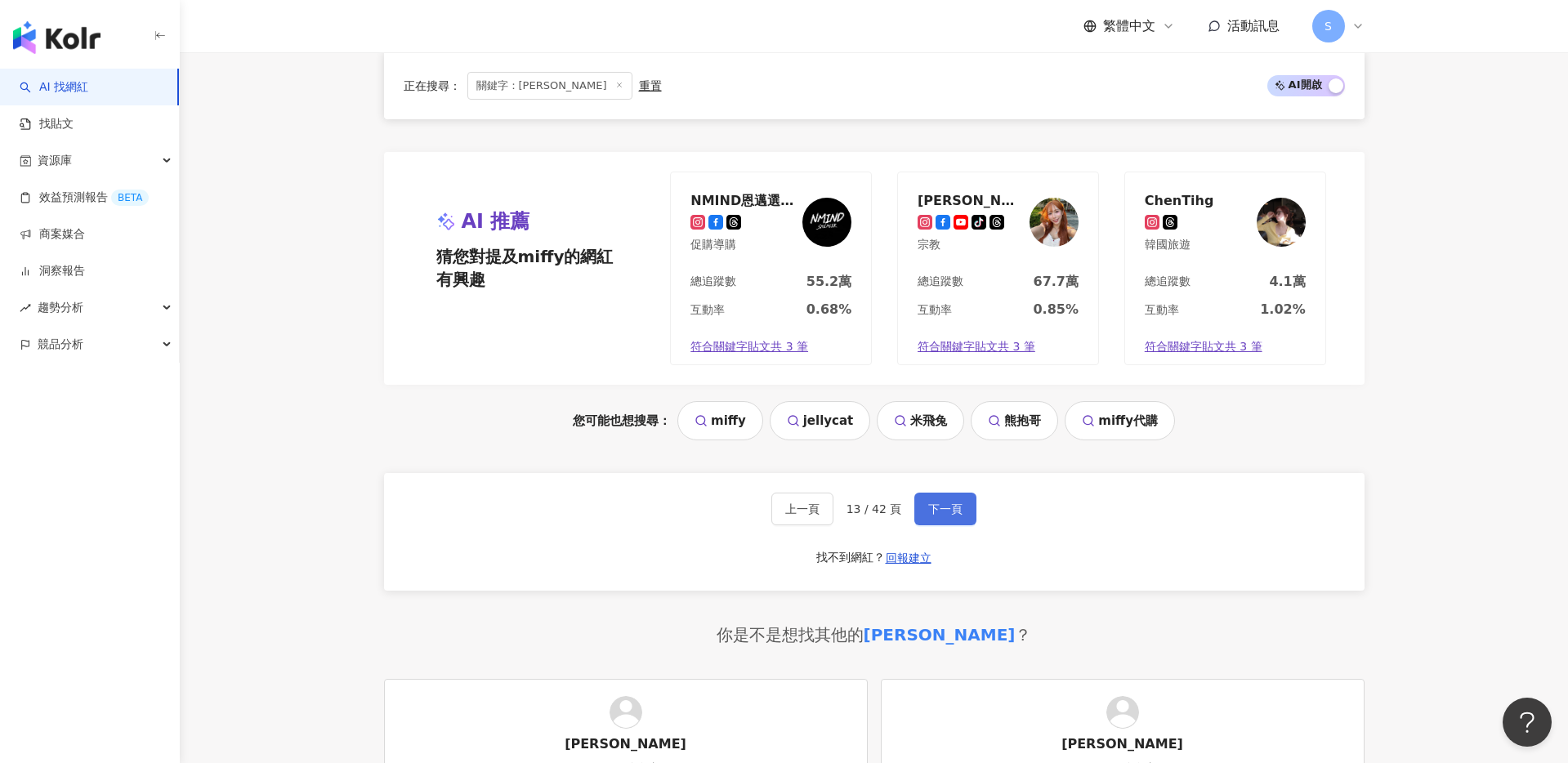
click at [944, 513] on span "下一頁" at bounding box center [945, 509] width 34 height 13
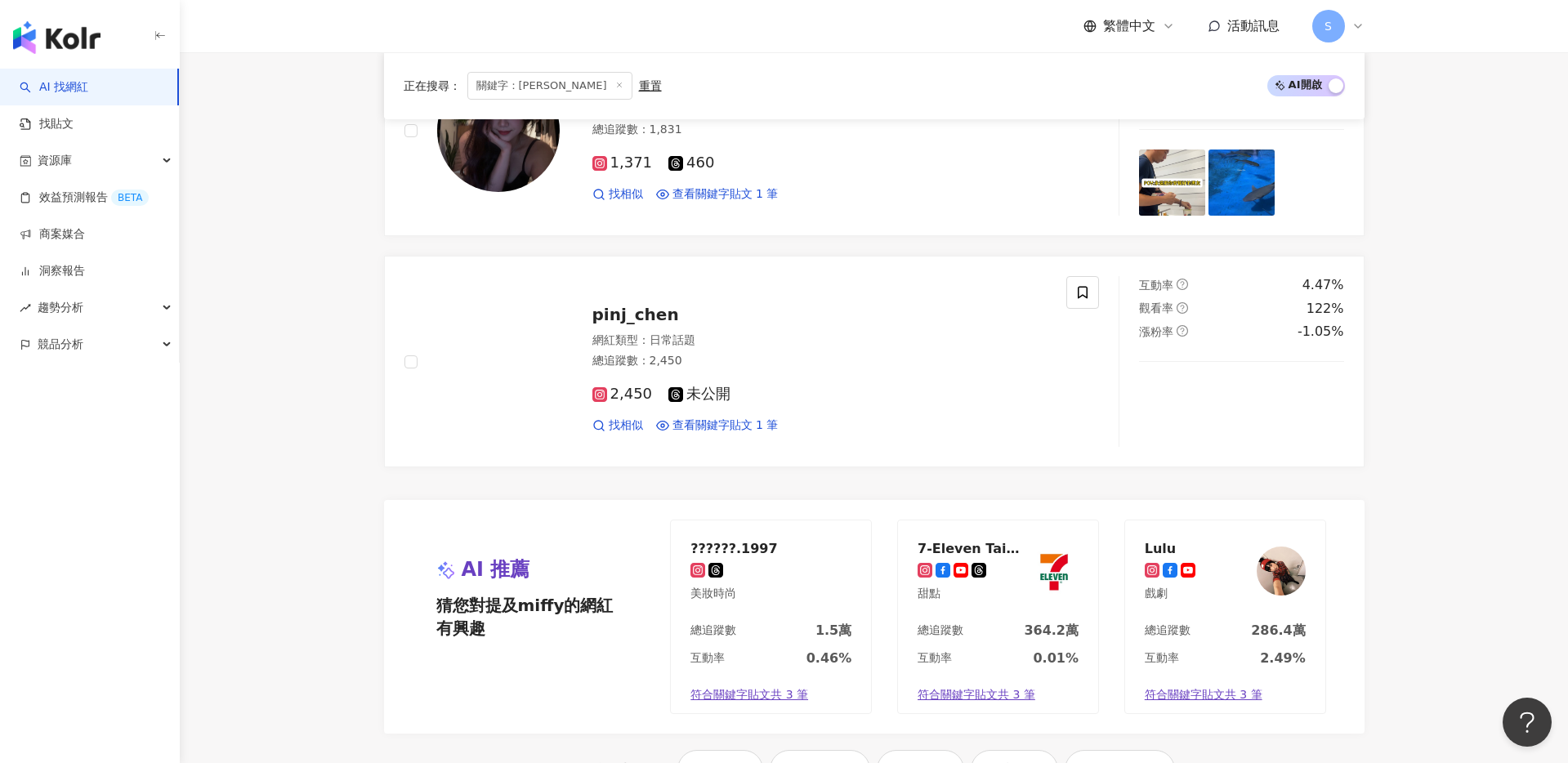
scroll to position [2806, 0]
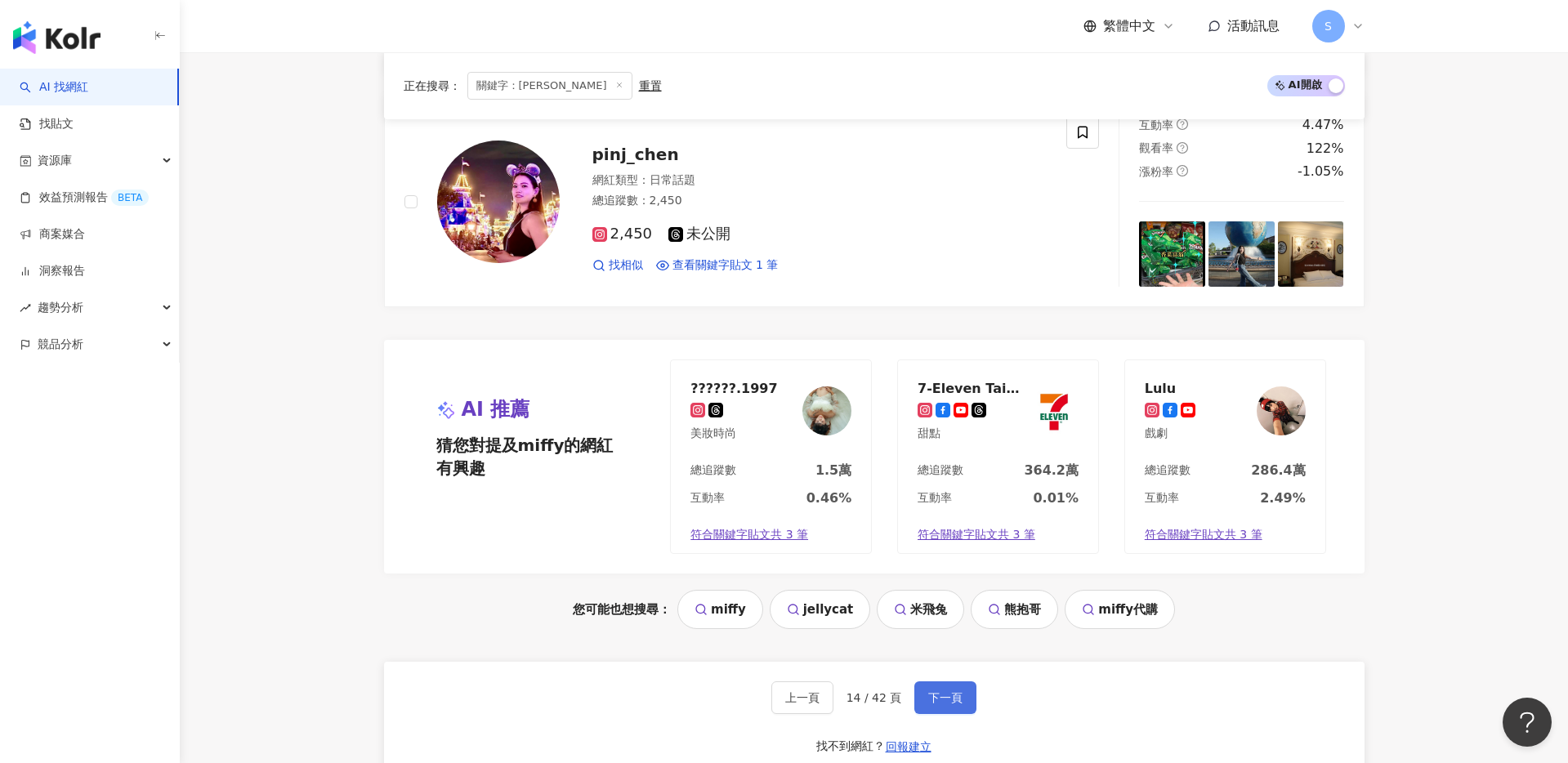
click at [935, 691] on span "下一頁" at bounding box center [945, 697] width 34 height 13
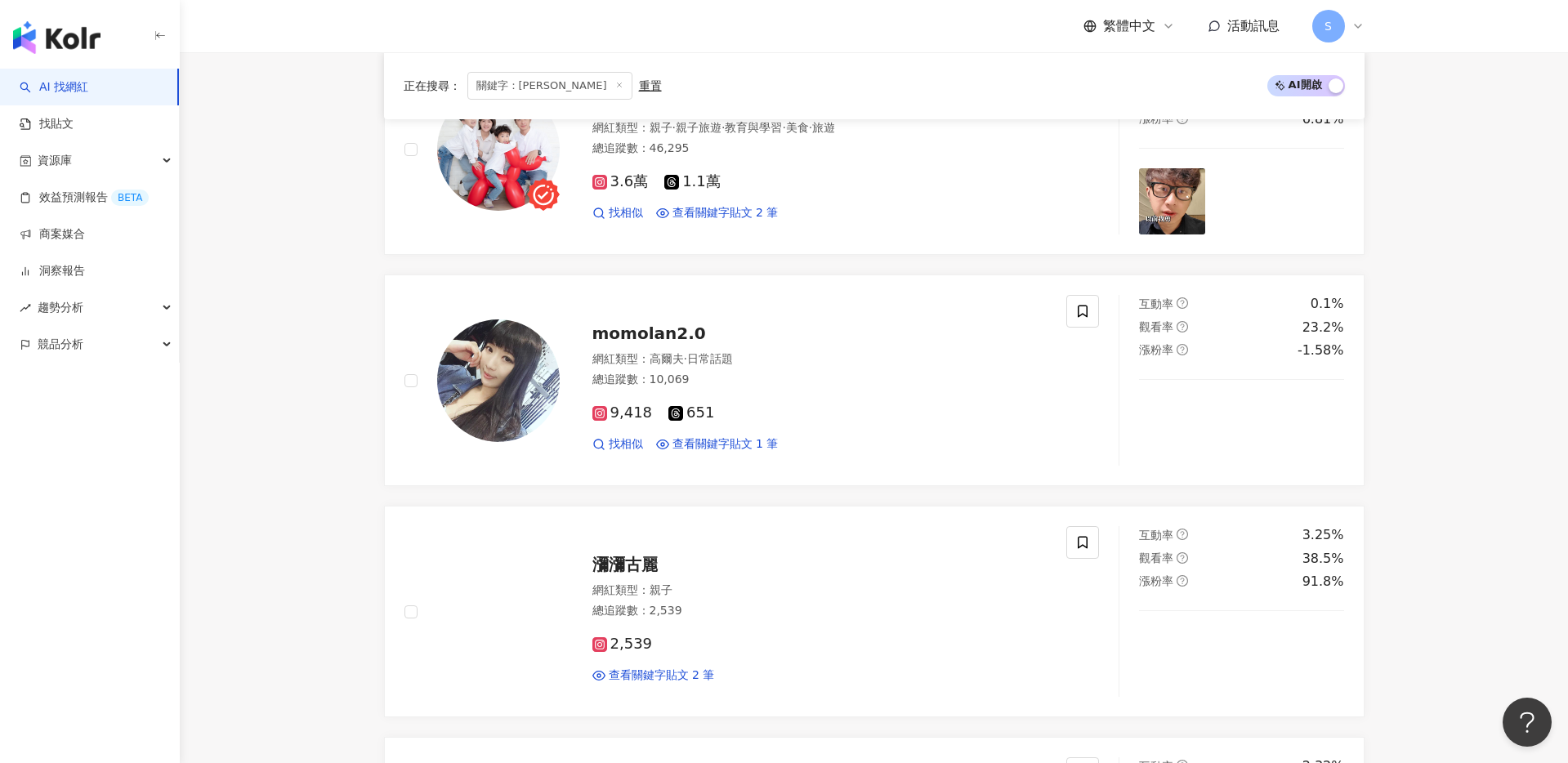
scroll to position [1906, 0]
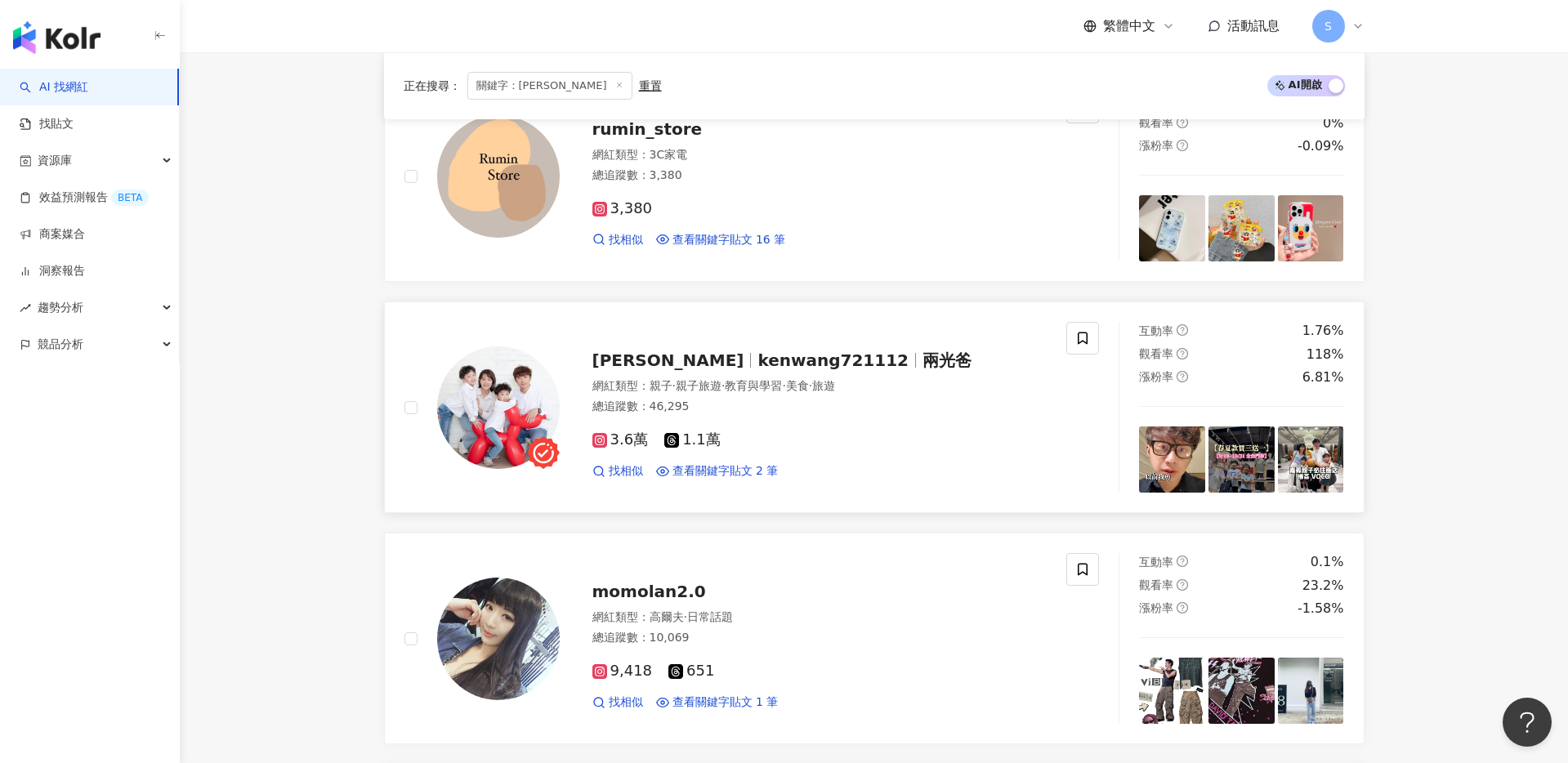
click at [758, 361] on span "kenwang721112" at bounding box center [834, 361] width 151 height 20
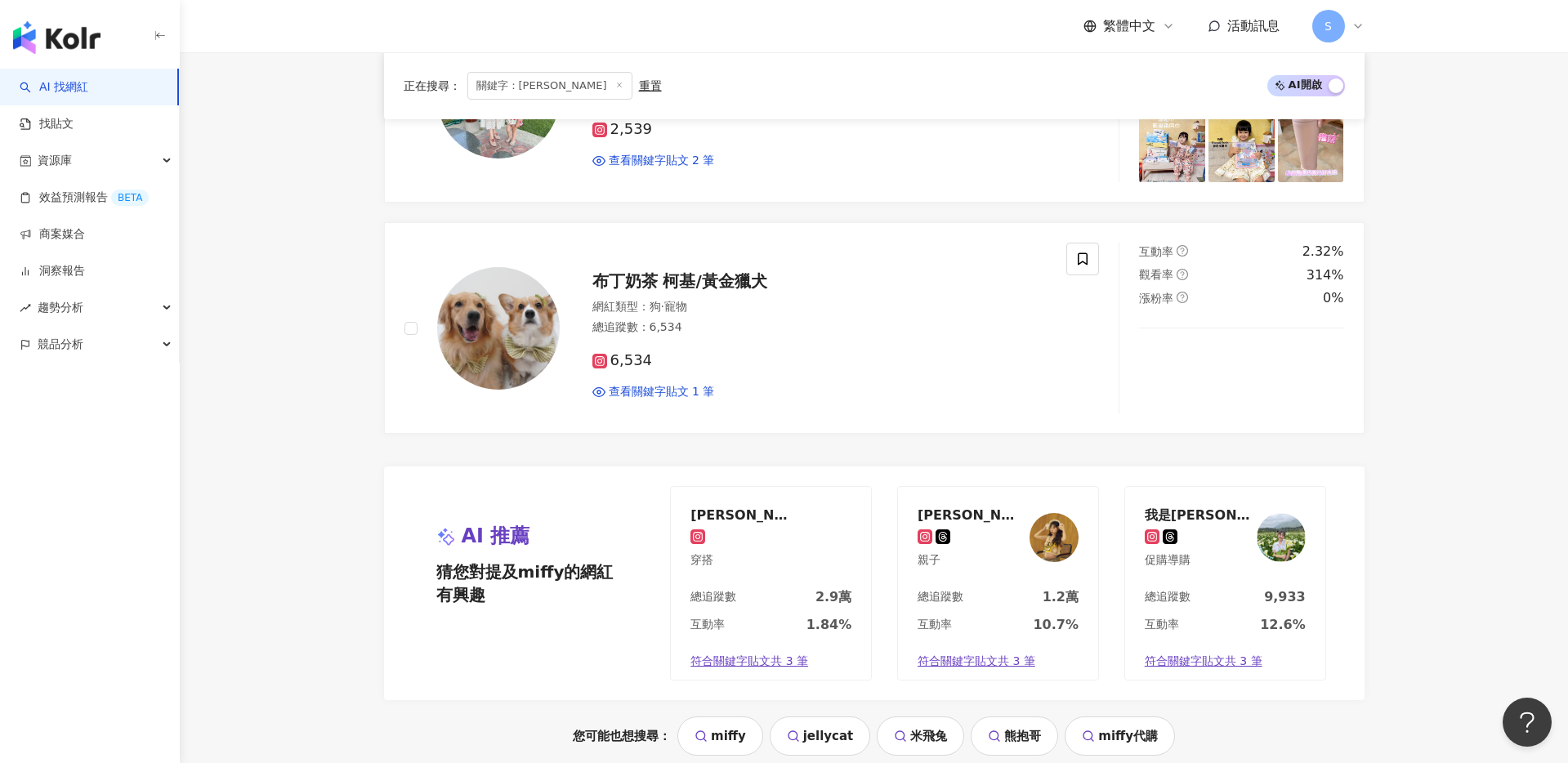
scroll to position [3151, 0]
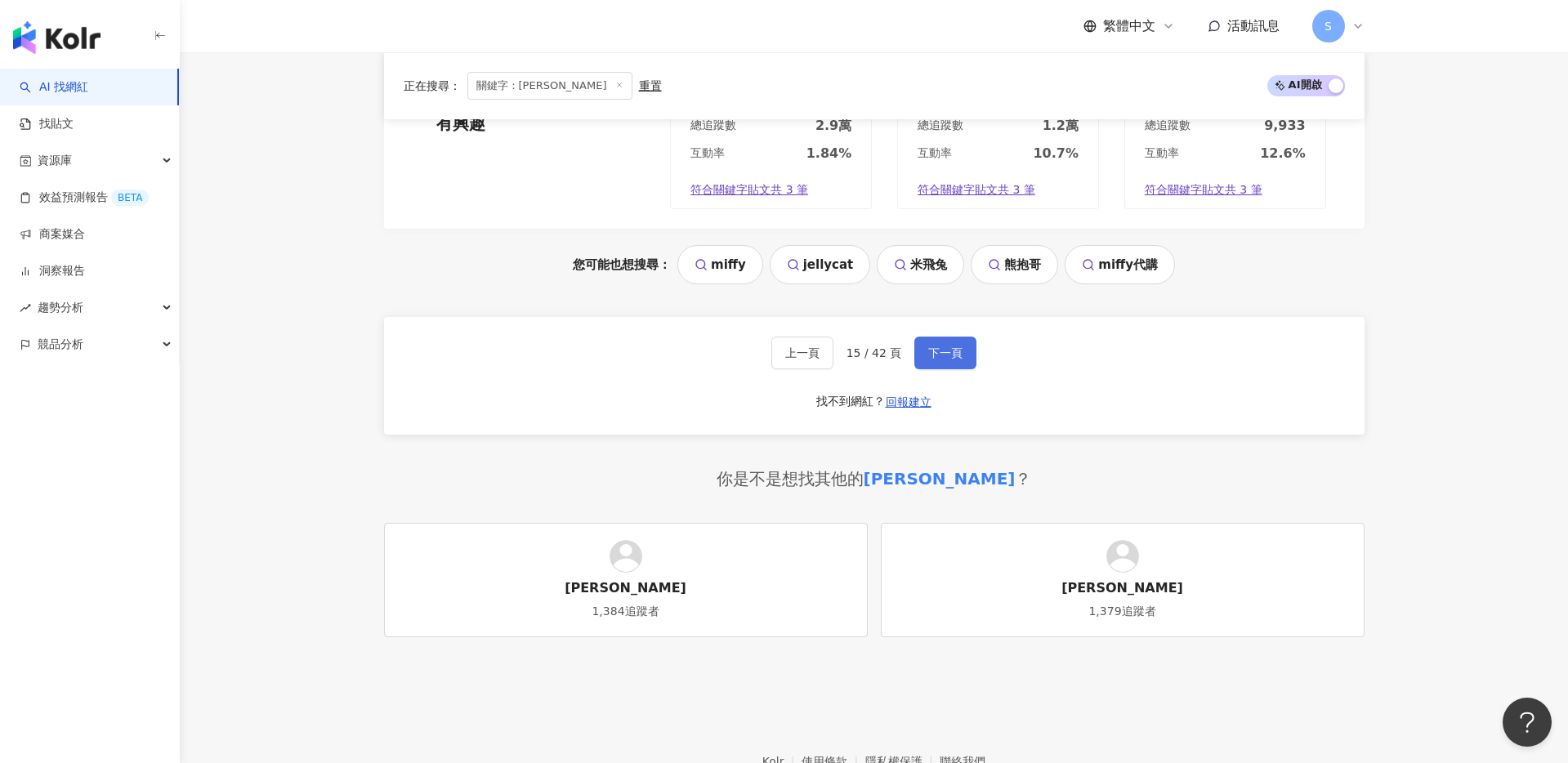
click at [929, 346] on span "下一頁" at bounding box center [945, 352] width 34 height 13
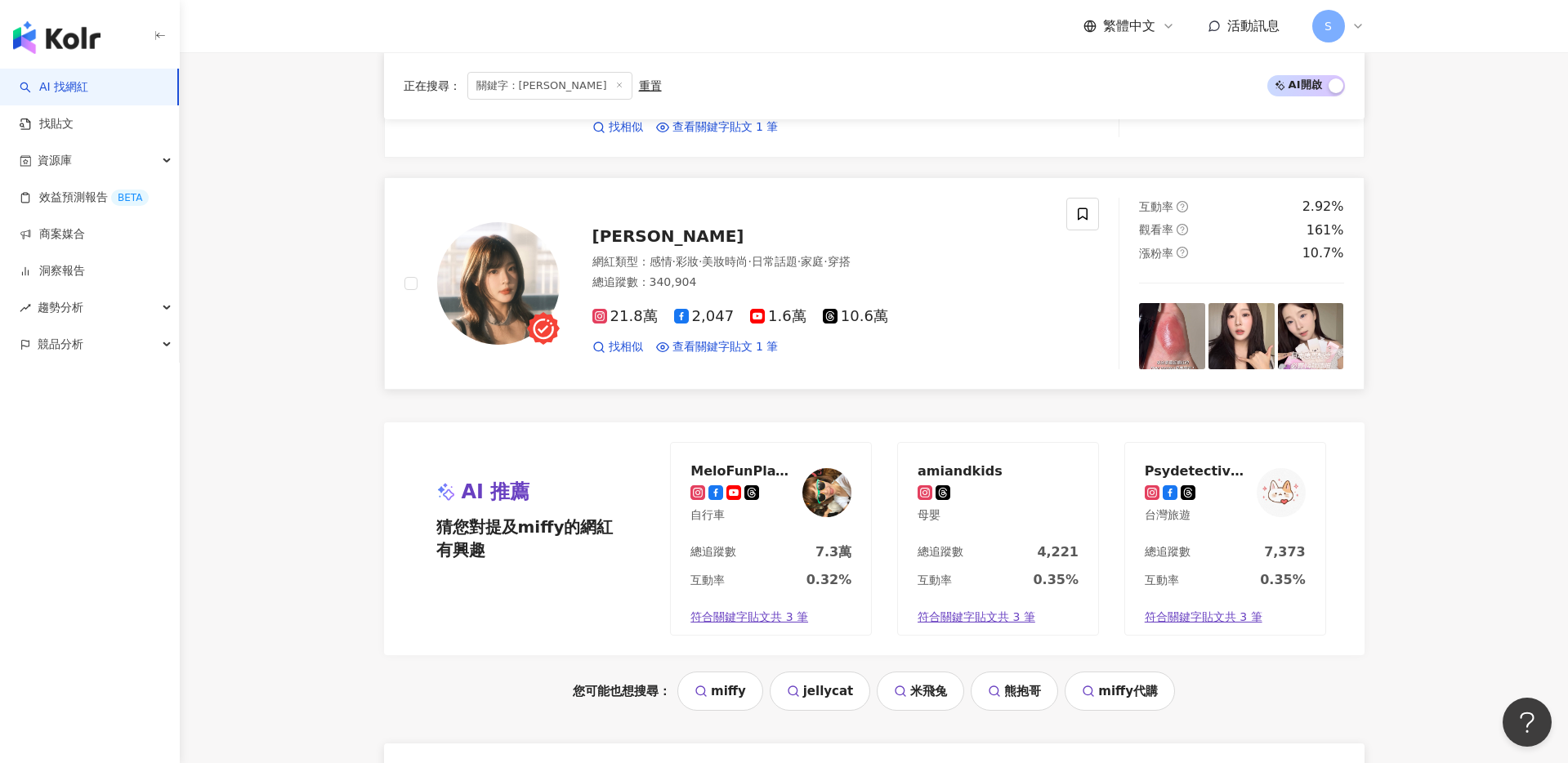
scroll to position [2618, 0]
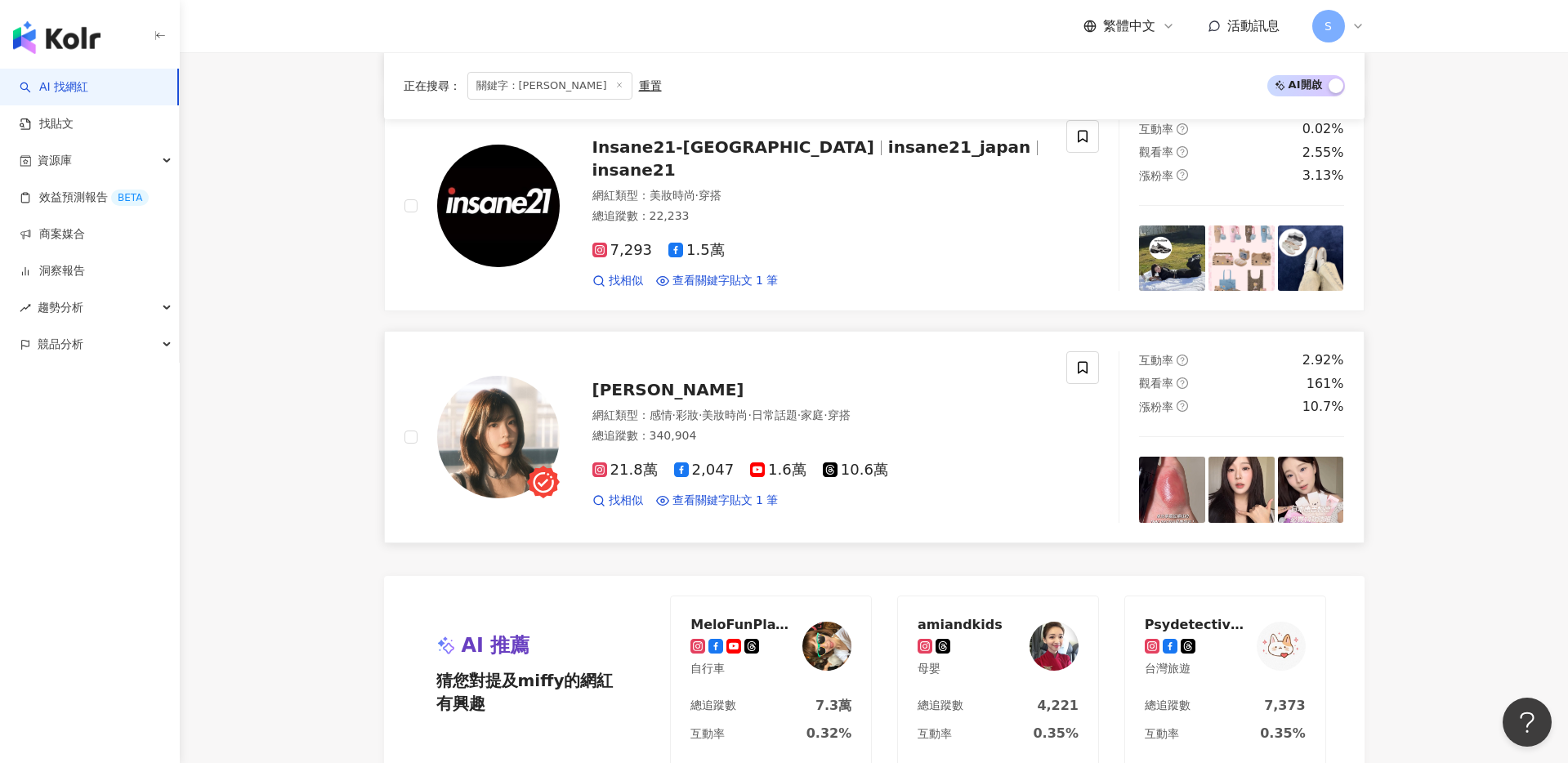
click at [615, 382] on span "林嫺" at bounding box center [668, 390] width 152 height 20
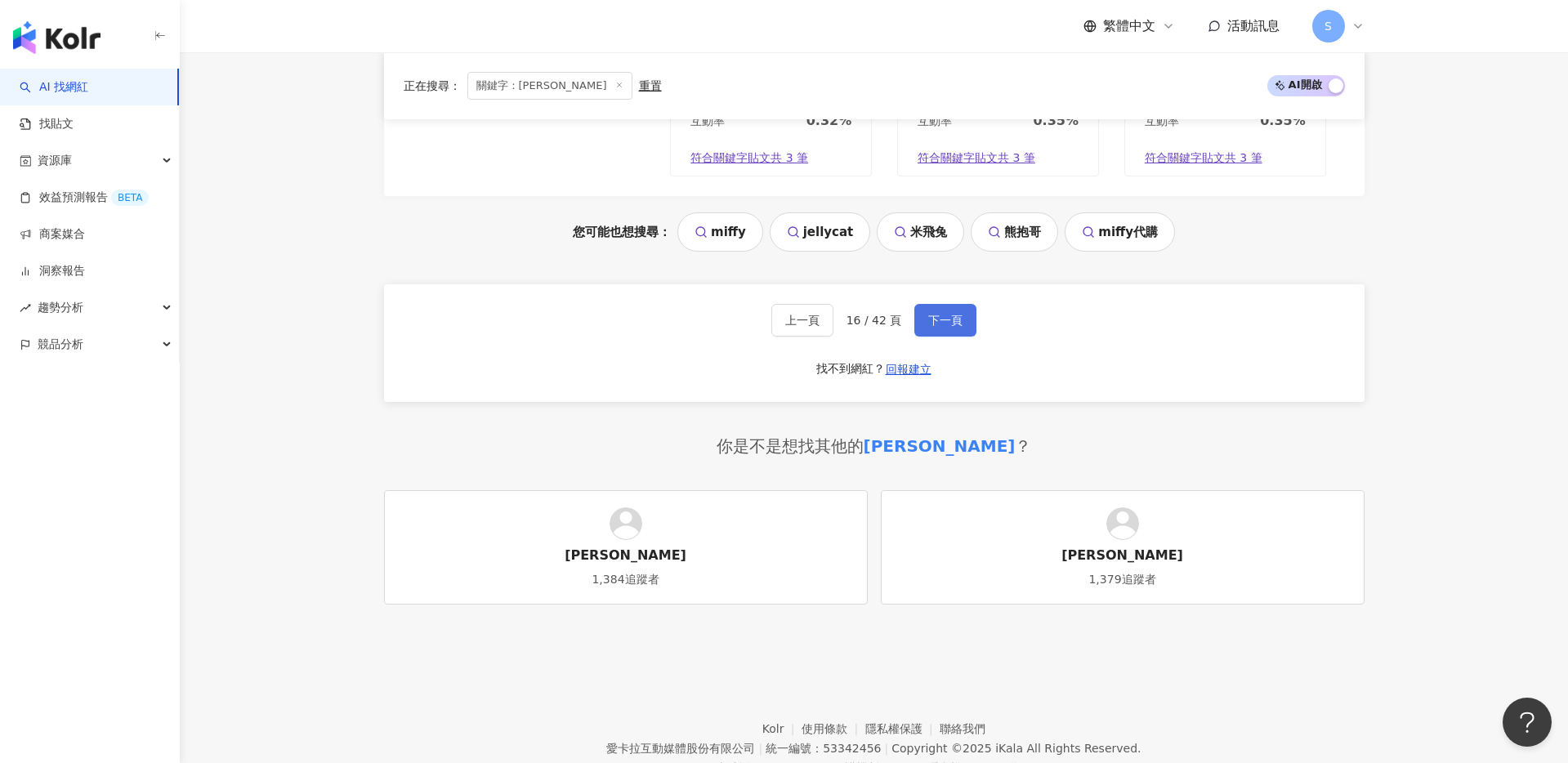
click at [933, 318] on span "下一頁" at bounding box center [945, 320] width 34 height 13
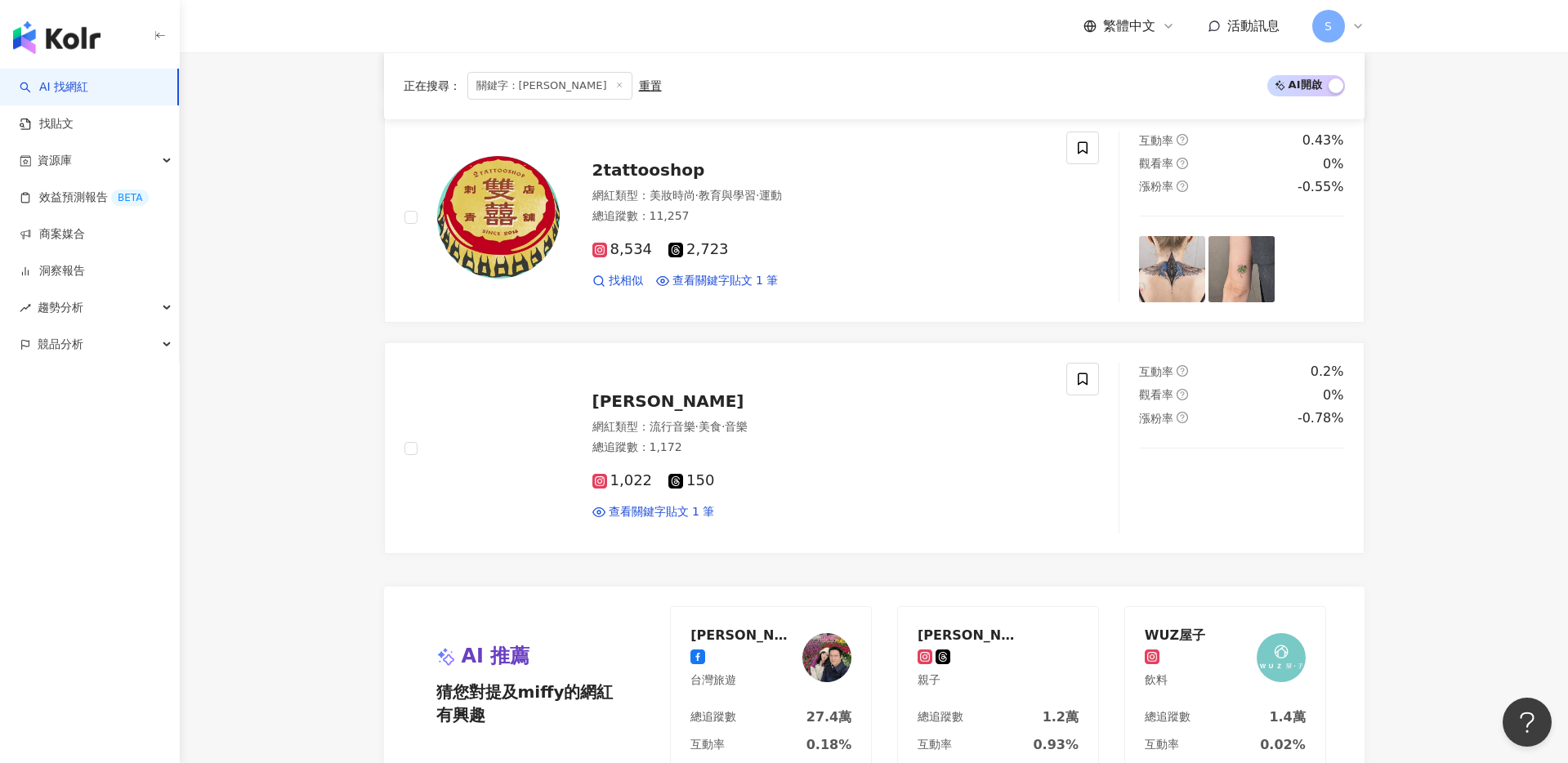
scroll to position [2896, 0]
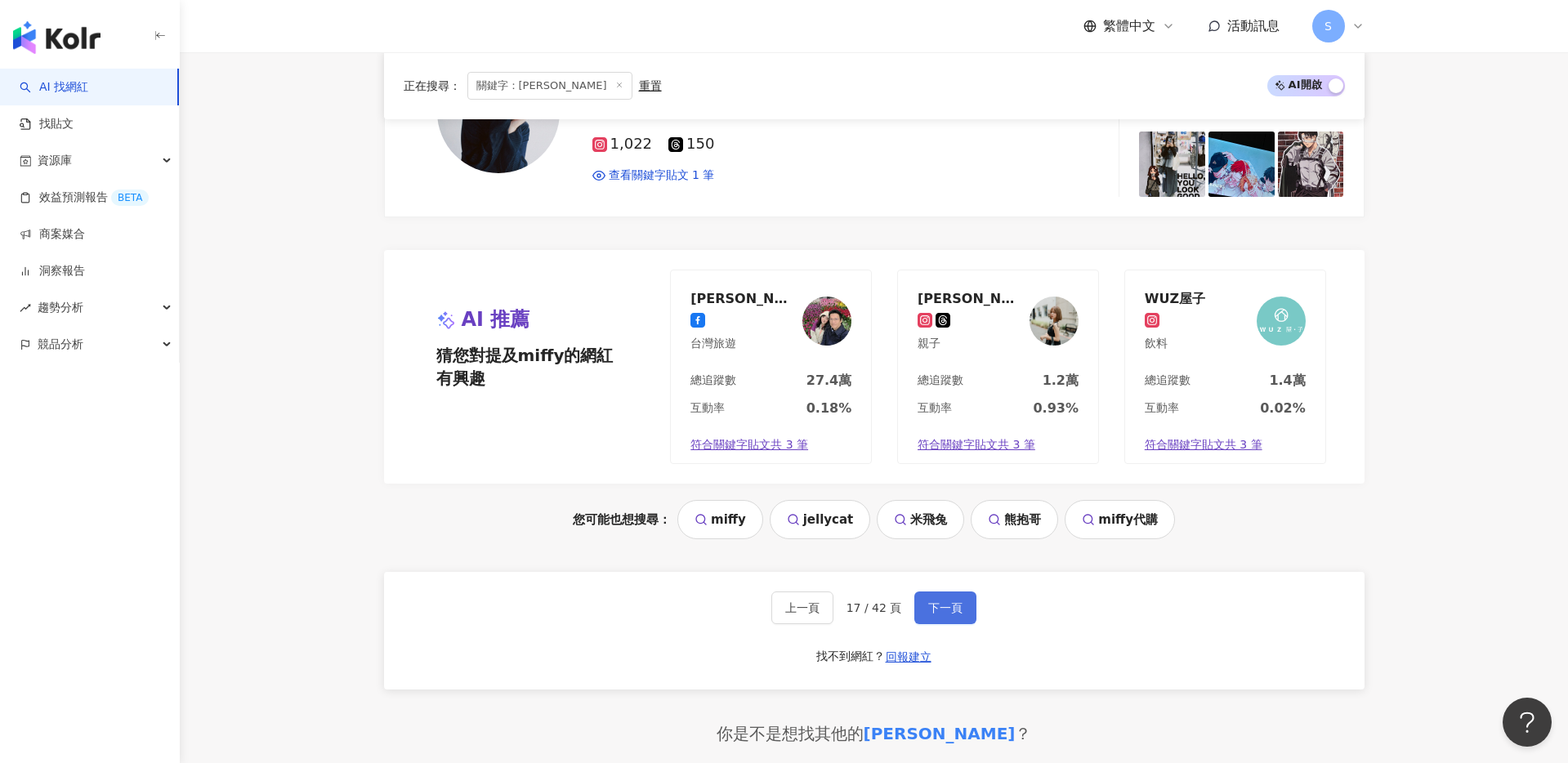
click at [938, 607] on span "下一頁" at bounding box center [945, 607] width 34 height 13
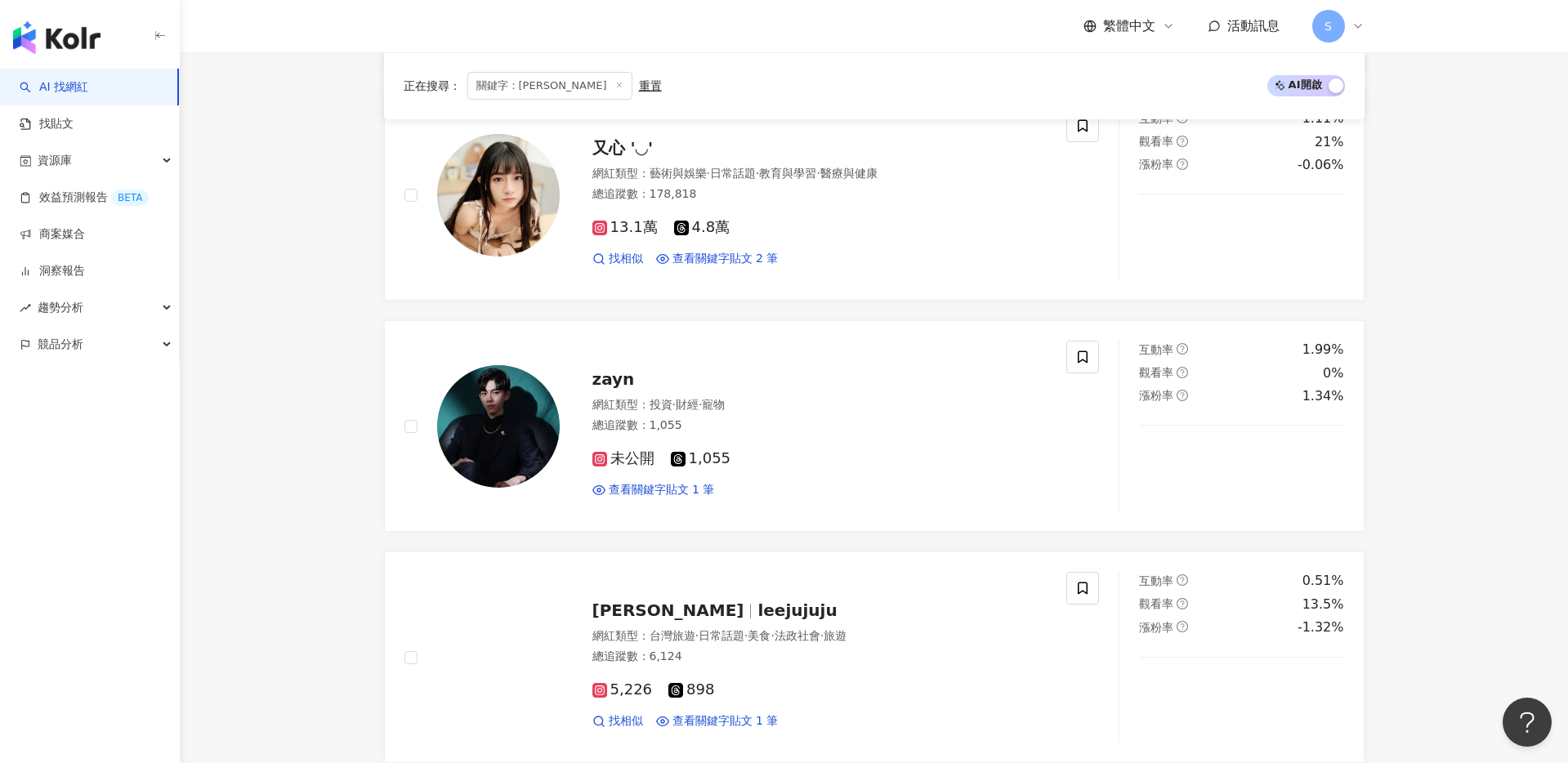
scroll to position [2299, 0]
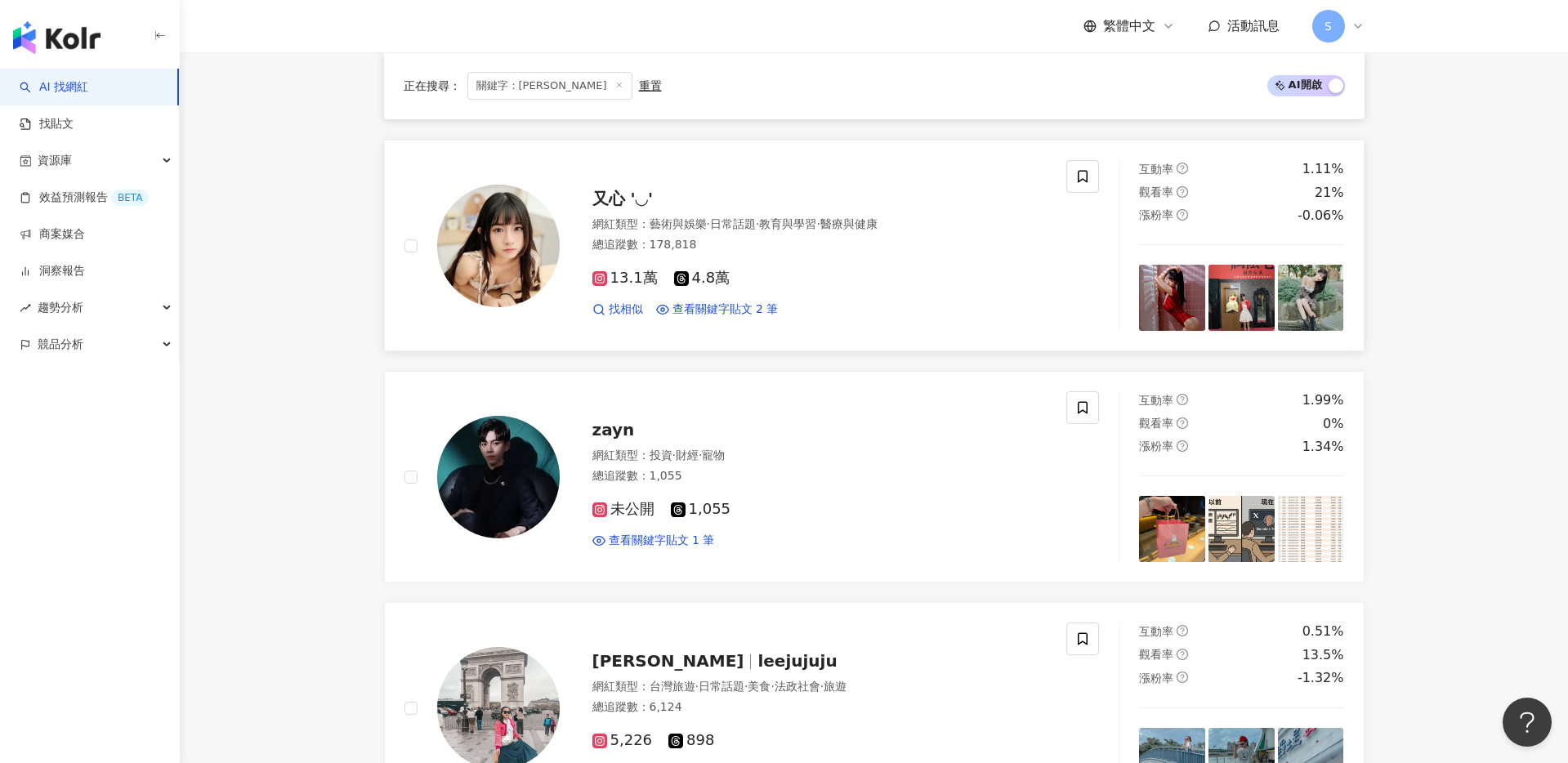
click at [620, 206] on span "又心 '◡'" at bounding box center [623, 199] width 62 height 20
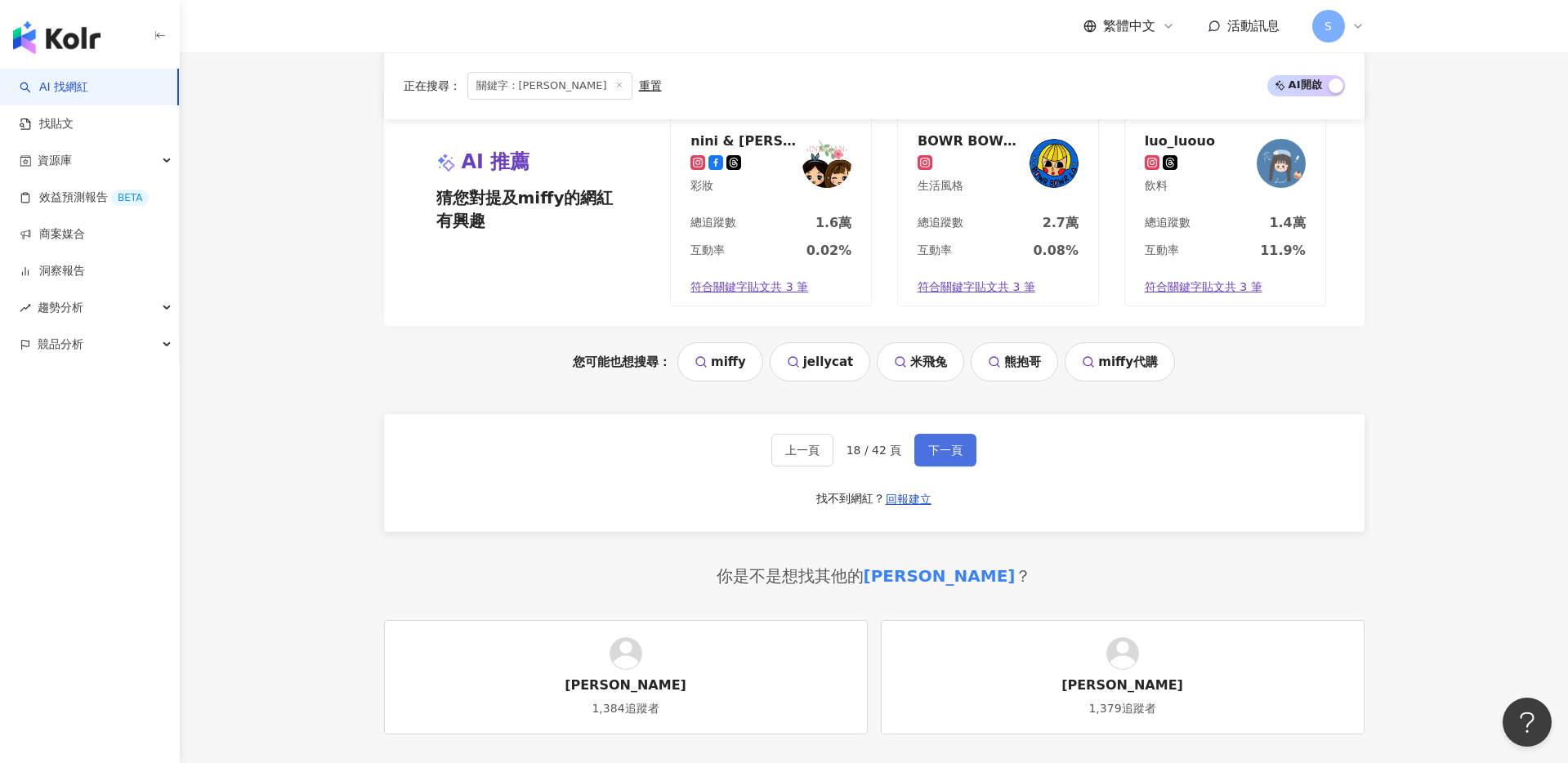
click at [931, 462] on button "下一頁" at bounding box center [945, 450] width 62 height 32
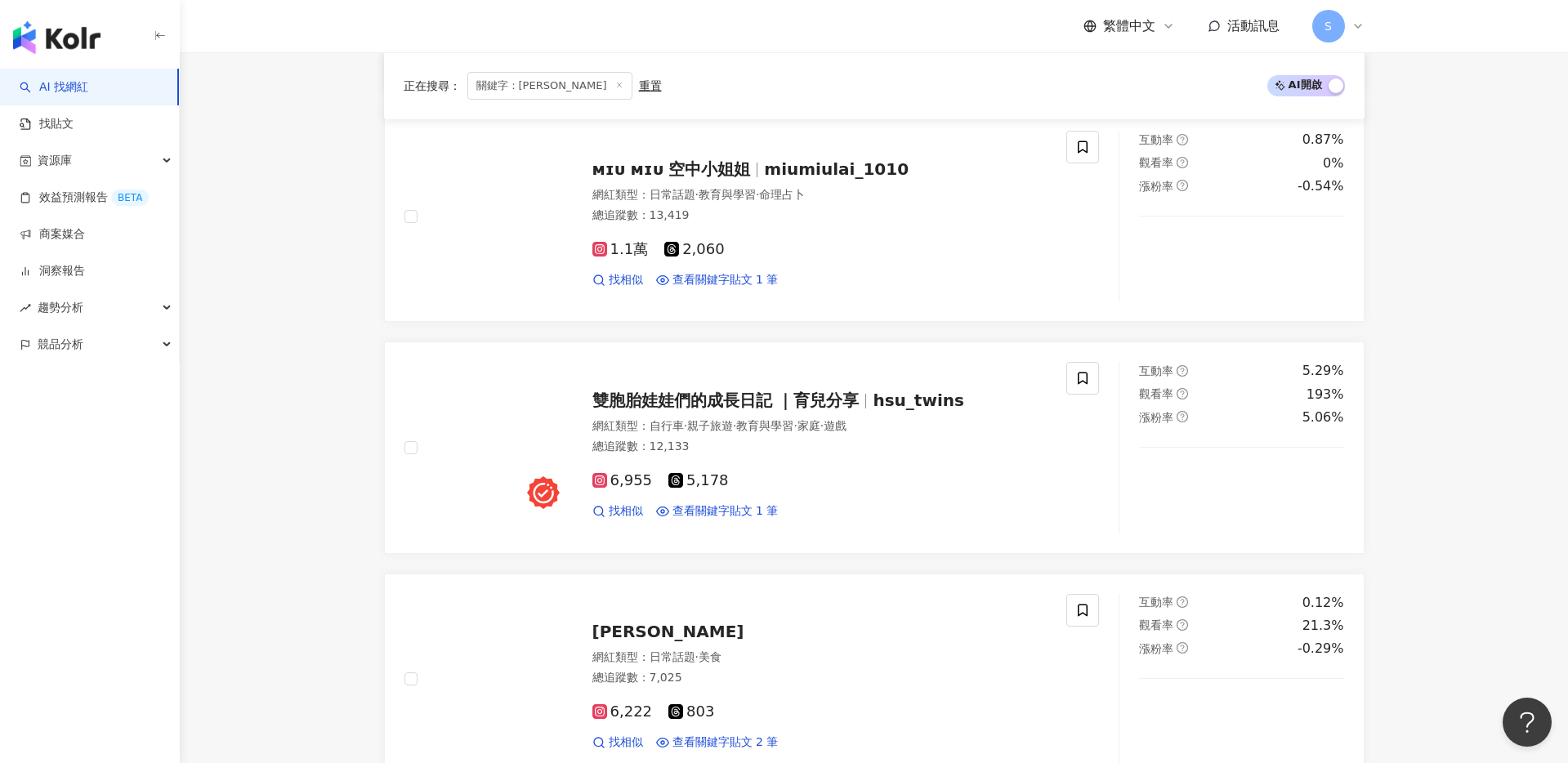
scroll to position [3088, 0]
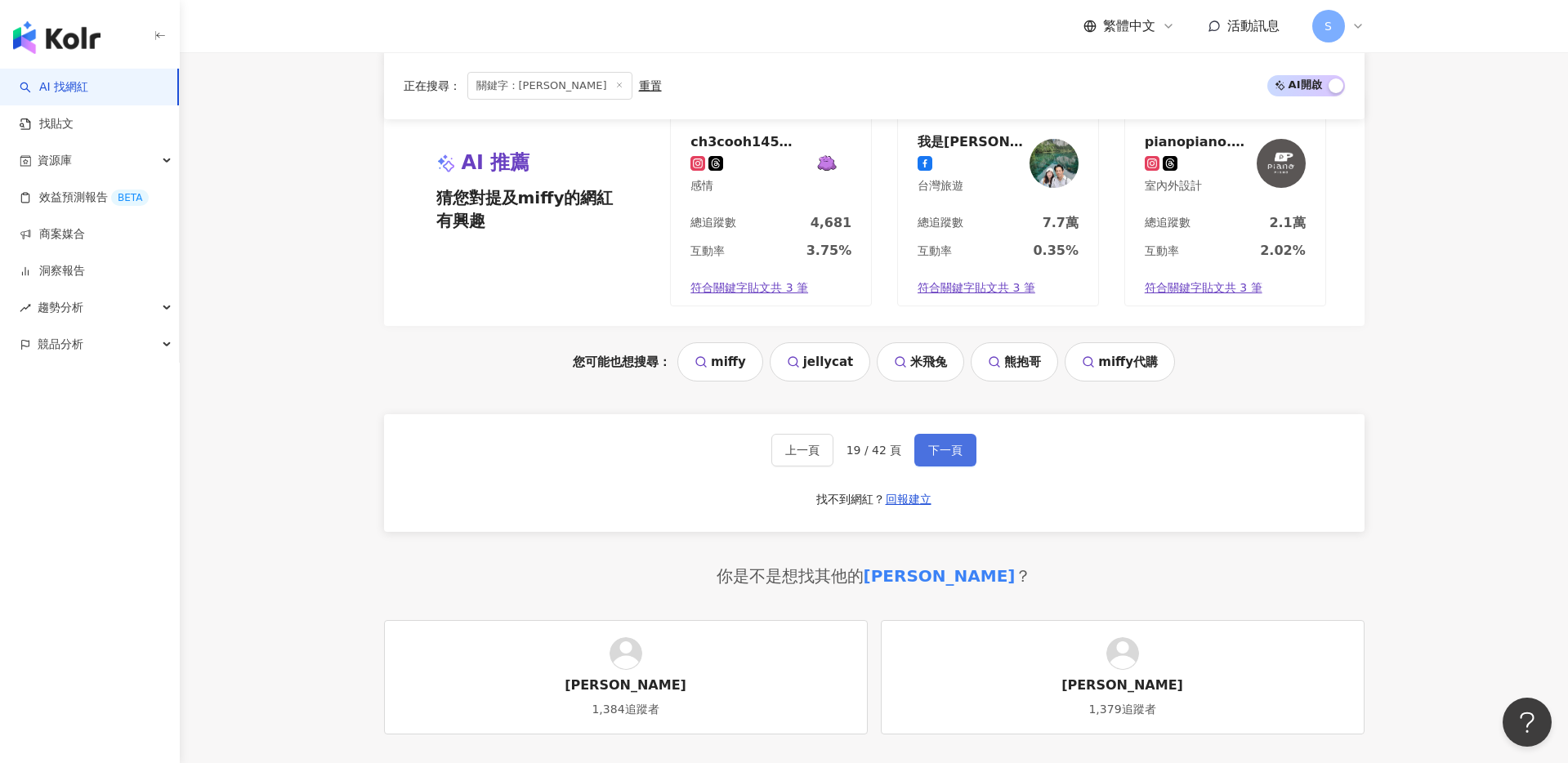
click at [939, 444] on span "下一頁" at bounding box center [945, 450] width 34 height 13
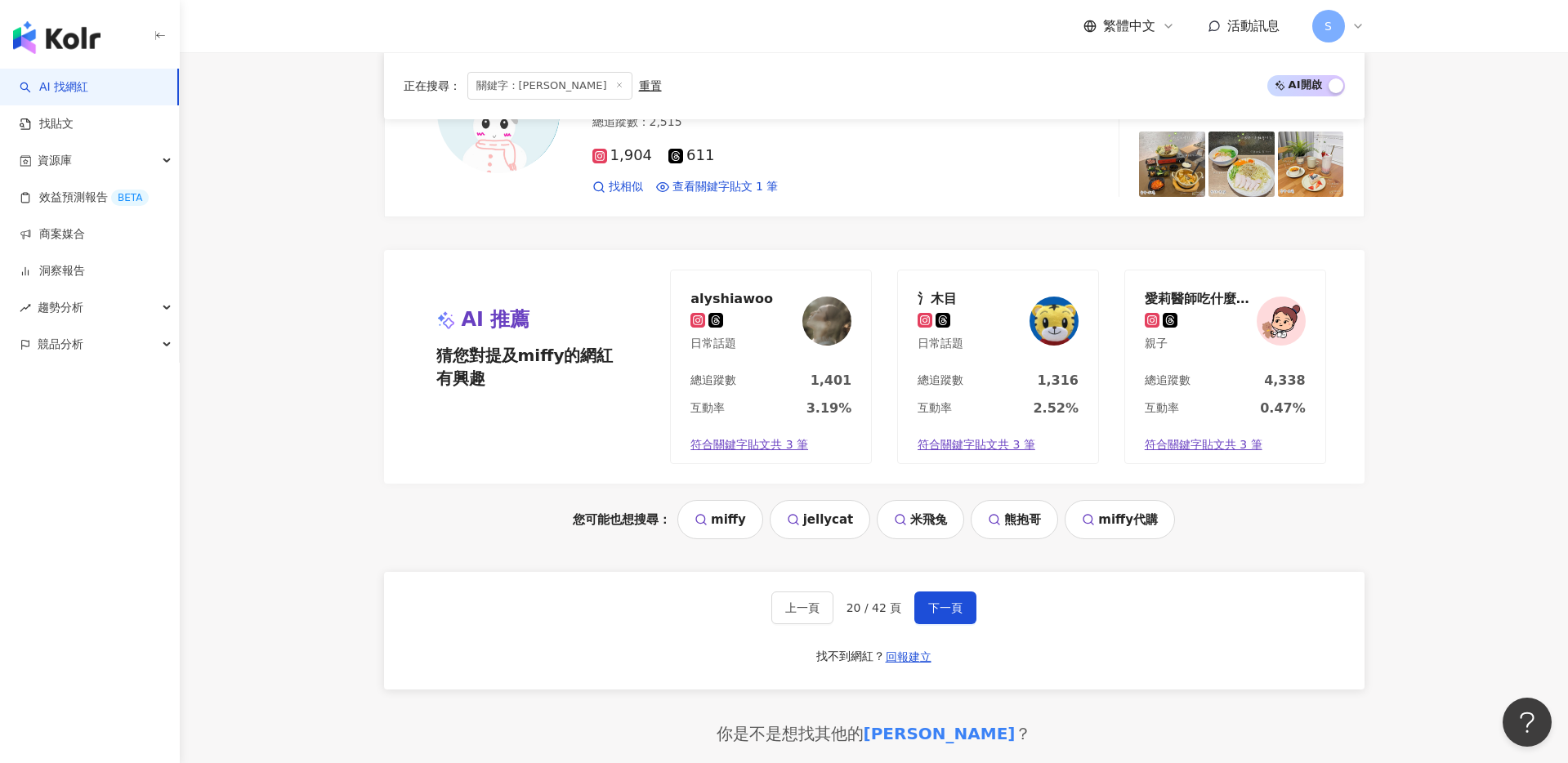
scroll to position [2963, 0]
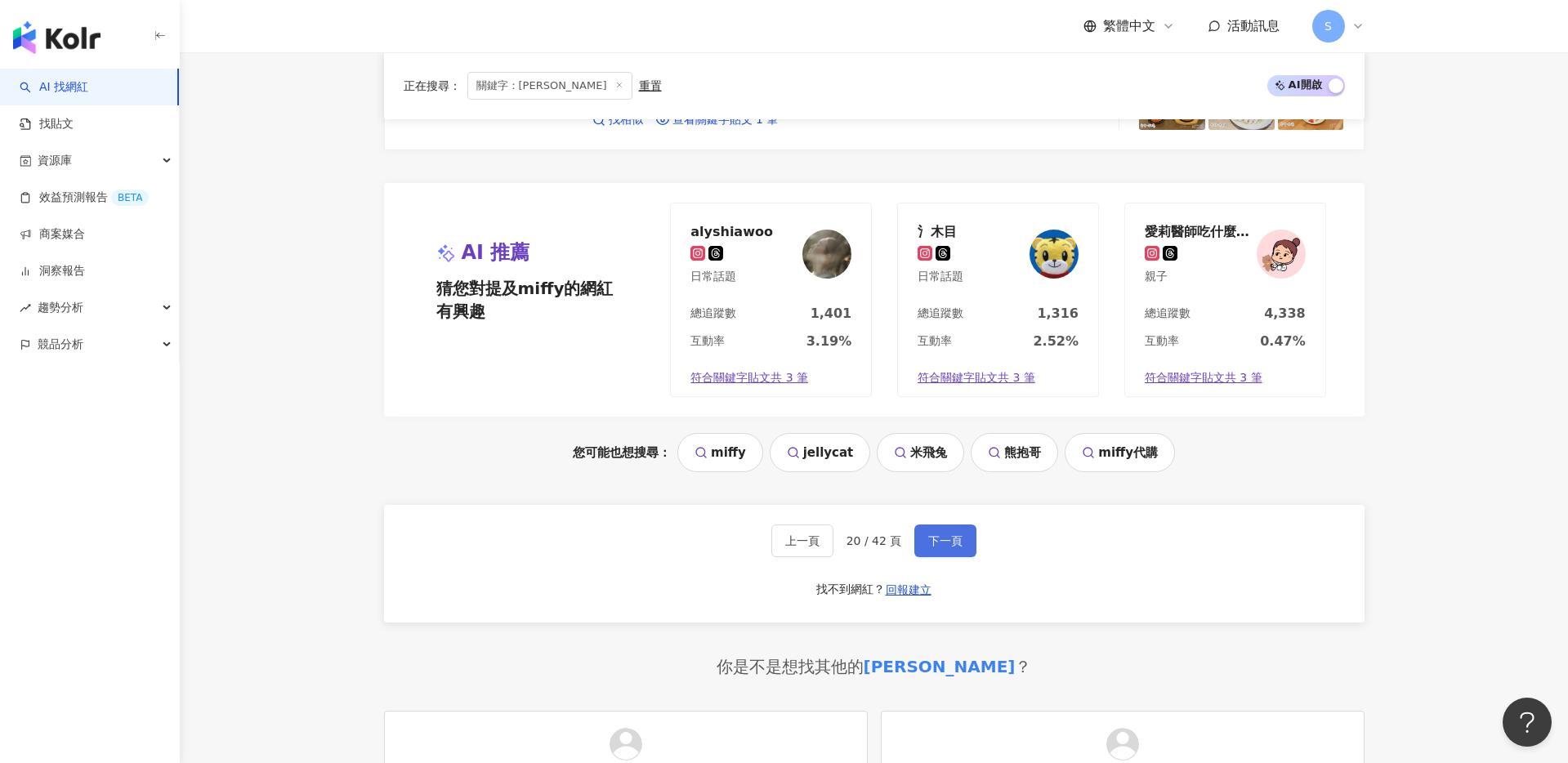
click at [934, 541] on span "下一頁" at bounding box center [945, 540] width 34 height 13
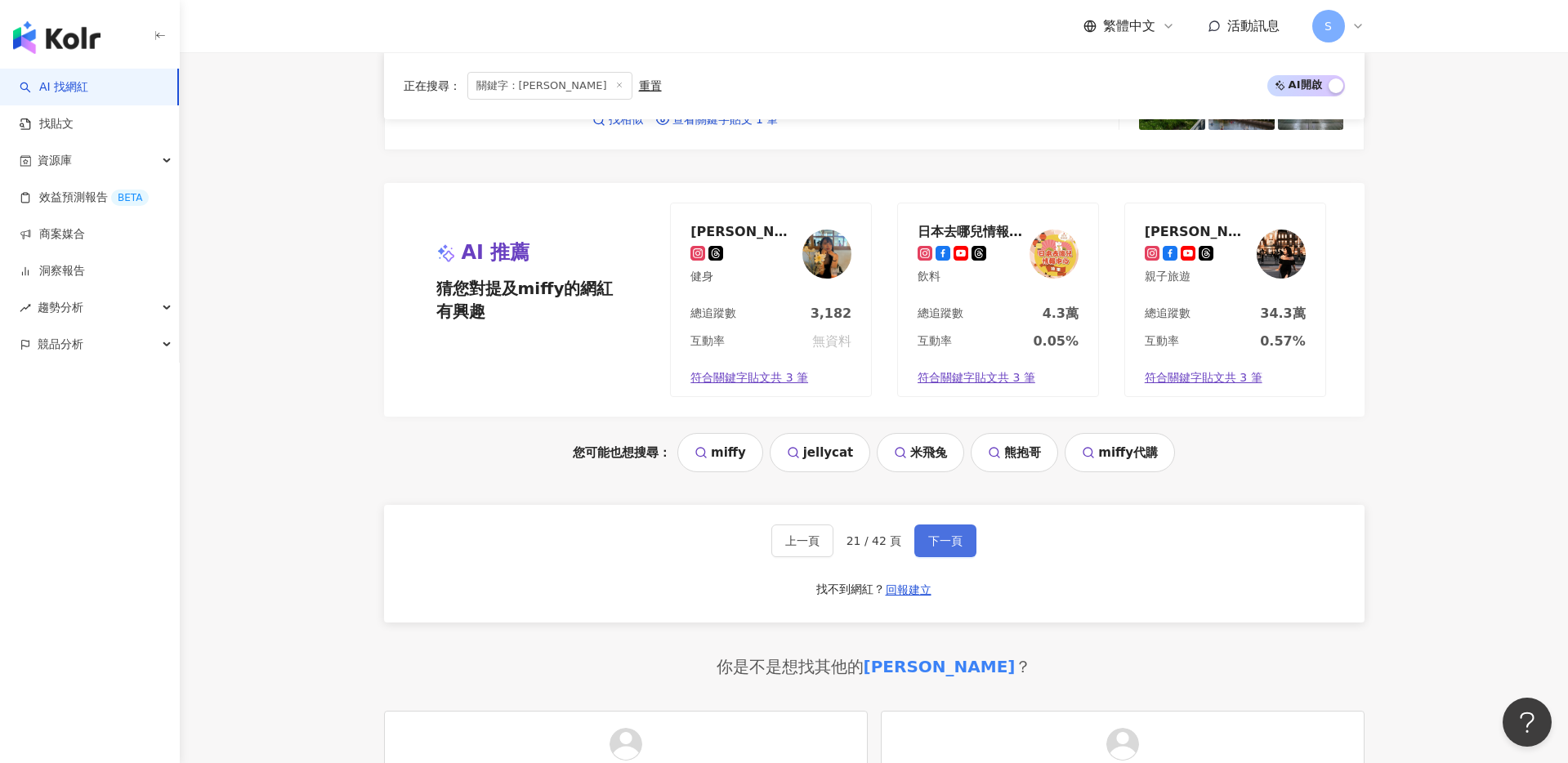
click at [935, 535] on span "下一頁" at bounding box center [945, 540] width 34 height 13
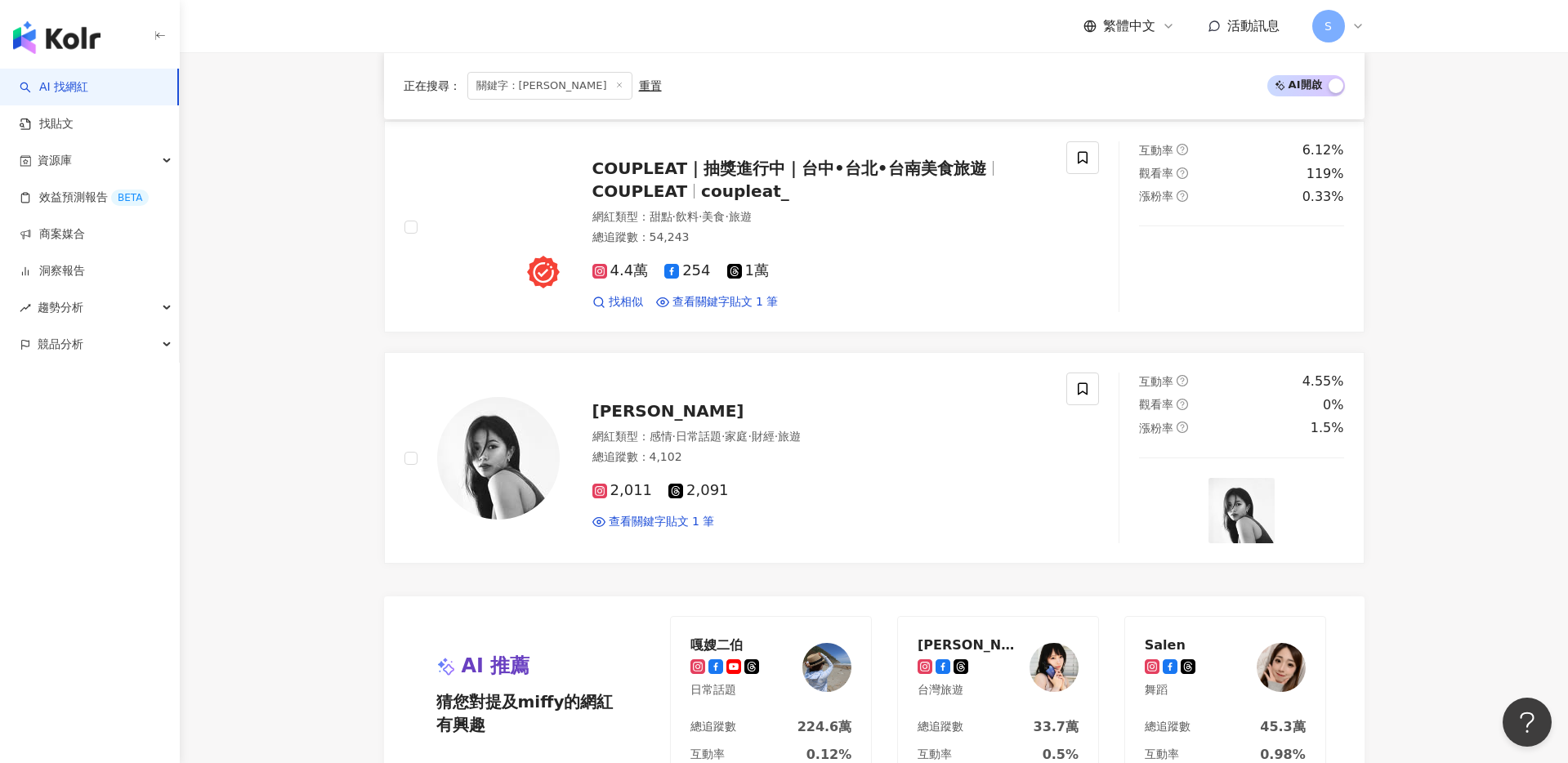
scroll to position [2408, 0]
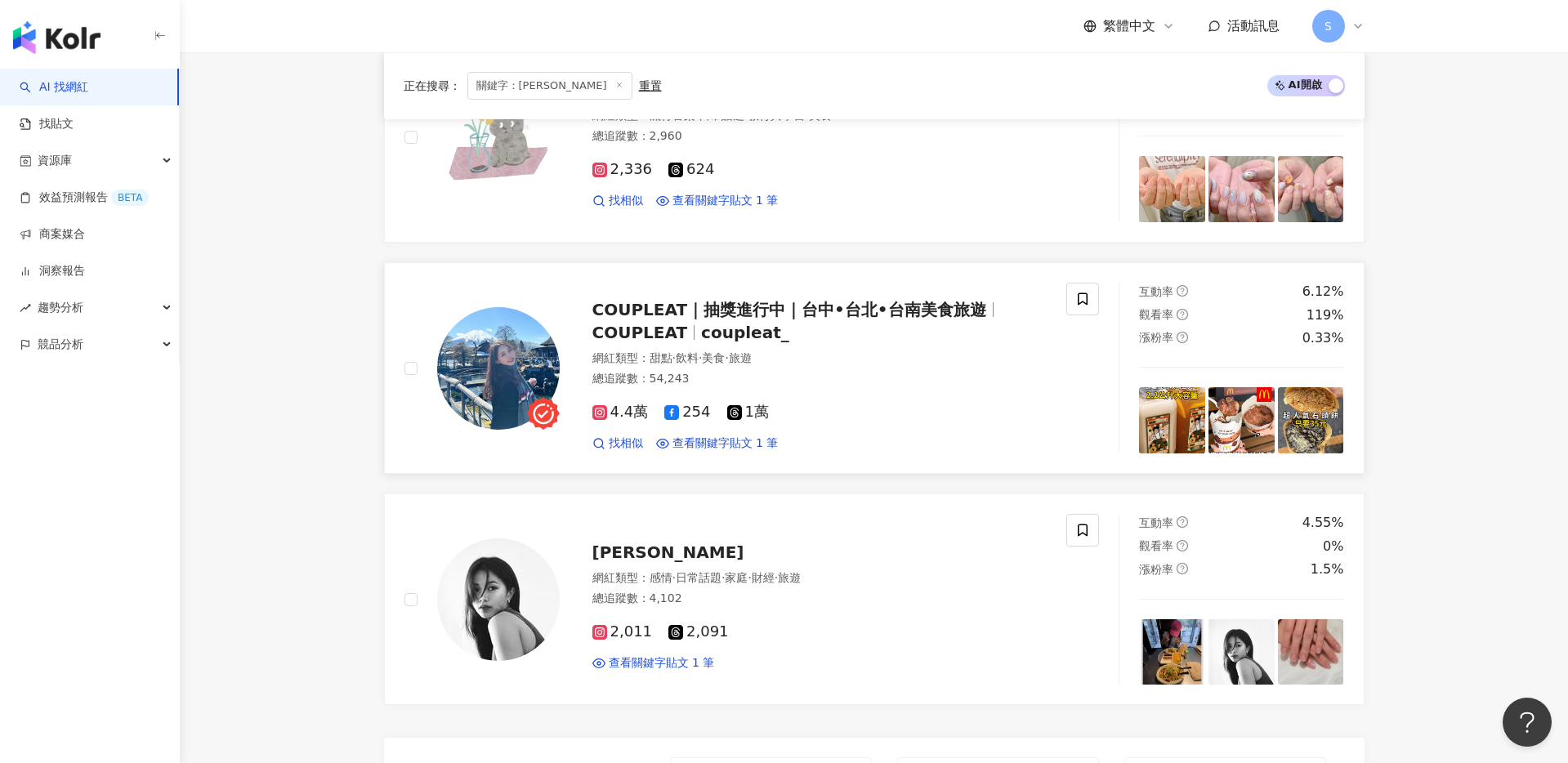
click at [689, 326] on span "COUPLEAT" at bounding box center [647, 332] width 110 height 20
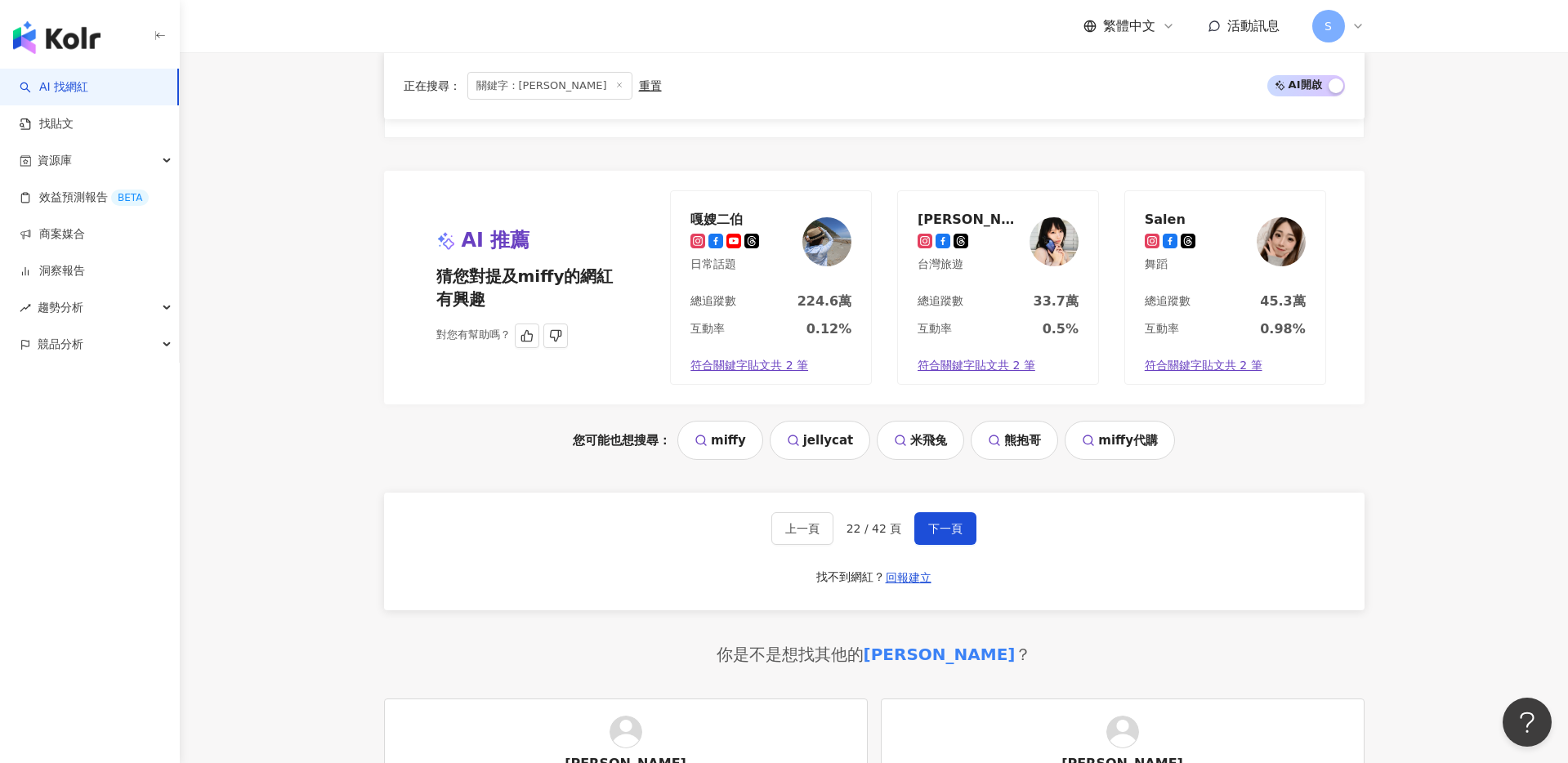
scroll to position [2970, 0]
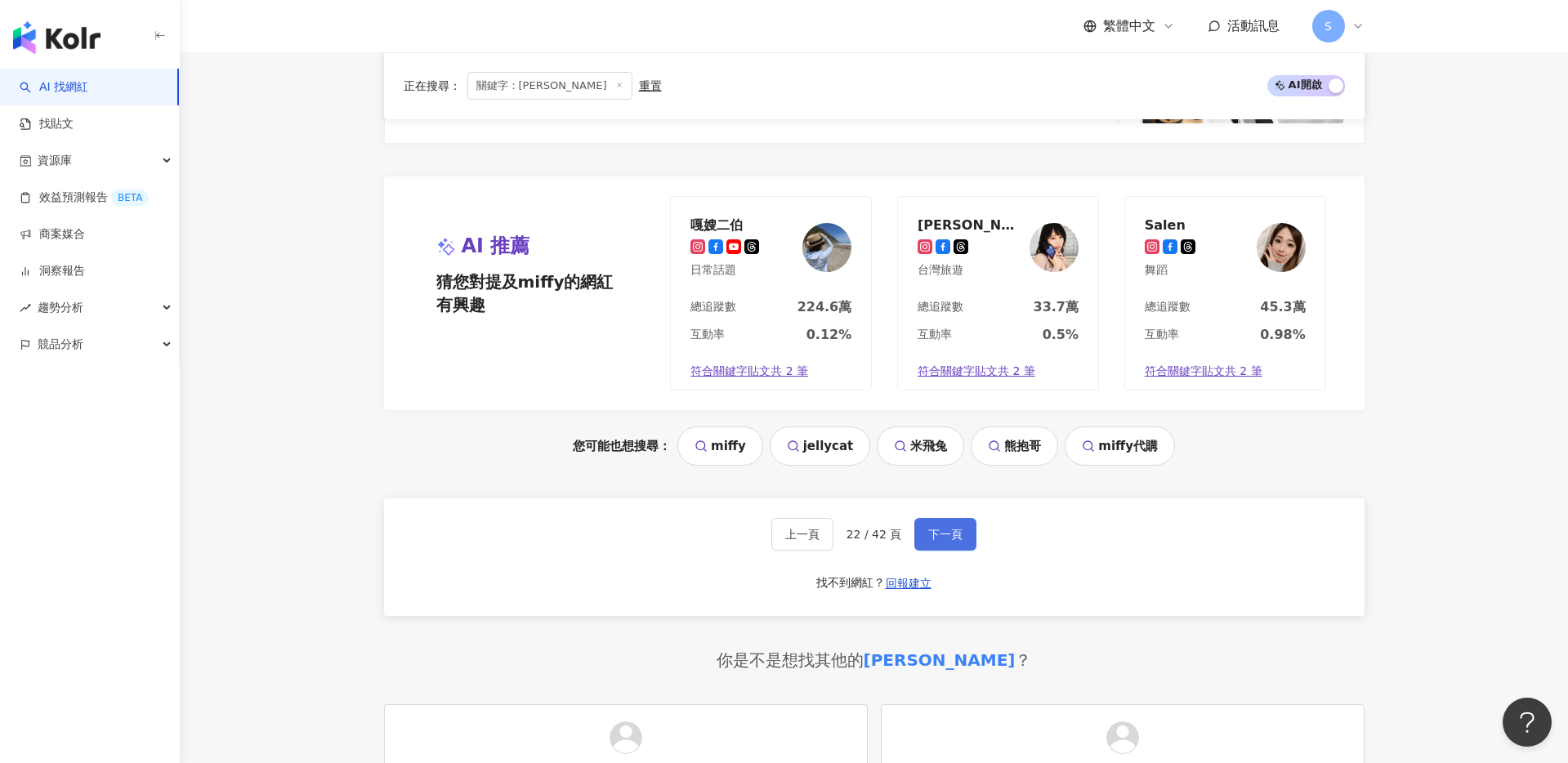
click at [948, 523] on button "下一頁" at bounding box center [945, 534] width 62 height 32
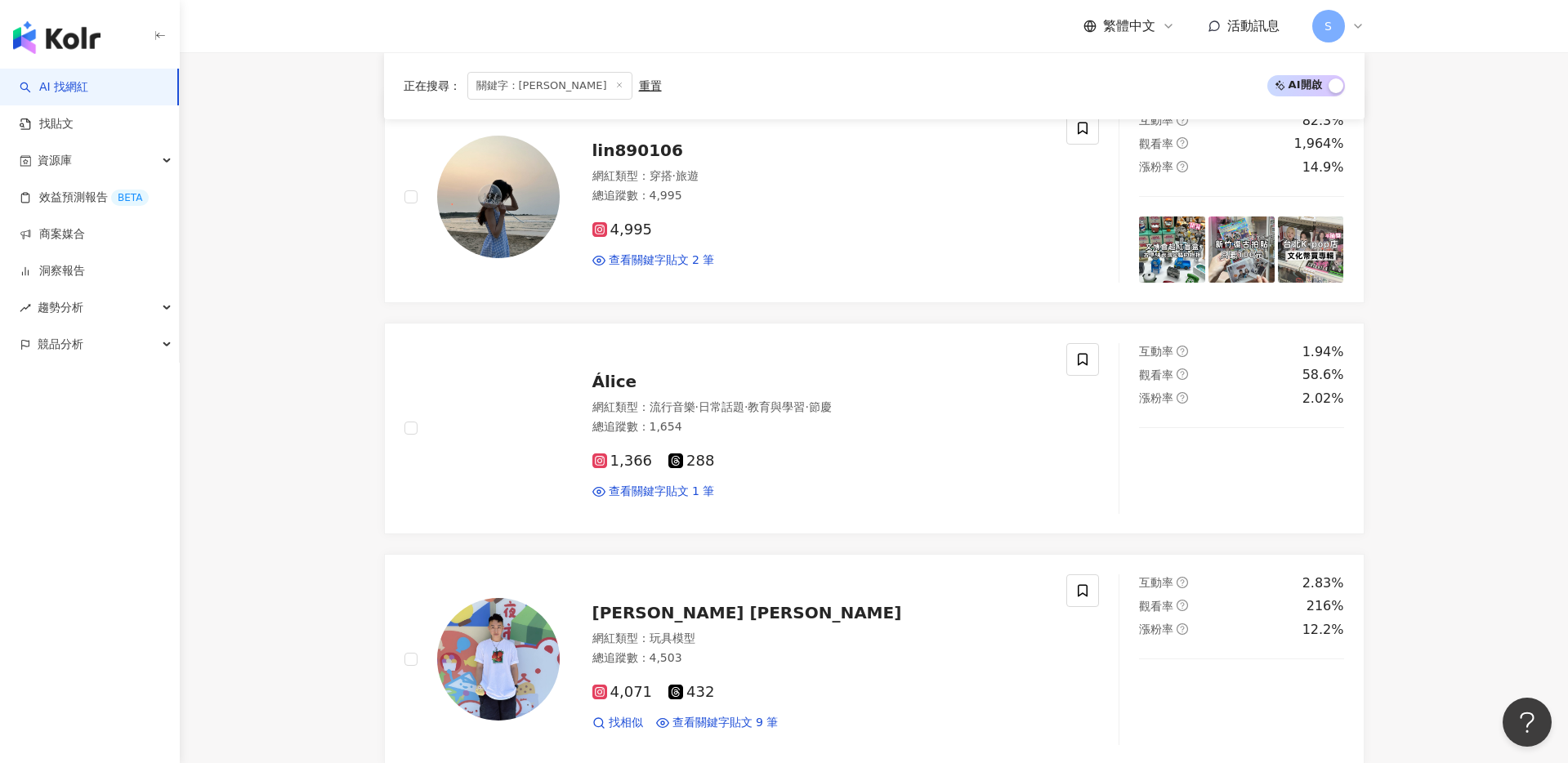
scroll to position [0, 0]
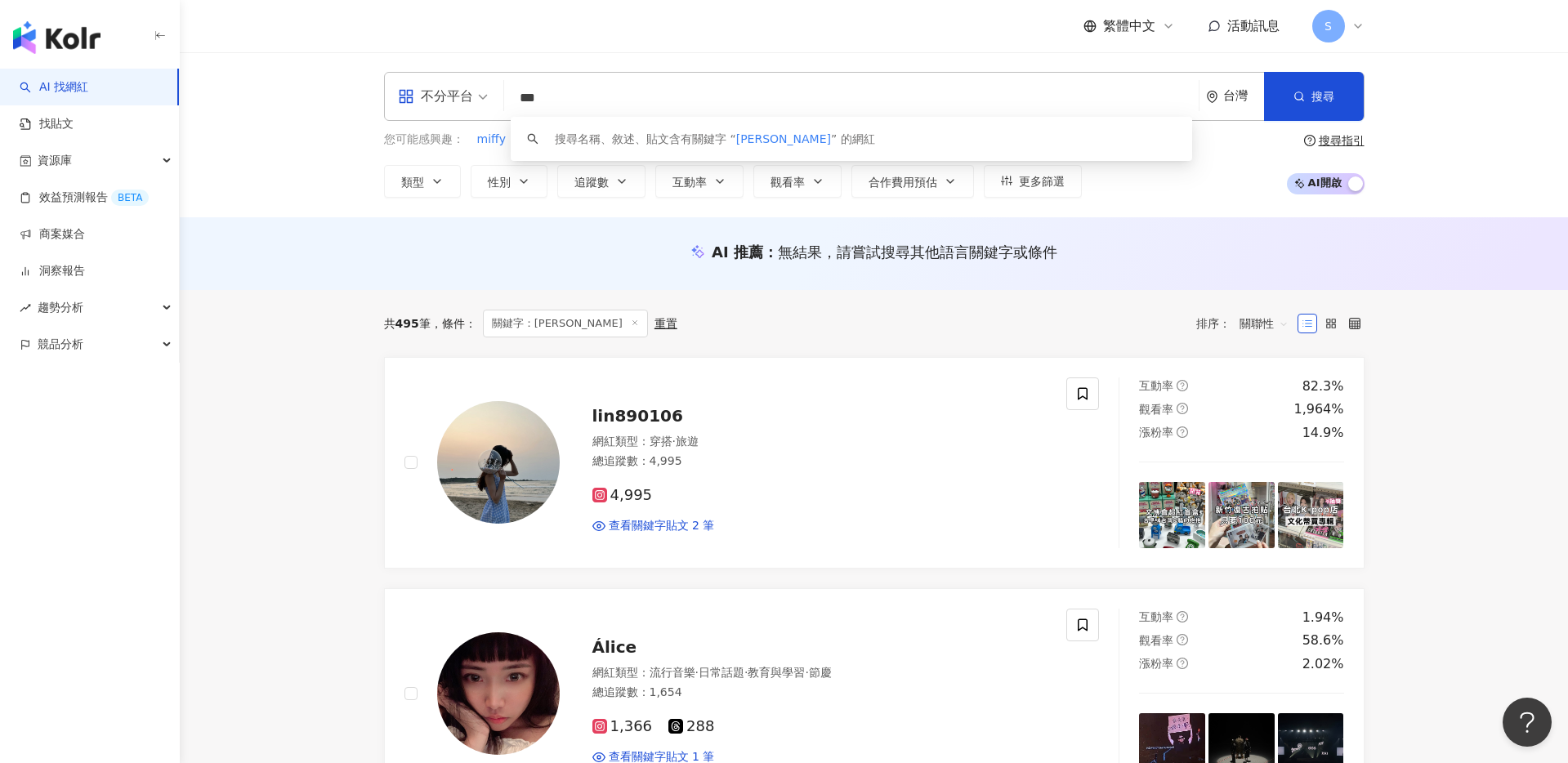
click at [546, 98] on input "***" at bounding box center [851, 98] width 682 height 31
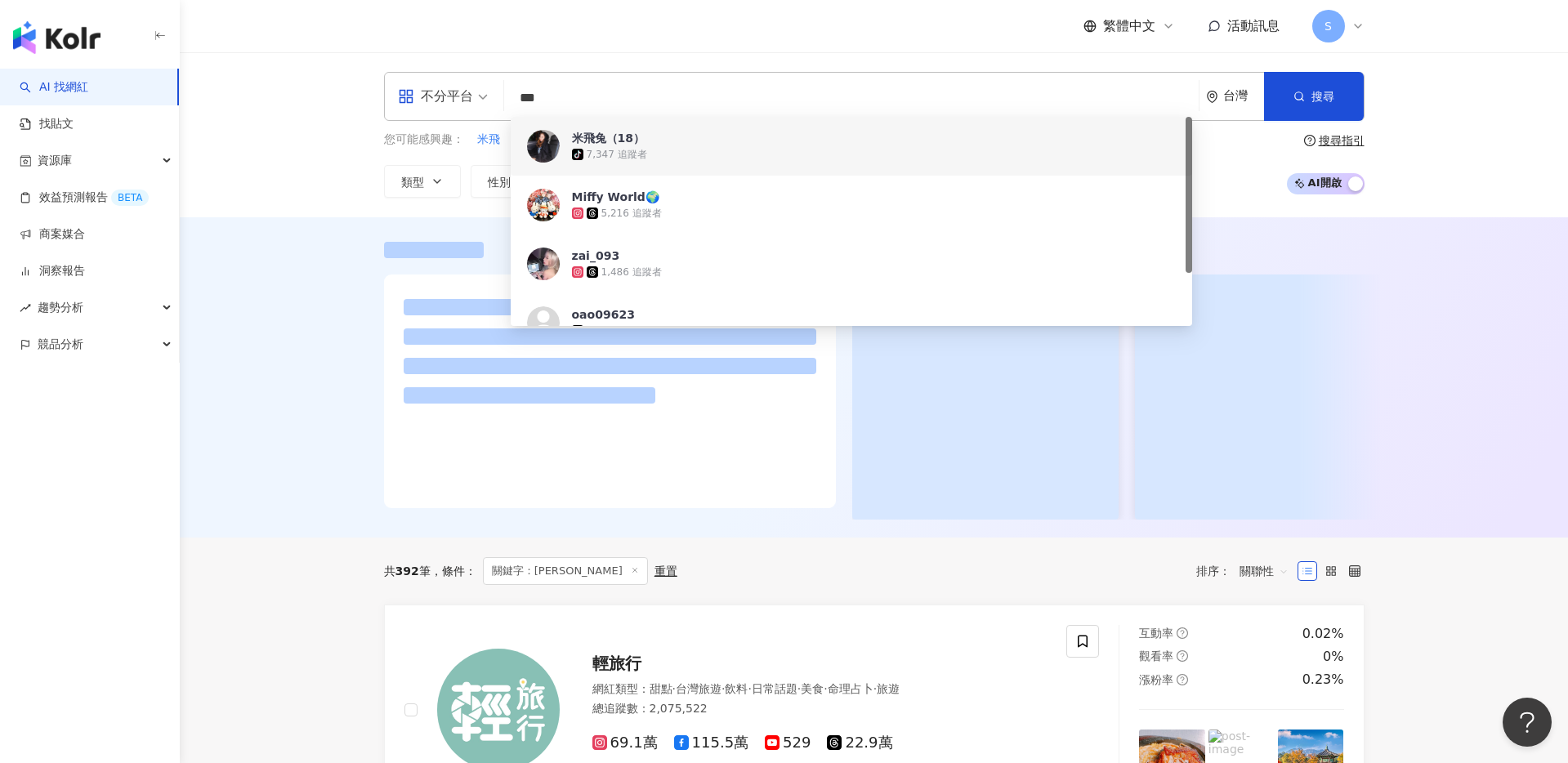
type input "***"
click at [1459, 177] on div "不分平台 *** 台灣 搜尋 c6680317-b479-4363-8dc9-91ff6e806390 617b853a-e4a0-4d45-a2e3-9f6…" at bounding box center [874, 134] width 1389 height 165
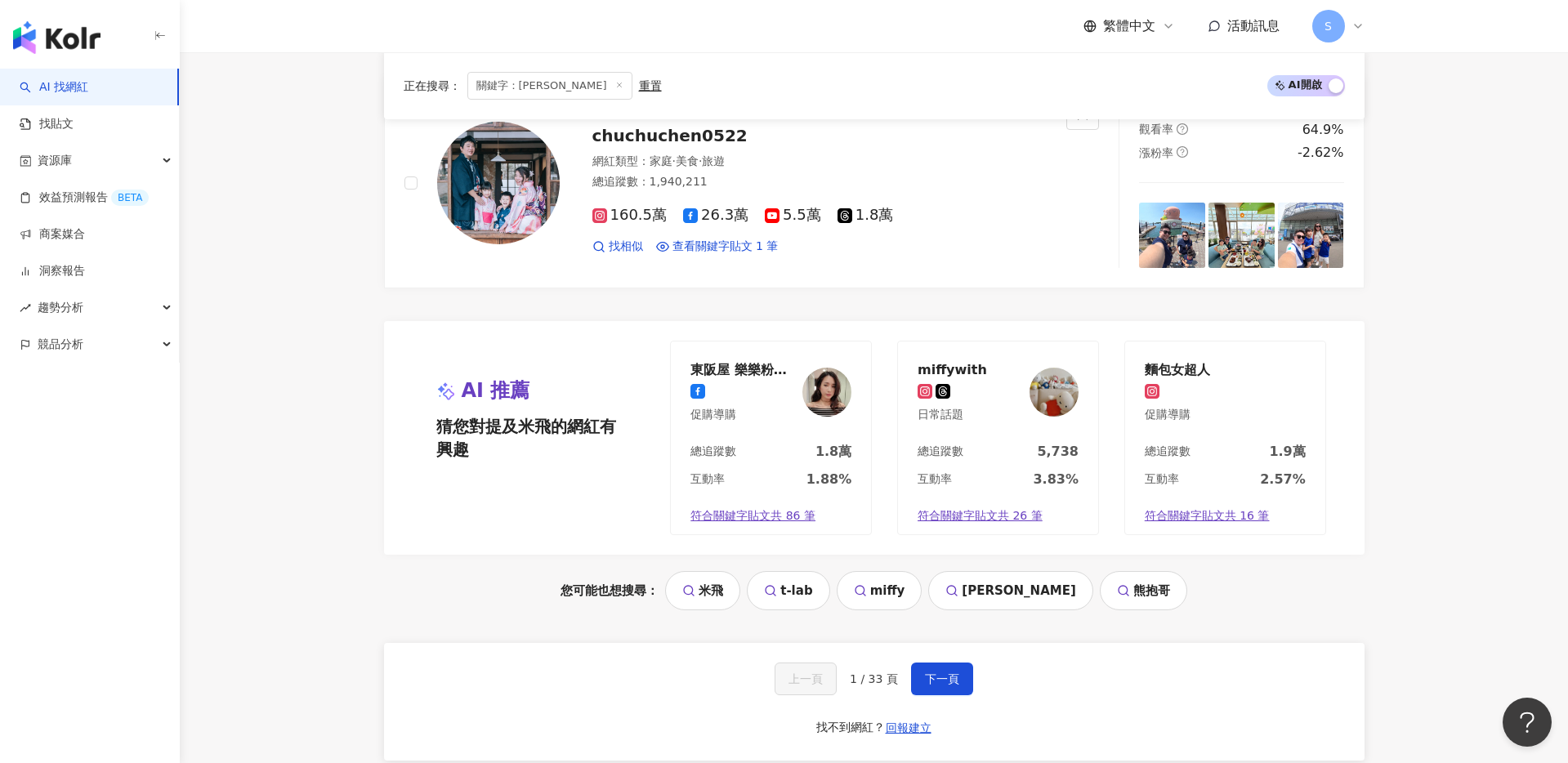
scroll to position [2935, 0]
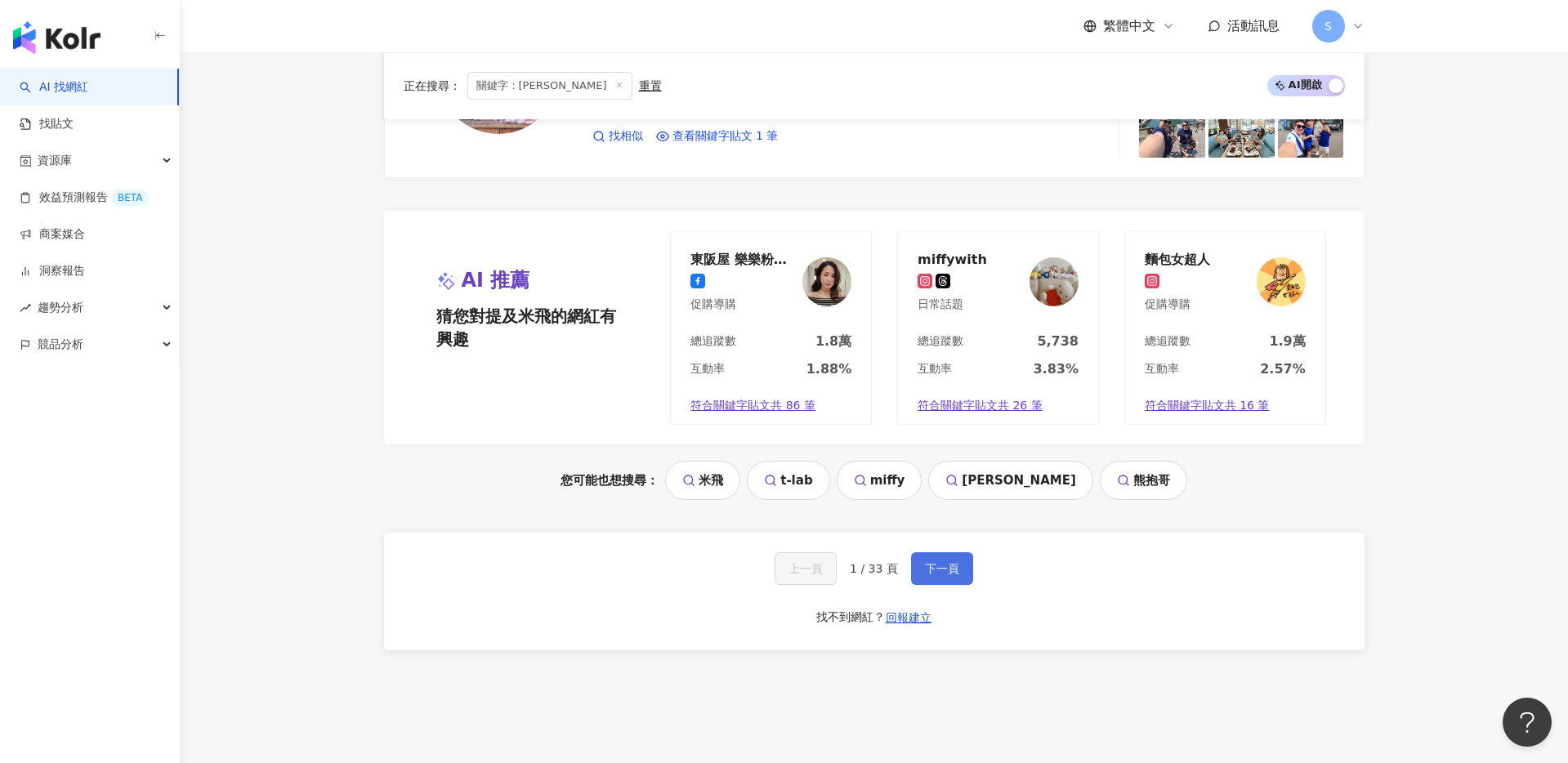
click at [917, 567] on button "下一頁" at bounding box center [941, 568] width 62 height 32
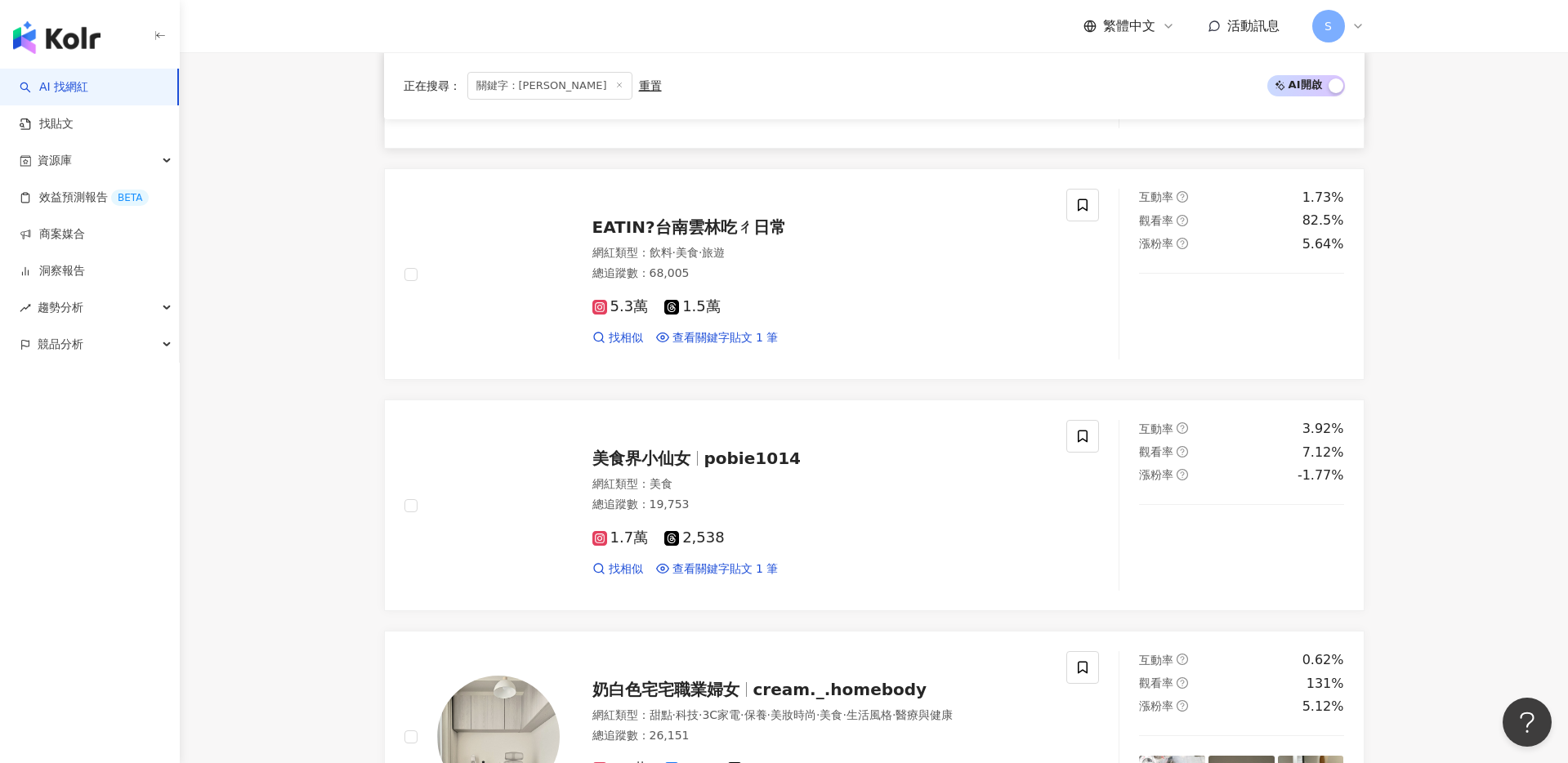
scroll to position [1865, 0]
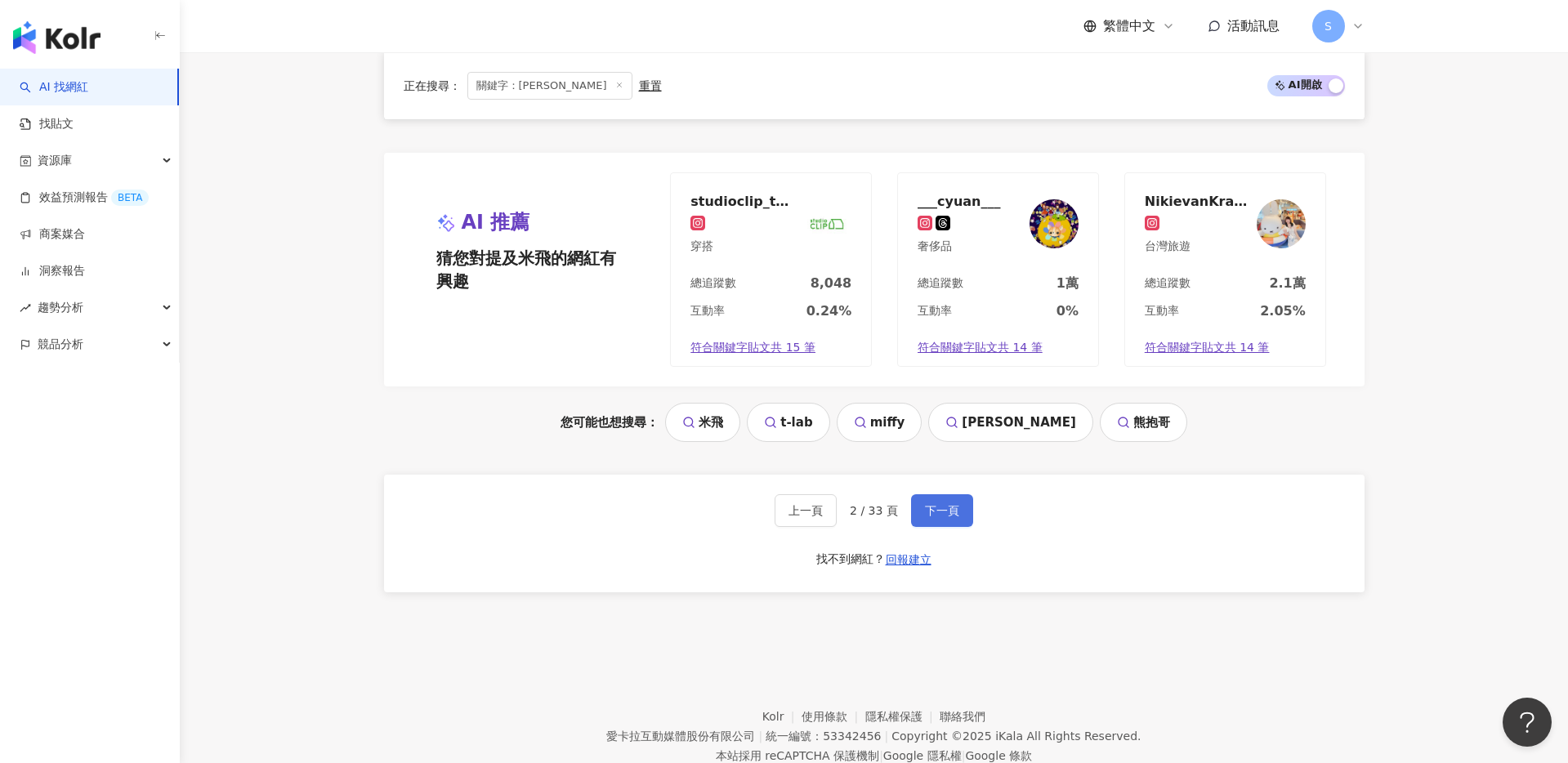
click at [930, 507] on span "下一頁" at bounding box center [941, 510] width 34 height 13
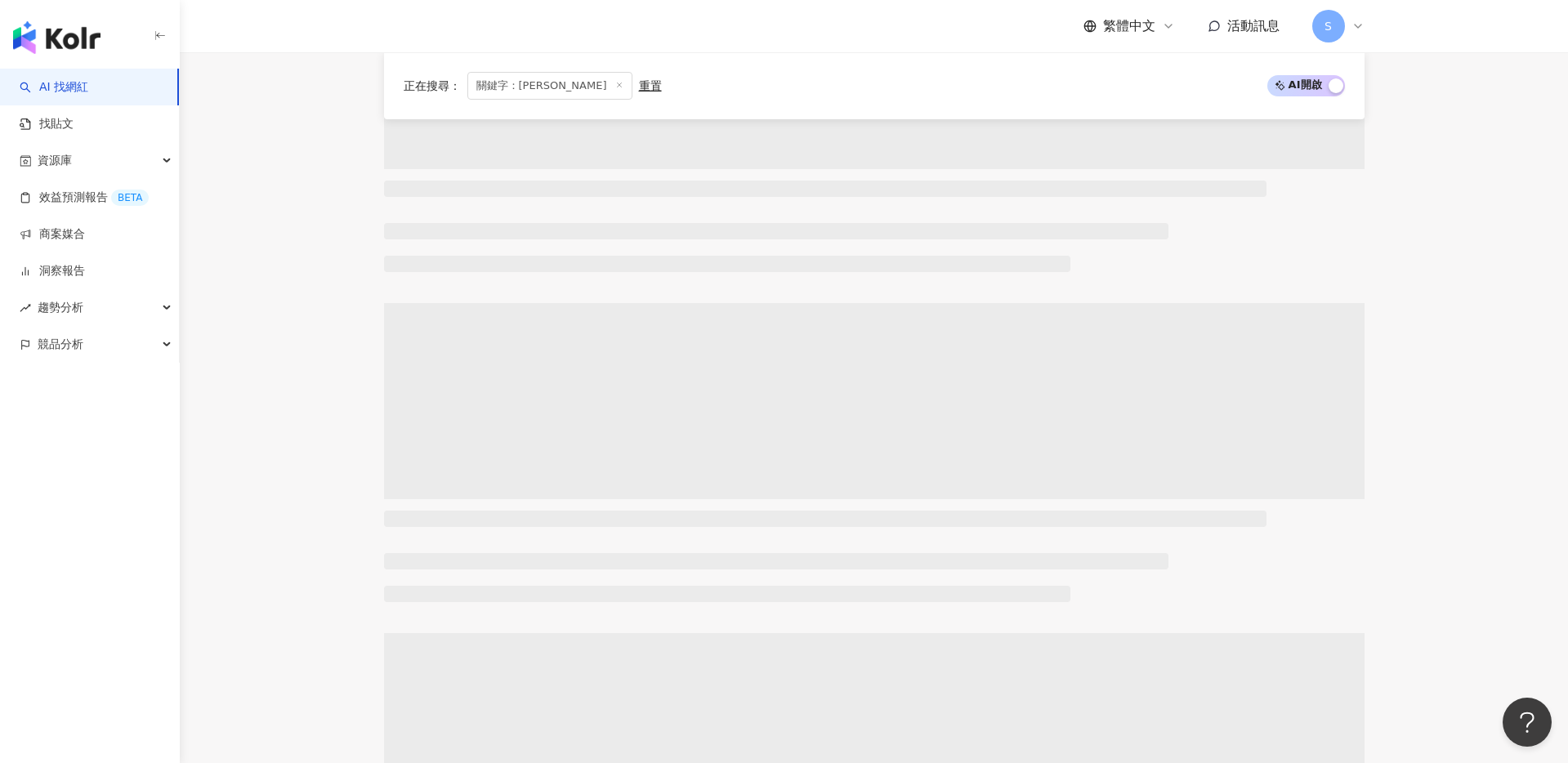
scroll to position [0, 0]
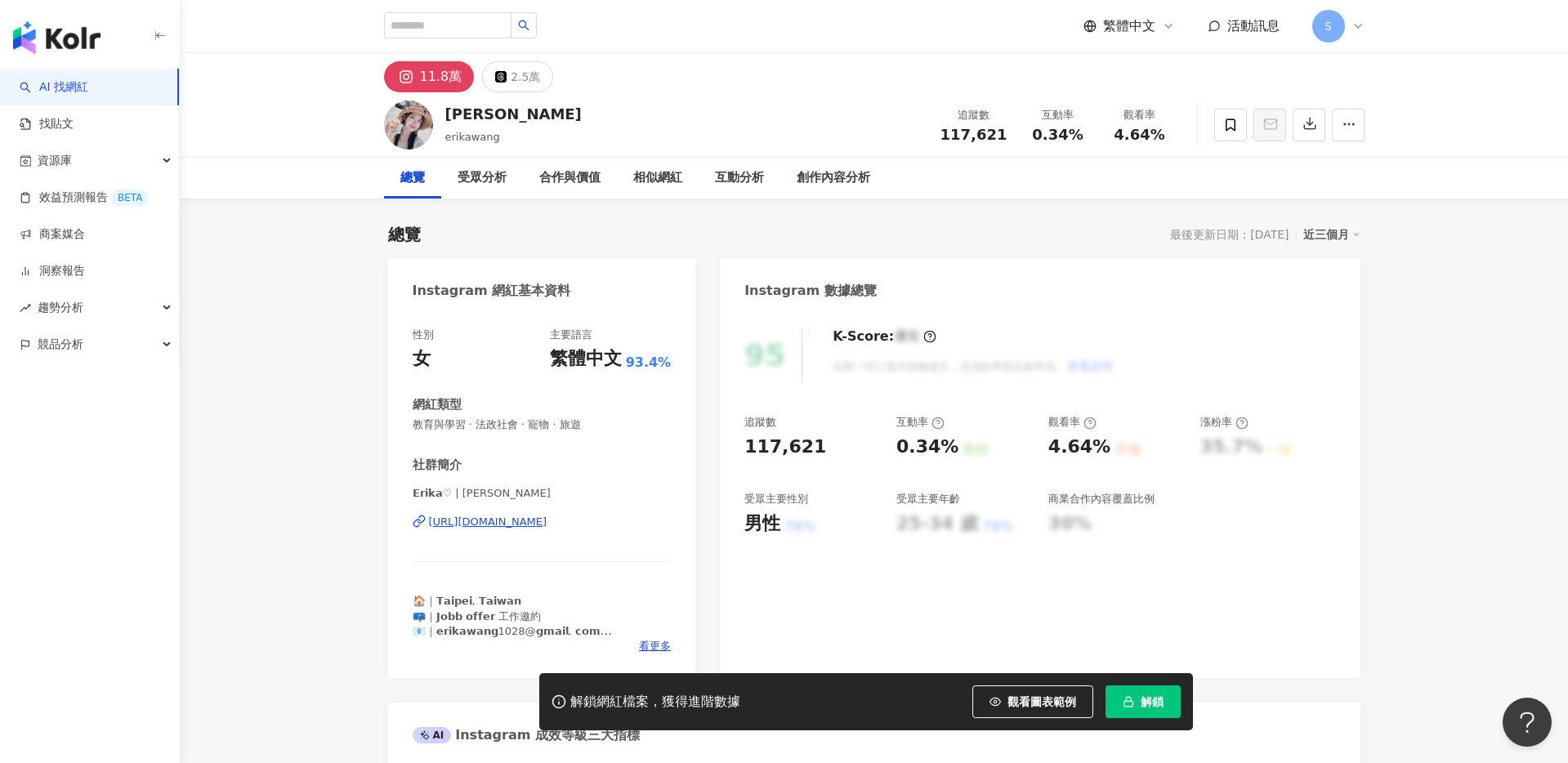
click at [470, 523] on div "https://www.instagram.com/erikawang/" at bounding box center [488, 522] width 119 height 15
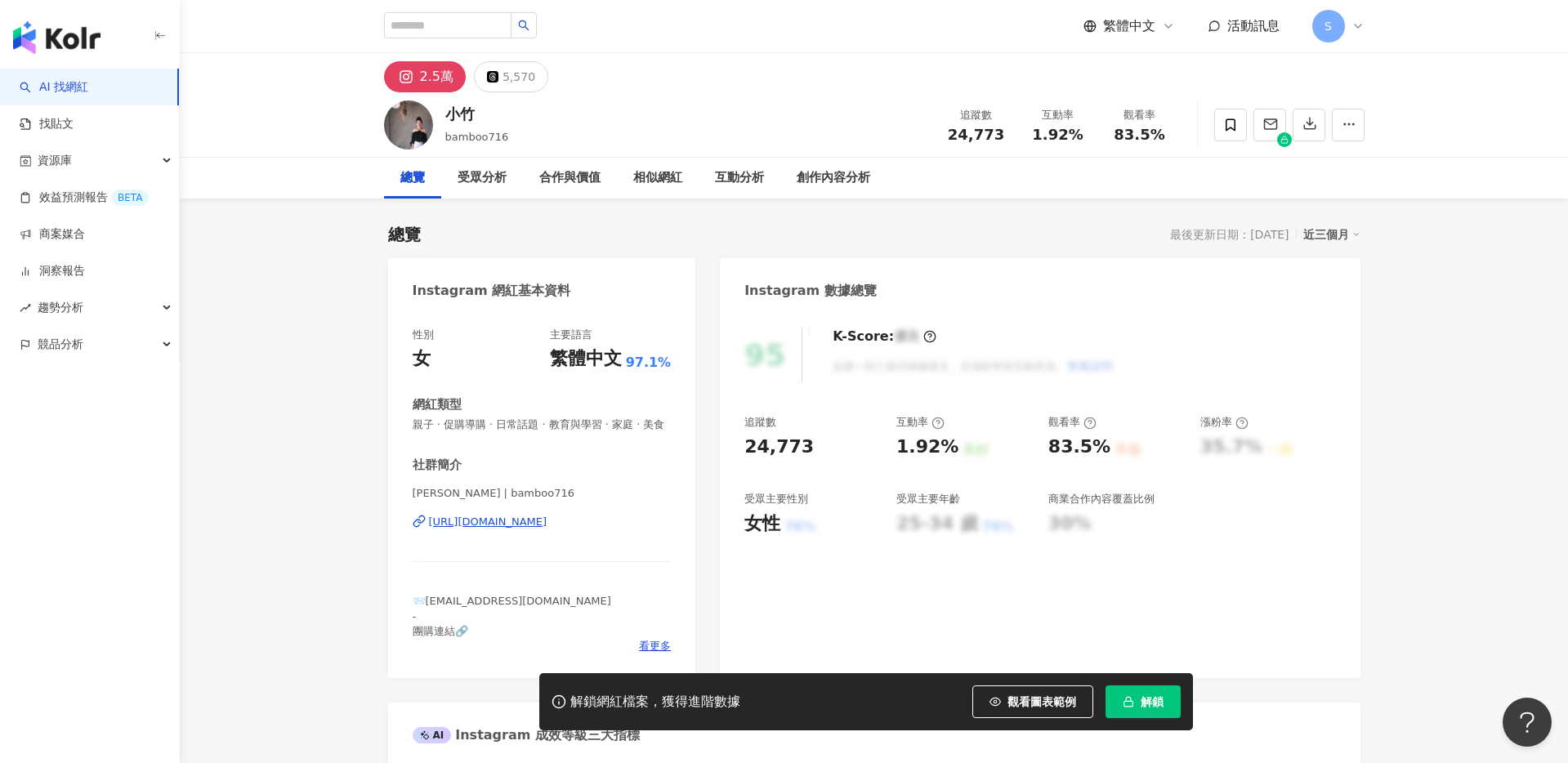
click at [547, 524] on div "https://www.instagram.com/bamboo716/" at bounding box center [488, 522] width 119 height 15
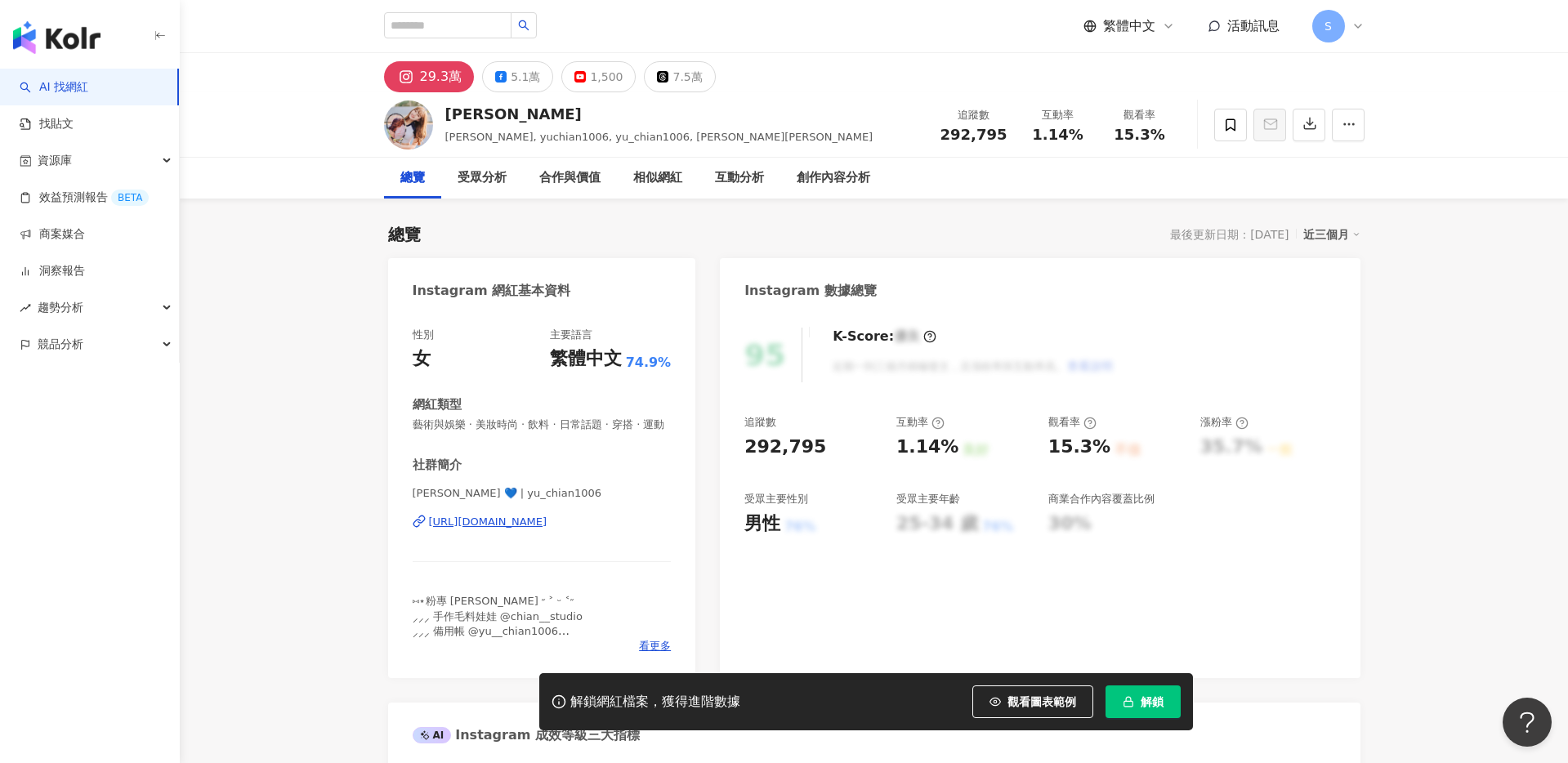
click at [528, 523] on div "[URL][DOMAIN_NAME]" at bounding box center [488, 522] width 119 height 15
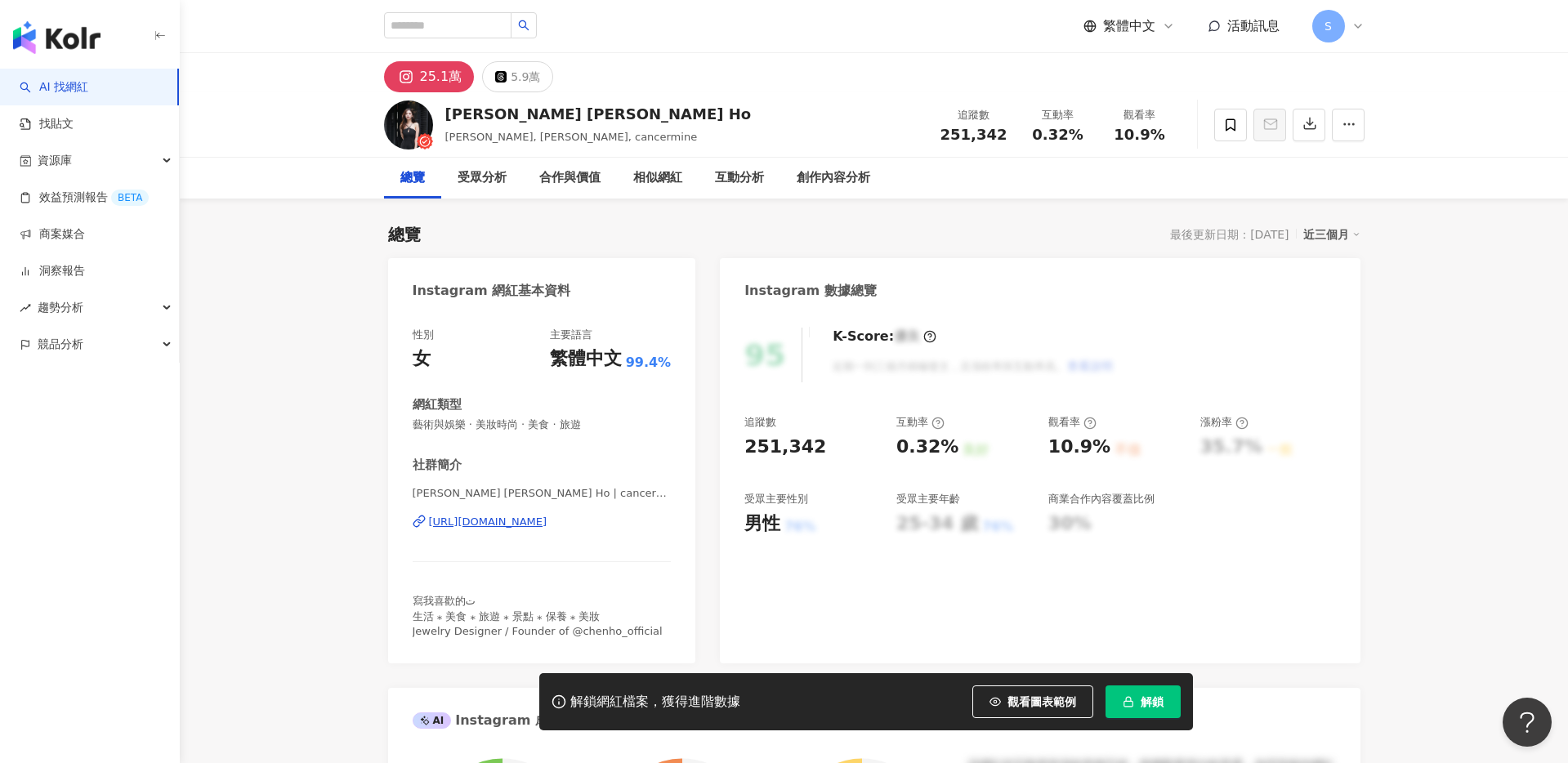
click at [547, 526] on div "[URL][DOMAIN_NAME]" at bounding box center [488, 522] width 119 height 15
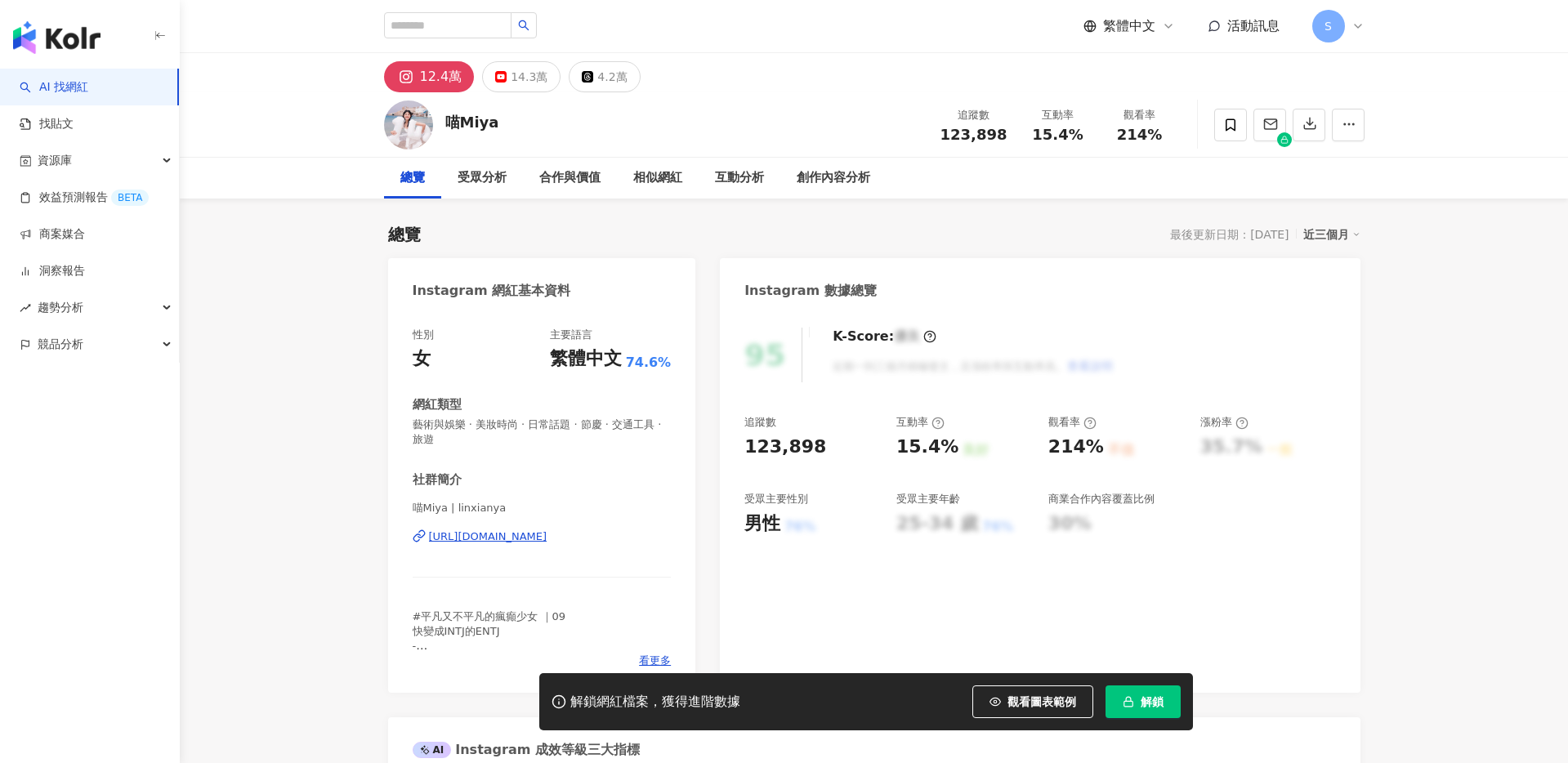
click at [547, 535] on div "https://www.instagram.com/linxianya/" at bounding box center [488, 536] width 119 height 15
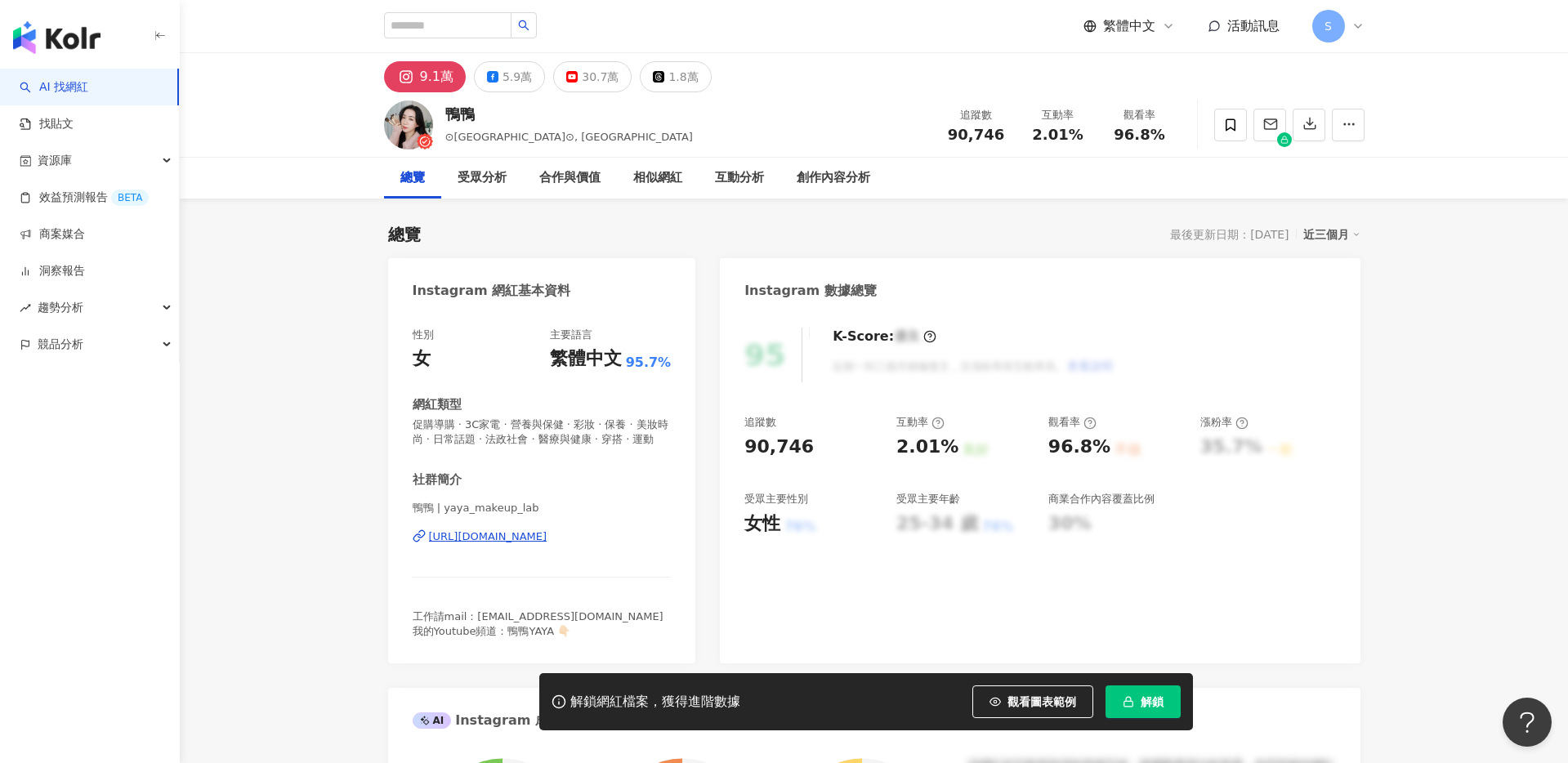
click at [547, 535] on div "https://www.instagram.com/yaya_makeup_lab/" at bounding box center [488, 536] width 119 height 15
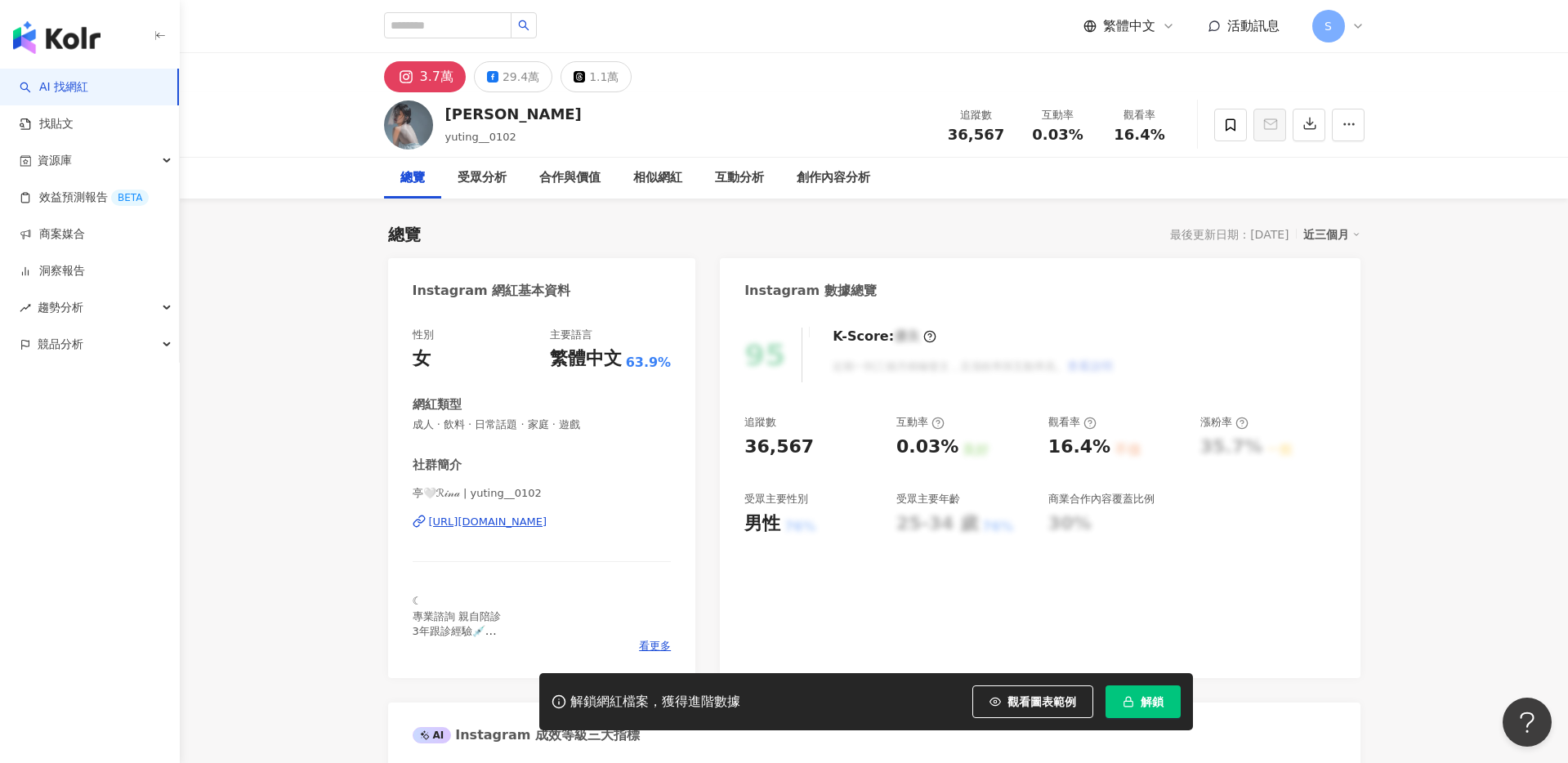
click at [547, 518] on div "https://www.instagram.com/yuting__0102/" at bounding box center [488, 522] width 119 height 15
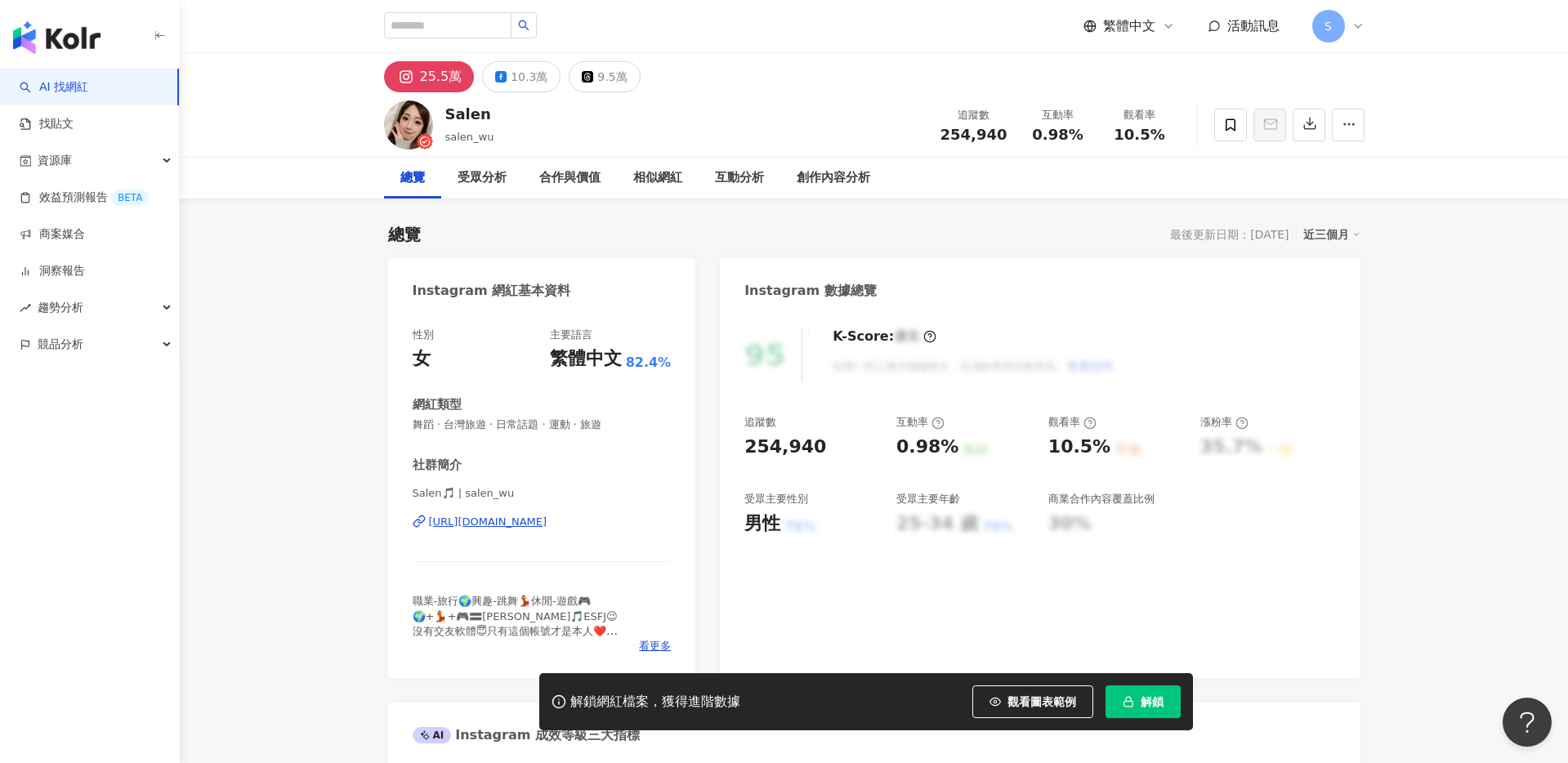
click at [547, 526] on div "[URL][DOMAIN_NAME]" at bounding box center [488, 522] width 119 height 15
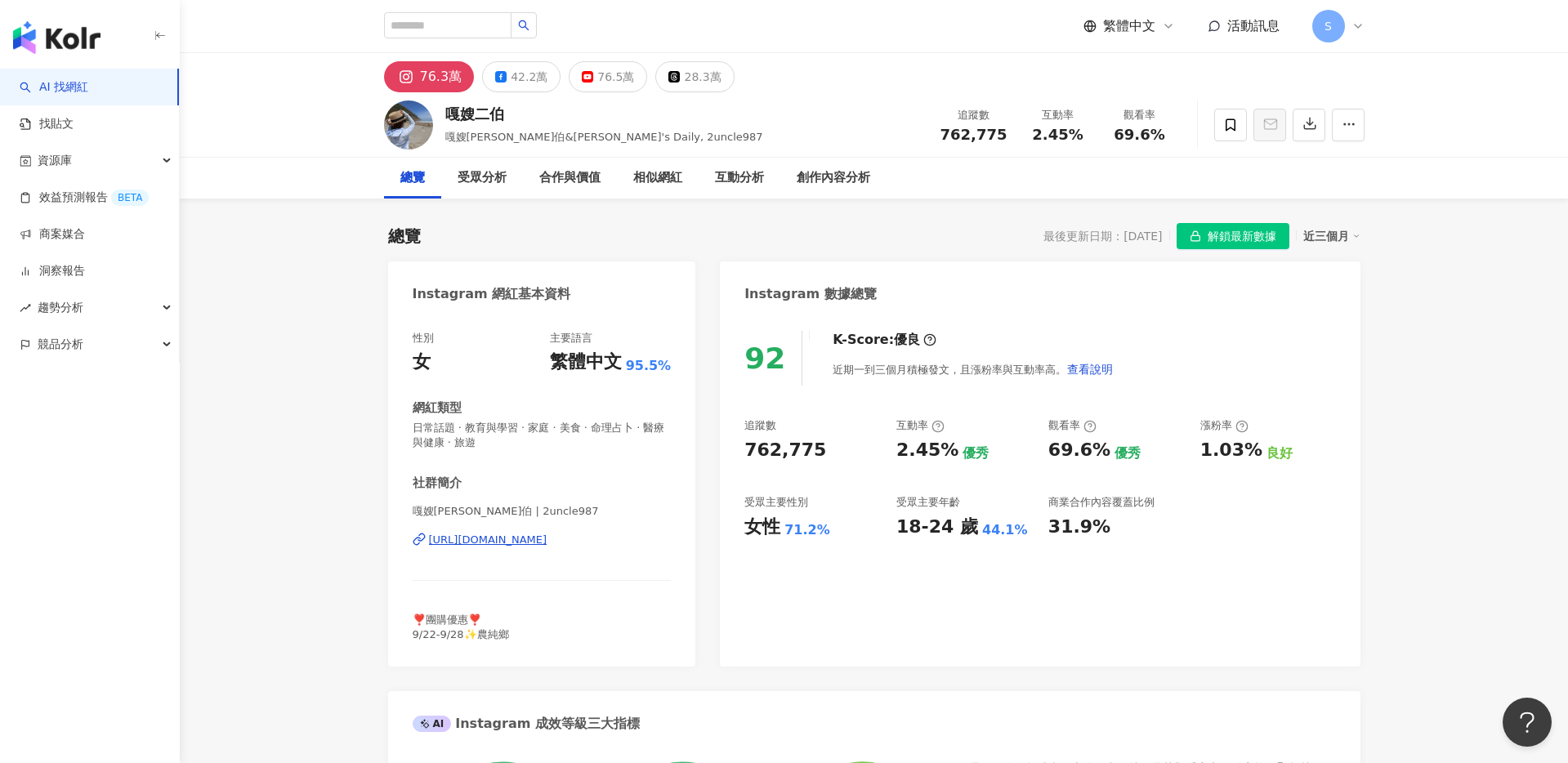
click at [547, 537] on div "https://www.instagram.com/2uncle987/" at bounding box center [488, 539] width 119 height 15
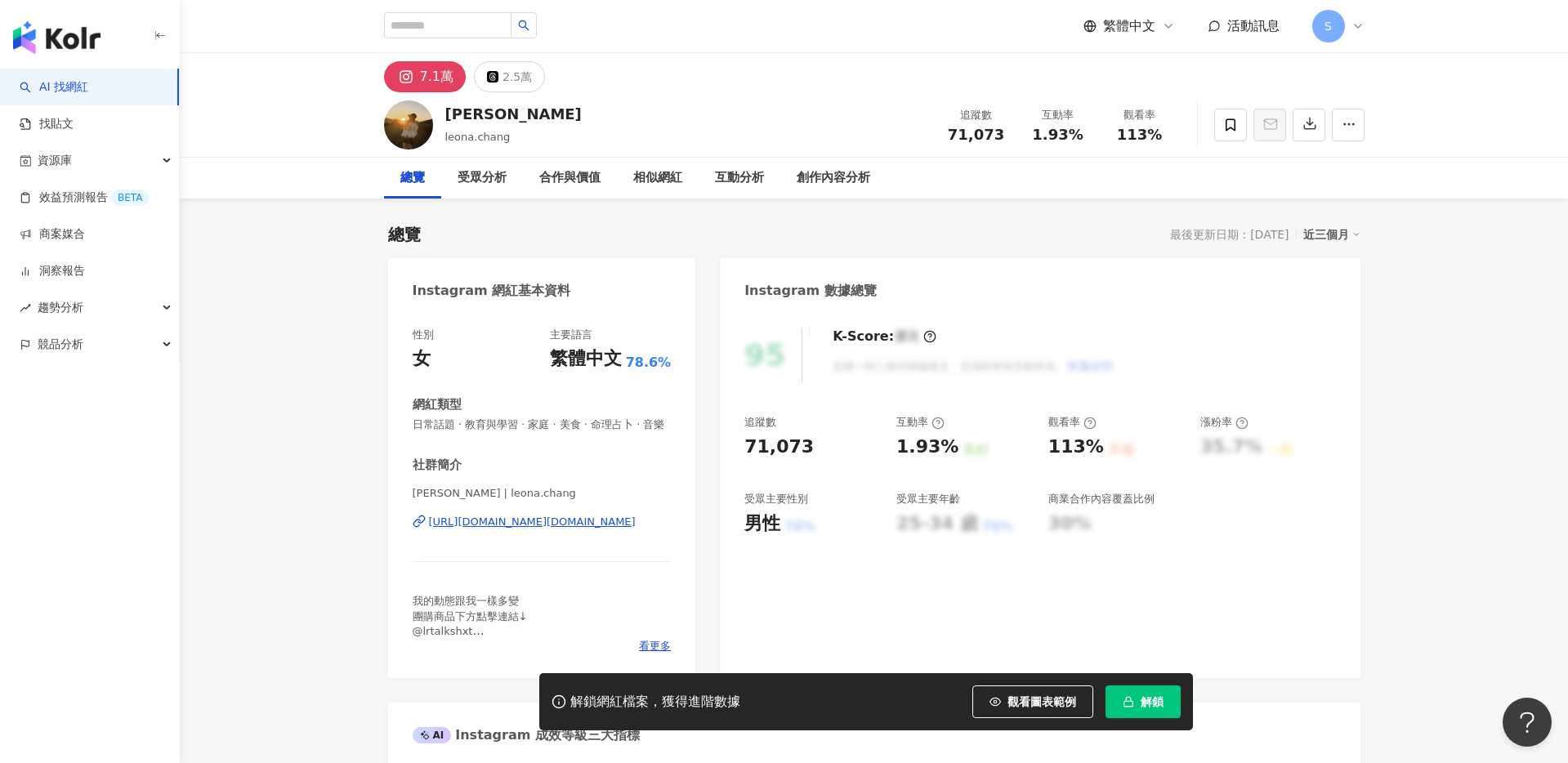
click at [599, 527] on div "https://www.instagram.com/leona.chang/" at bounding box center [532, 522] width 207 height 15
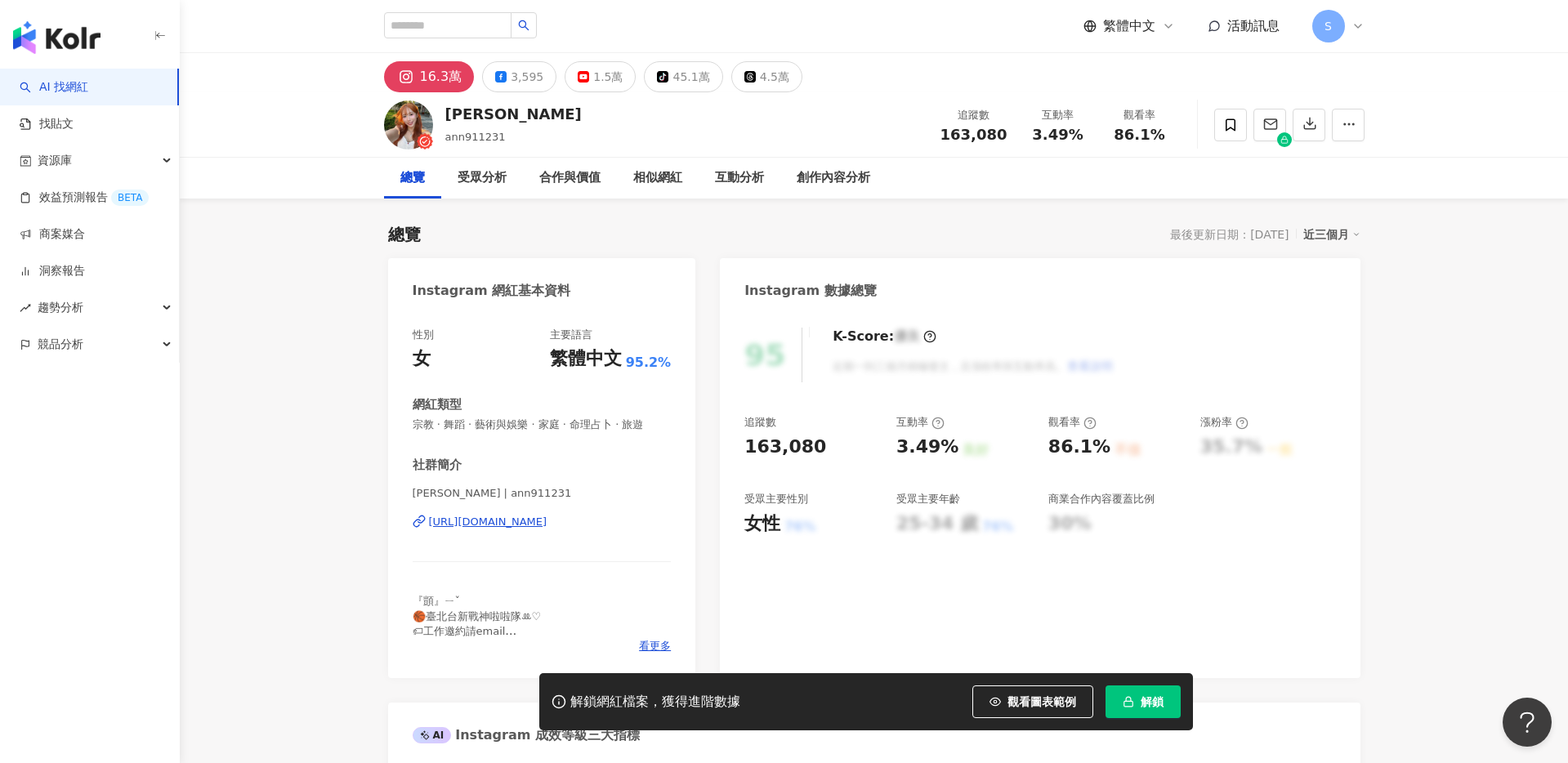
click at [533, 518] on div "https://www.instagram.com/ann911231/" at bounding box center [488, 522] width 119 height 15
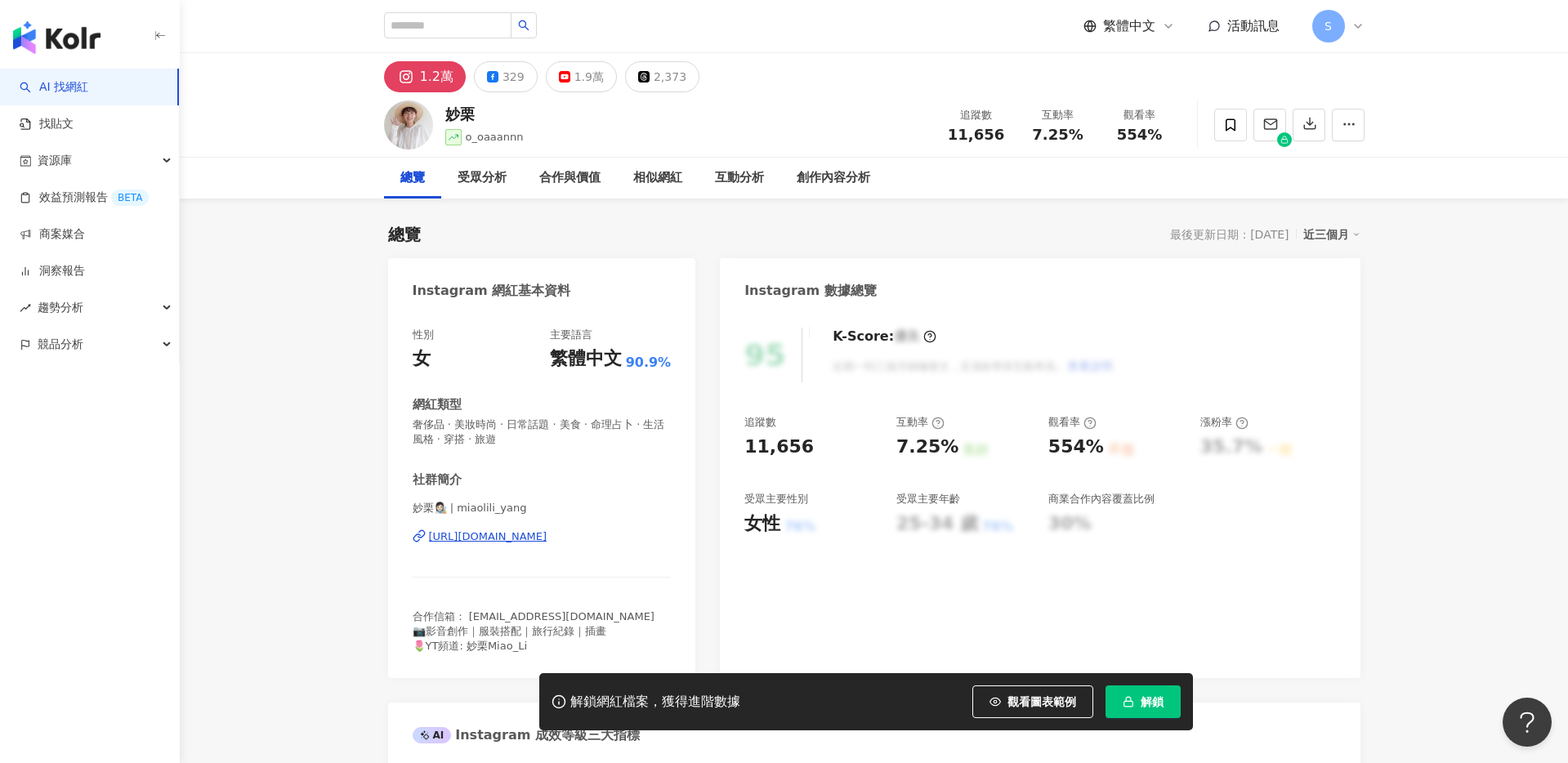
click at [547, 534] on div "[URL][DOMAIN_NAME]" at bounding box center [488, 536] width 119 height 15
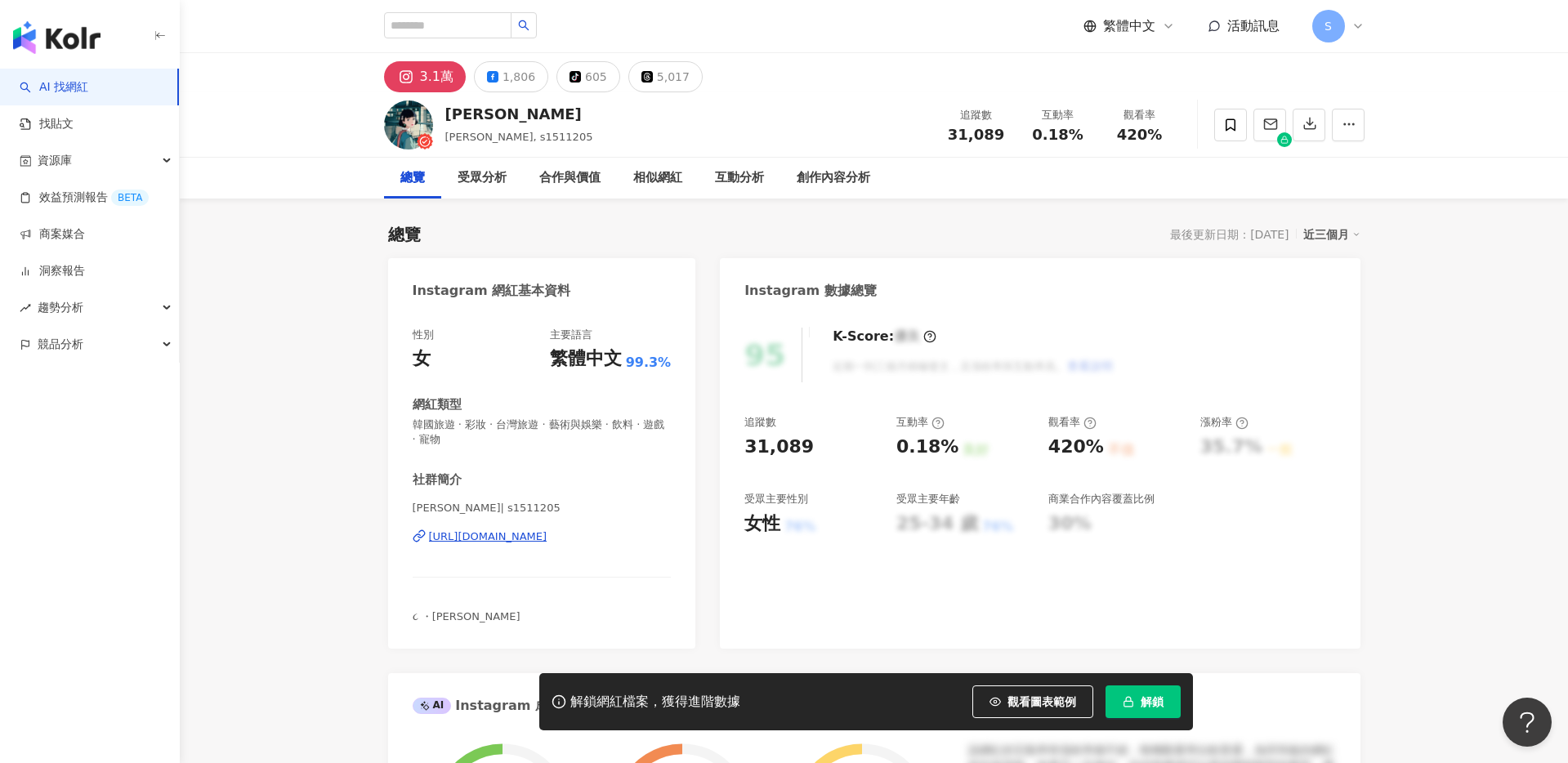
click at [547, 534] on div "[URL][DOMAIN_NAME]" at bounding box center [488, 536] width 119 height 15
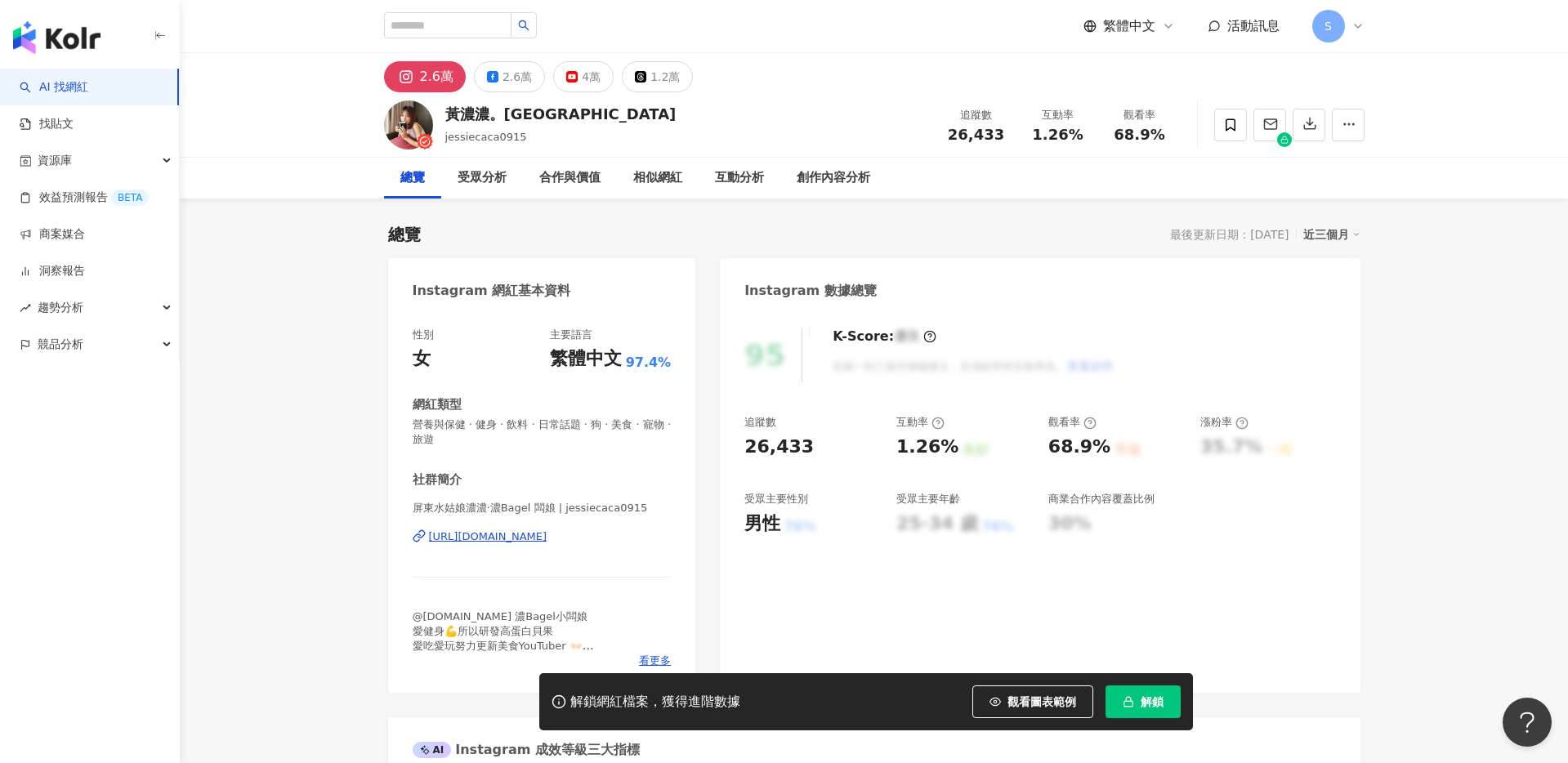
click at [547, 538] on div "[URL][DOMAIN_NAME]" at bounding box center [488, 536] width 119 height 15
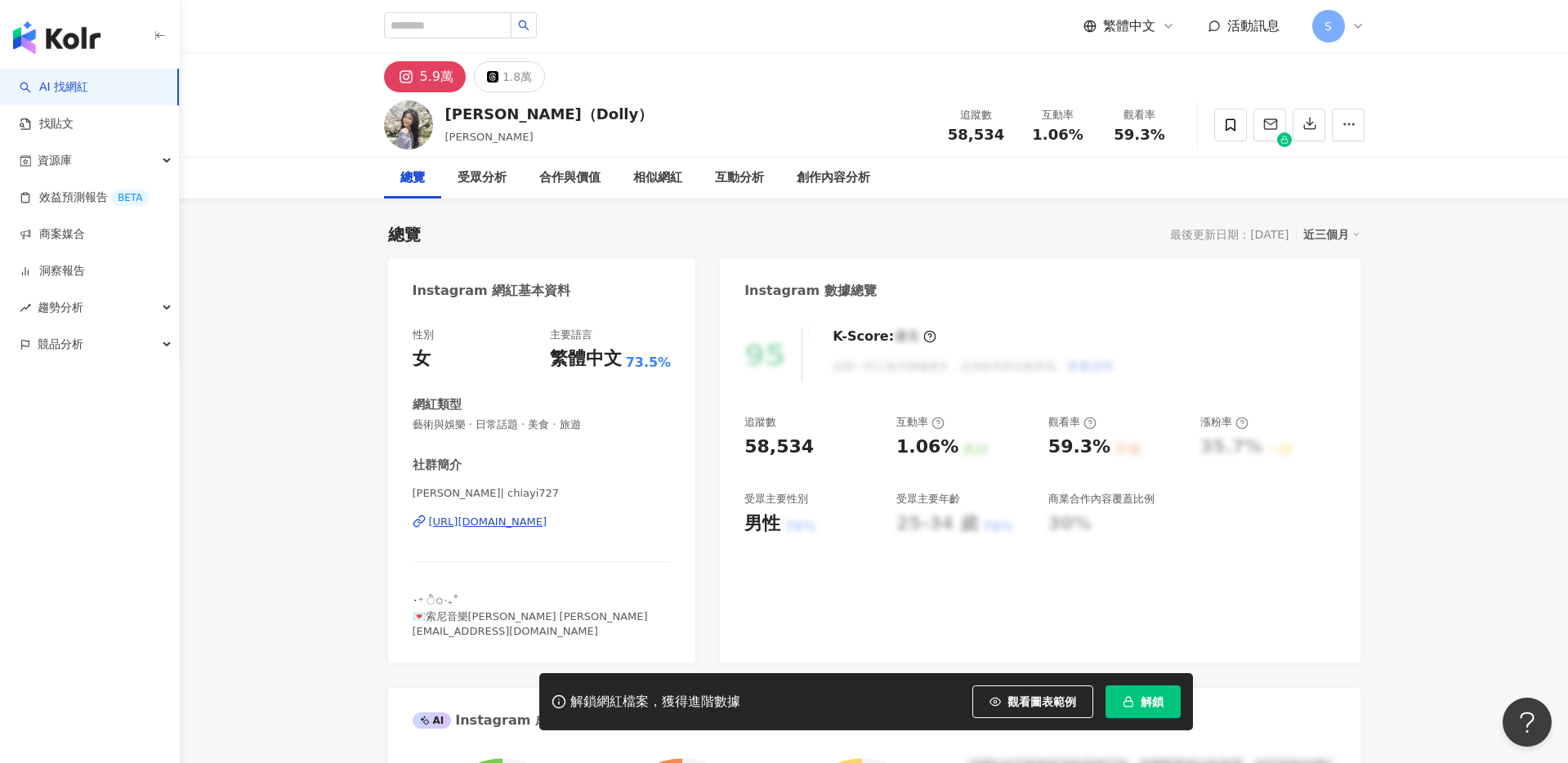
click at [538, 523] on div "https://www.instagram.com/chiayi727/" at bounding box center [488, 522] width 119 height 15
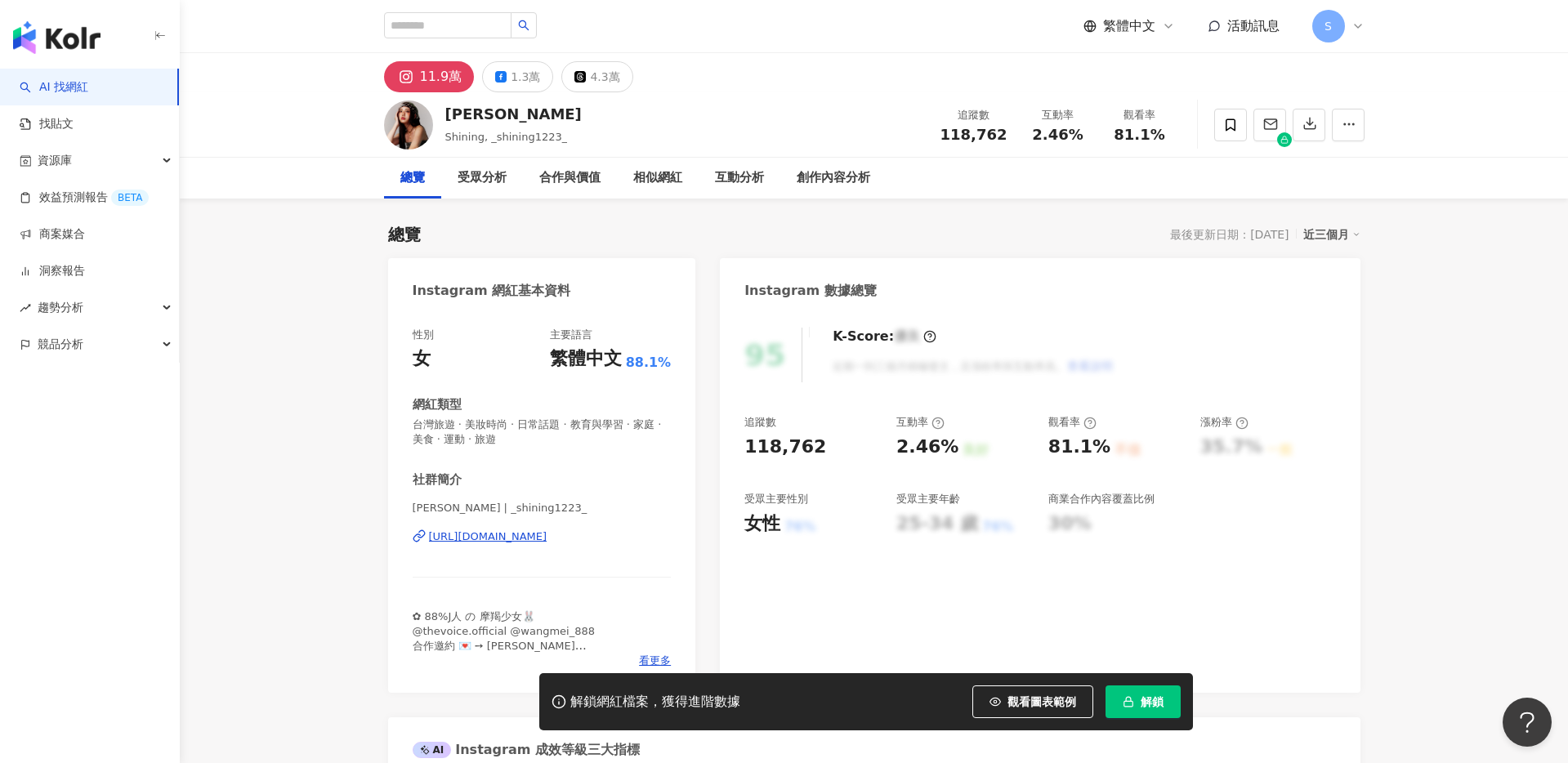
click at [547, 530] on div "[URL][DOMAIN_NAME]" at bounding box center [488, 536] width 119 height 15
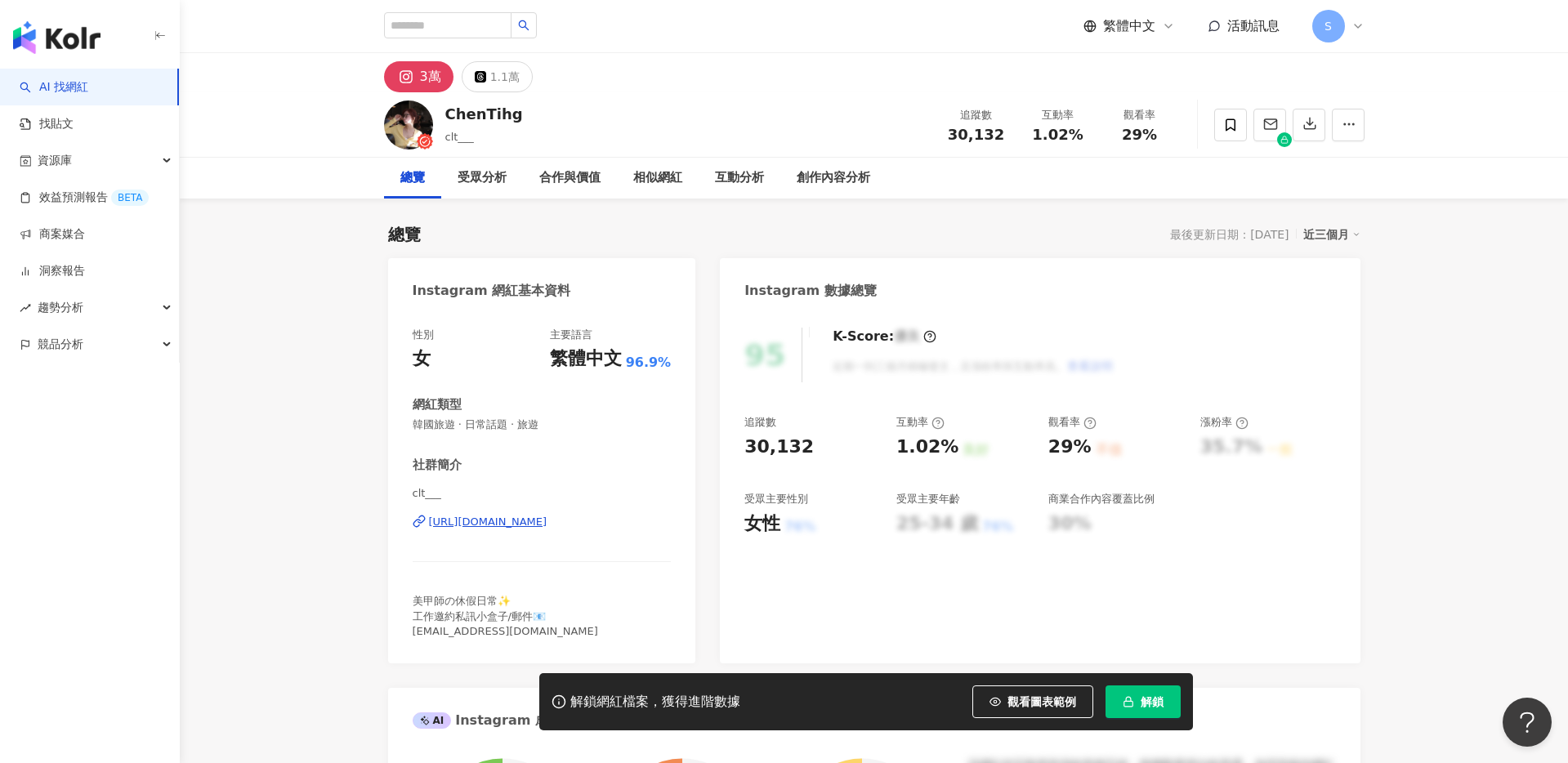
click at [493, 520] on div "https://www.instagram.com/clt___/" at bounding box center [488, 522] width 119 height 15
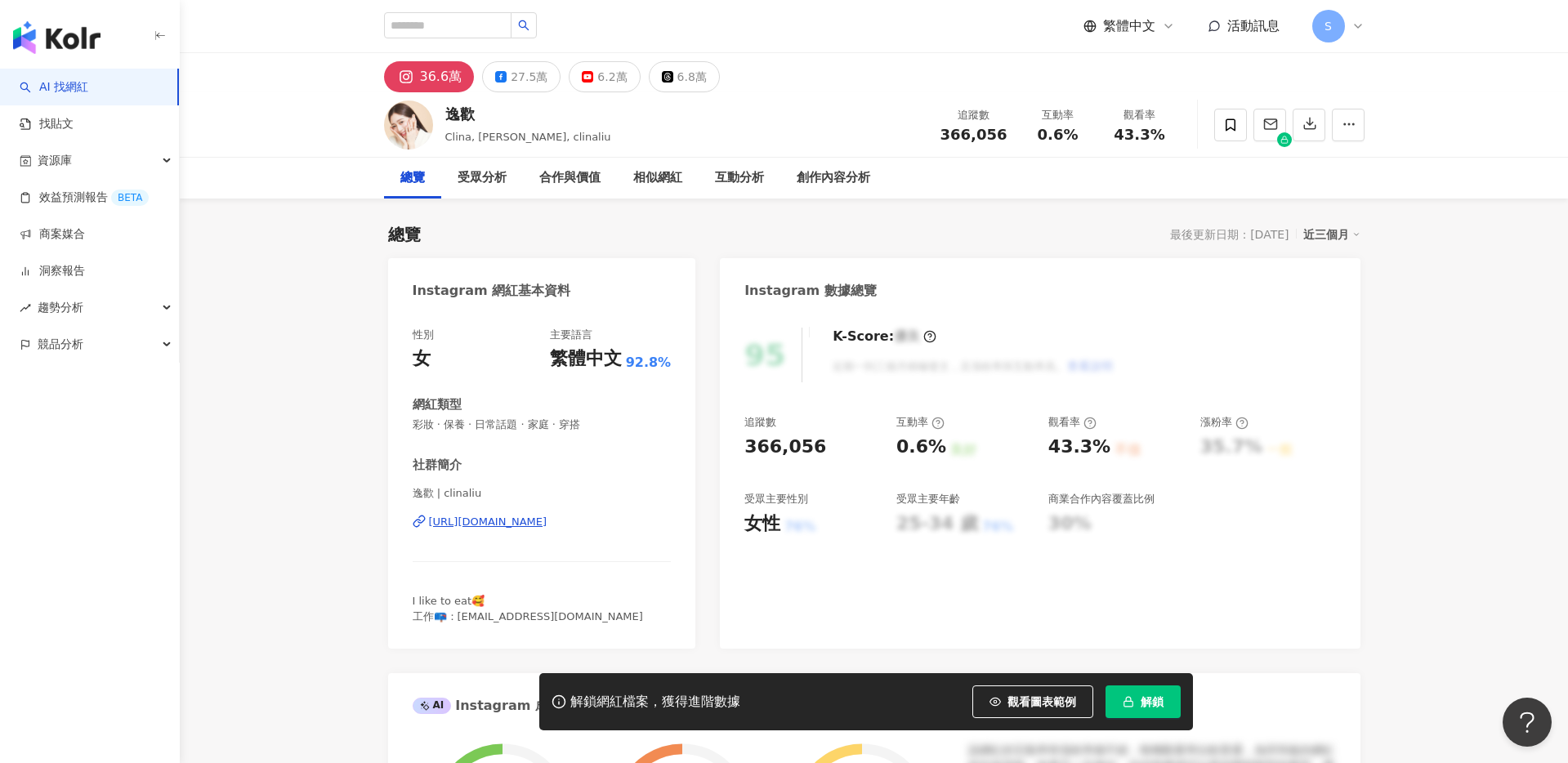
click at [532, 521] on div "[URL][DOMAIN_NAME]" at bounding box center [488, 522] width 119 height 15
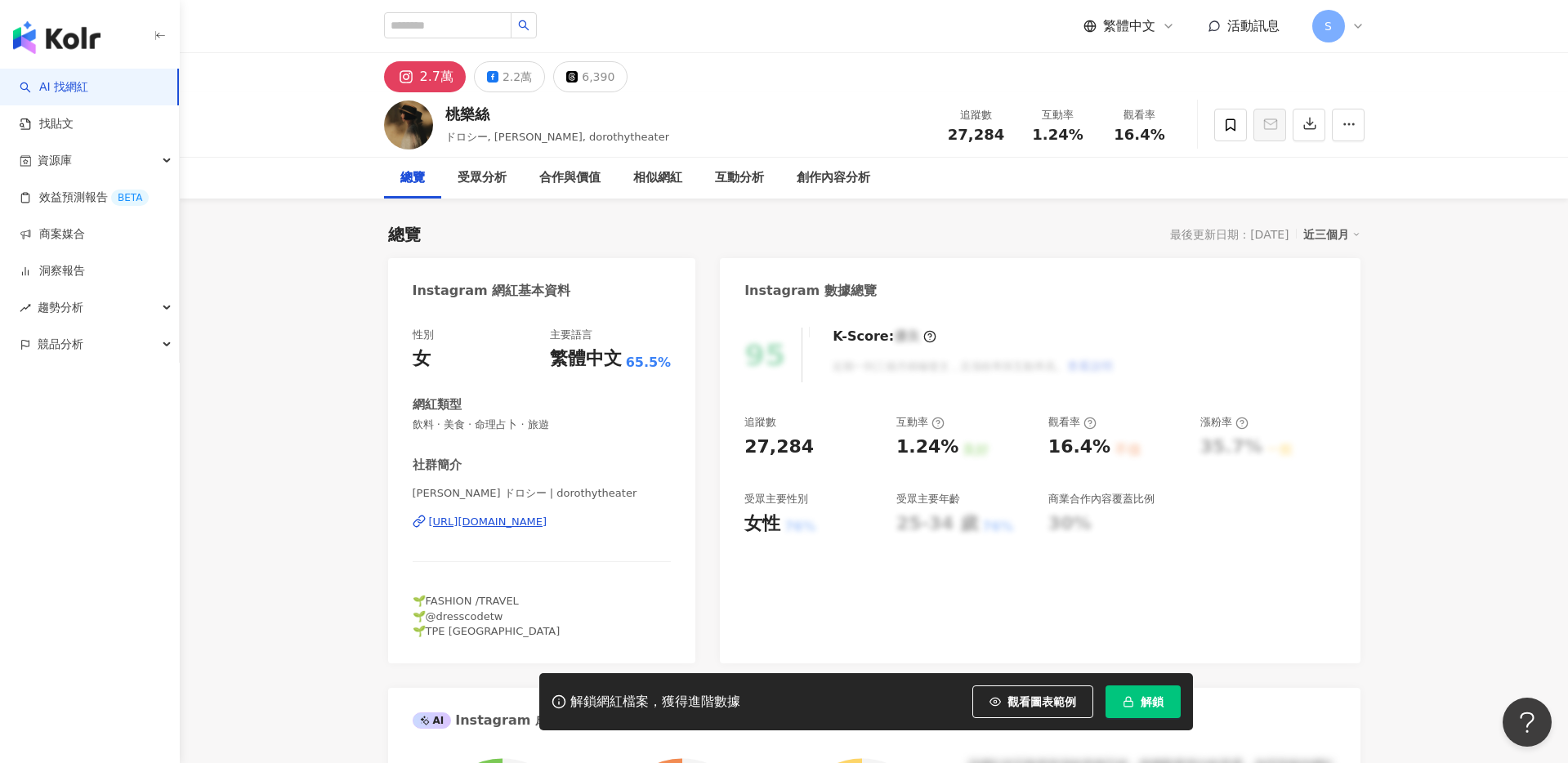
click at [547, 524] on div "https://www.instagram.com/dorothytheater/" at bounding box center [488, 522] width 119 height 15
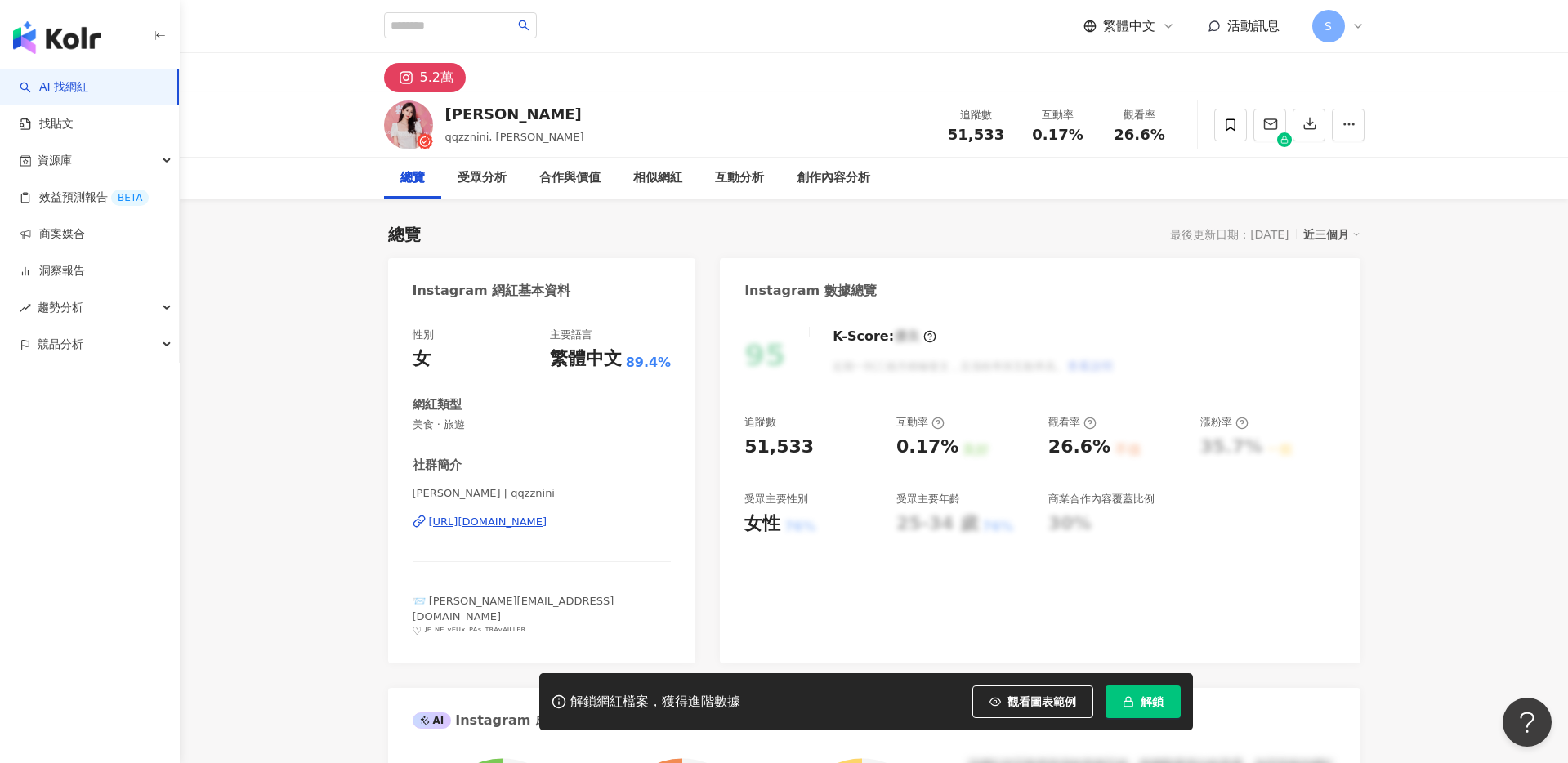
click at [498, 517] on div "[URL][DOMAIN_NAME]" at bounding box center [488, 522] width 119 height 15
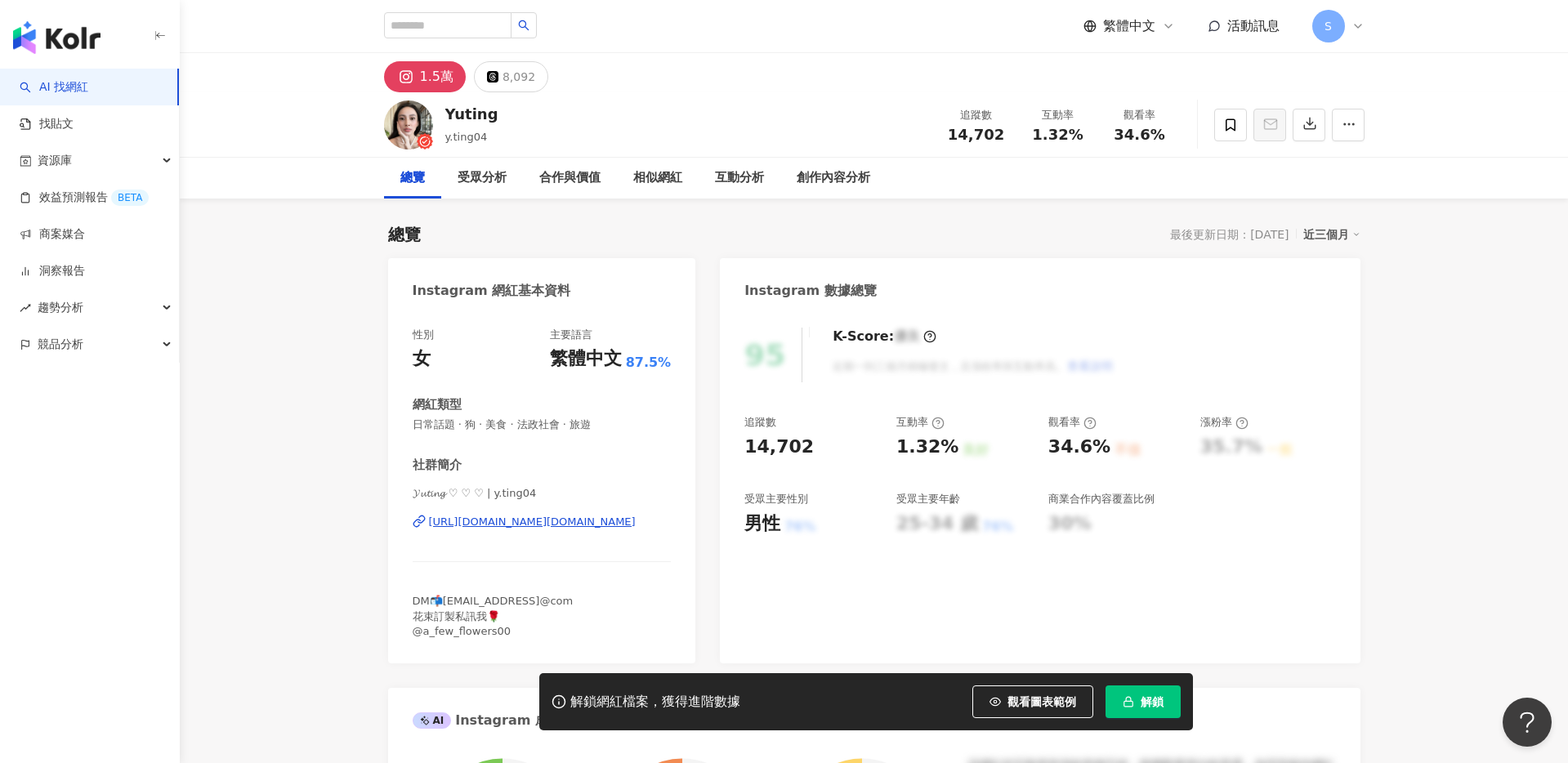
click at [519, 521] on div "https://www.instagram.com/y.ting04/" at bounding box center [532, 522] width 207 height 15
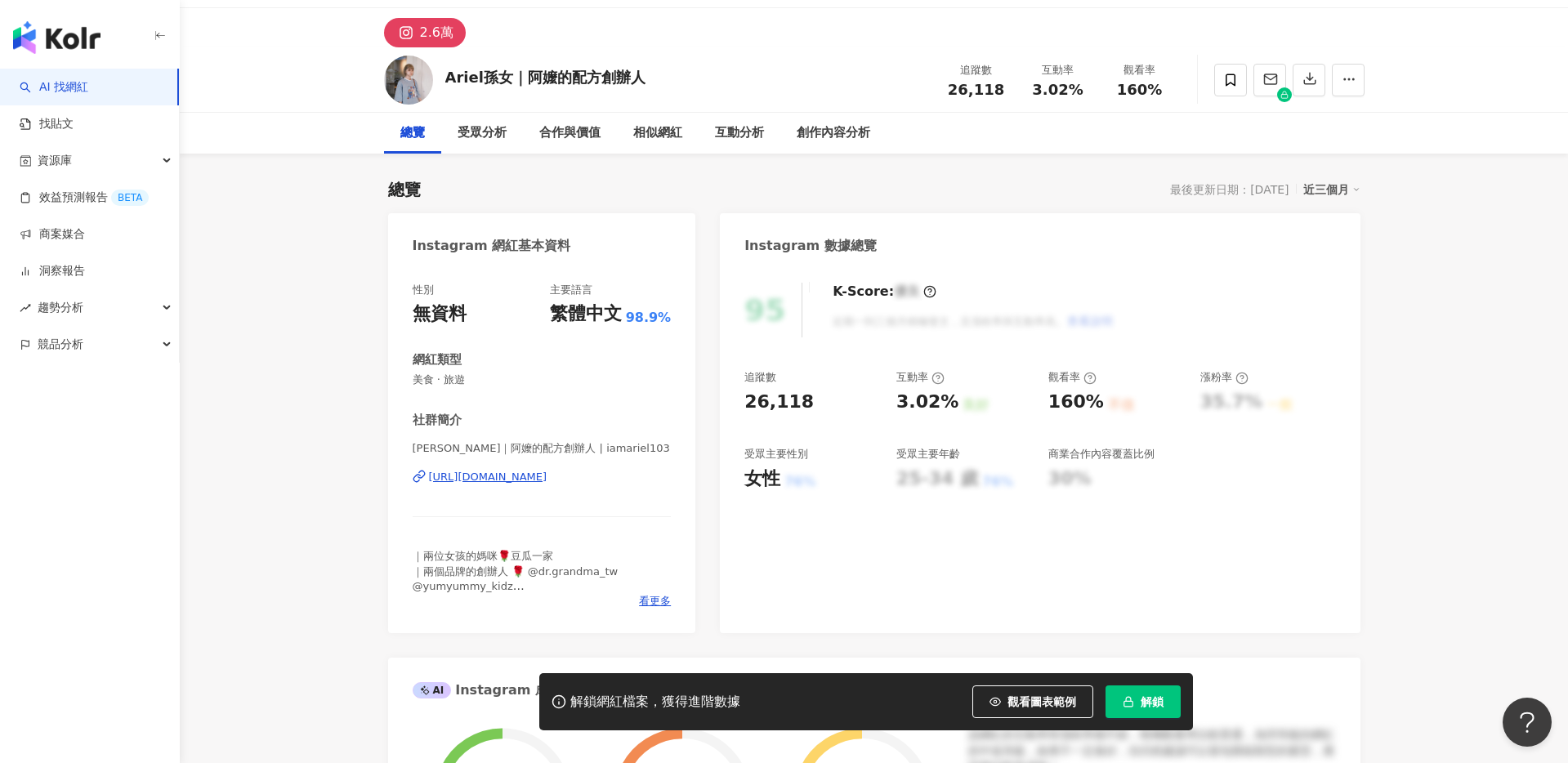
scroll to position [47, 0]
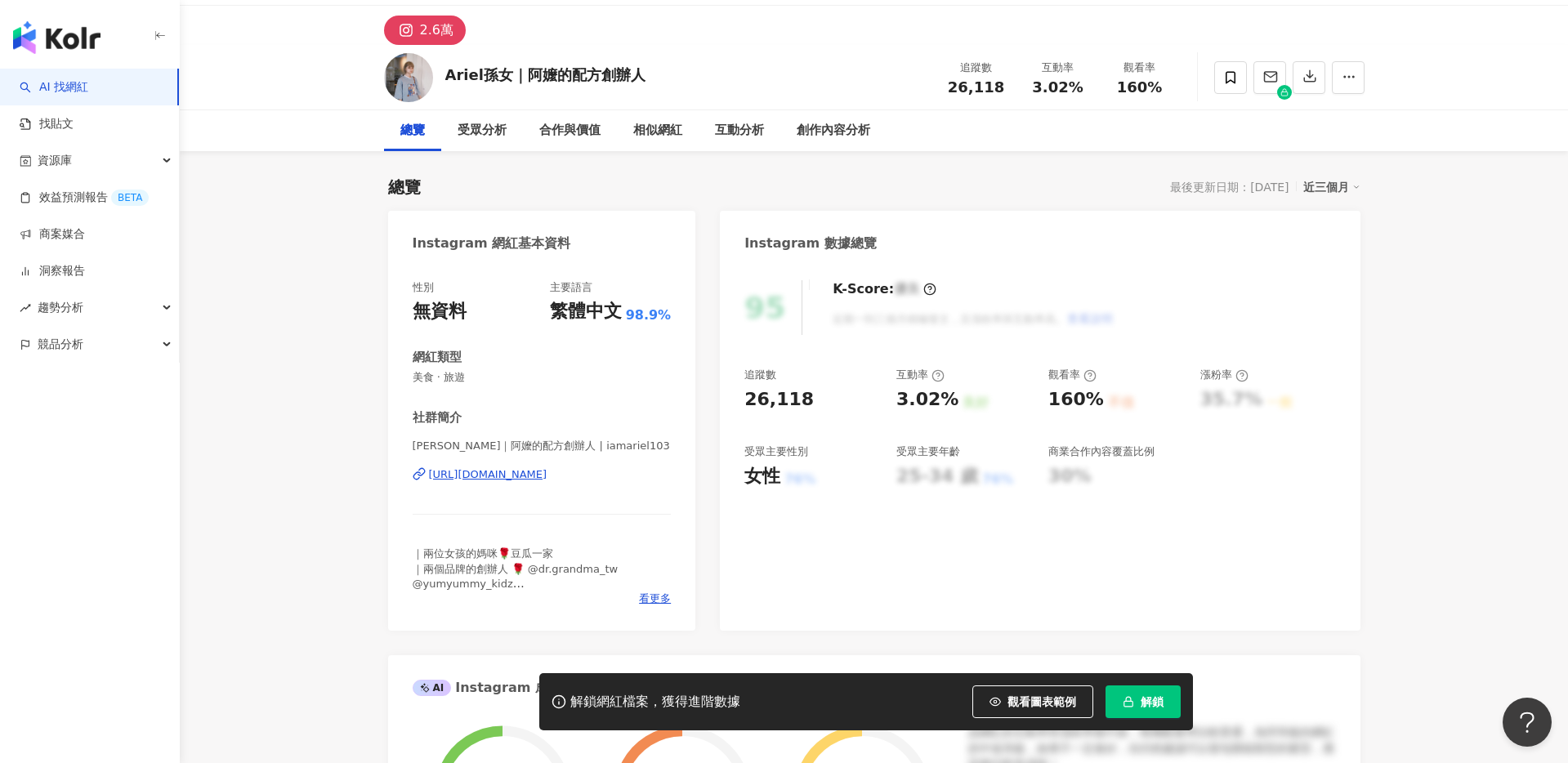
click at [547, 473] on div "[URL][DOMAIN_NAME]" at bounding box center [488, 475] width 119 height 15
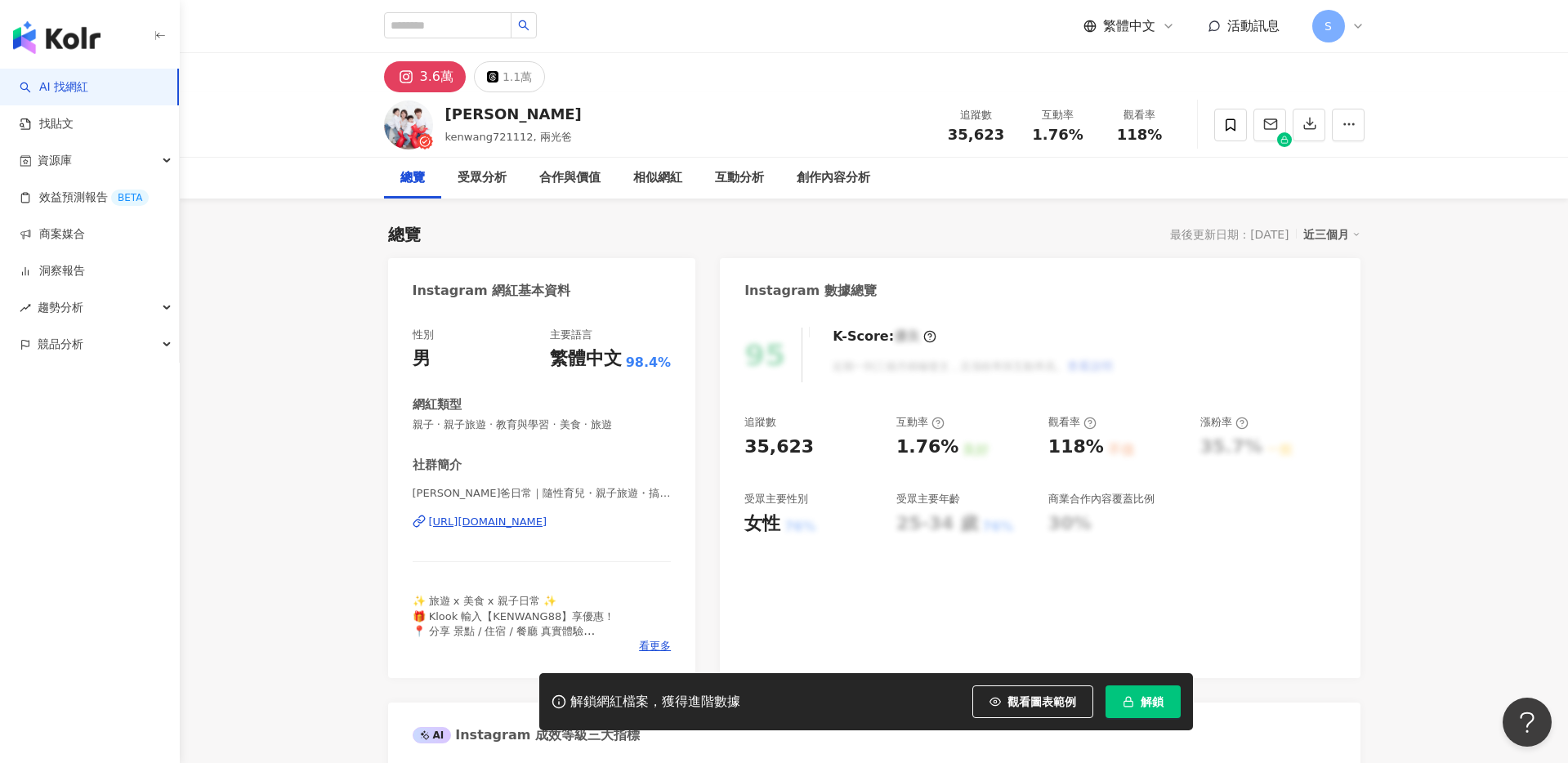
click at [547, 524] on div "[URL][DOMAIN_NAME]" at bounding box center [488, 522] width 119 height 15
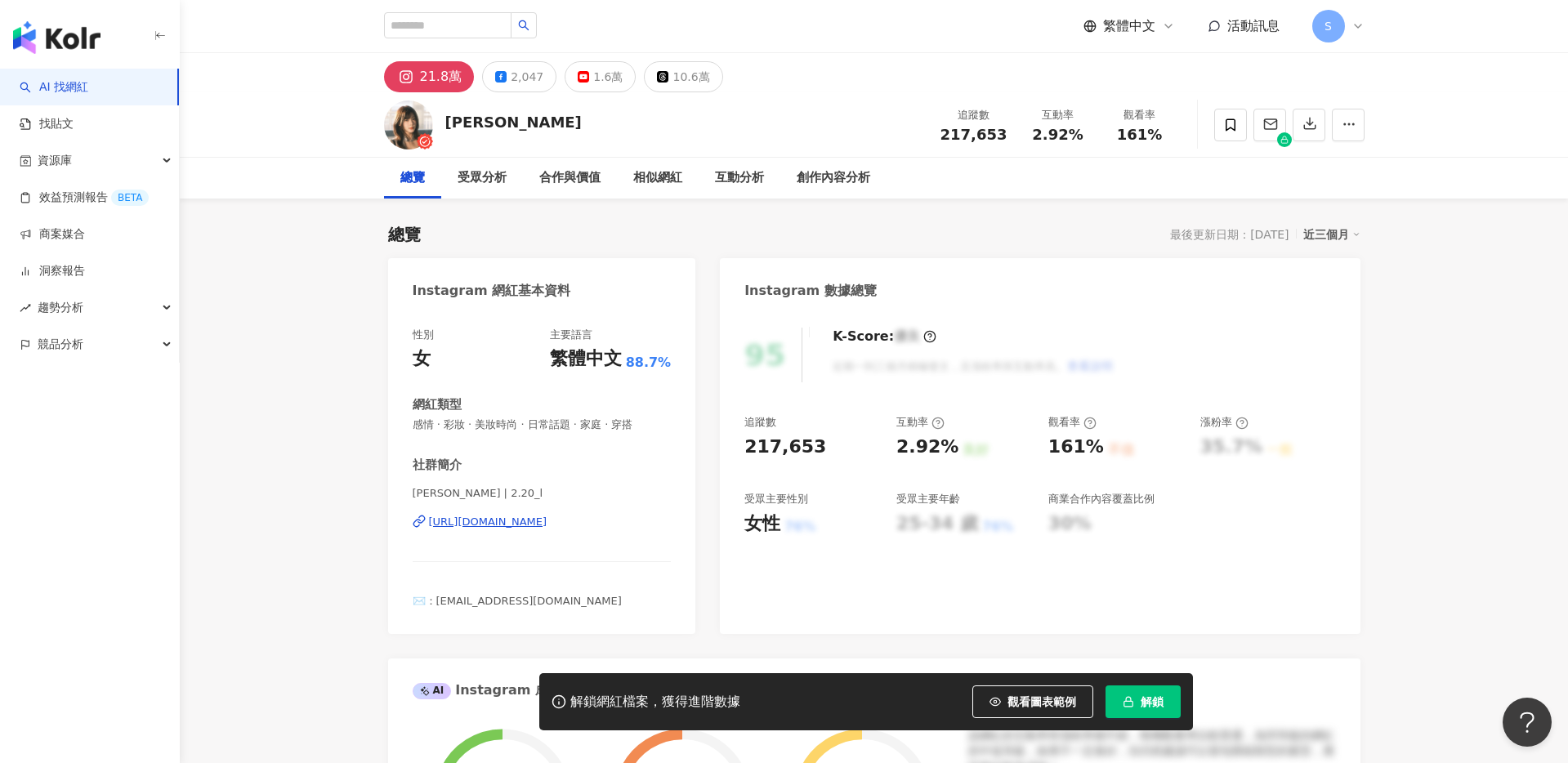
click at [547, 522] on div "https://www.instagram.com/2.20_l/" at bounding box center [488, 522] width 119 height 15
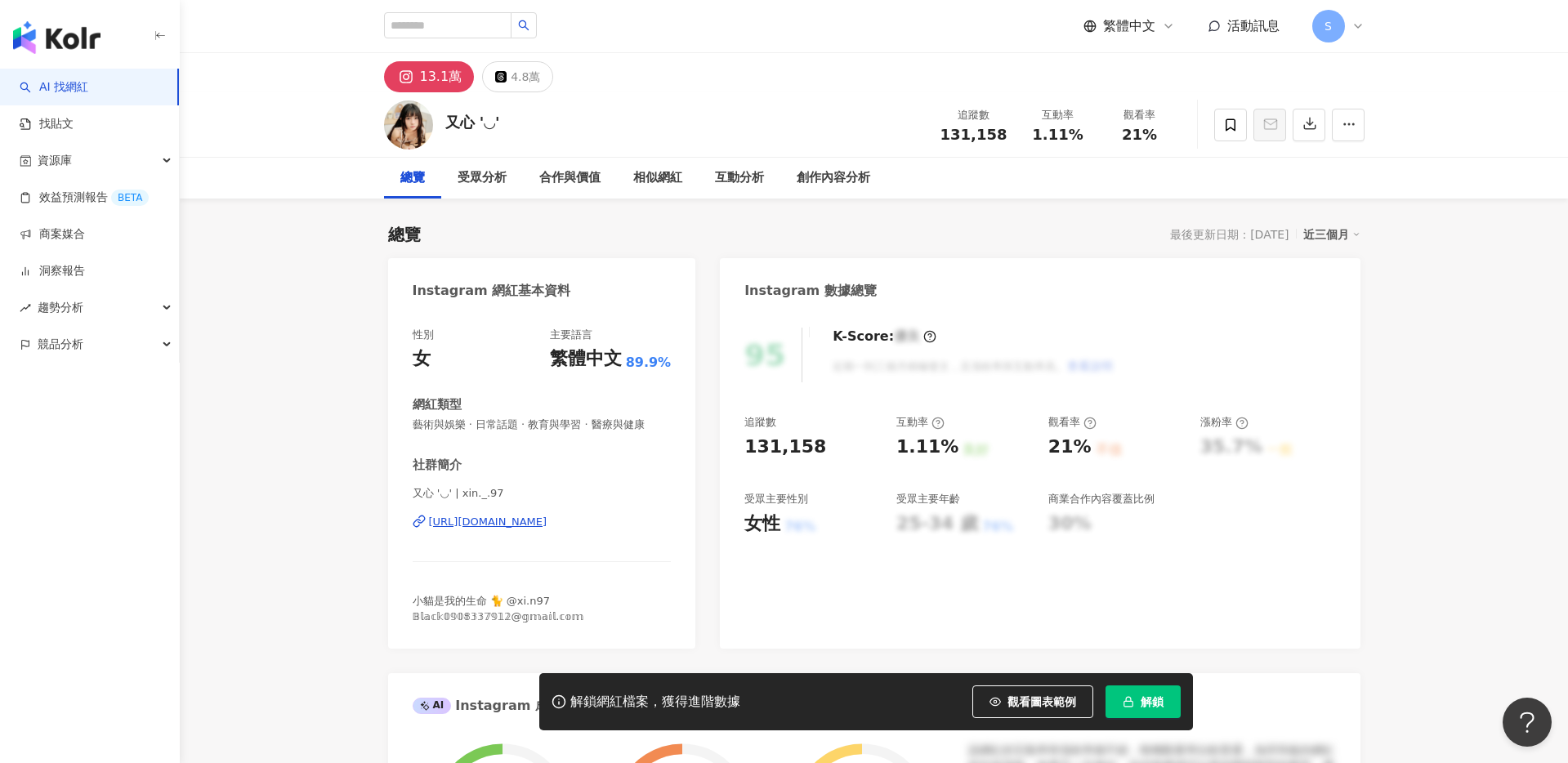
click at [547, 518] on div "[URL][DOMAIN_NAME]" at bounding box center [488, 522] width 119 height 15
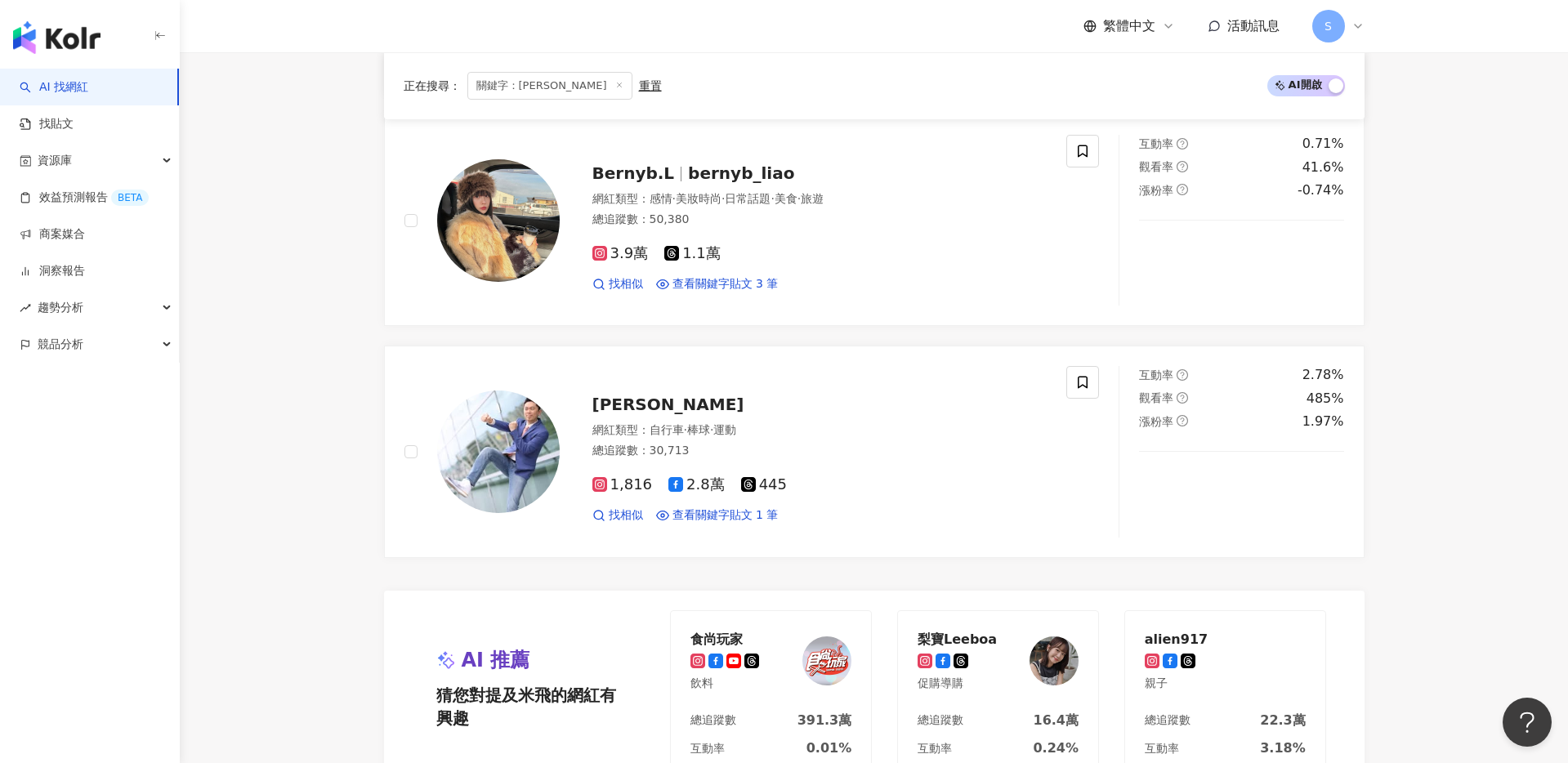
scroll to position [2494, 0]
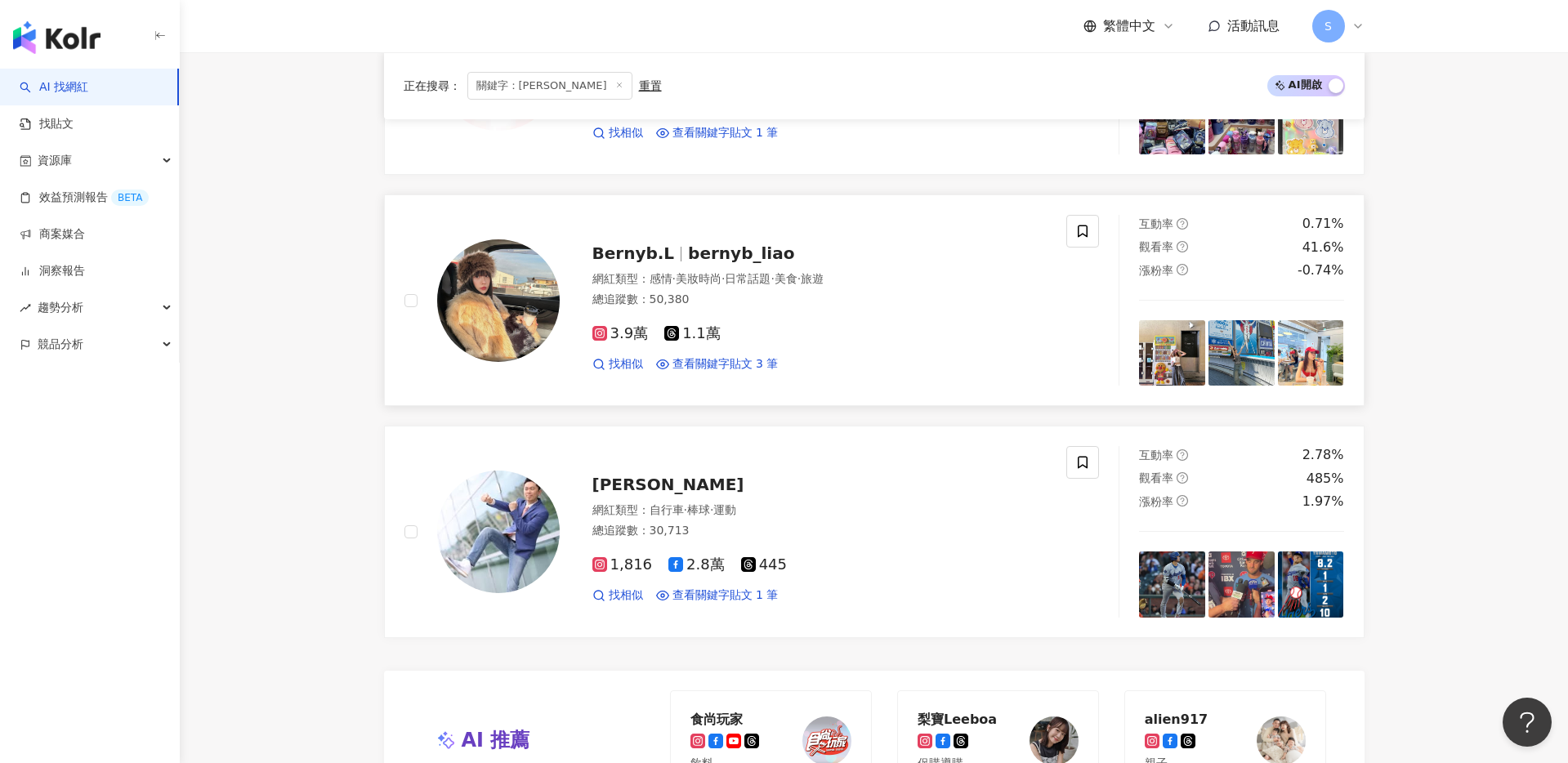
click at [655, 243] on span "Bernyb.L" at bounding box center [633, 253] width 82 height 20
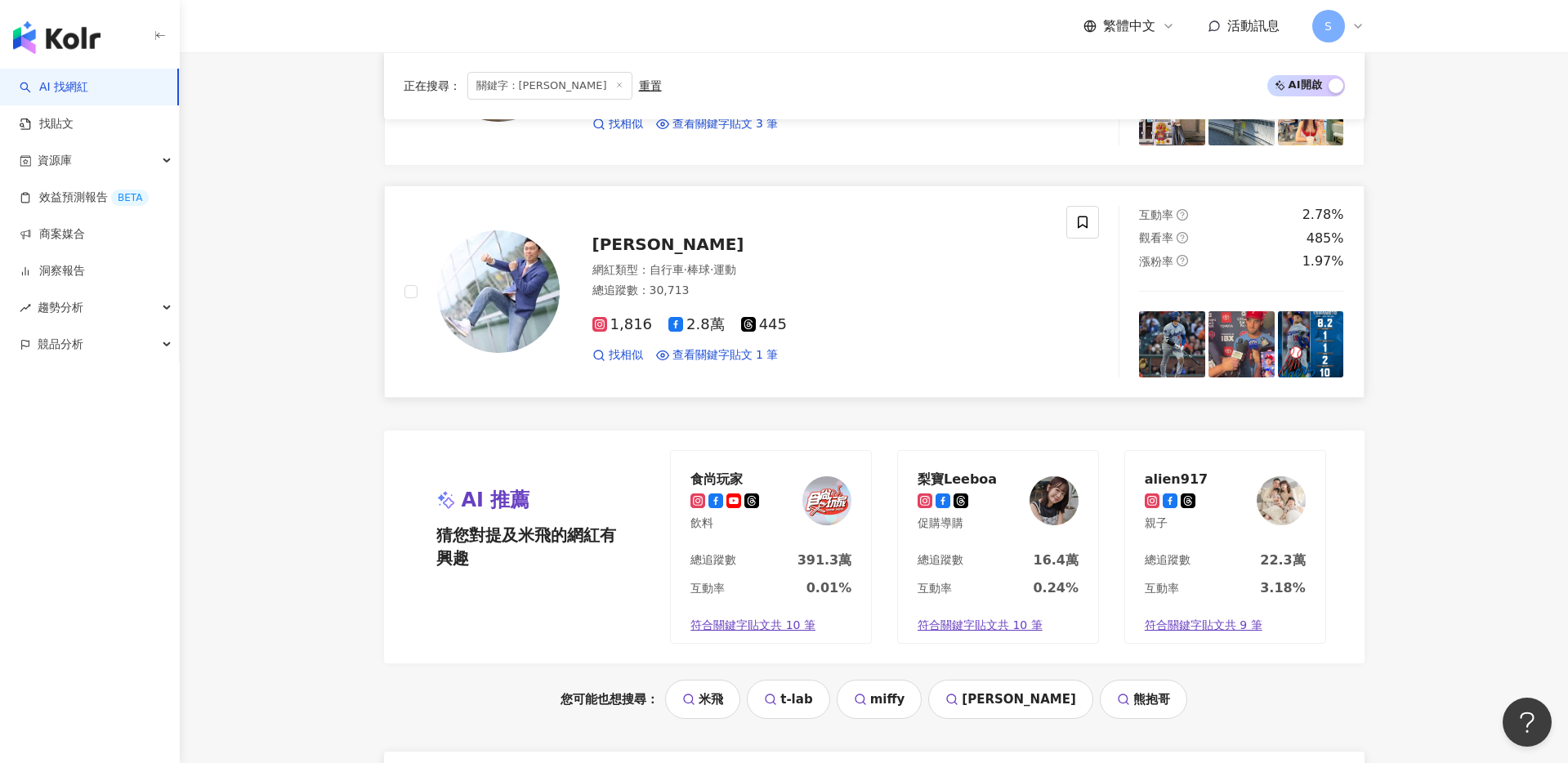
scroll to position [2828, 0]
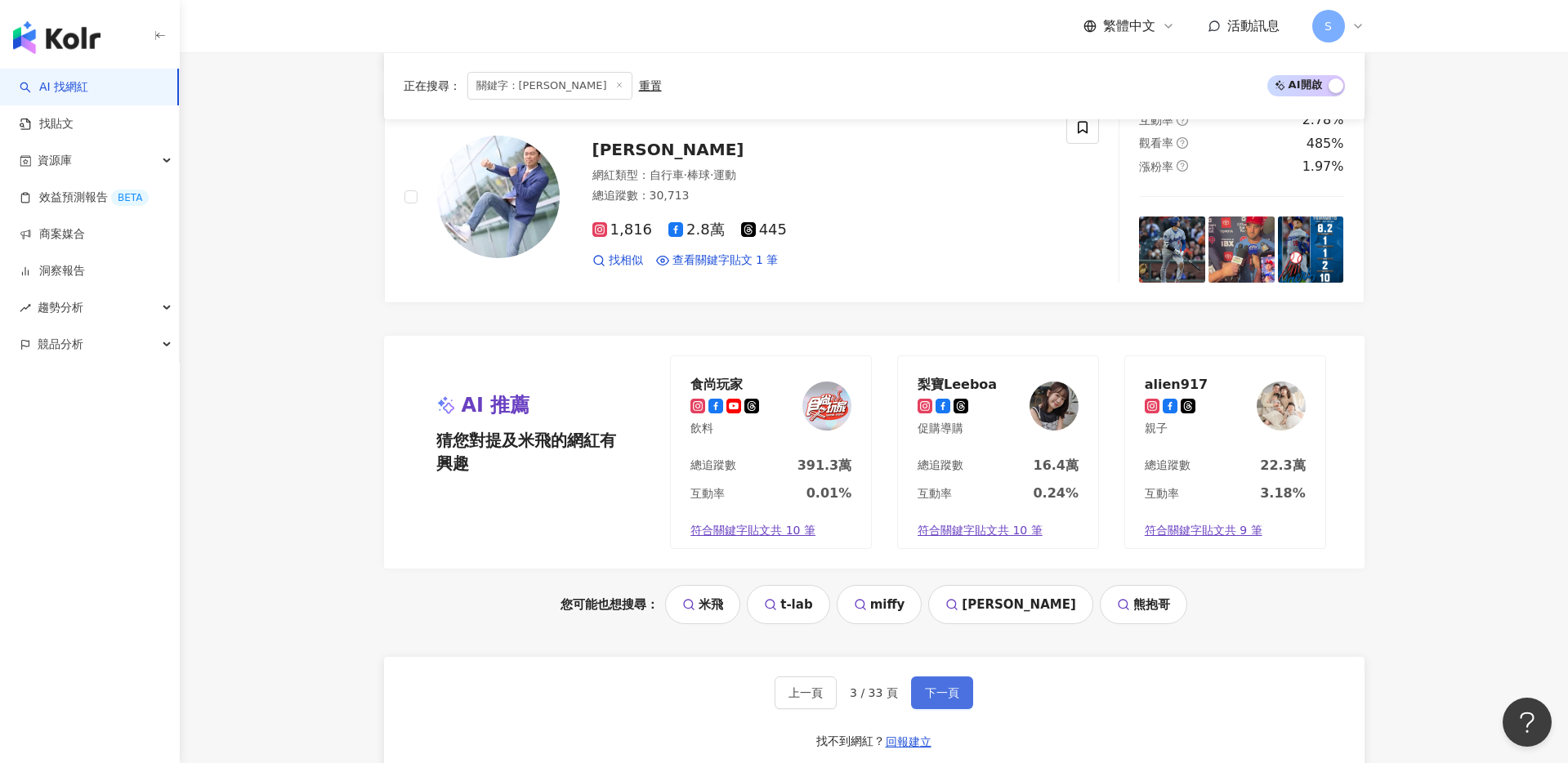
click at [930, 687] on span "下一頁" at bounding box center [941, 692] width 34 height 13
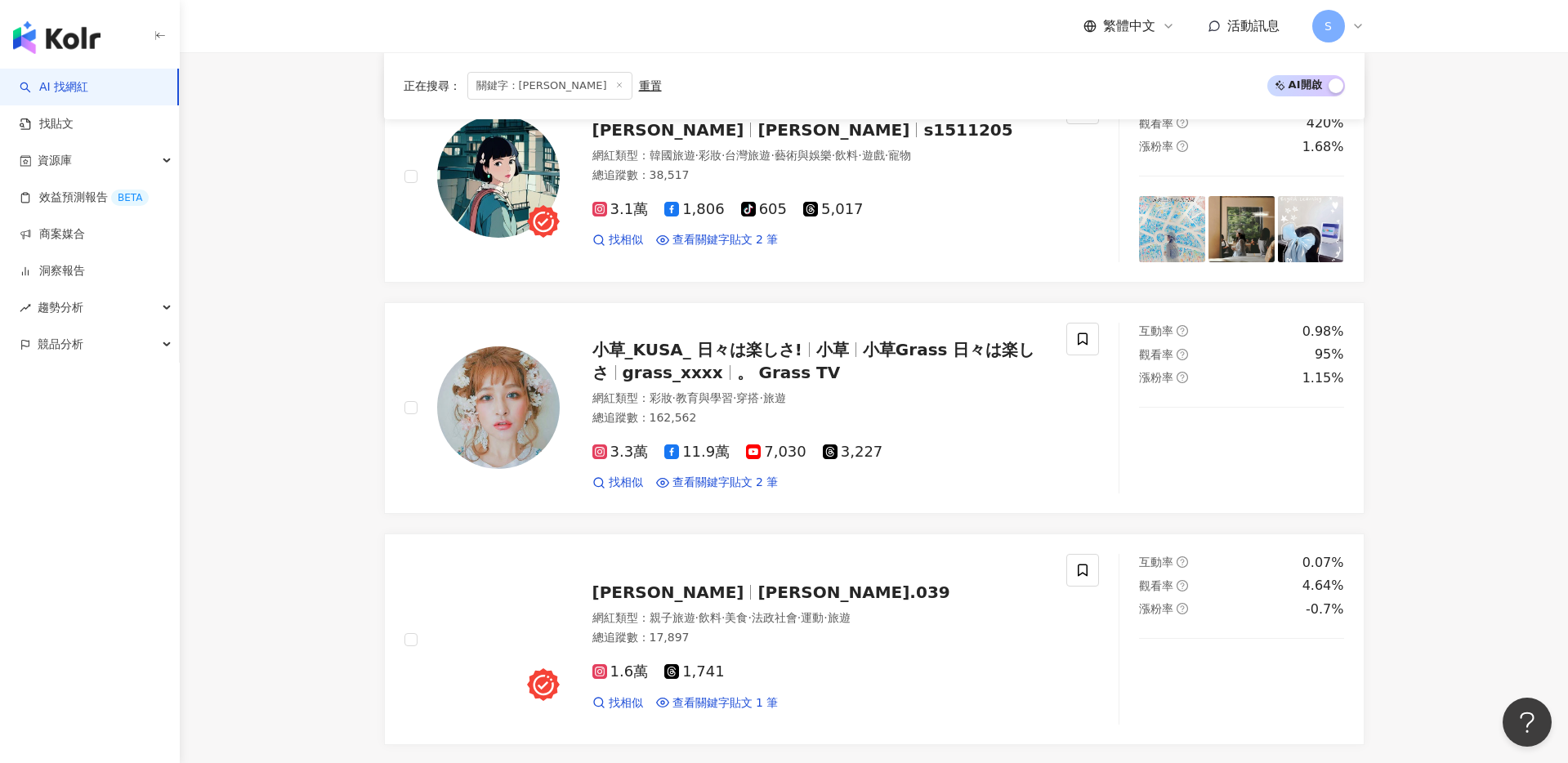
scroll to position [2523, 0]
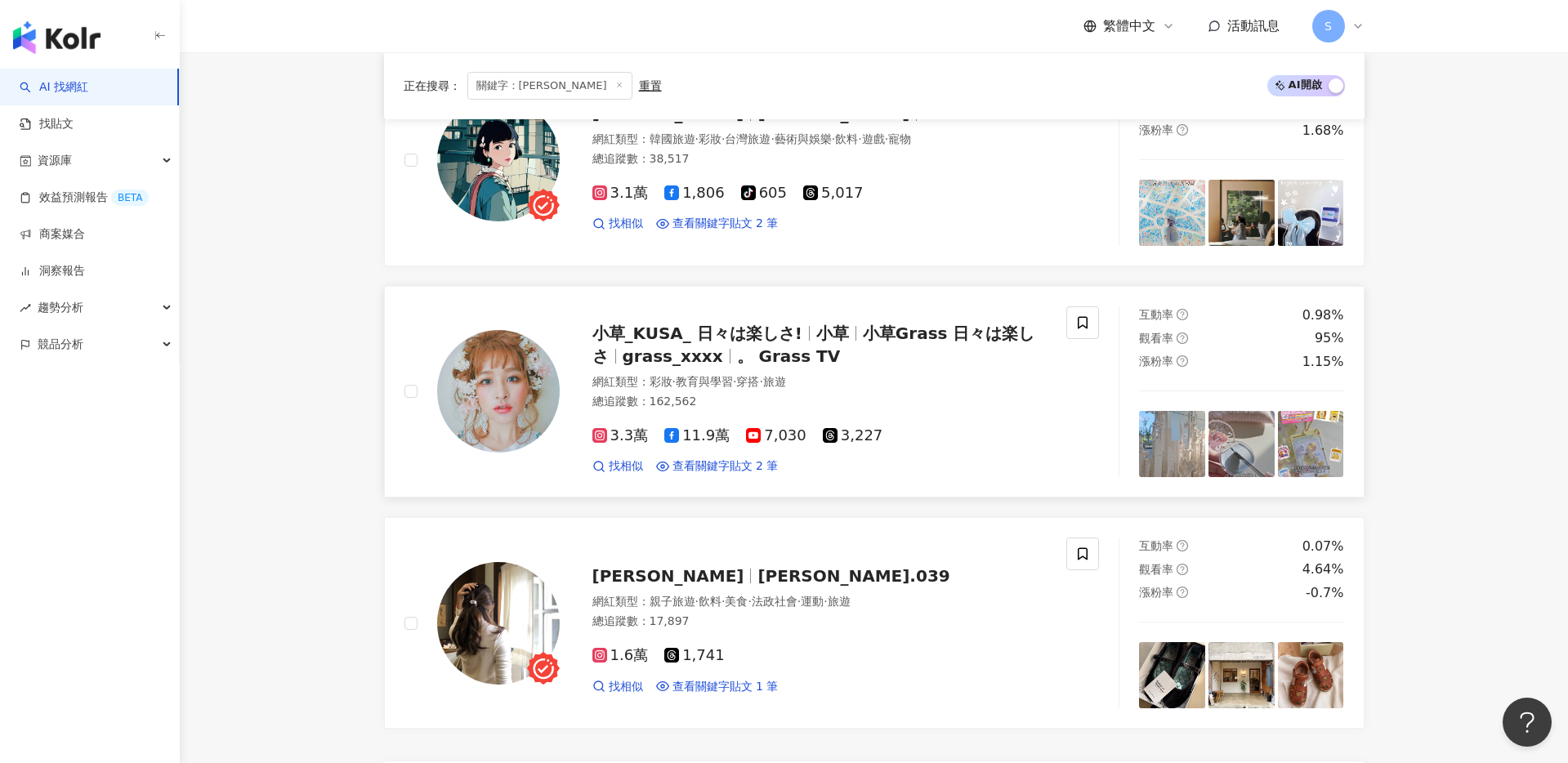
click at [694, 353] on span "grass_xxxx" at bounding box center [680, 356] width 115 height 20
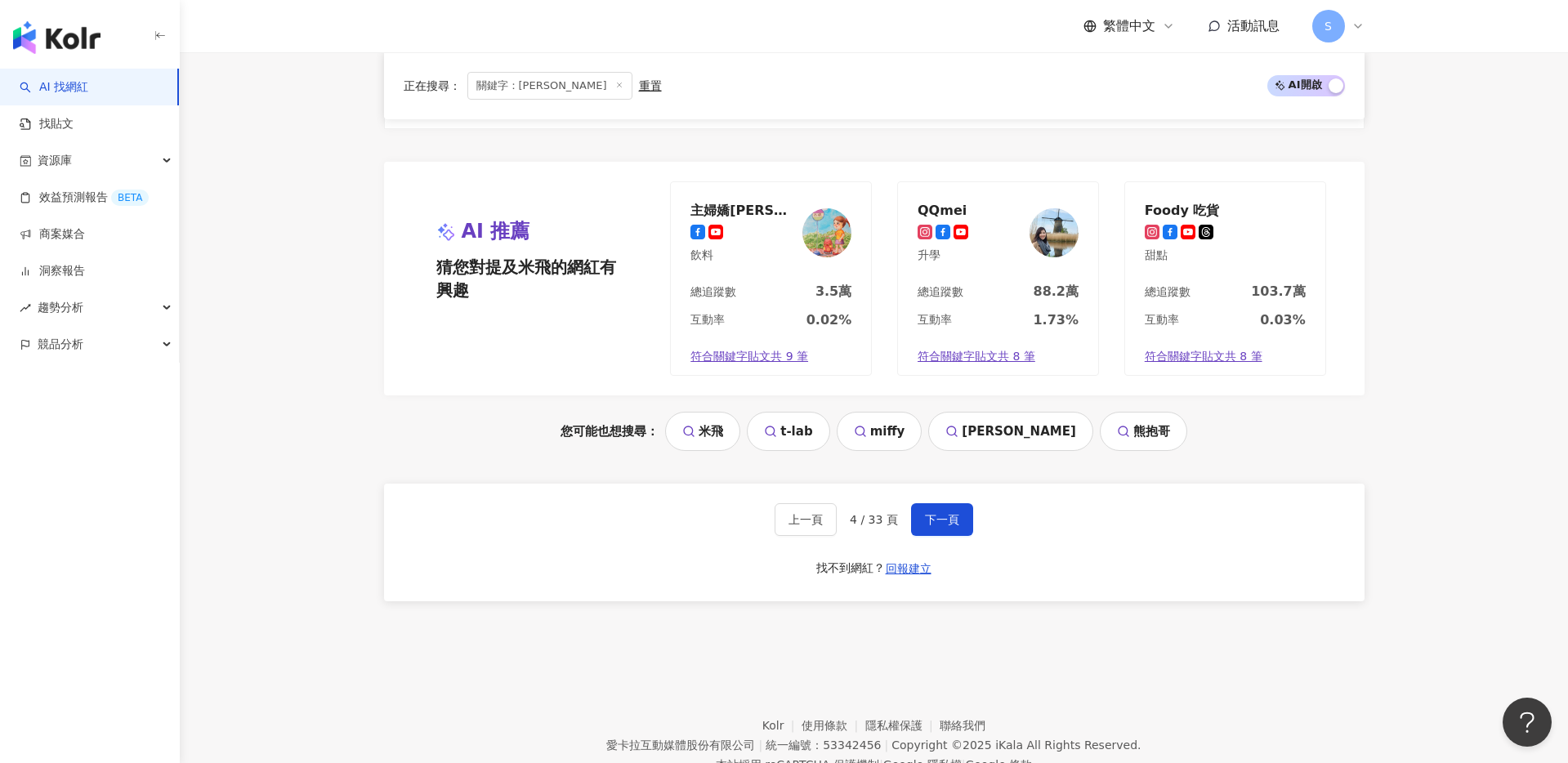
scroll to position [3183, 0]
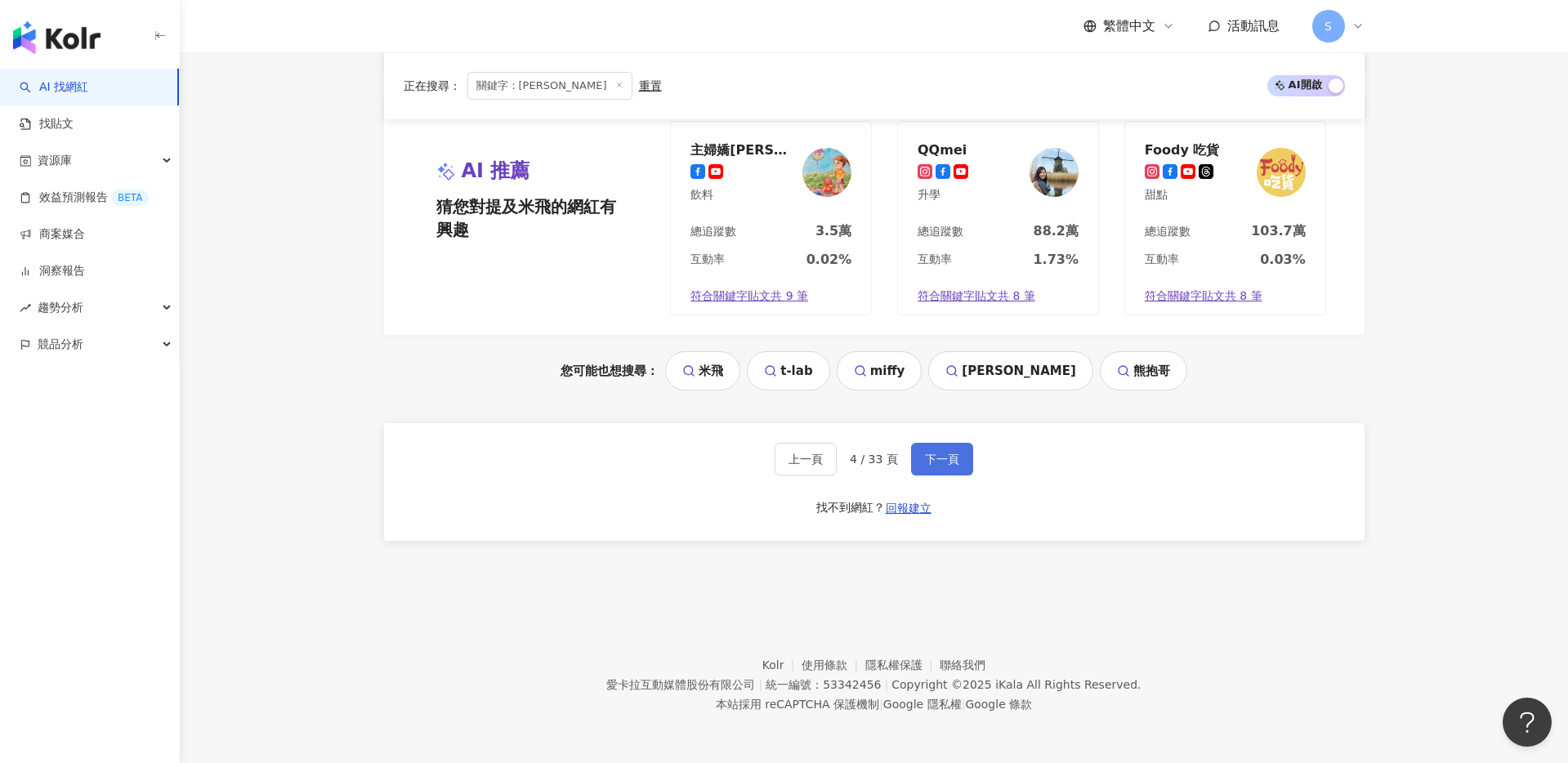
click at [928, 465] on span "下一頁" at bounding box center [941, 459] width 34 height 13
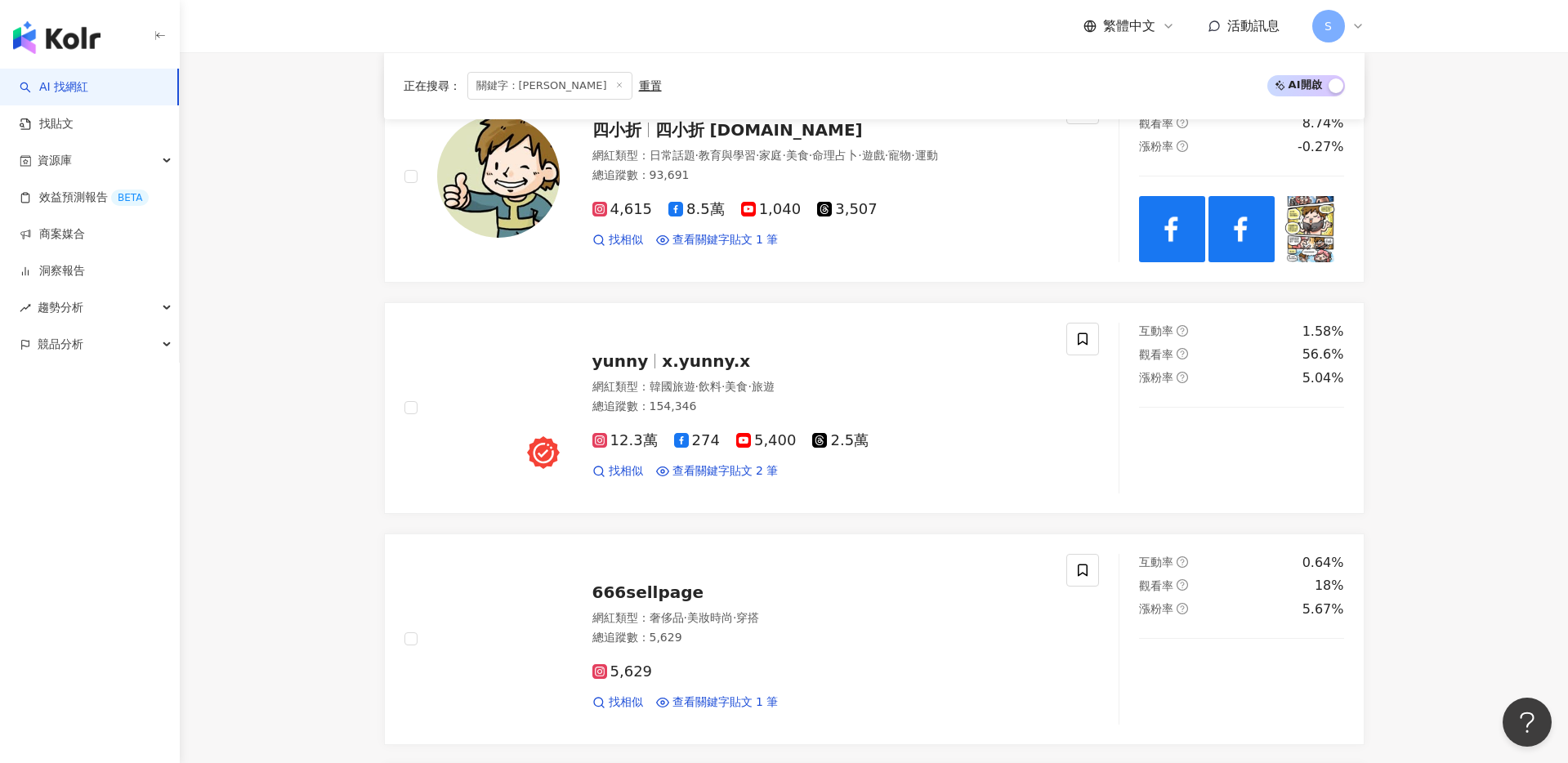
scroll to position [298, 0]
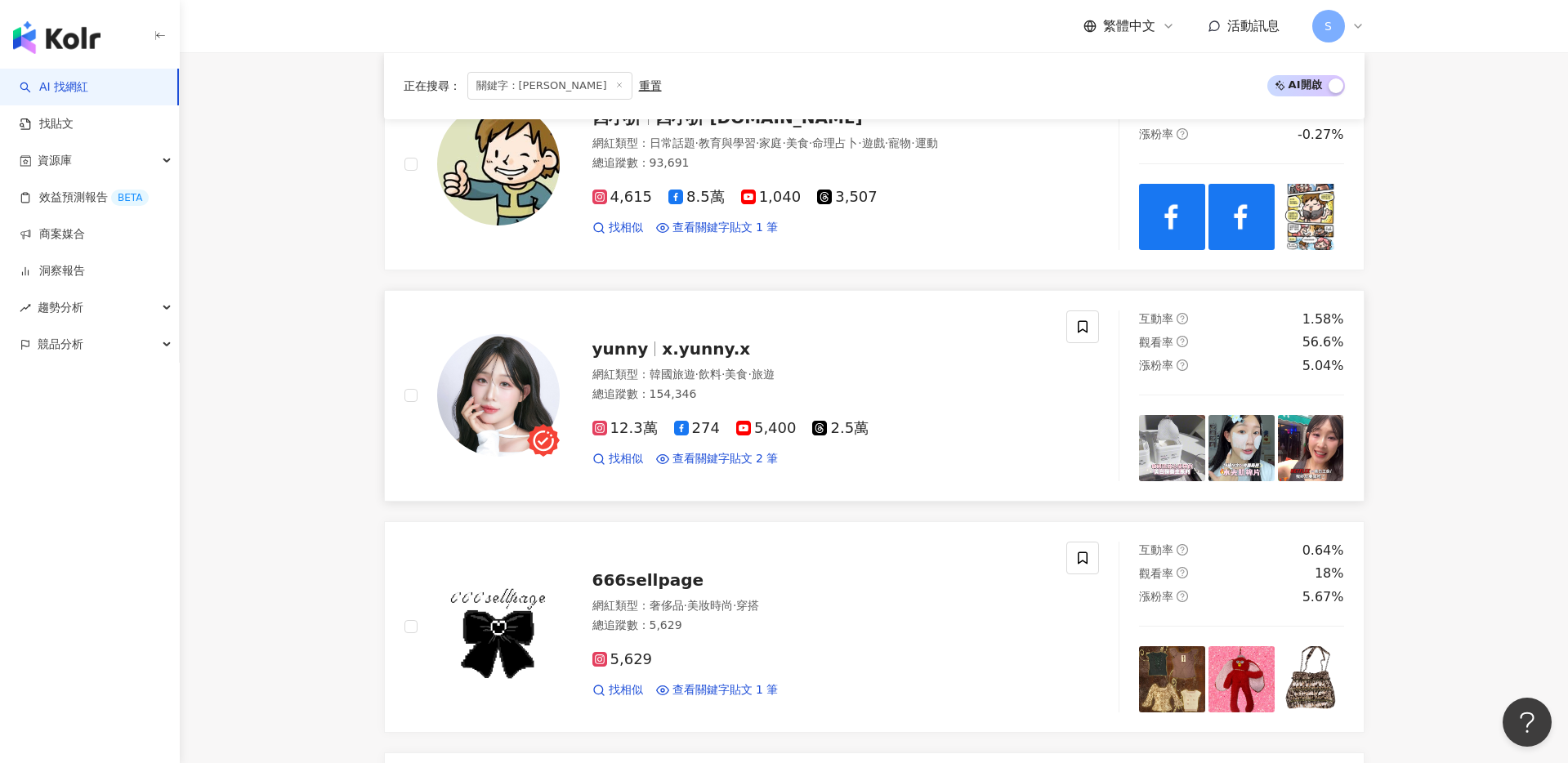
click at [662, 342] on span "x.yunny.x" at bounding box center [706, 349] width 88 height 20
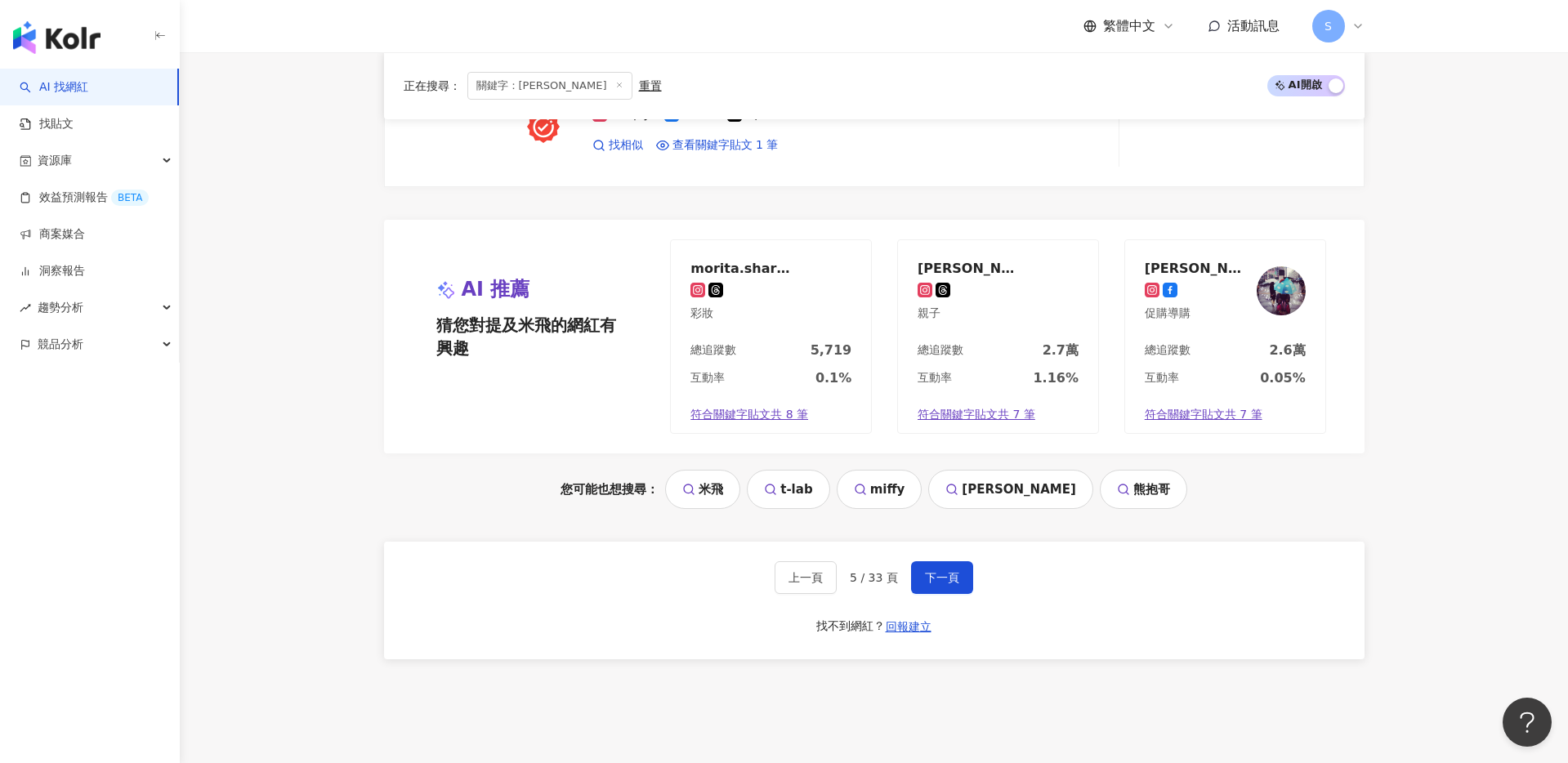
scroll to position [2999, 0]
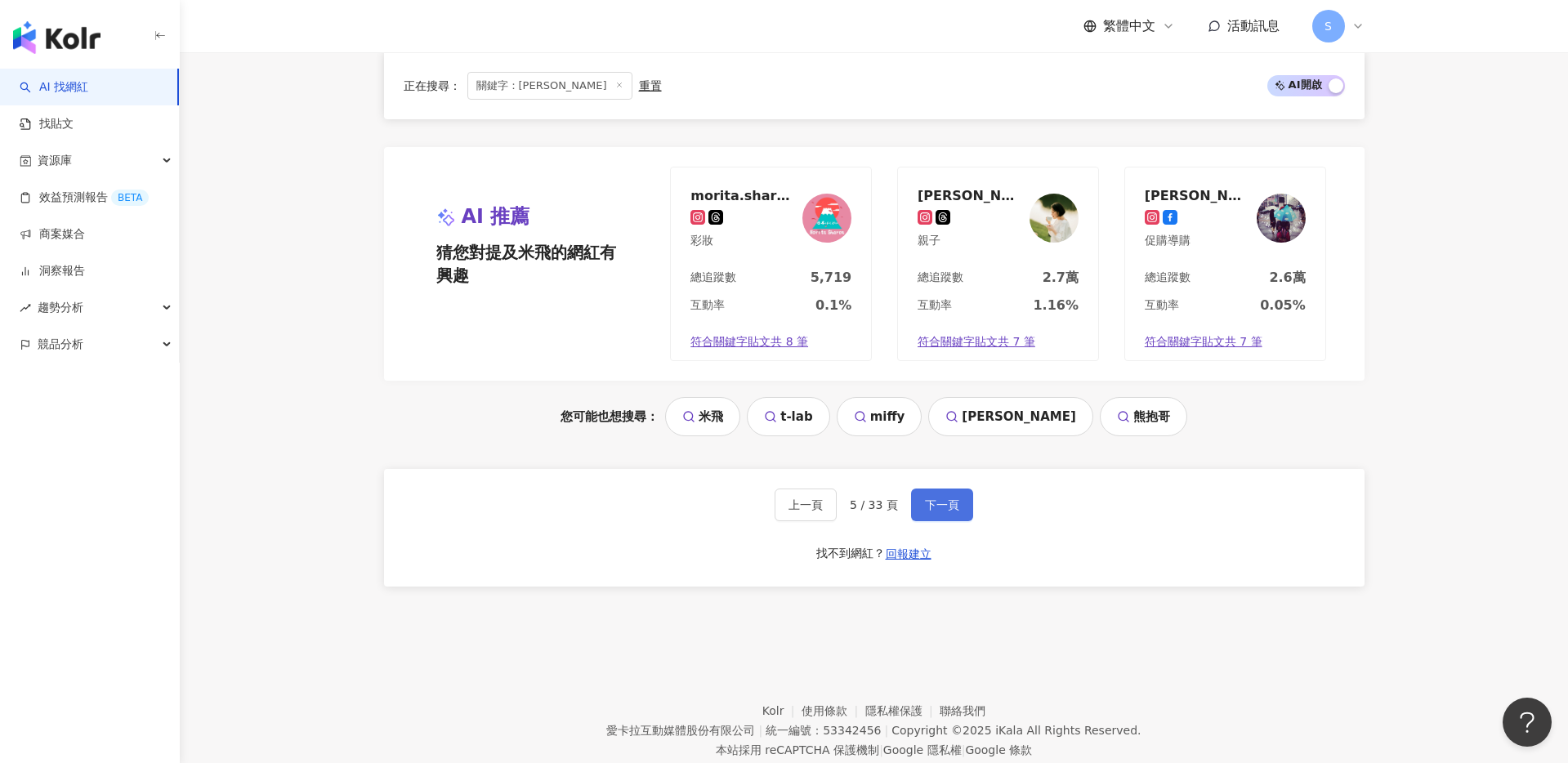
click at [935, 508] on span "下一頁" at bounding box center [941, 504] width 34 height 13
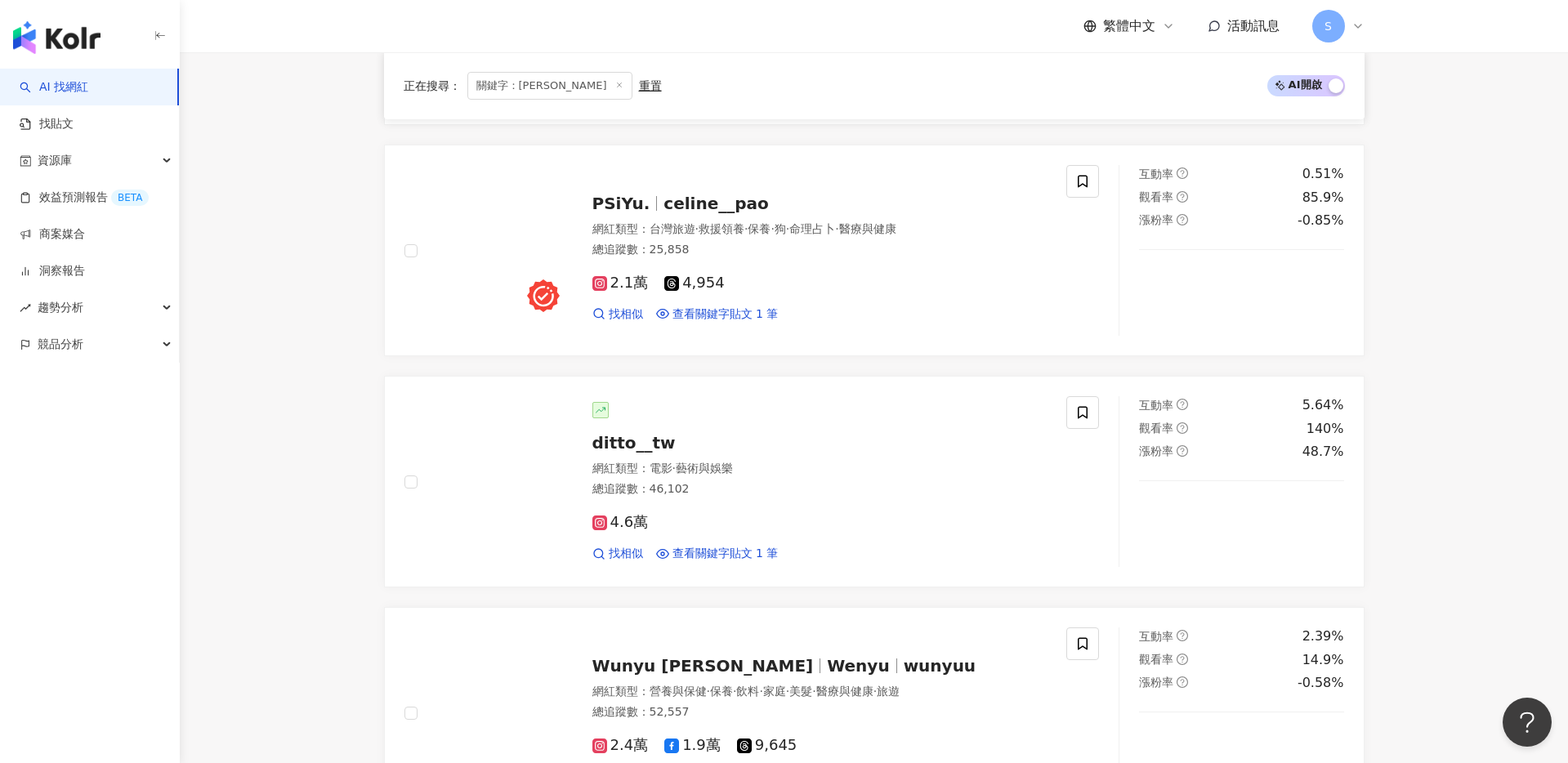
scroll to position [1879, 0]
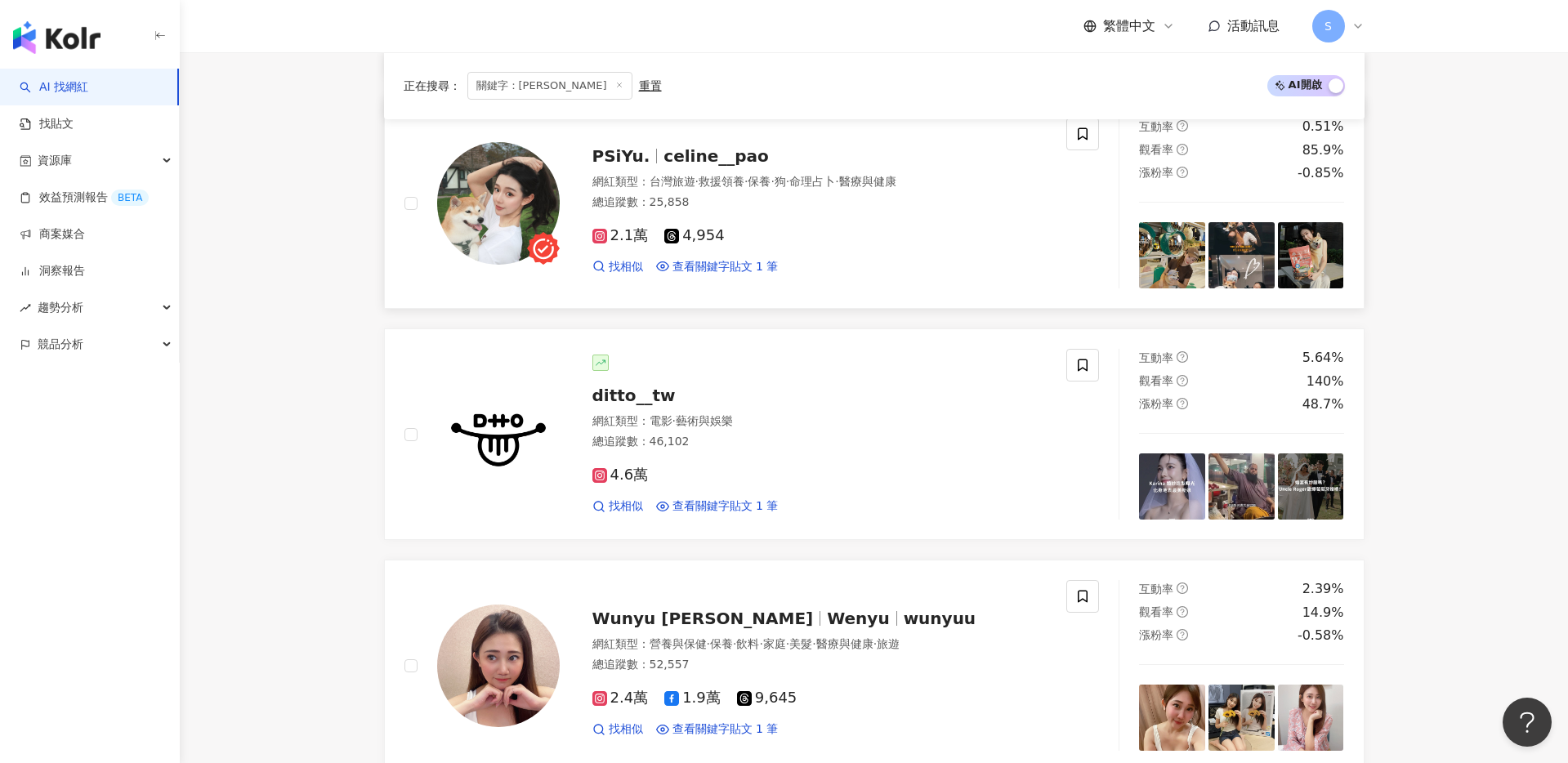
click at [672, 155] on span "celine__pao" at bounding box center [717, 156] width 106 height 20
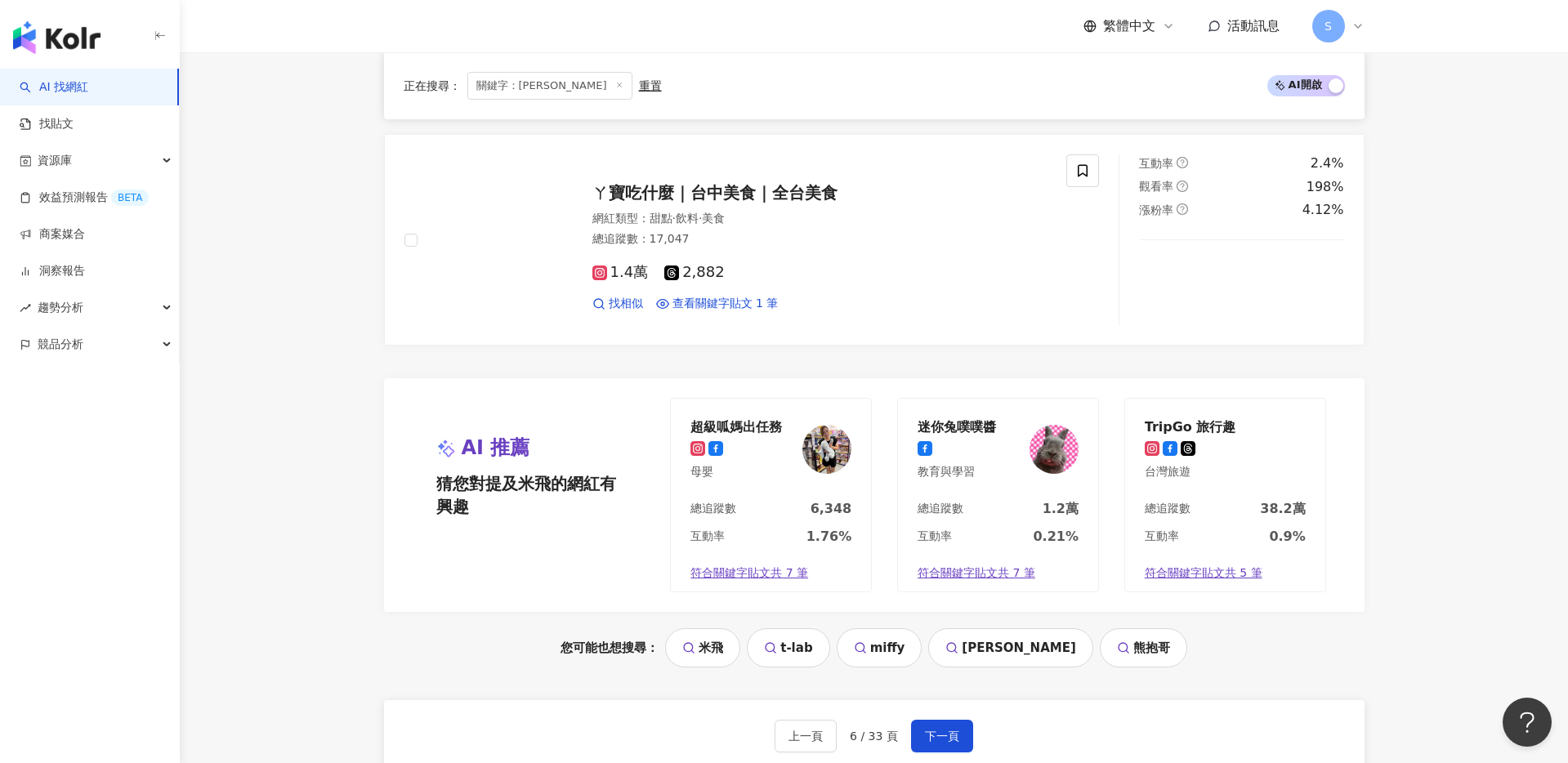
scroll to position [2872, 0]
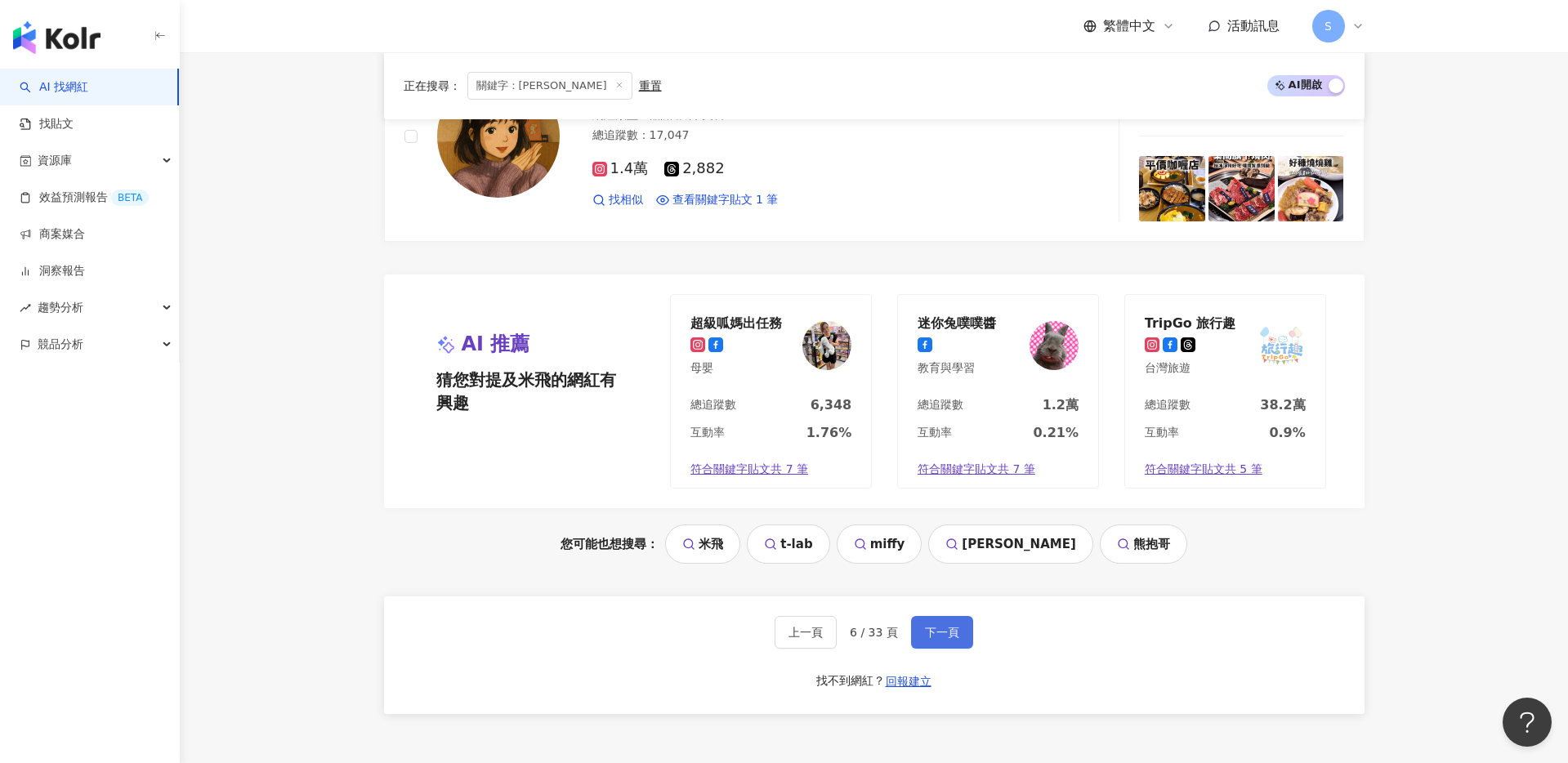
click at [932, 636] on span "下一頁" at bounding box center [941, 632] width 34 height 13
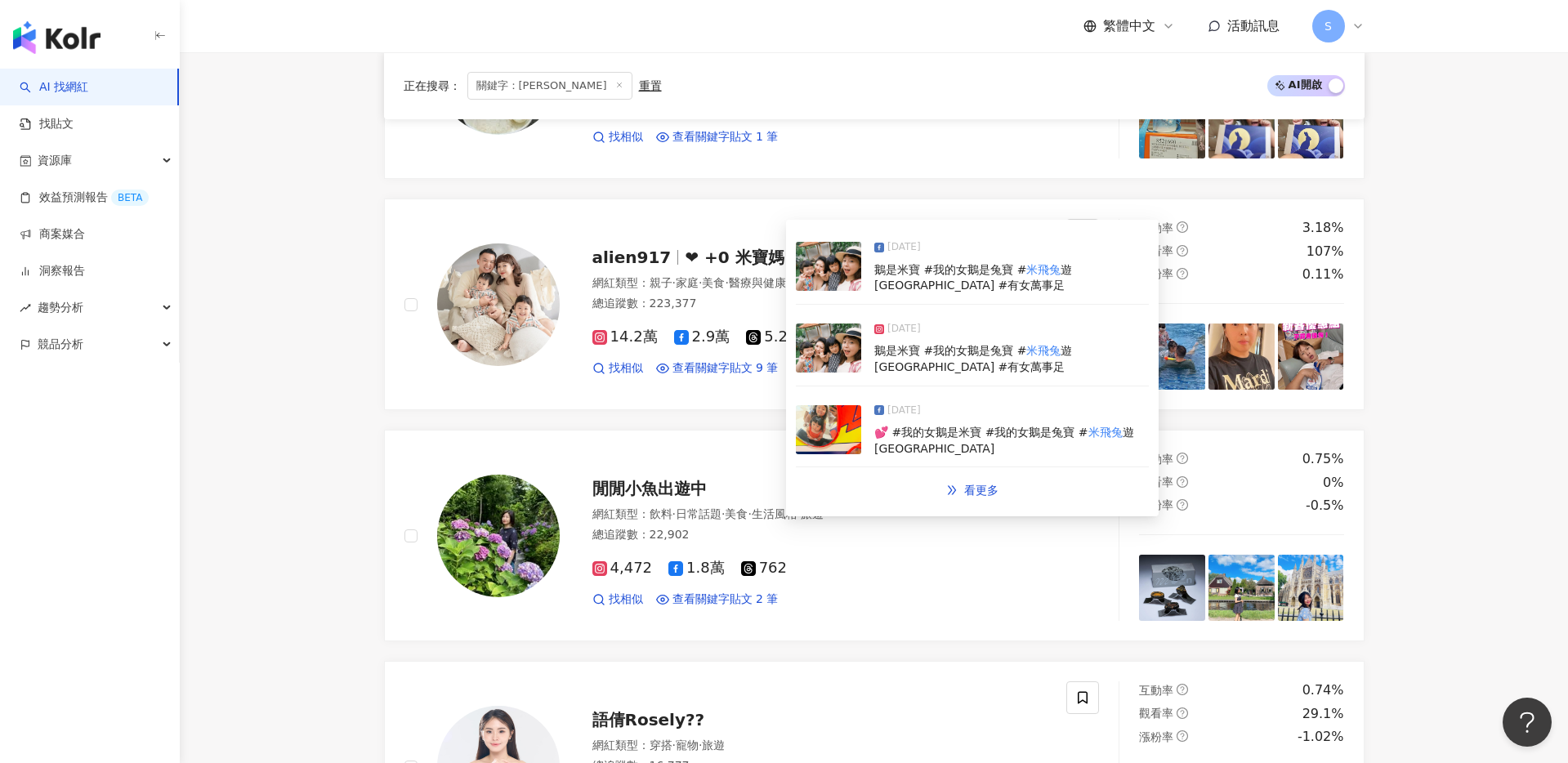
scroll to position [2238, 0]
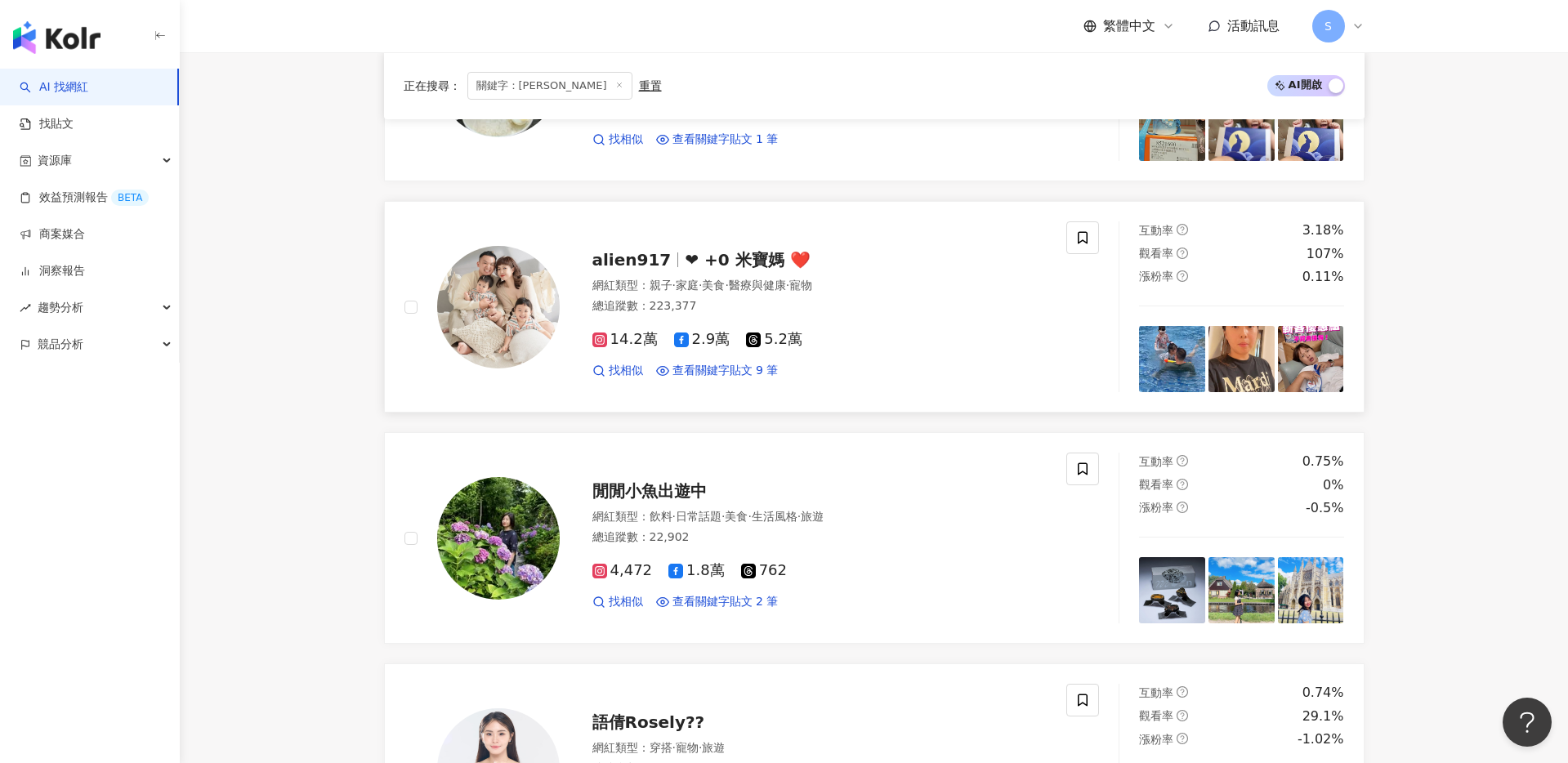
click at [709, 259] on span "❤ +0 米寶媽 ❤️" at bounding box center [747, 260] width 126 height 20
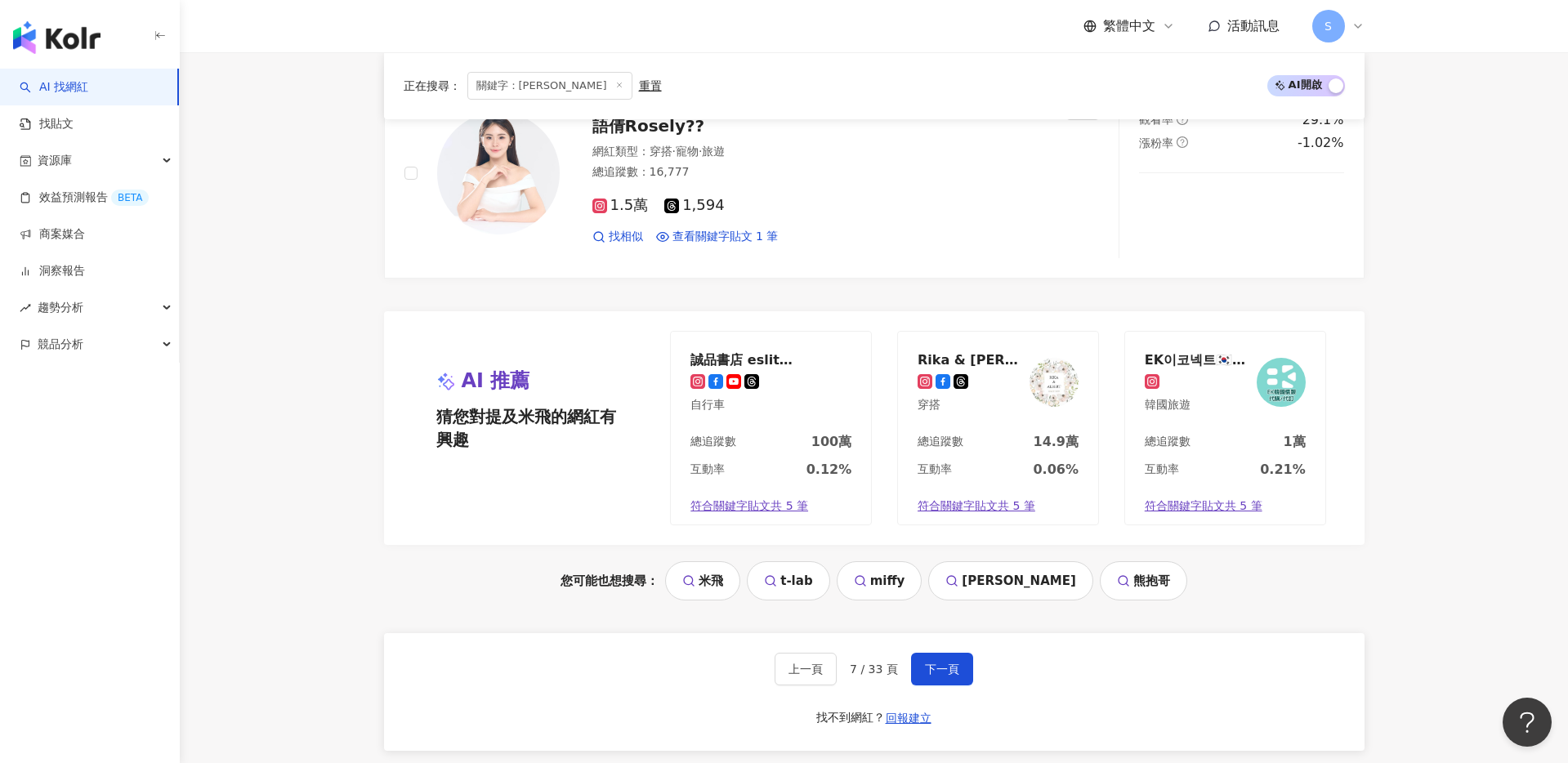
scroll to position [2998, 0]
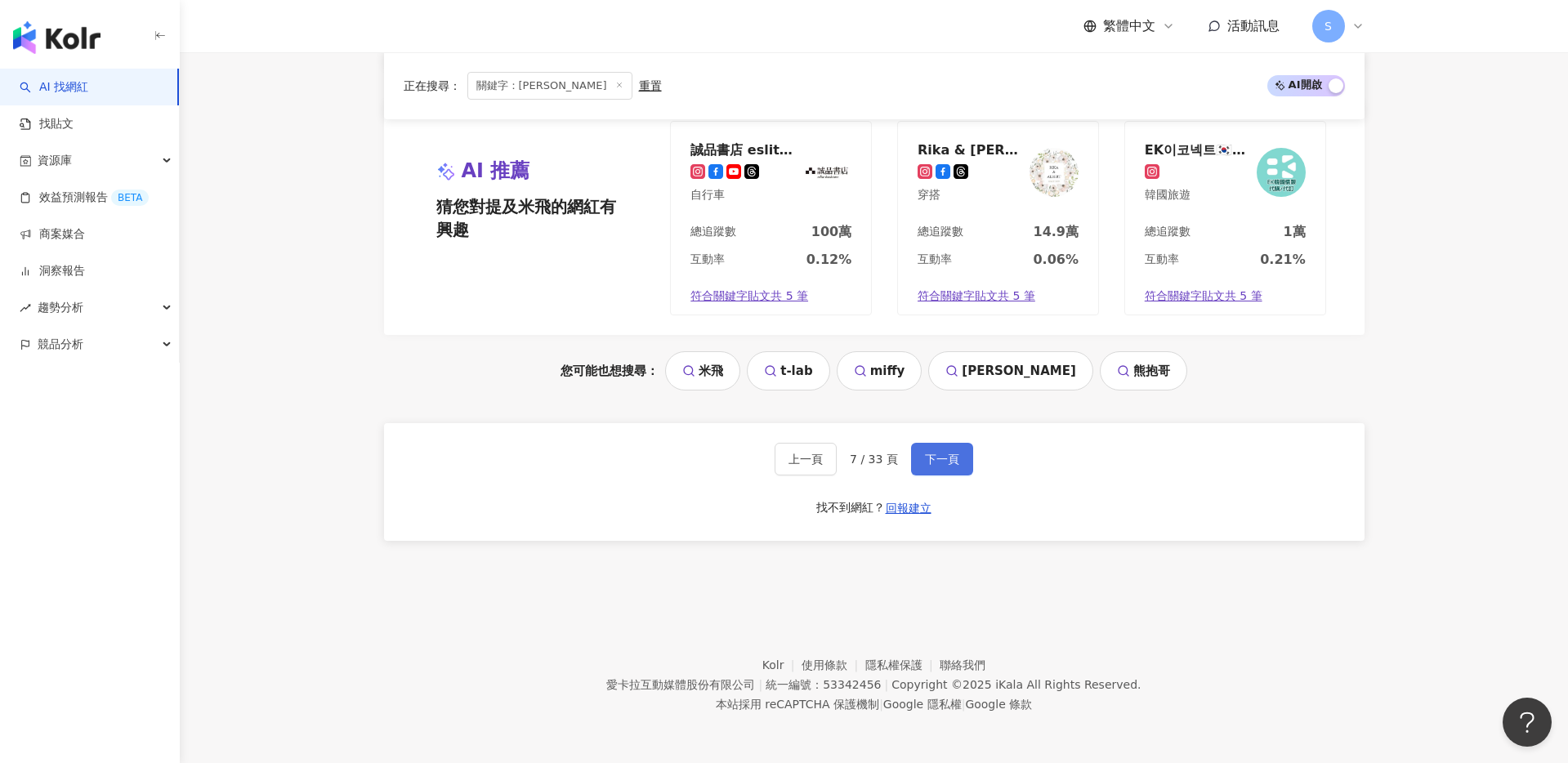
click at [930, 456] on span "下一頁" at bounding box center [941, 459] width 34 height 13
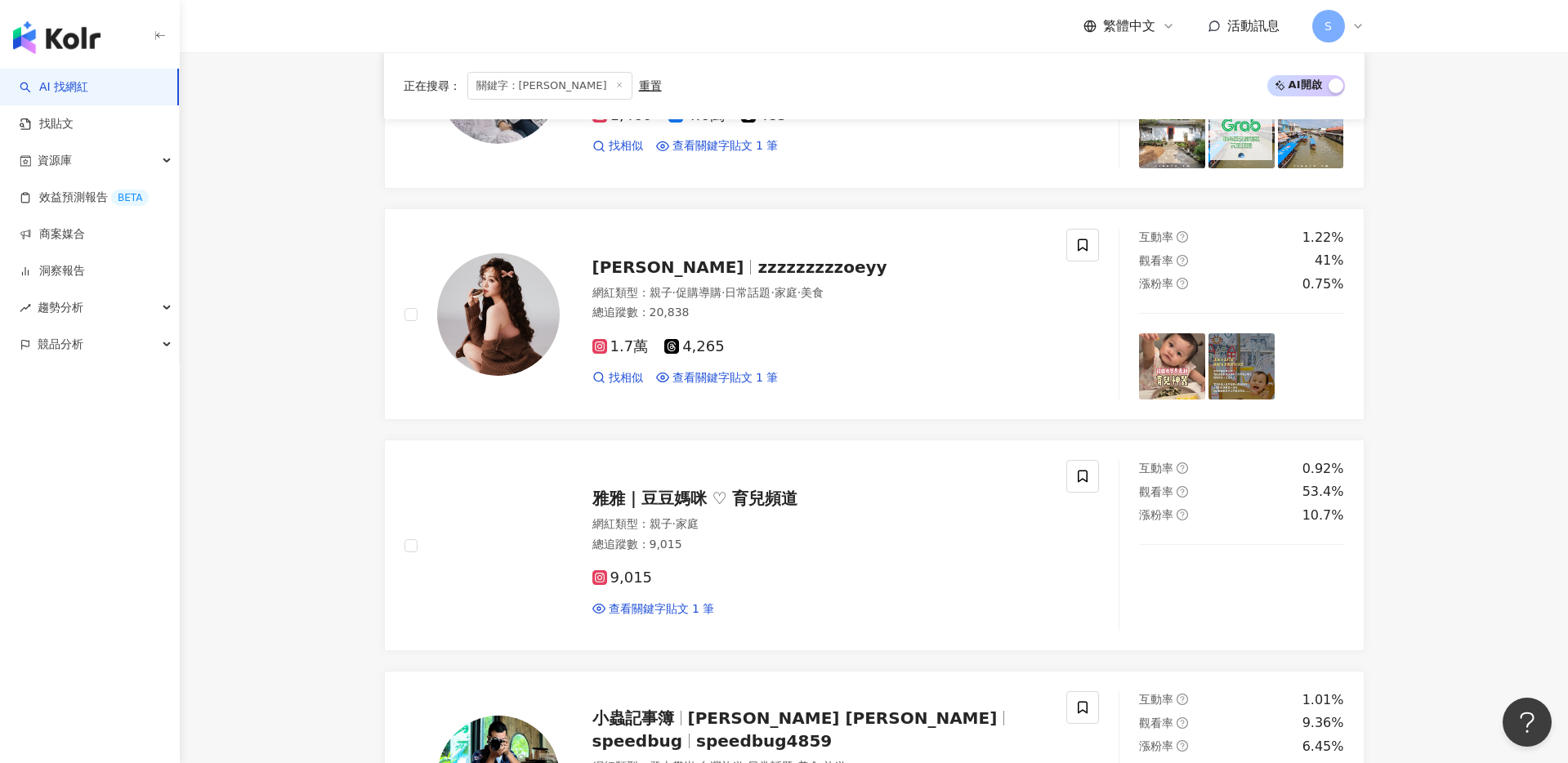
scroll to position [1076, 0]
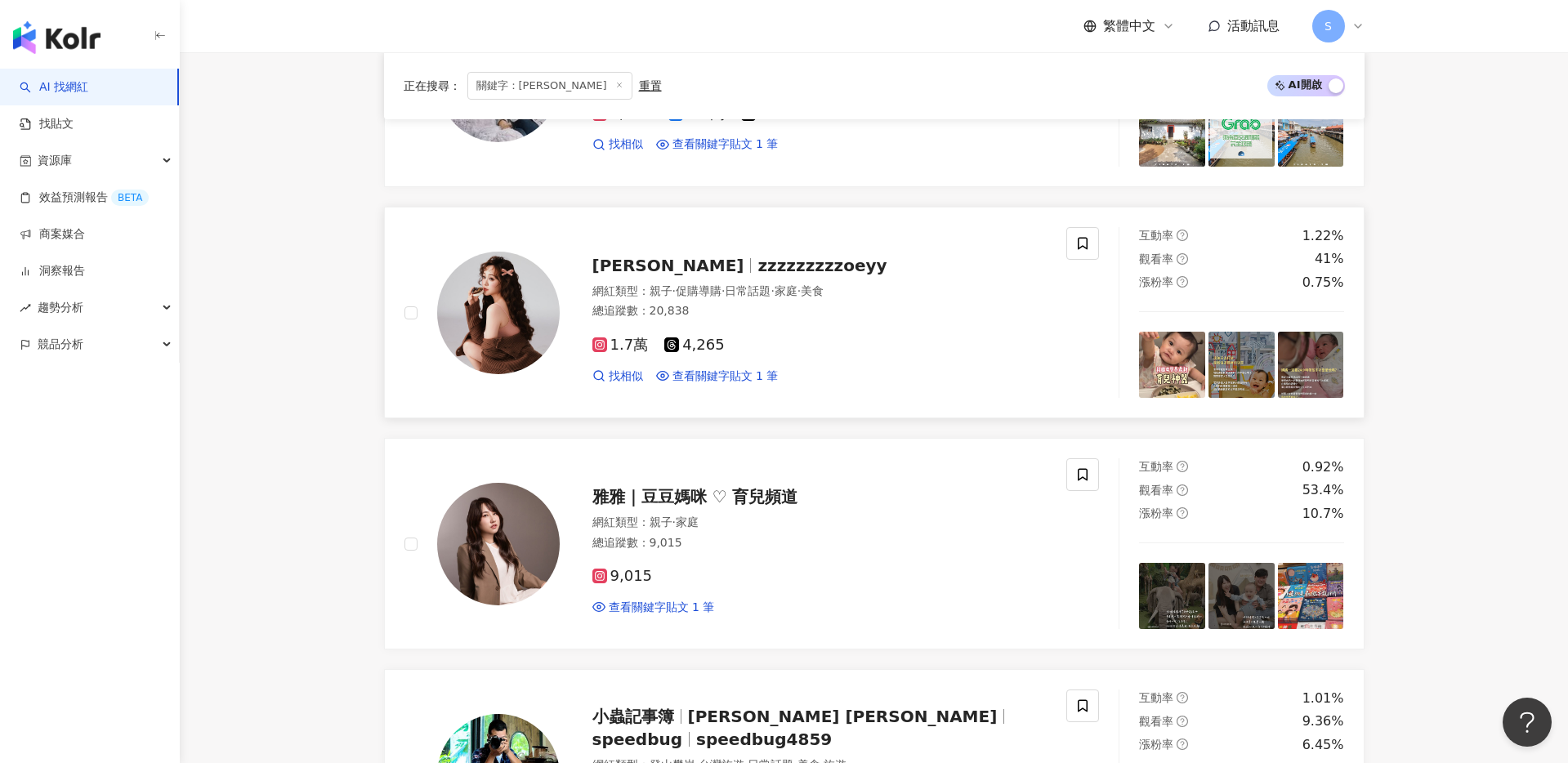
click at [758, 268] on span "zzzzzzzzzoeyy" at bounding box center [823, 266] width 129 height 20
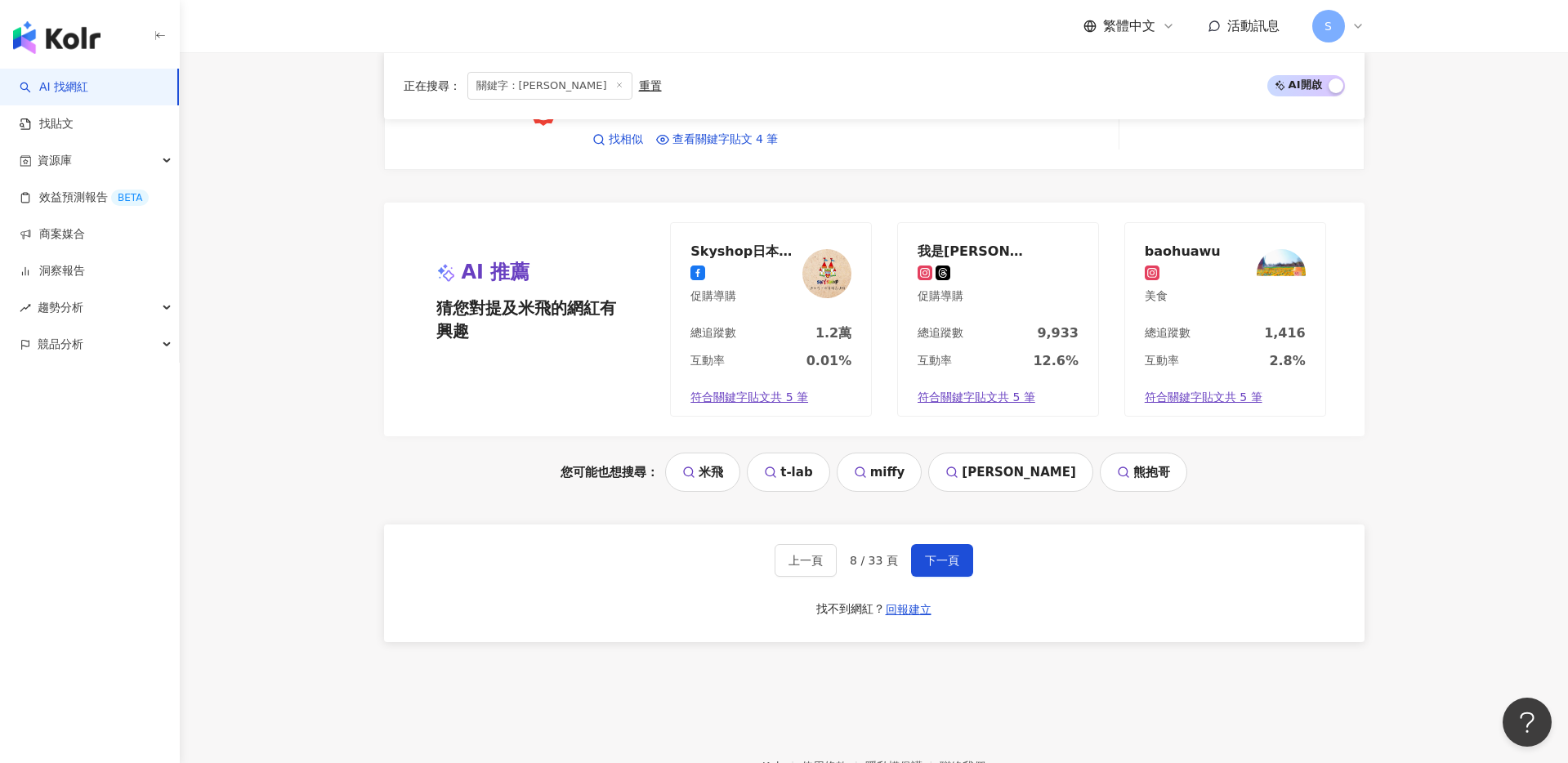
scroll to position [3044, 0]
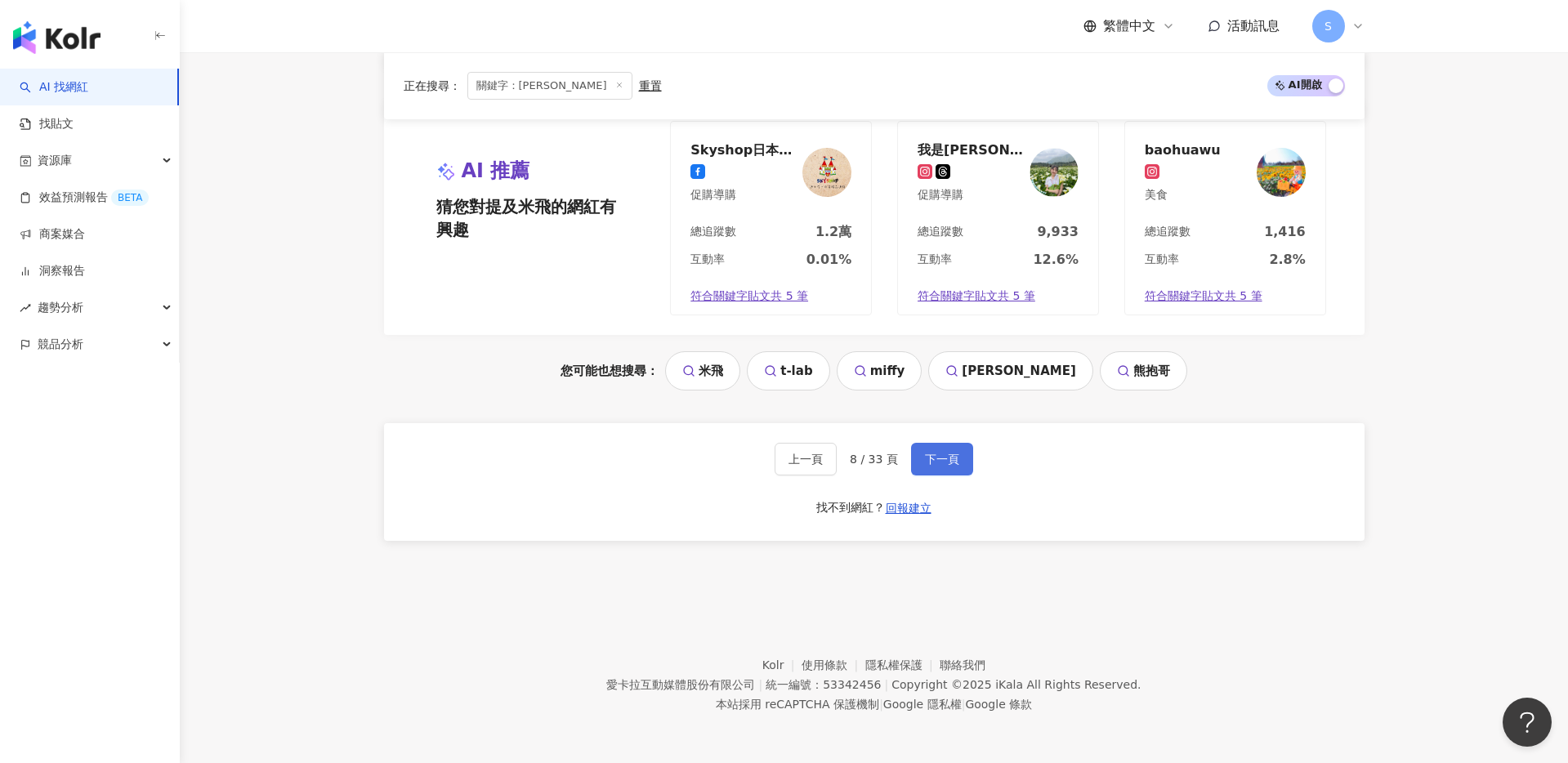
click at [917, 444] on button "下一頁" at bounding box center [941, 459] width 62 height 32
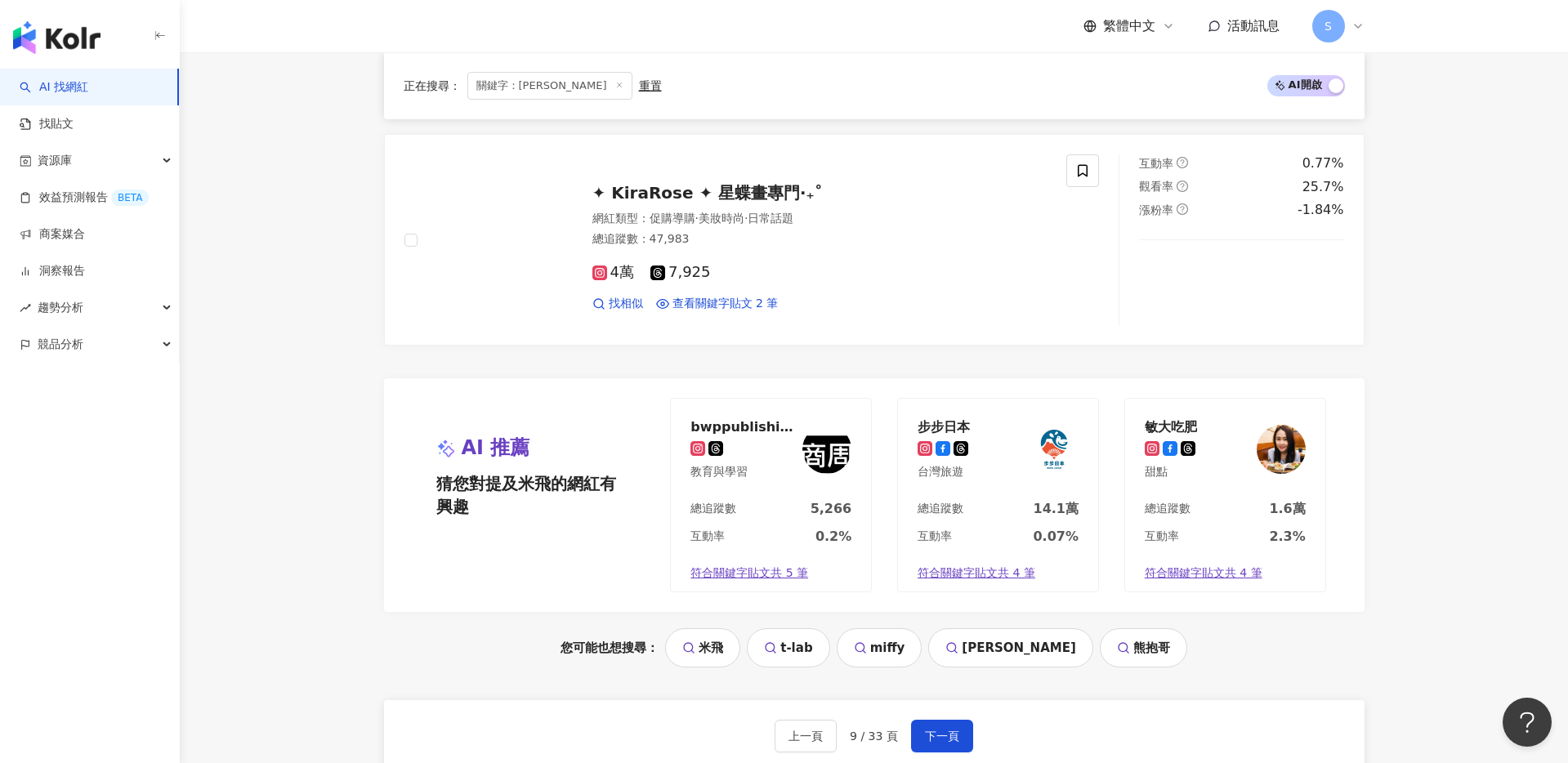
scroll to position [3005, 0]
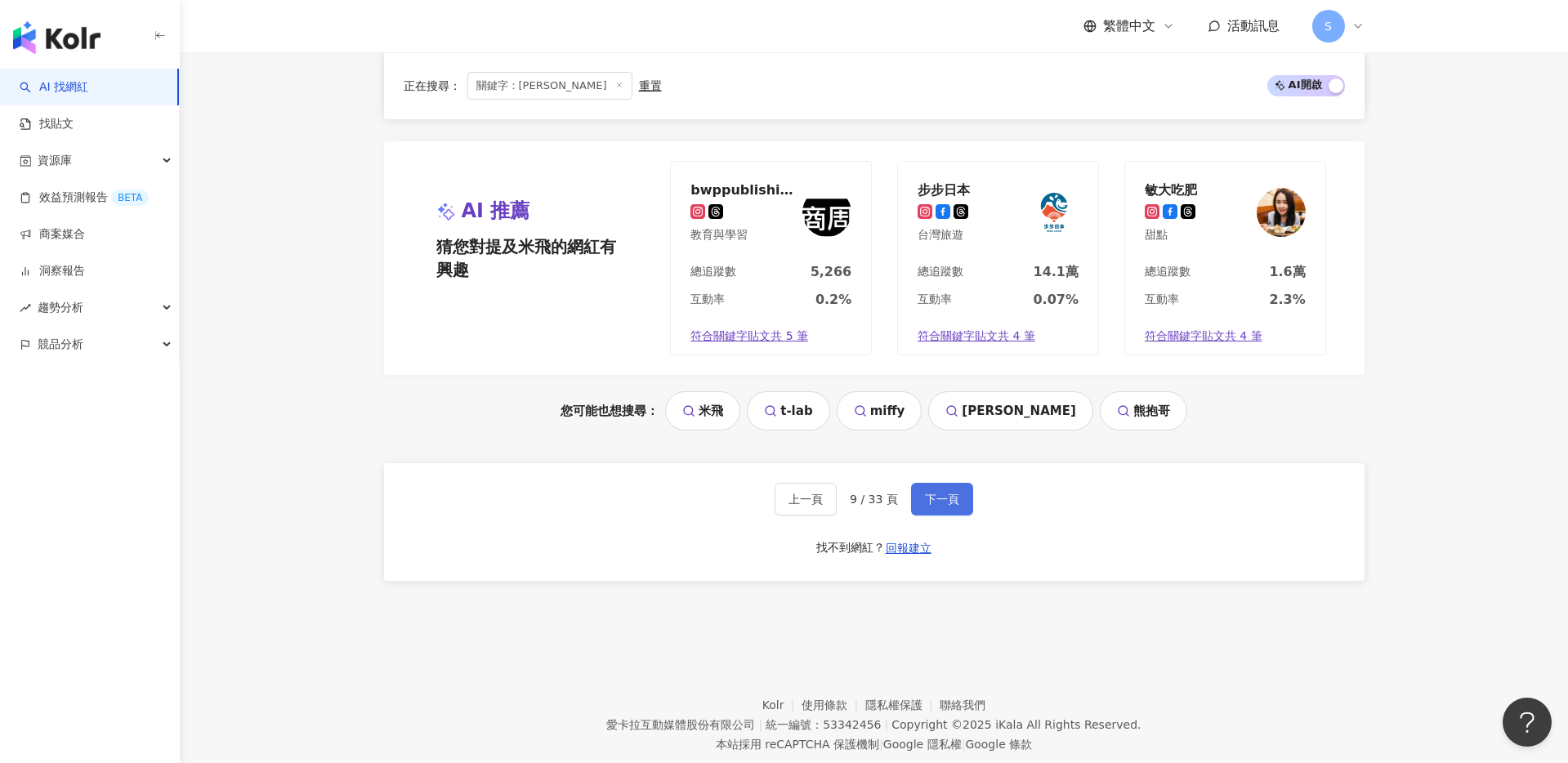
click at [954, 505] on span "下一頁" at bounding box center [941, 499] width 34 height 13
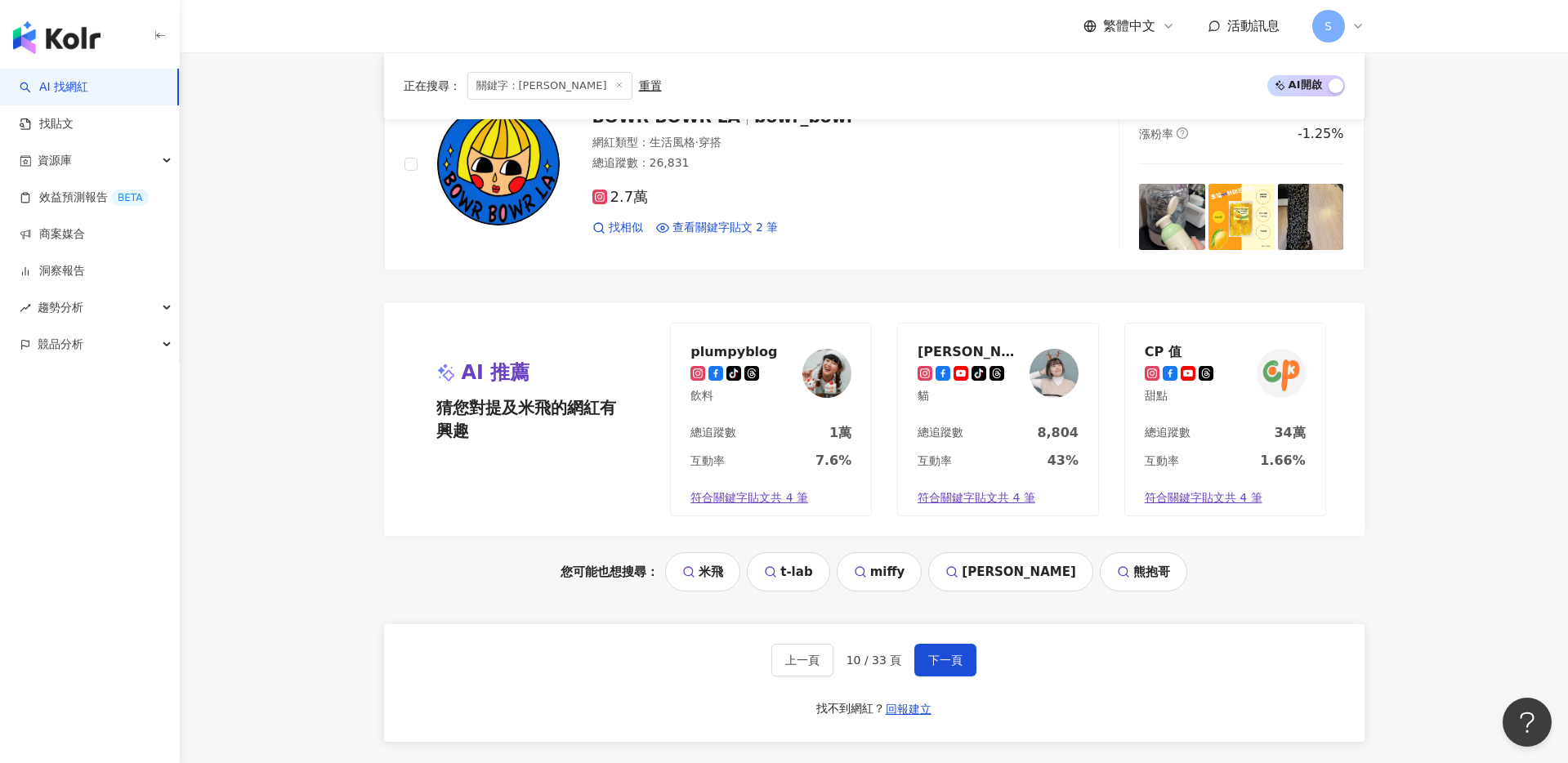
scroll to position [2971, 0]
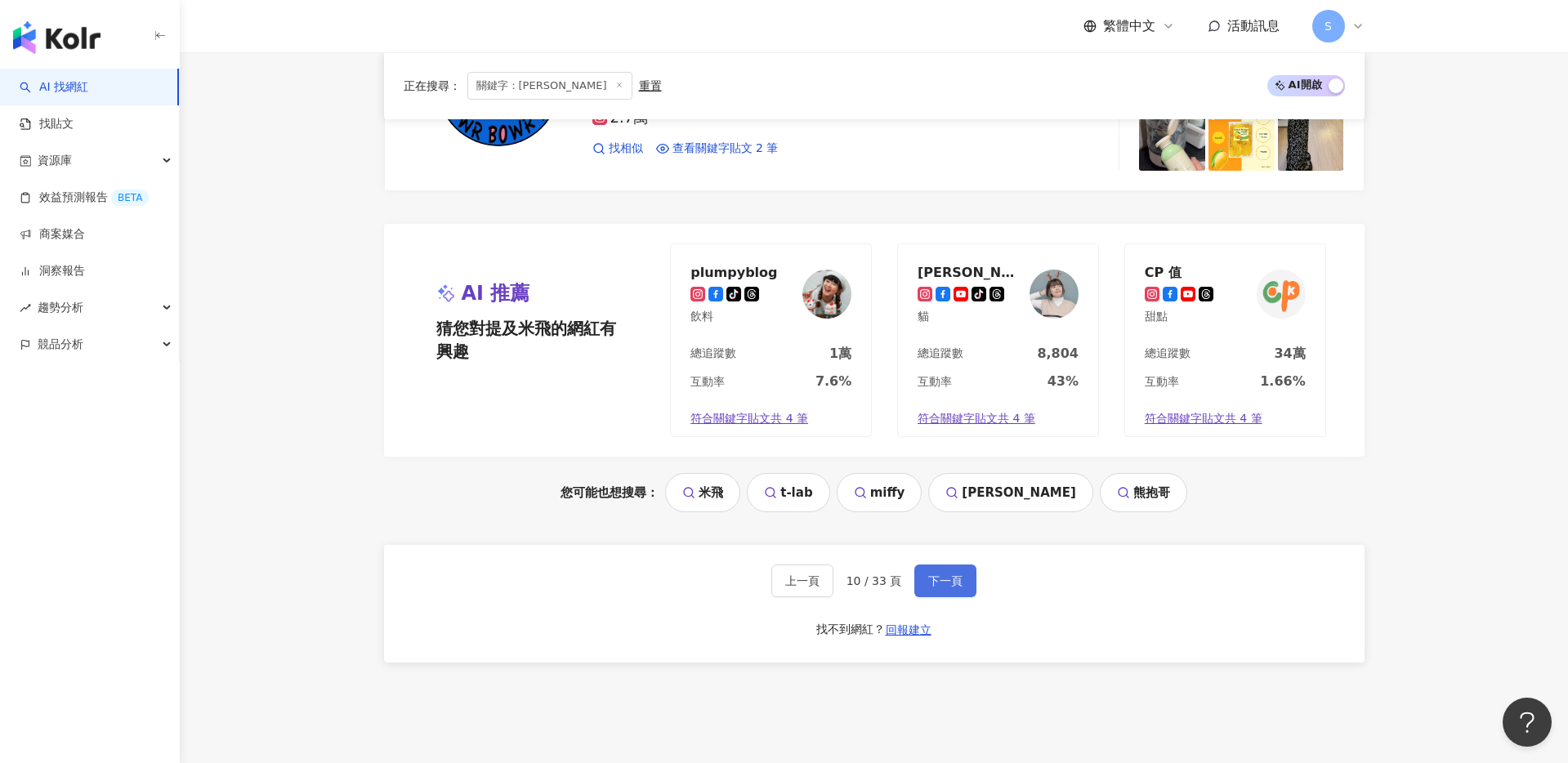
click at [923, 574] on button "下一頁" at bounding box center [945, 581] width 62 height 32
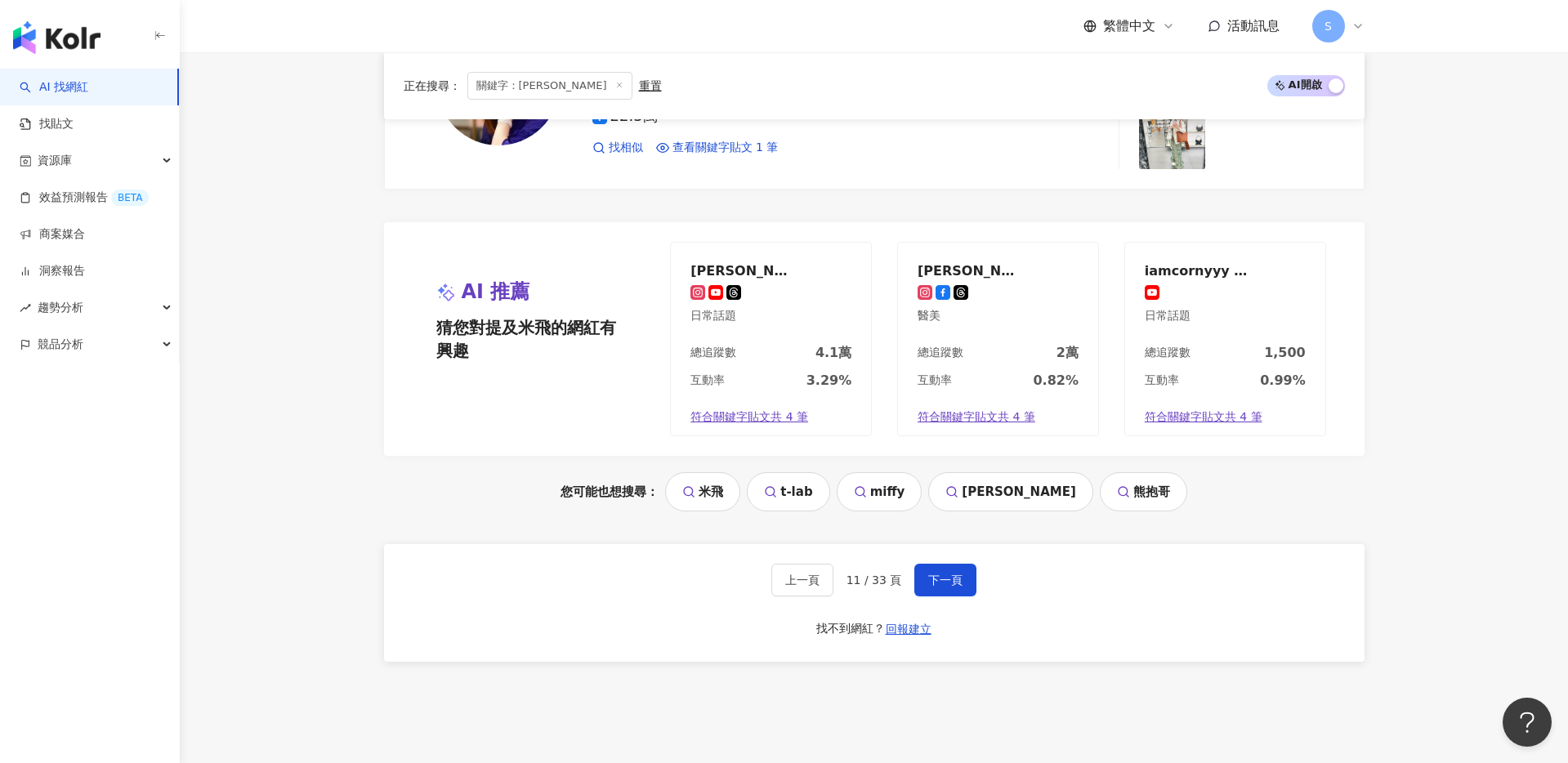
scroll to position [2959, 0]
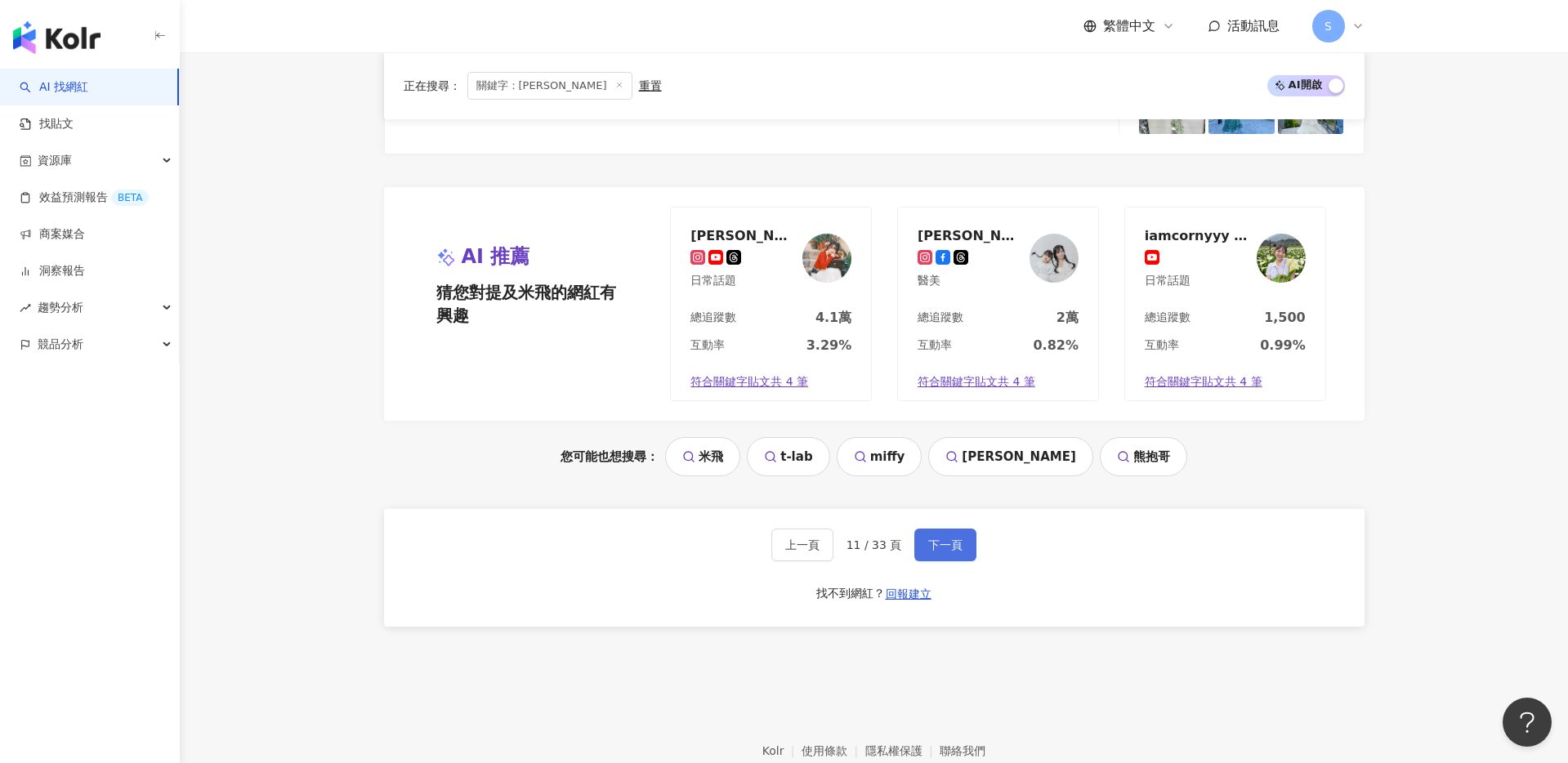
click at [932, 543] on span "下一頁" at bounding box center [945, 544] width 34 height 13
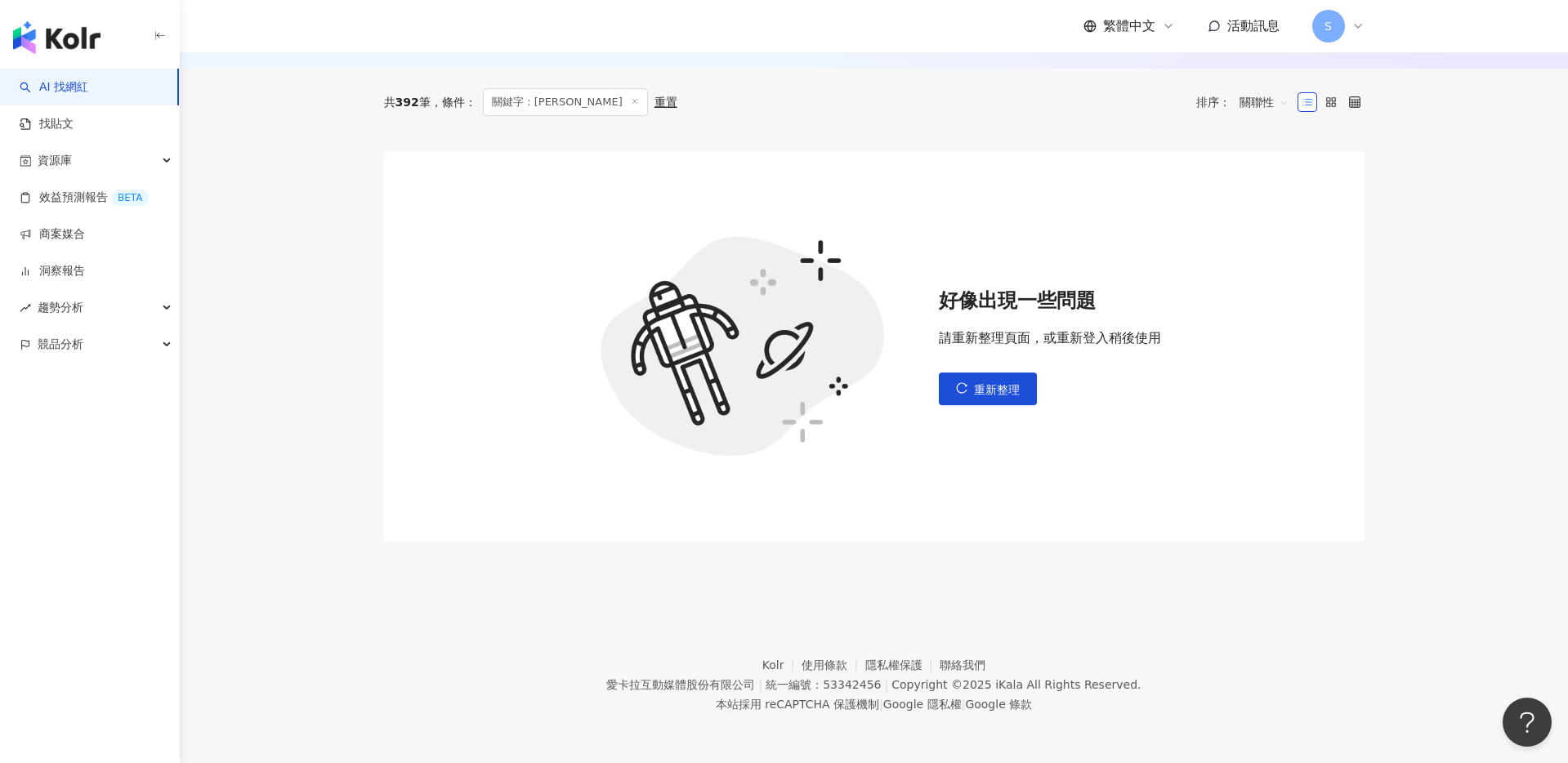
scroll to position [0, 0]
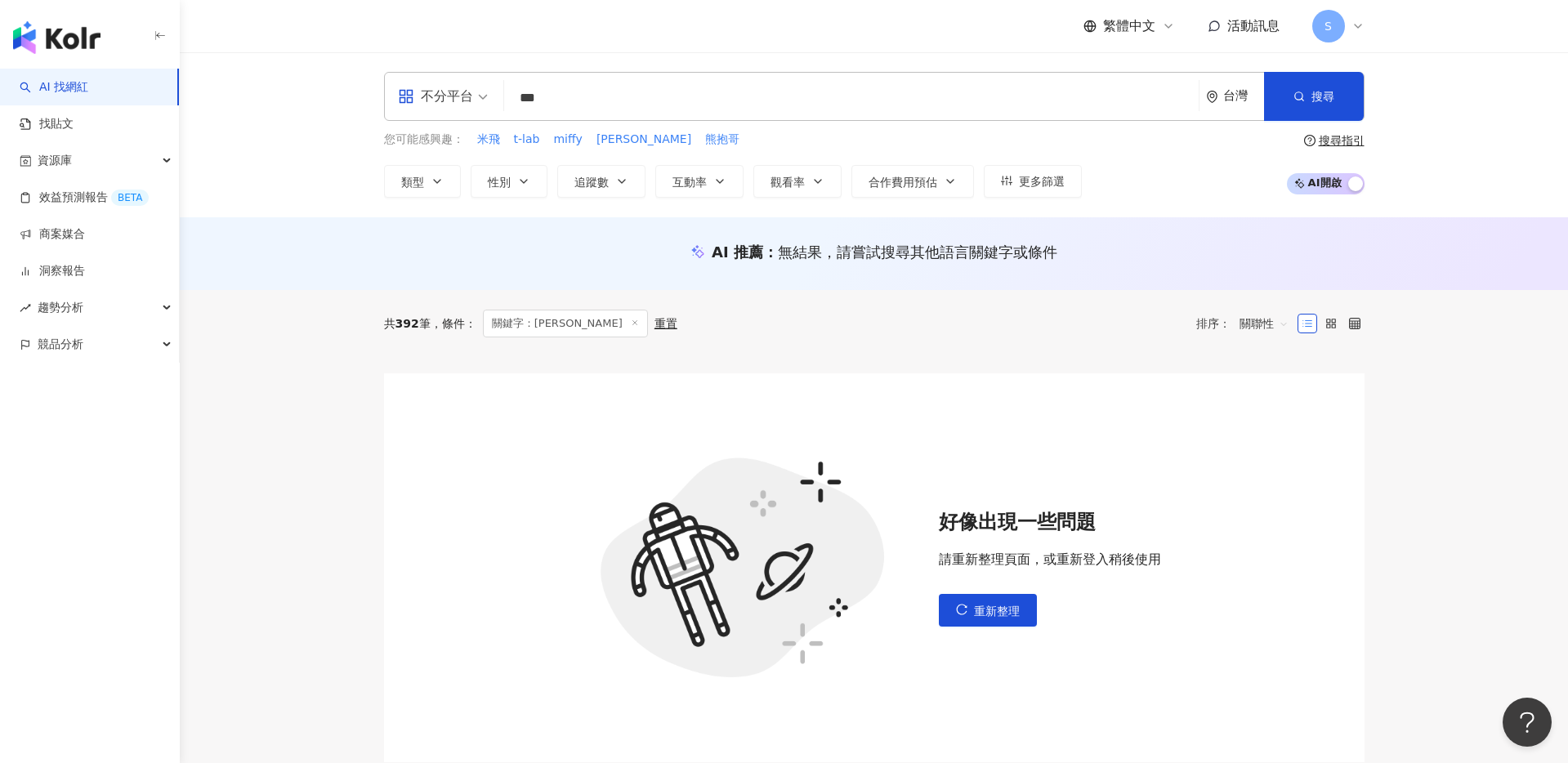
click at [669, 91] on input "***" at bounding box center [851, 98] width 682 height 31
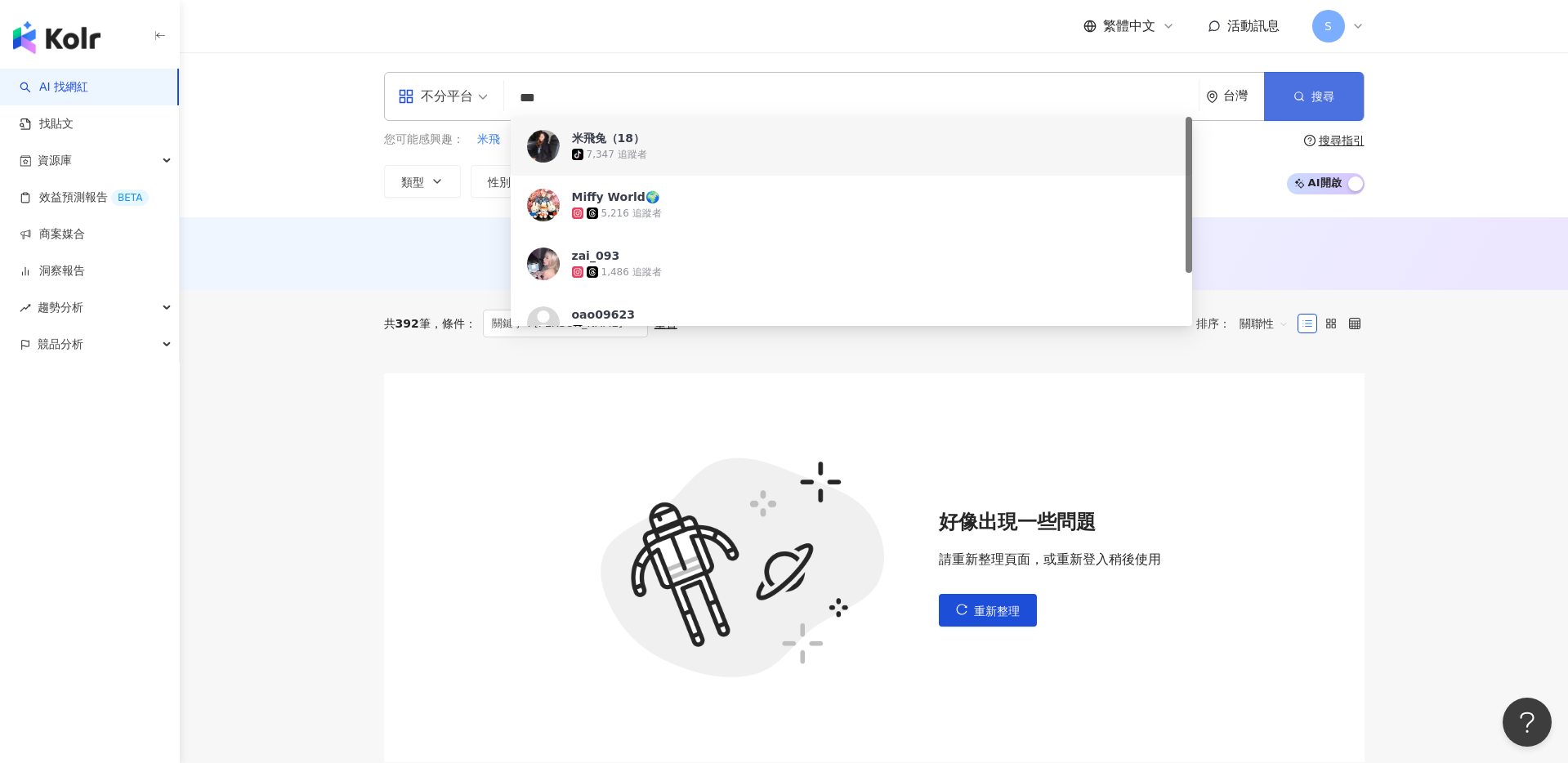
click at [1271, 93] on button "搜尋" at bounding box center [1314, 96] width 100 height 49
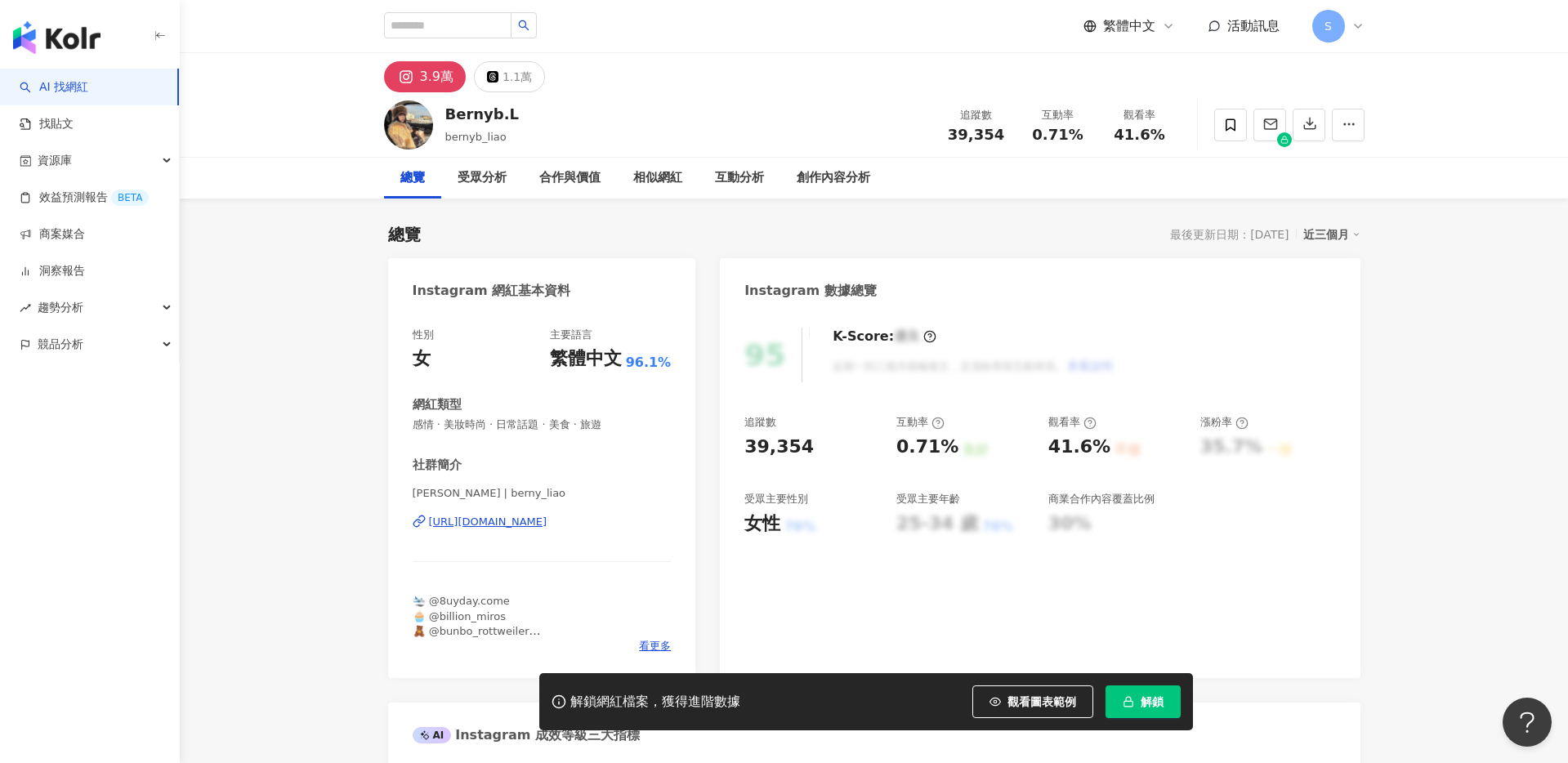
click at [547, 524] on div "https://www.instagram.com/berny_liao/" at bounding box center [488, 522] width 119 height 15
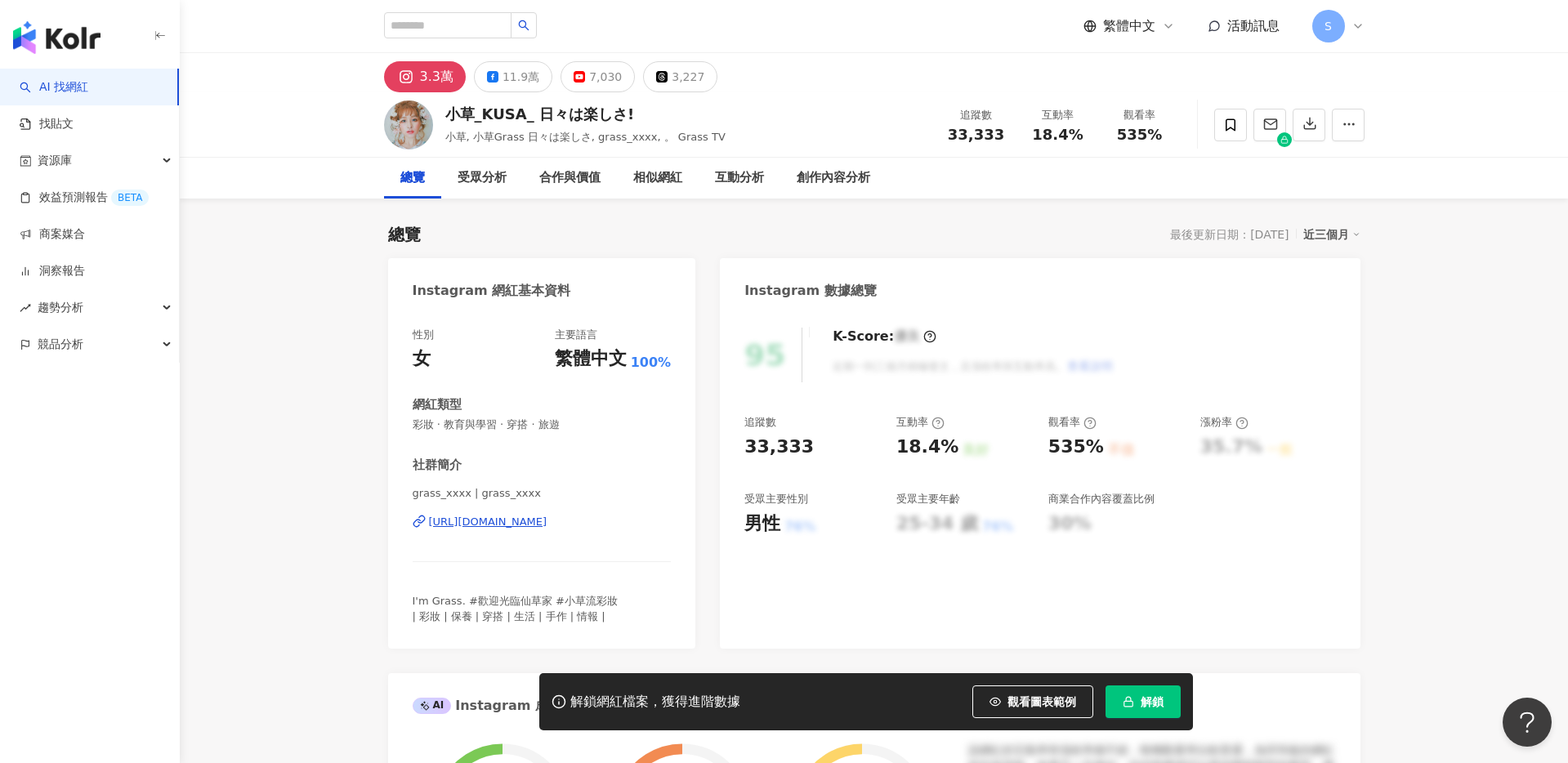
click at [547, 525] on div "https://www.instagram.com/grass_xxxx/" at bounding box center [488, 522] width 119 height 15
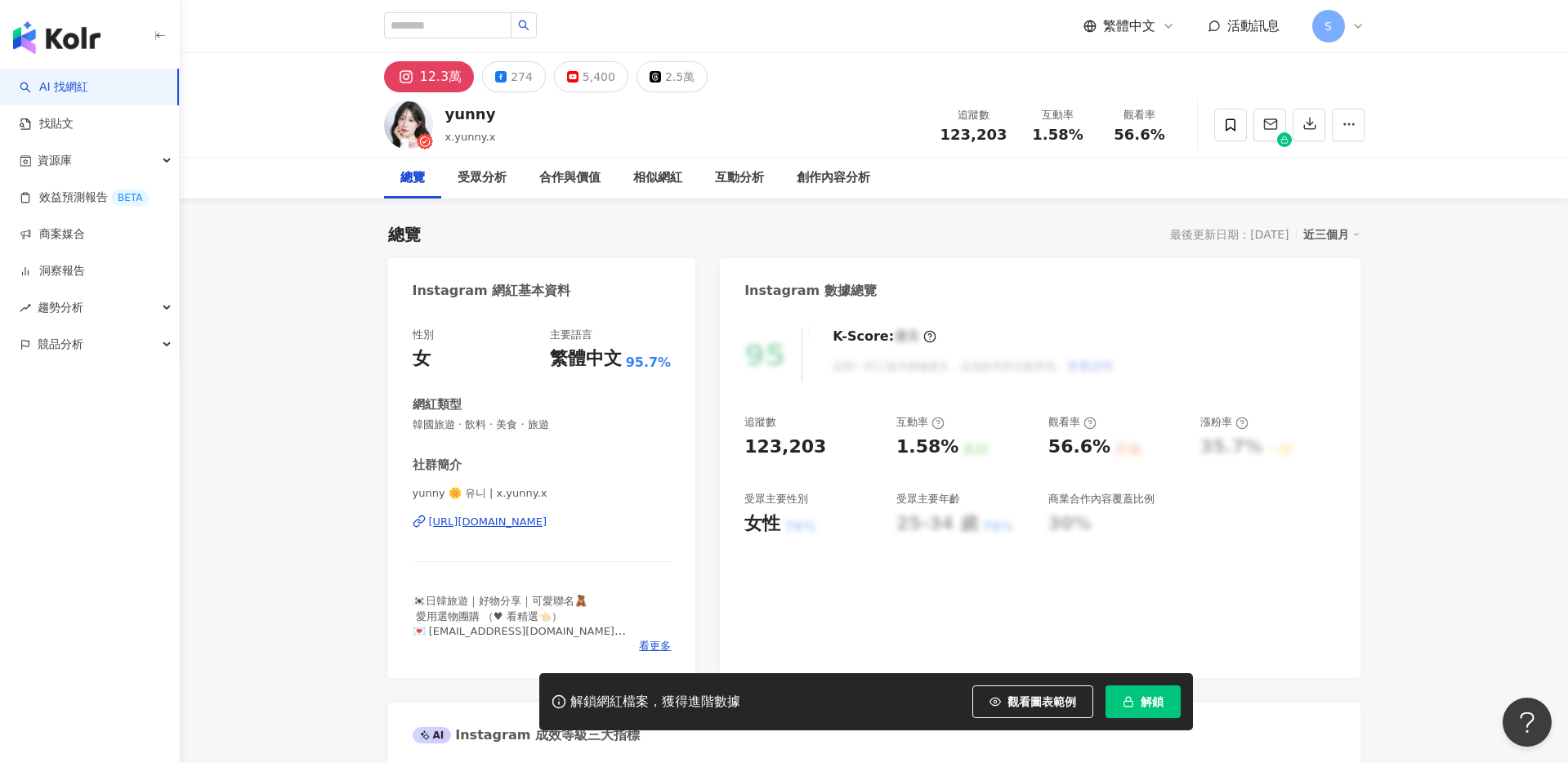
click at [547, 523] on div "[URL][DOMAIN_NAME]" at bounding box center [488, 522] width 119 height 15
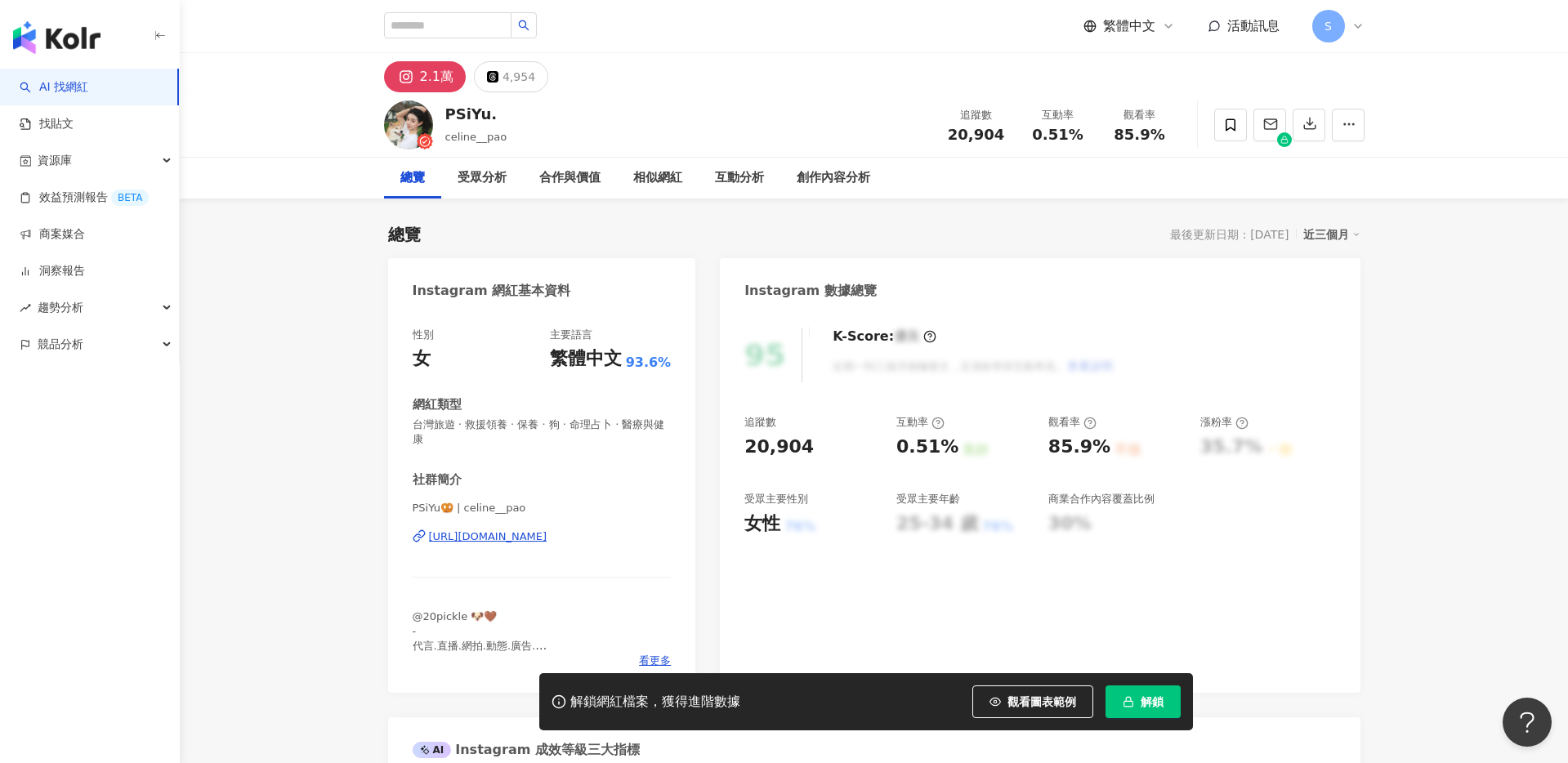
click at [547, 530] on div "https://www.instagram.com/celine__pao/" at bounding box center [488, 536] width 119 height 15
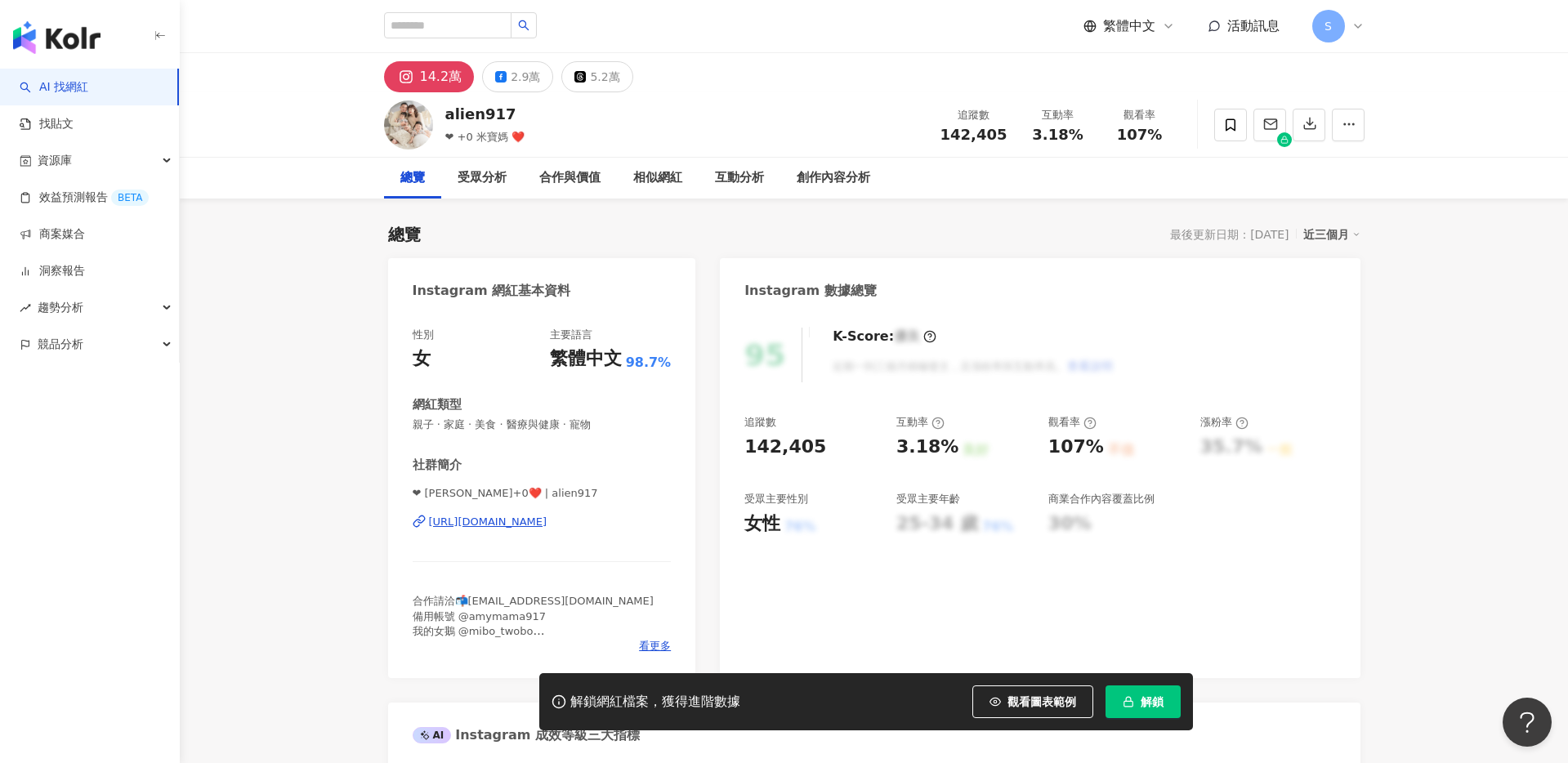
click at [541, 531] on div "❤ amymama 洪+0❤️ | alien917 https://www.instagram.com/alien917/" at bounding box center [542, 534] width 259 height 96
click at [547, 522] on div "https://www.instagram.com/alien917/" at bounding box center [488, 522] width 119 height 15
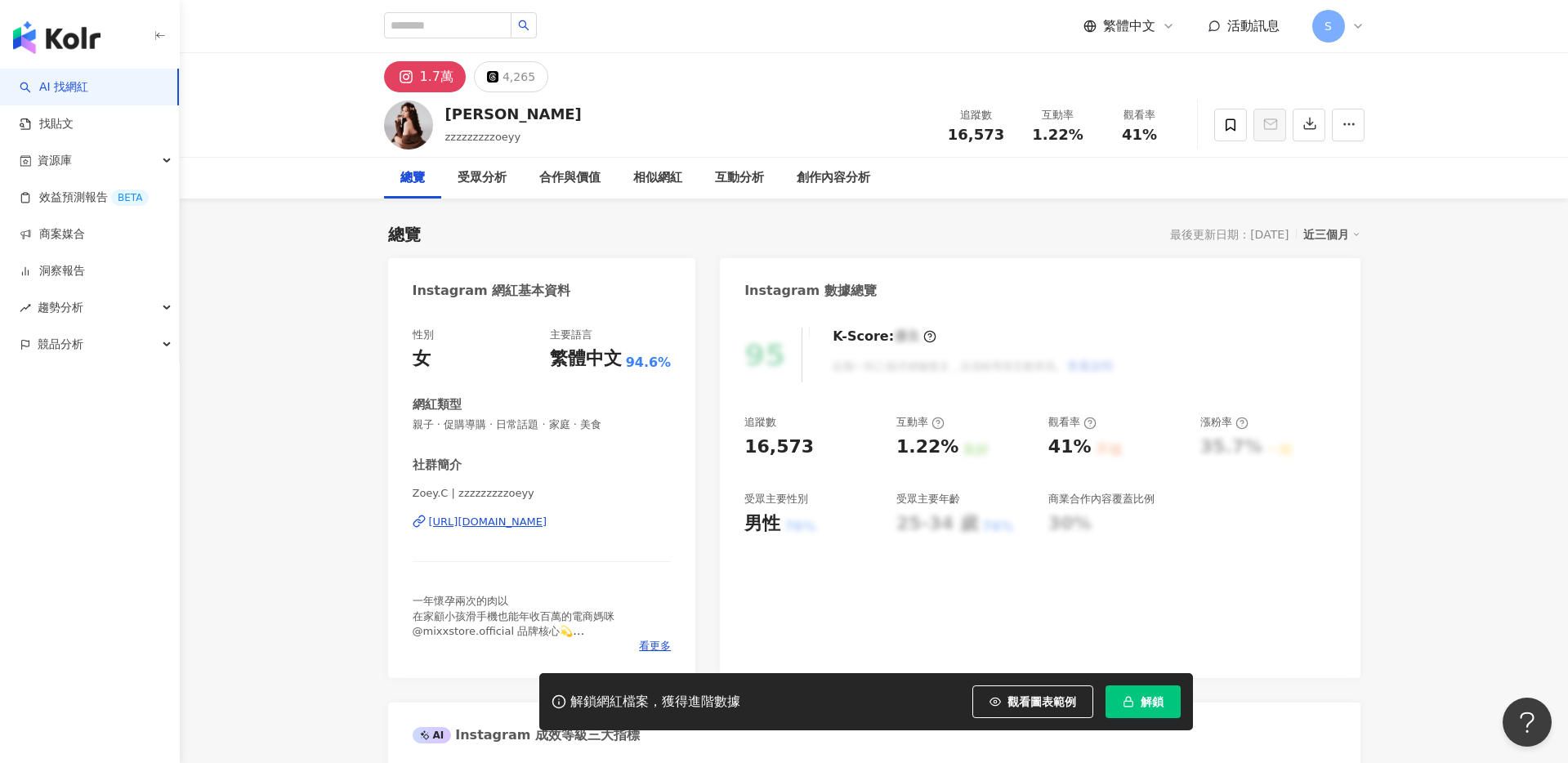
click at [512, 525] on div "[URL][DOMAIN_NAME]" at bounding box center [488, 522] width 119 height 15
